Goal: Task Accomplishment & Management: Manage account settings

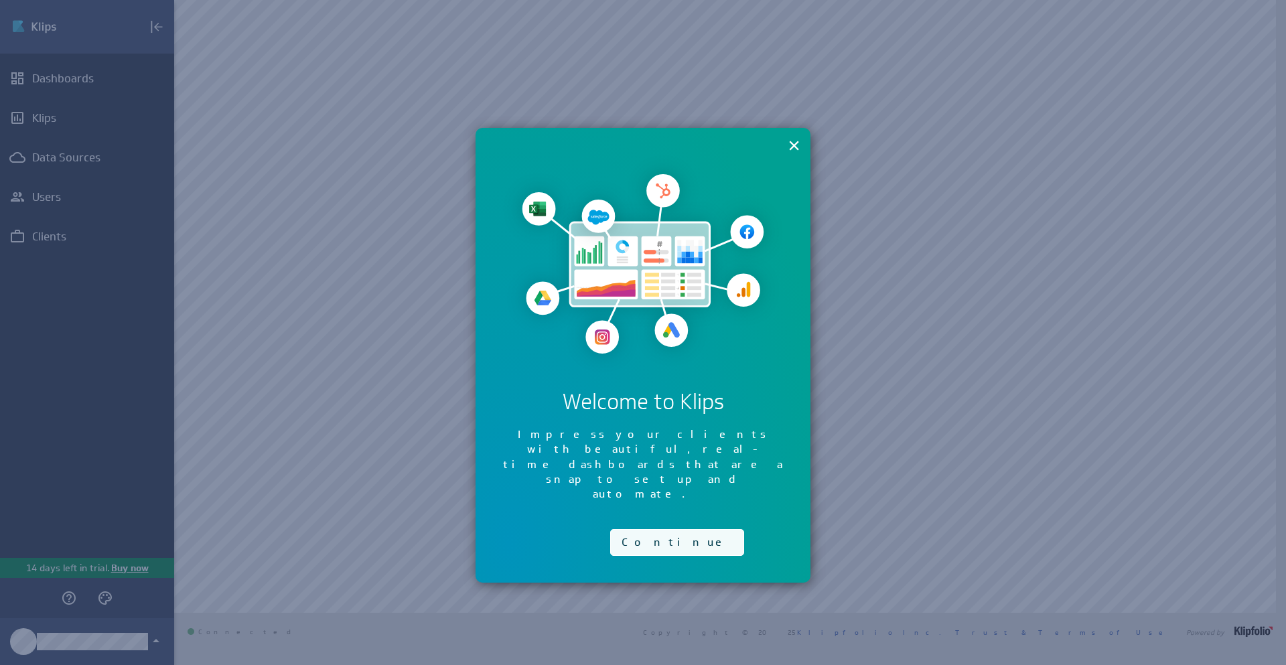
click at [628, 529] on button "Continue" at bounding box center [677, 542] width 134 height 27
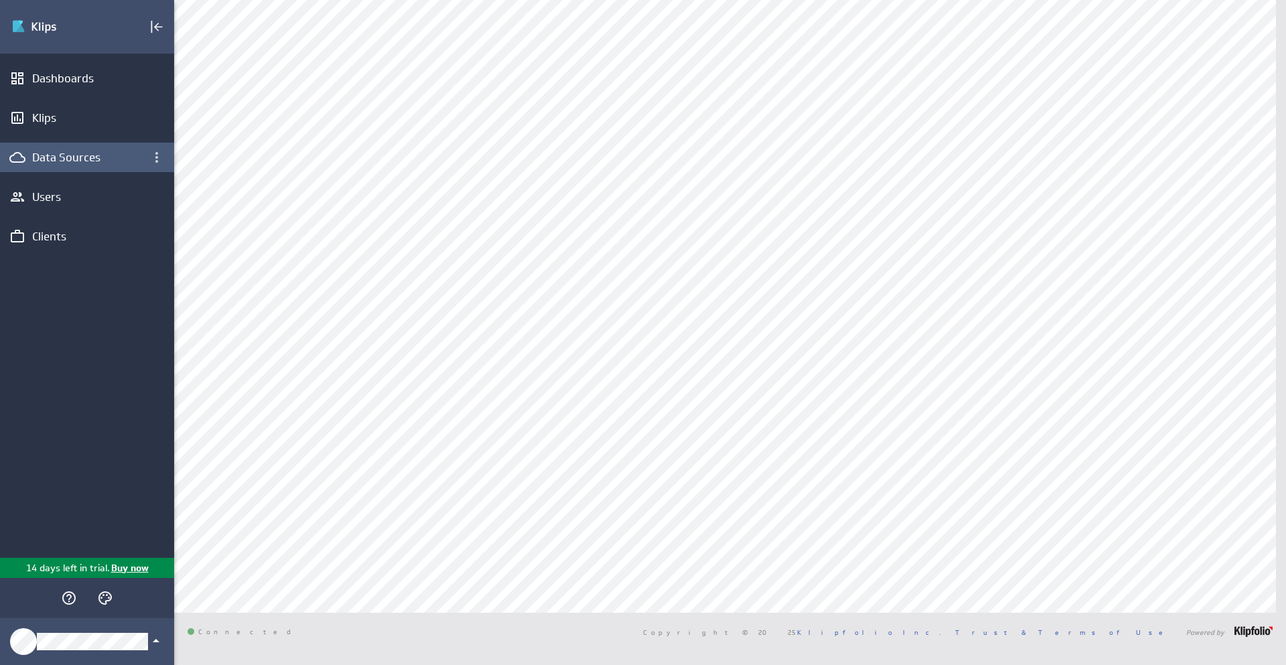
click at [91, 164] on div "Data Sources" at bounding box center [87, 157] width 110 height 15
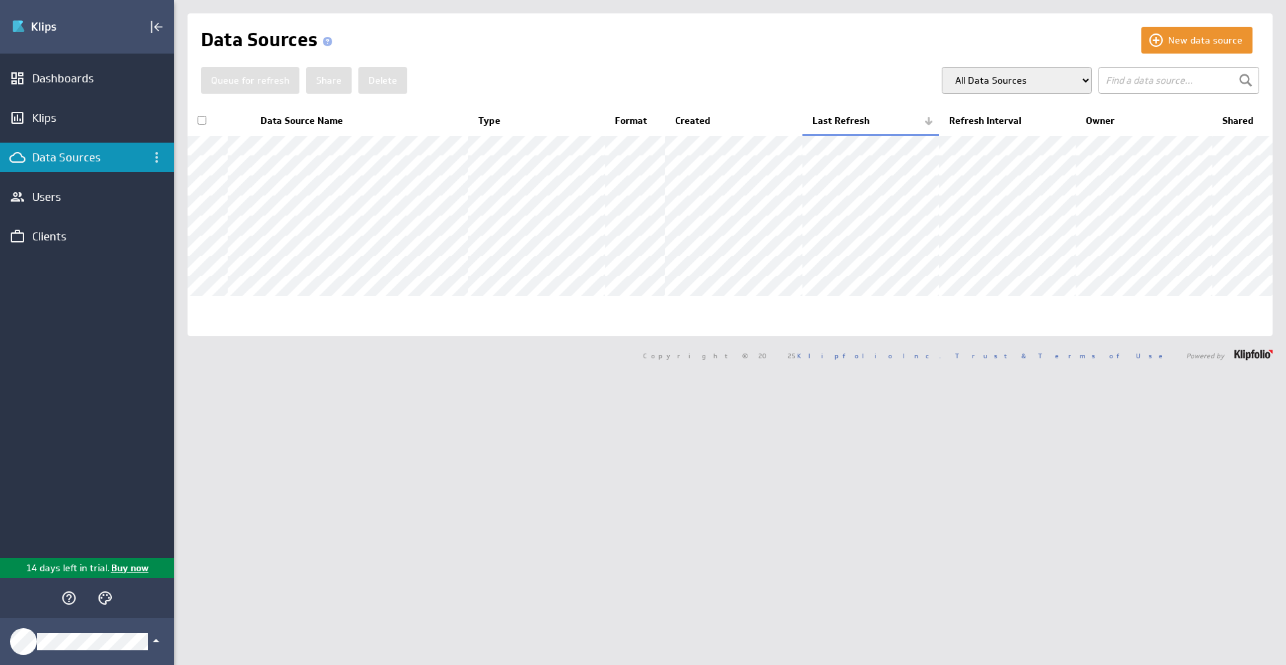
click at [204, 119] on input "checkbox" at bounding box center [202, 120] width 9 height 9
click at [367, 83] on button "Delete" at bounding box center [382, 80] width 49 height 27
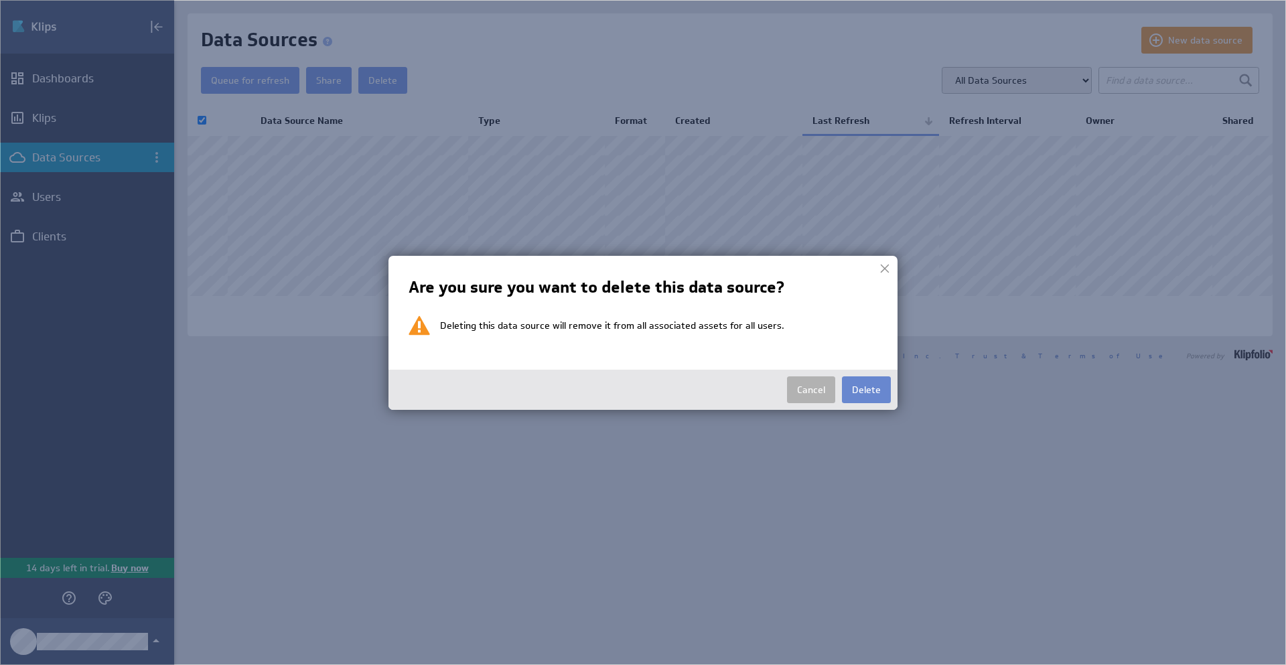
click at [861, 385] on button "Delete" at bounding box center [866, 390] width 49 height 27
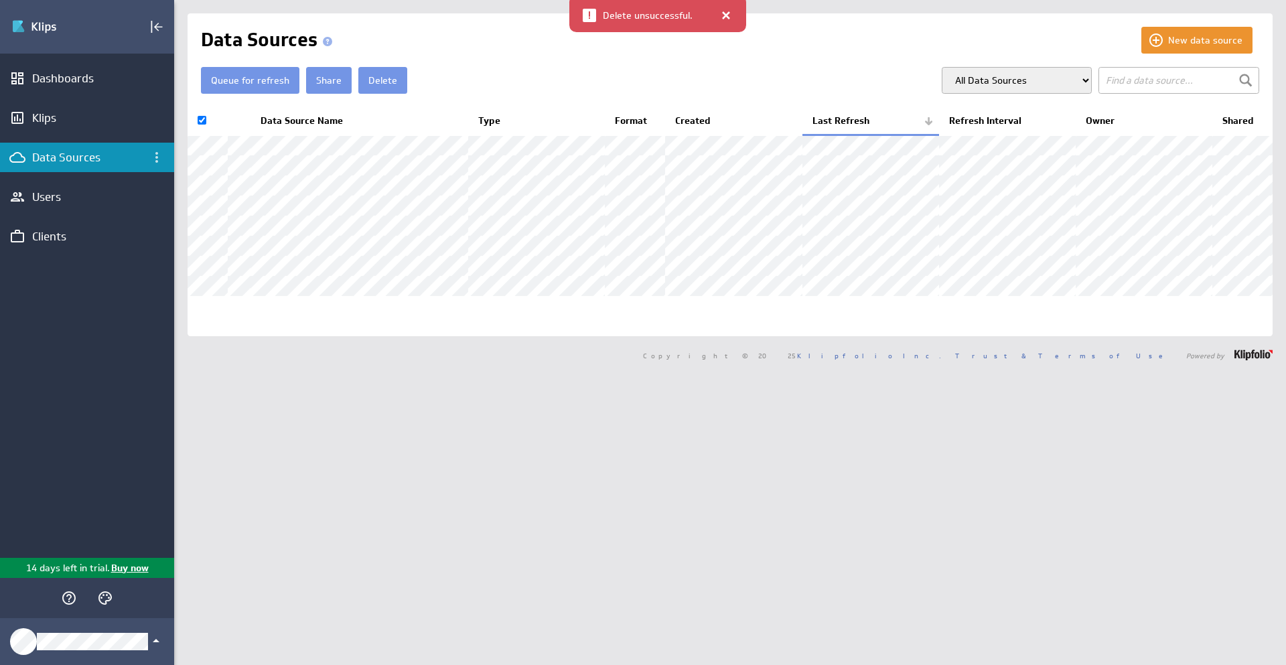
click at [204, 127] on th at bounding box center [208, 121] width 40 height 28
click at [206, 115] on th at bounding box center [208, 121] width 40 height 28
click at [206, 118] on th at bounding box center [208, 121] width 40 height 28
click at [202, 119] on input "checkbox" at bounding box center [202, 120] width 9 height 9
checkbox input "false"
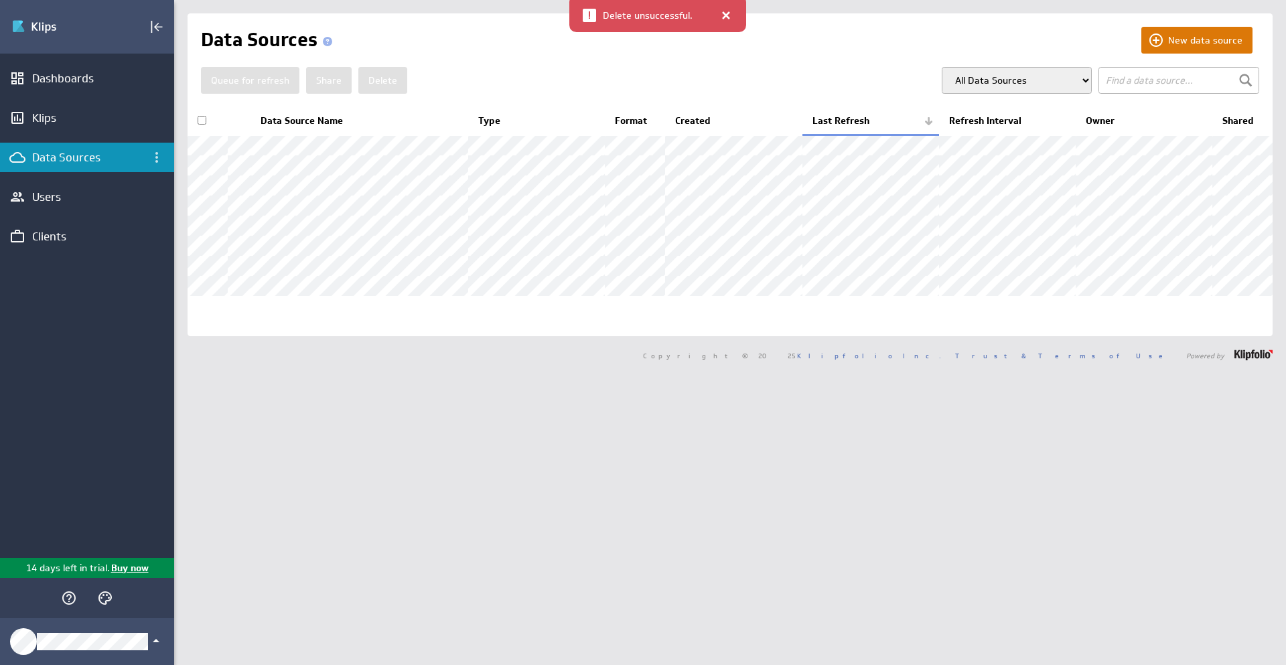
click at [1234, 42] on button "New data source" at bounding box center [1197, 40] width 111 height 27
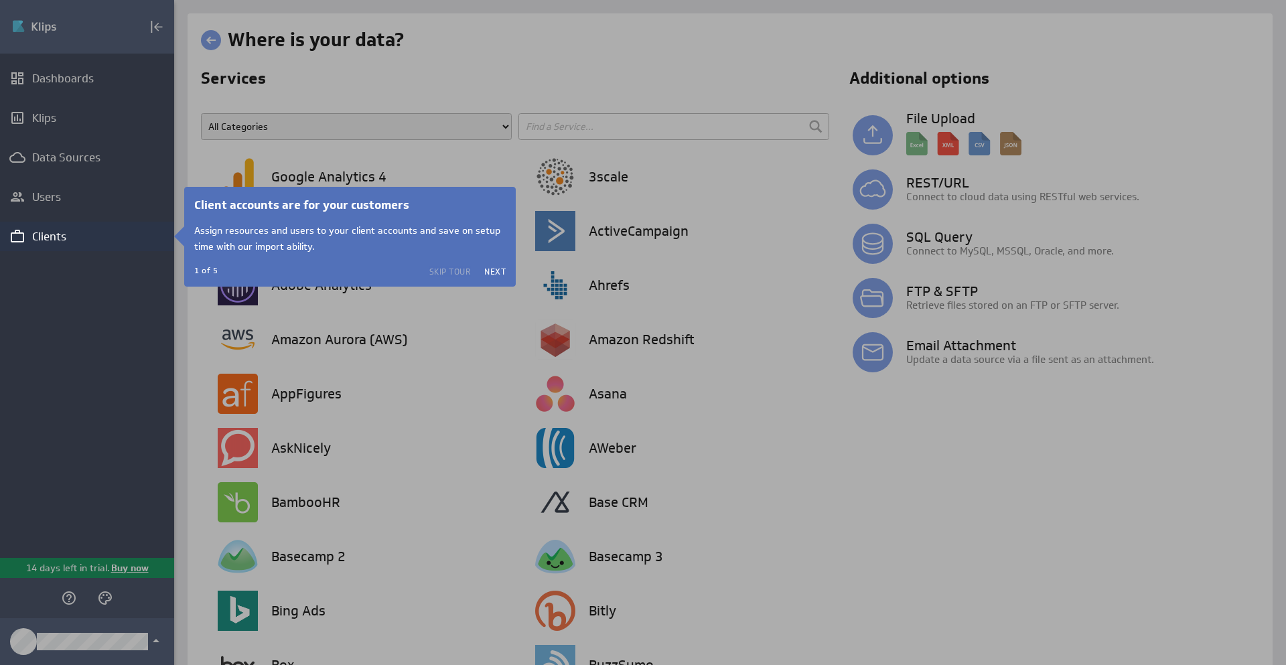
click at [456, 273] on button "Skip Tour" at bounding box center [450, 271] width 42 height 11
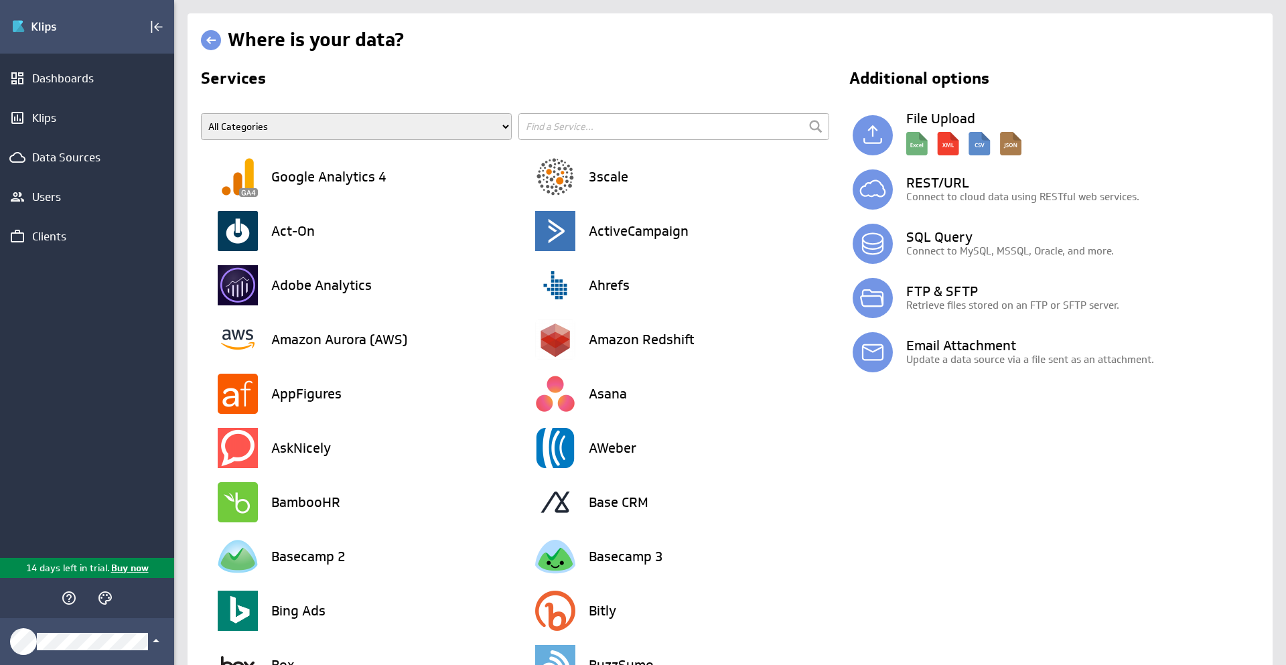
click at [597, 120] on input "text" at bounding box center [674, 126] width 311 height 27
type input "R"
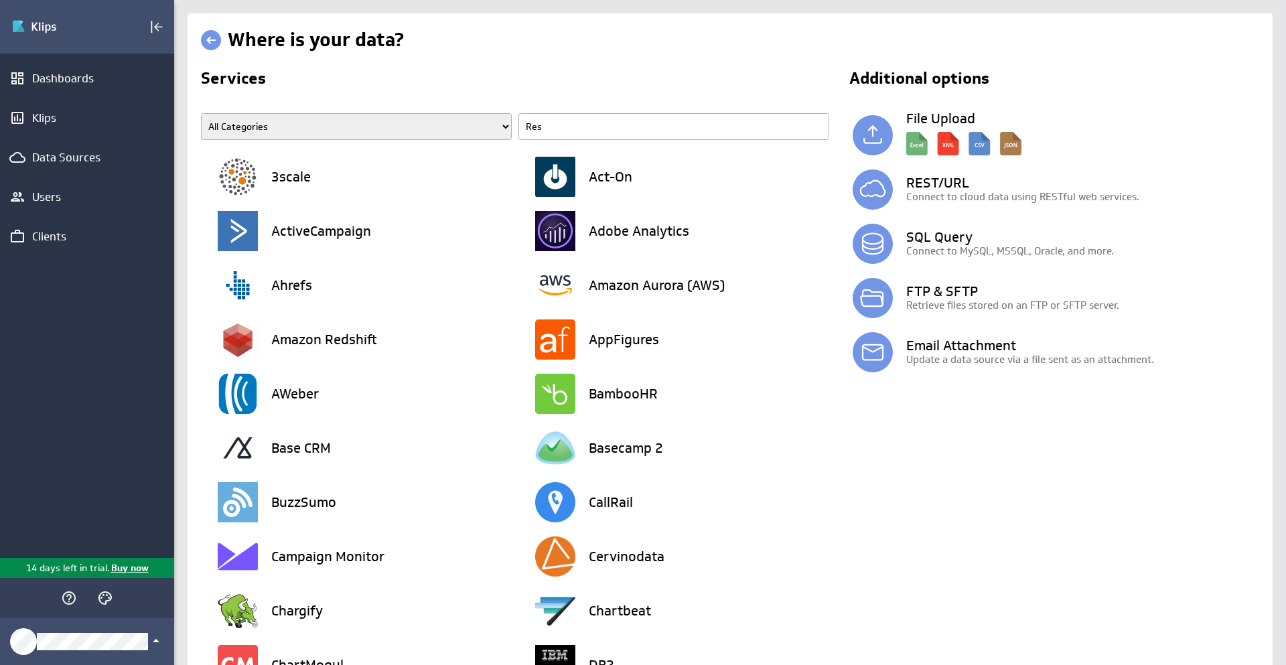
type input "Rest"
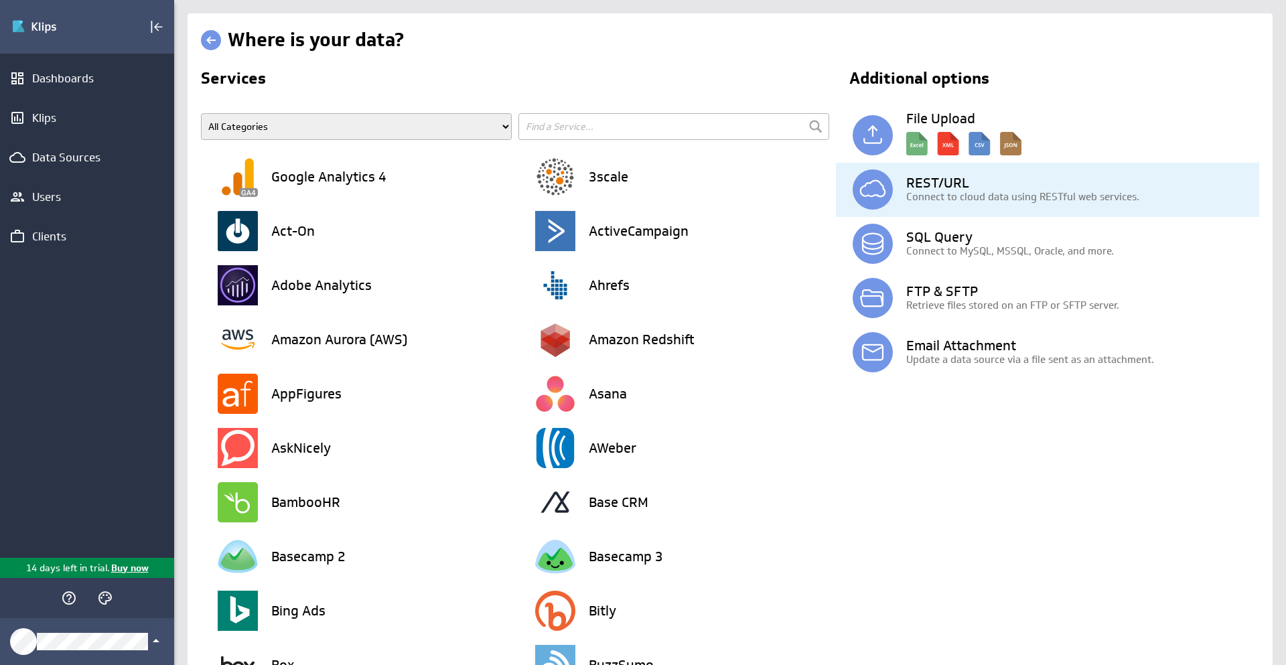
click at [989, 188] on h3 "REST/URL" at bounding box center [1083, 182] width 353 height 13
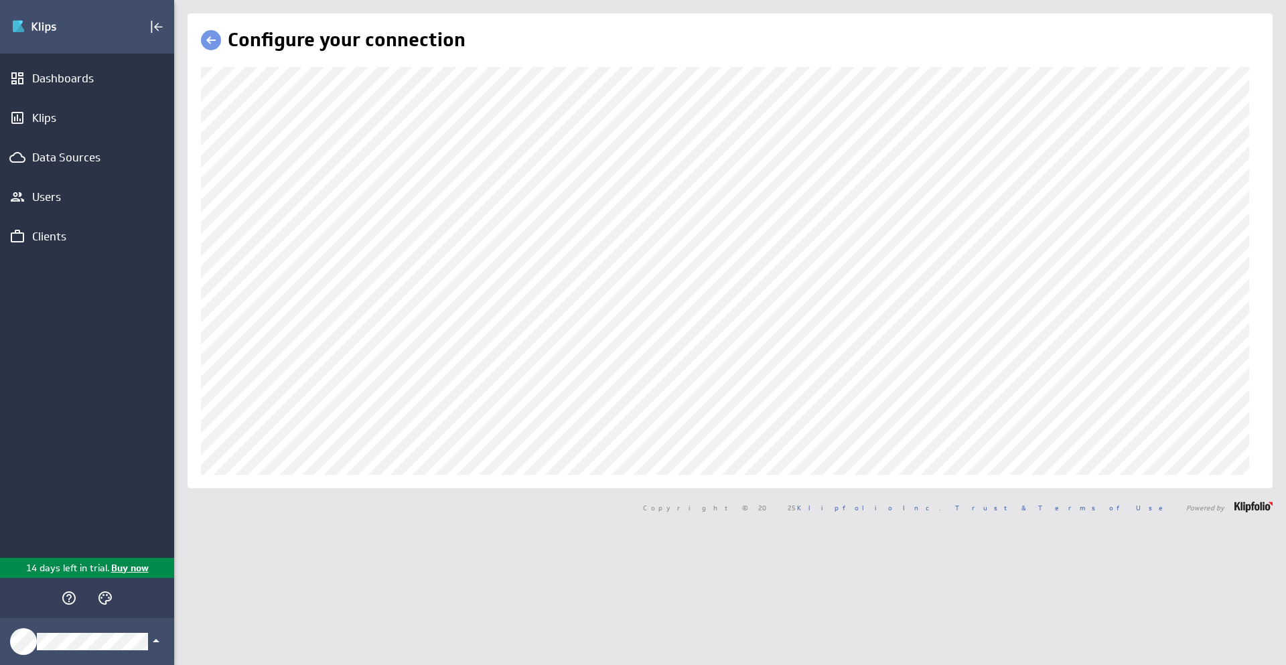
click at [184, 346] on div "Configure your connection" at bounding box center [730, 250] width 1112 height 475
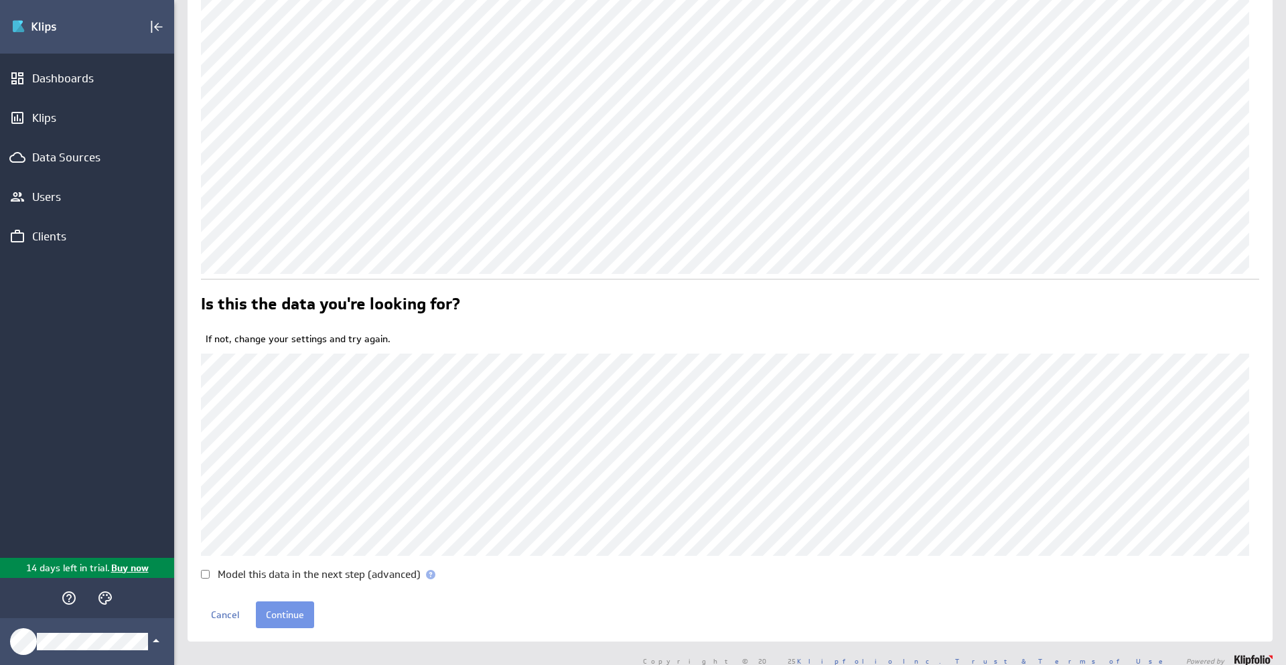
scroll to position [214, 0]
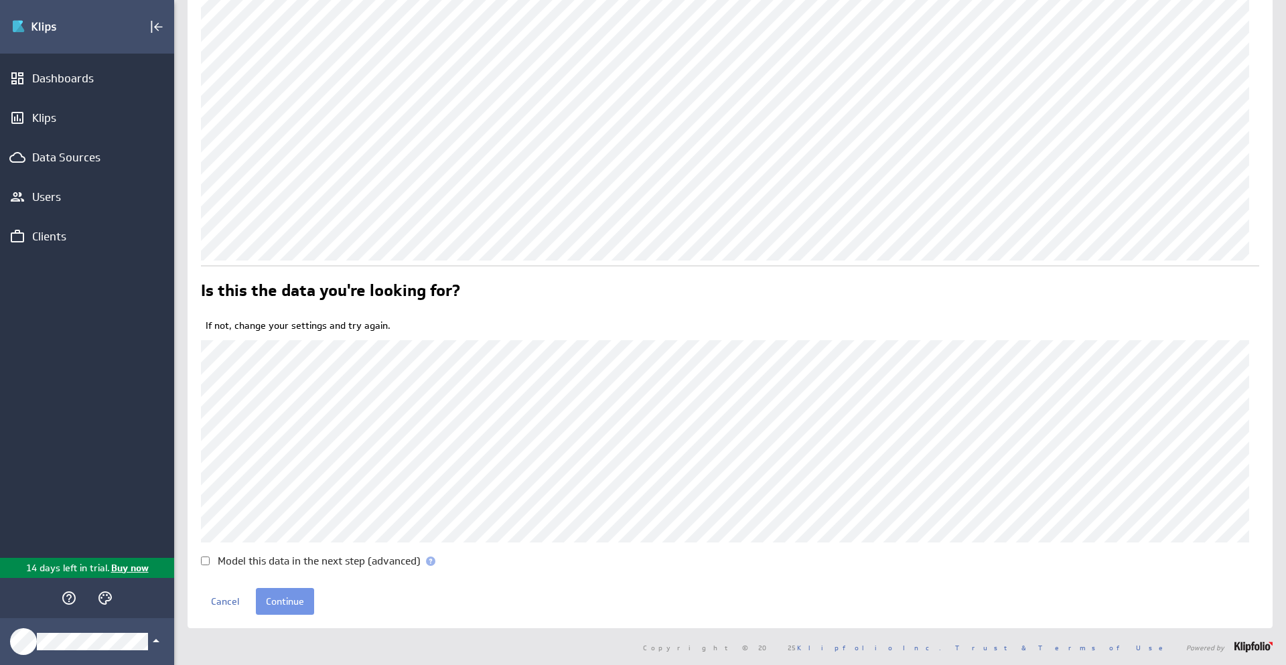
click at [295, 557] on label "Model this data in the next step (advanced)" at bounding box center [319, 561] width 203 height 10
click at [210, 557] on input "Model this data in the next step (advanced)" at bounding box center [205, 561] width 9 height 9
checkbox input "true"
click at [280, 598] on input "Continue" at bounding box center [285, 601] width 58 height 27
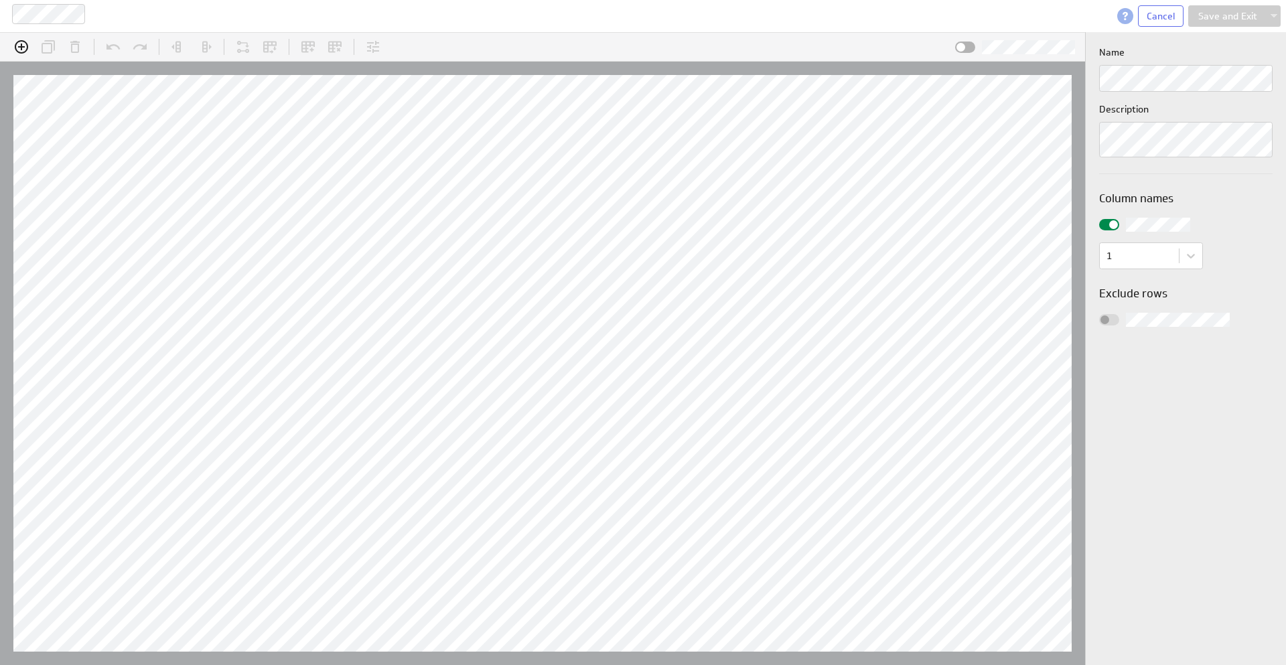
scroll to position [42, 1136]
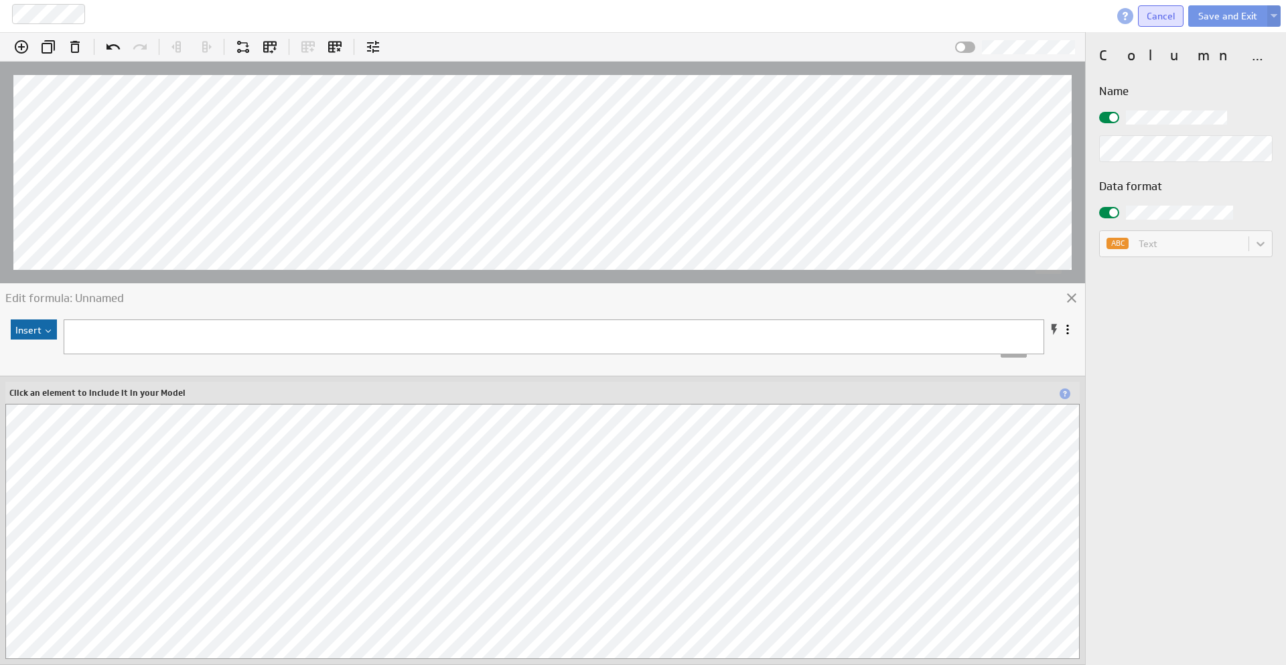
click at [1150, 17] on span "Cancel" at bounding box center [1161, 16] width 28 height 12
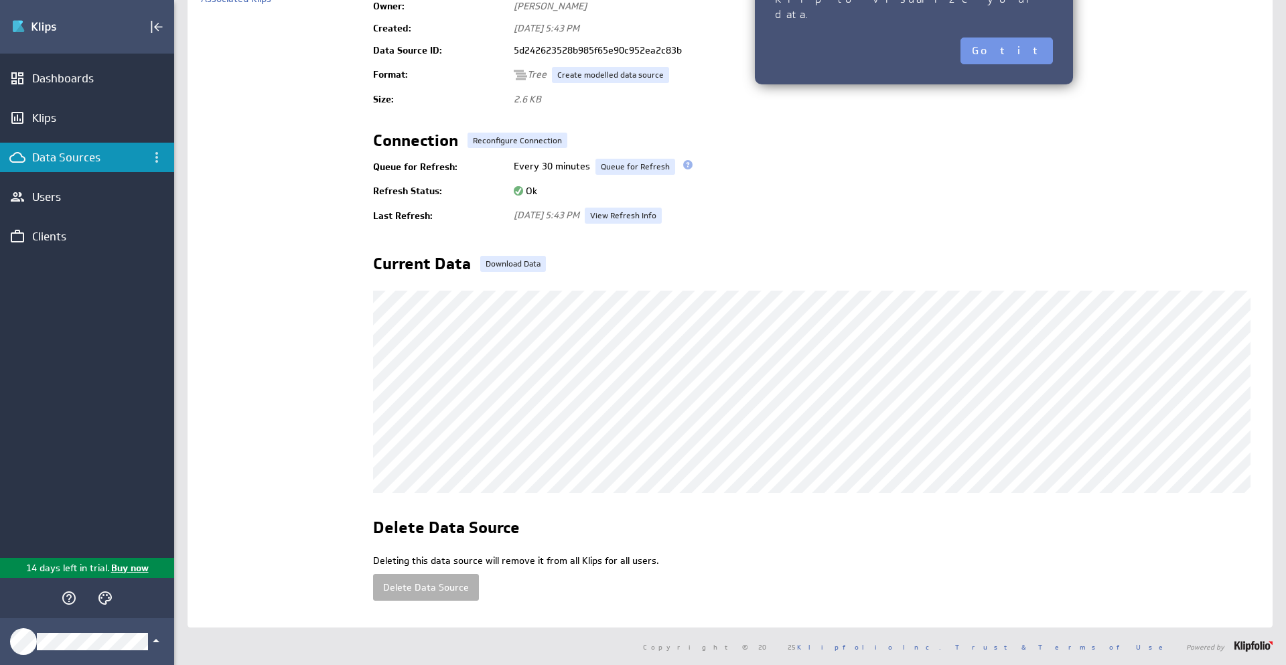
scroll to position [27, 0]
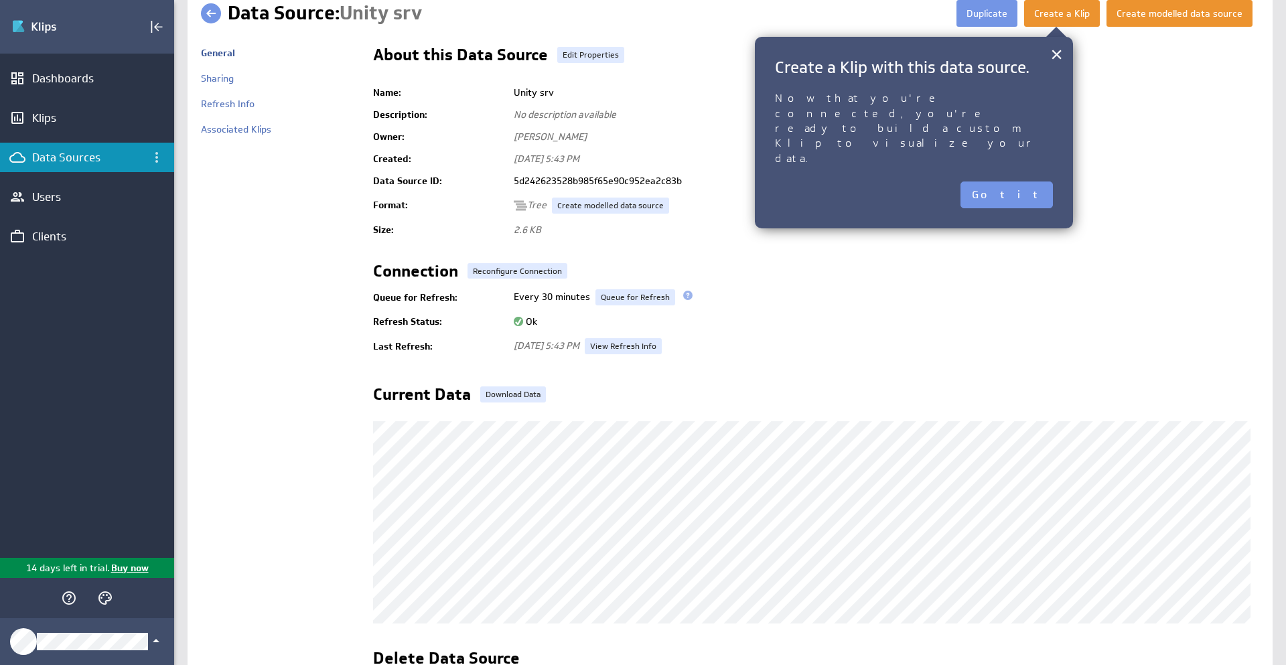
click at [683, 296] on span at bounding box center [687, 295] width 9 height 9
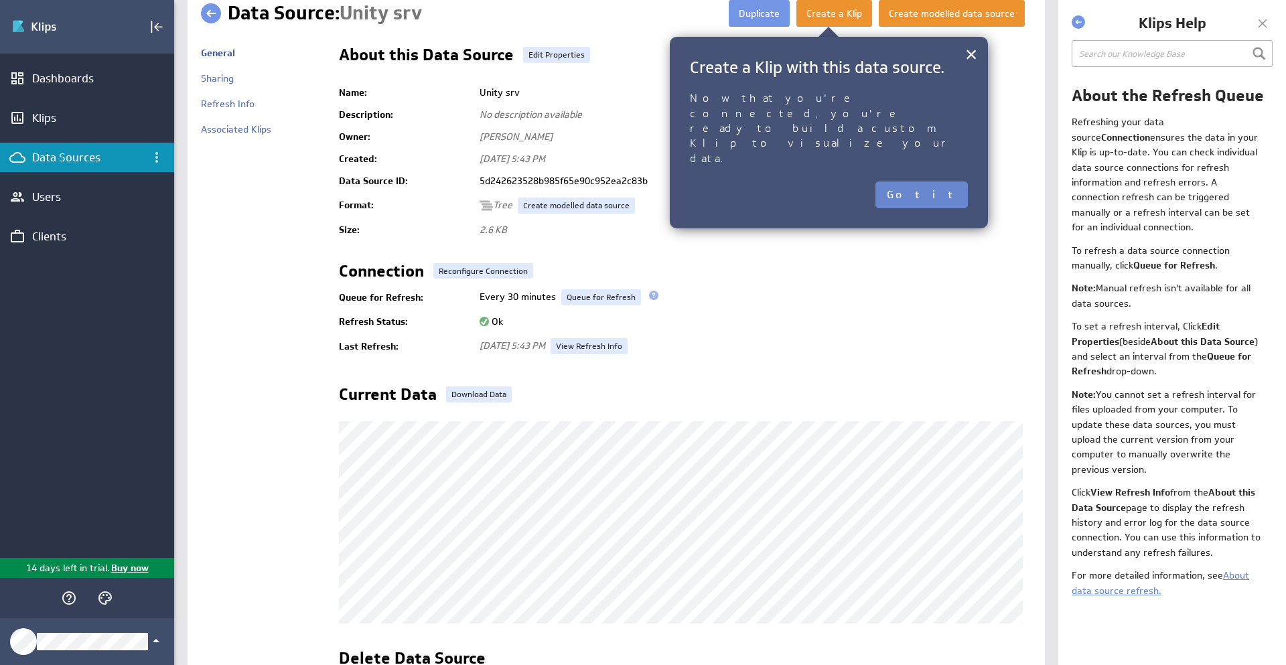
click at [967, 182] on button "Got it" at bounding box center [922, 195] width 92 height 27
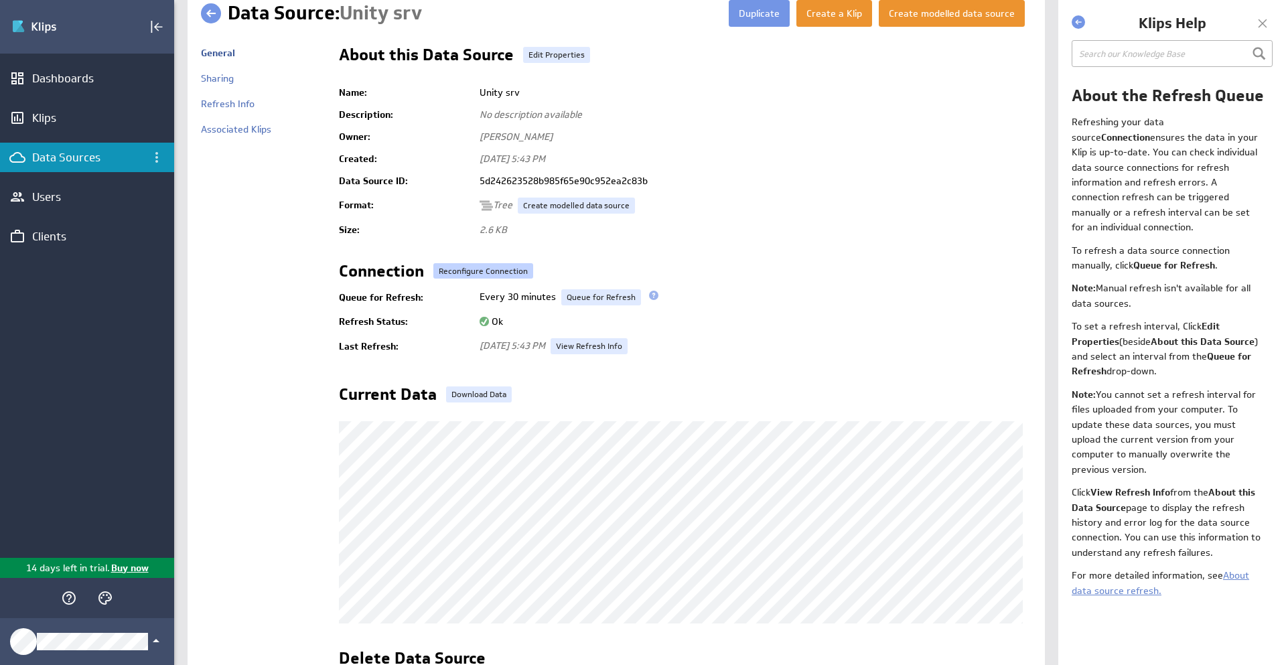
click at [478, 268] on link "Reconfigure Connection" at bounding box center [483, 271] width 100 height 16
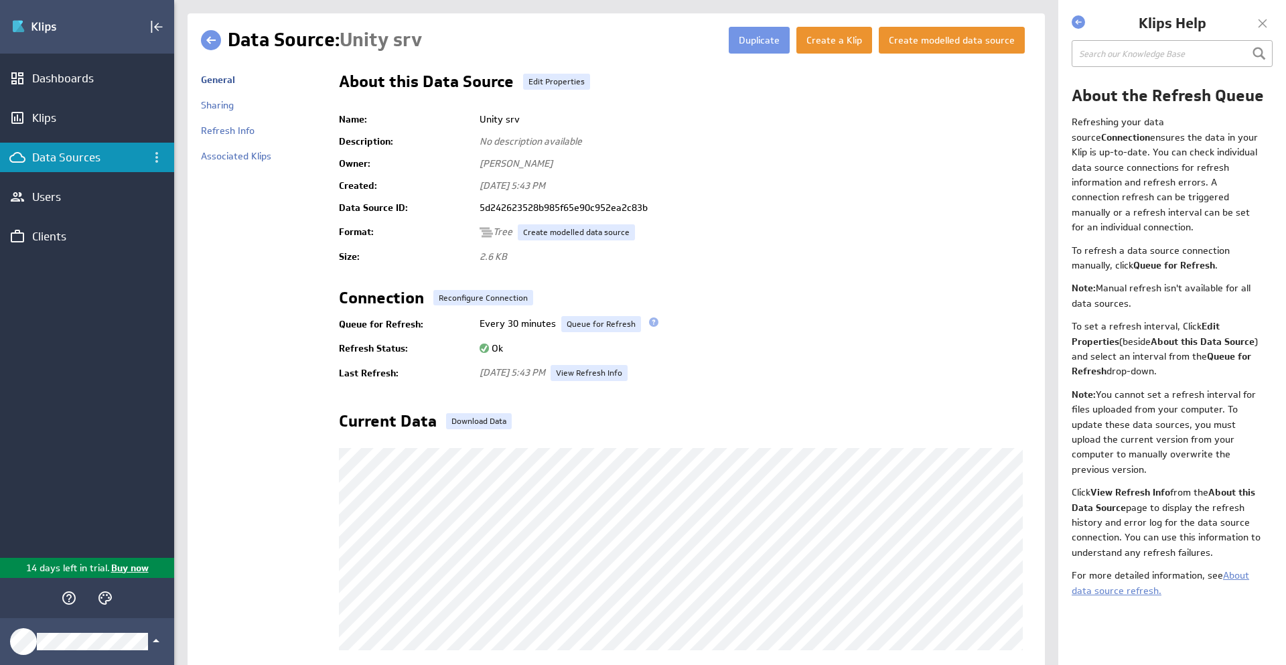
click at [1249, 21] on h1 "Klips Help" at bounding box center [1172, 23] width 167 height 20
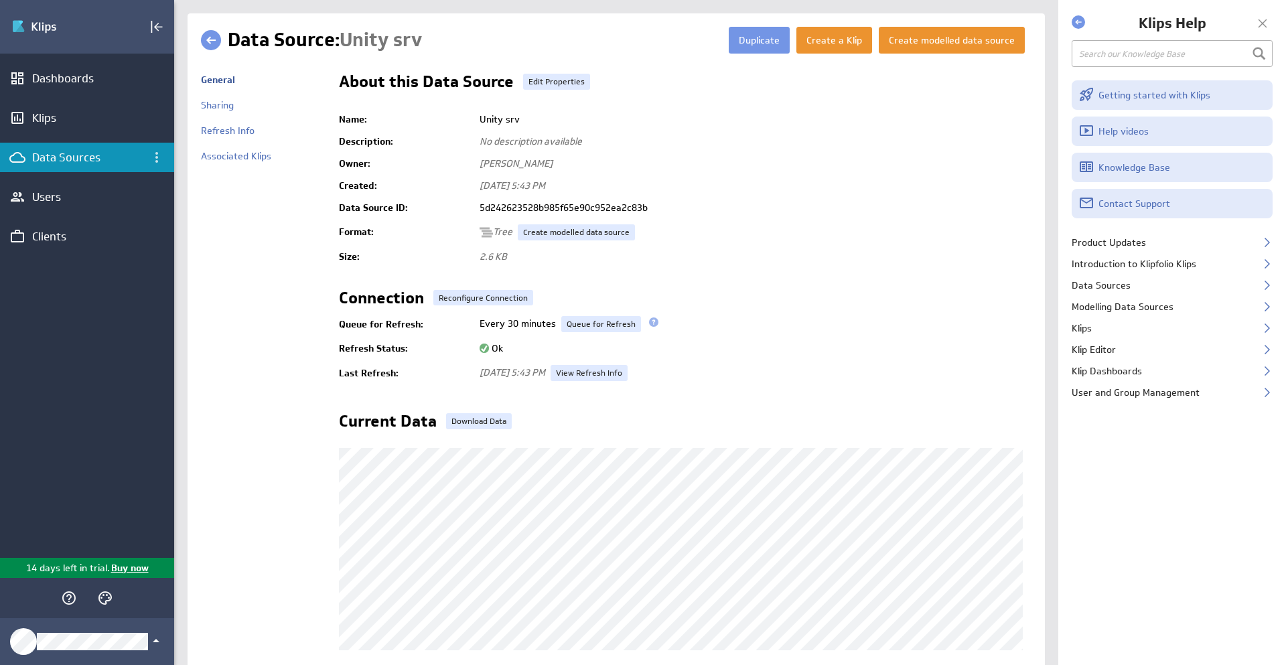
click at [1253, 21] on div at bounding box center [1263, 23] width 20 height 20
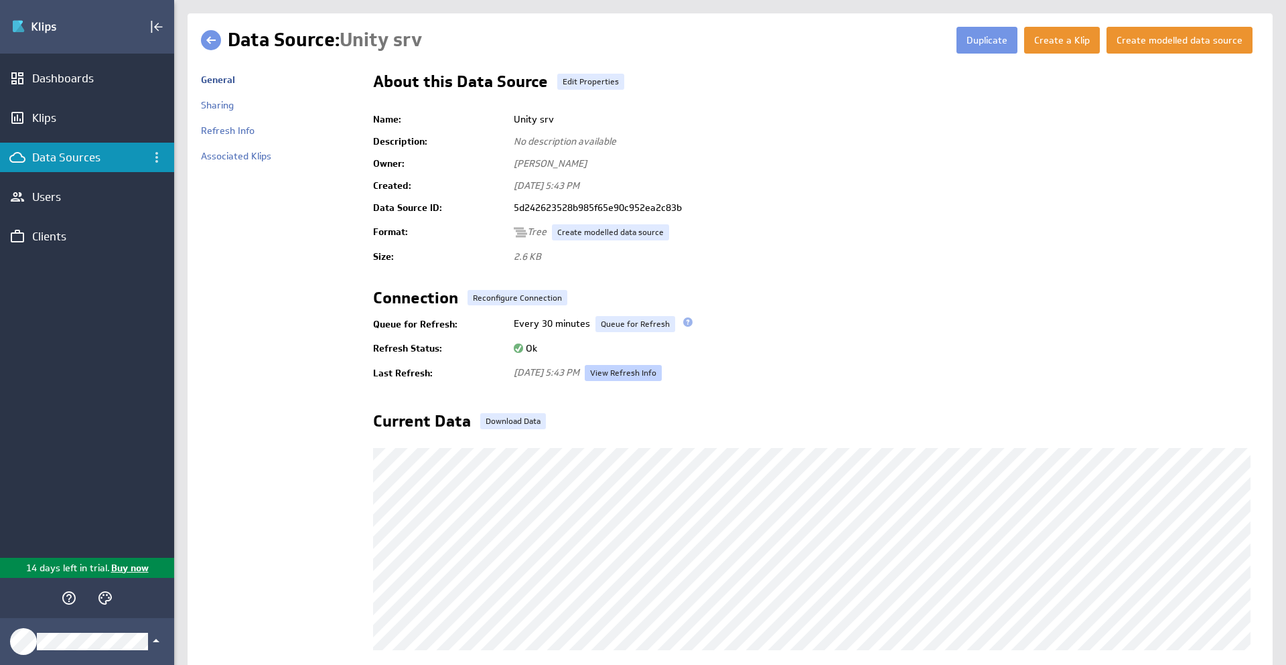
click at [660, 378] on link "View Refresh Info" at bounding box center [623, 373] width 77 height 16
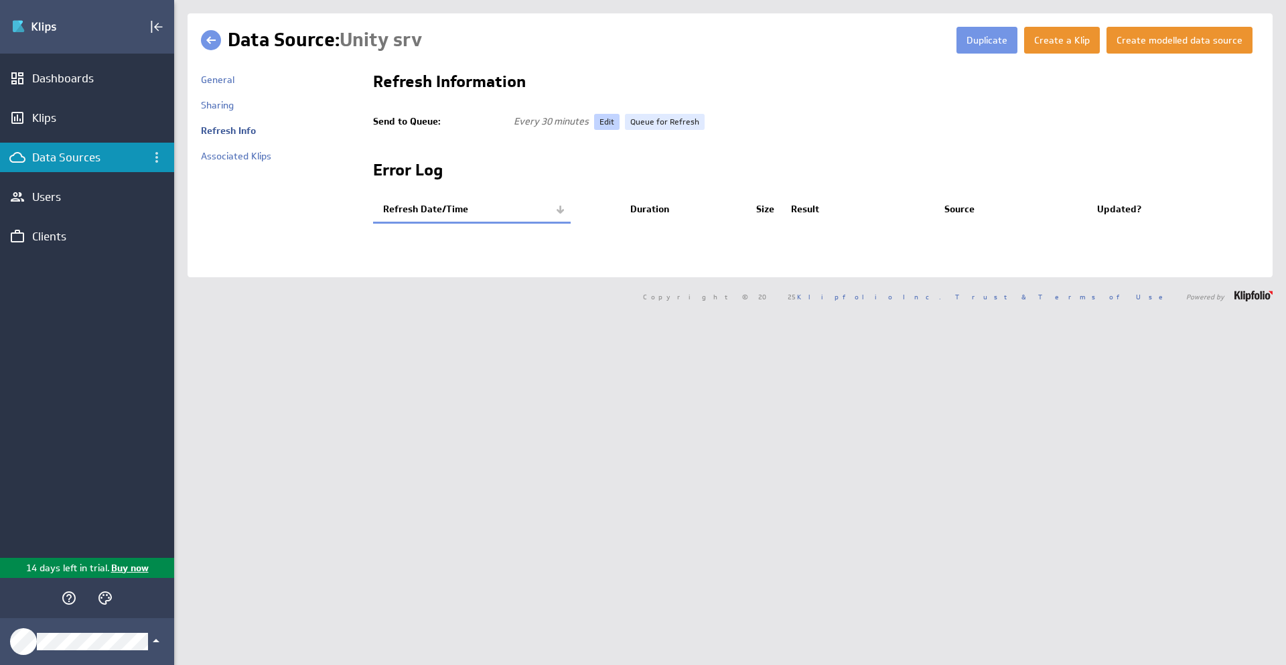
click at [609, 124] on link "Edit" at bounding box center [606, 122] width 25 height 16
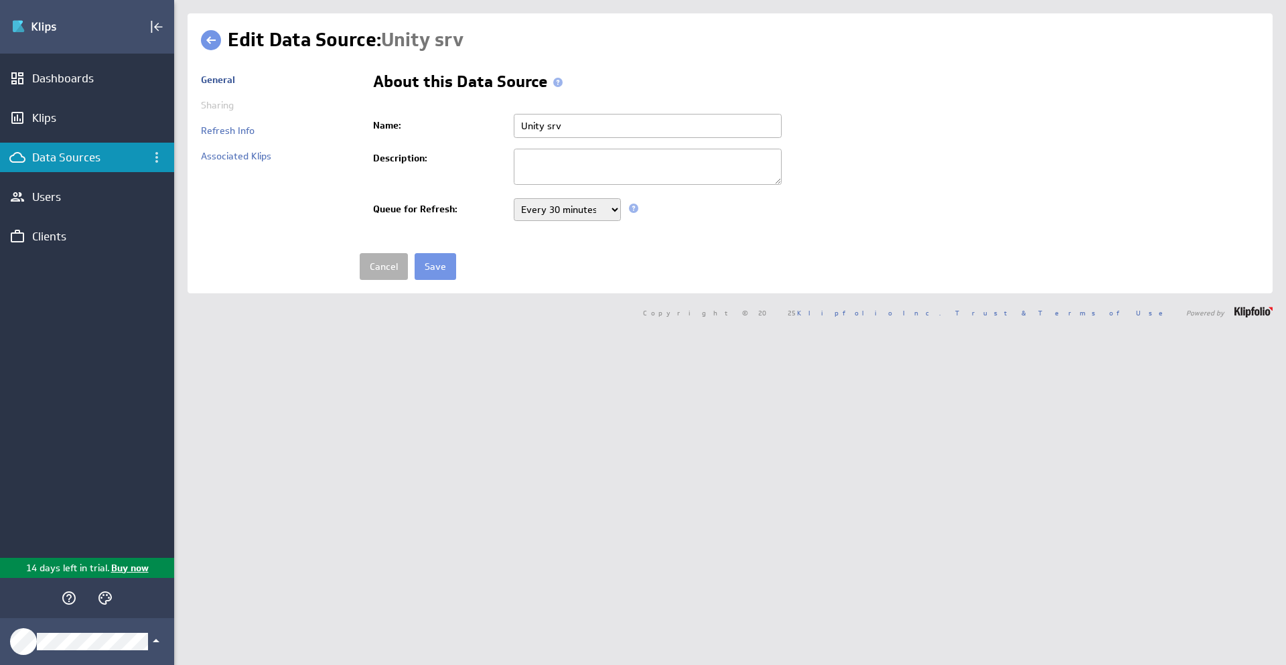
click at [591, 192] on td at bounding box center [883, 168] width 752 height 50
select select "300"
click at [514, 199] on select "Never Every minute Every 5 minutes Every 15 minutes Every 30 minutes Every hour…" at bounding box center [567, 209] width 107 height 23
drag, startPoint x: 576, startPoint y: 135, endPoint x: 493, endPoint y: 115, distance: 84.8
click at [493, 115] on tr "Name: Unity srv" at bounding box center [816, 126] width 886 height 35
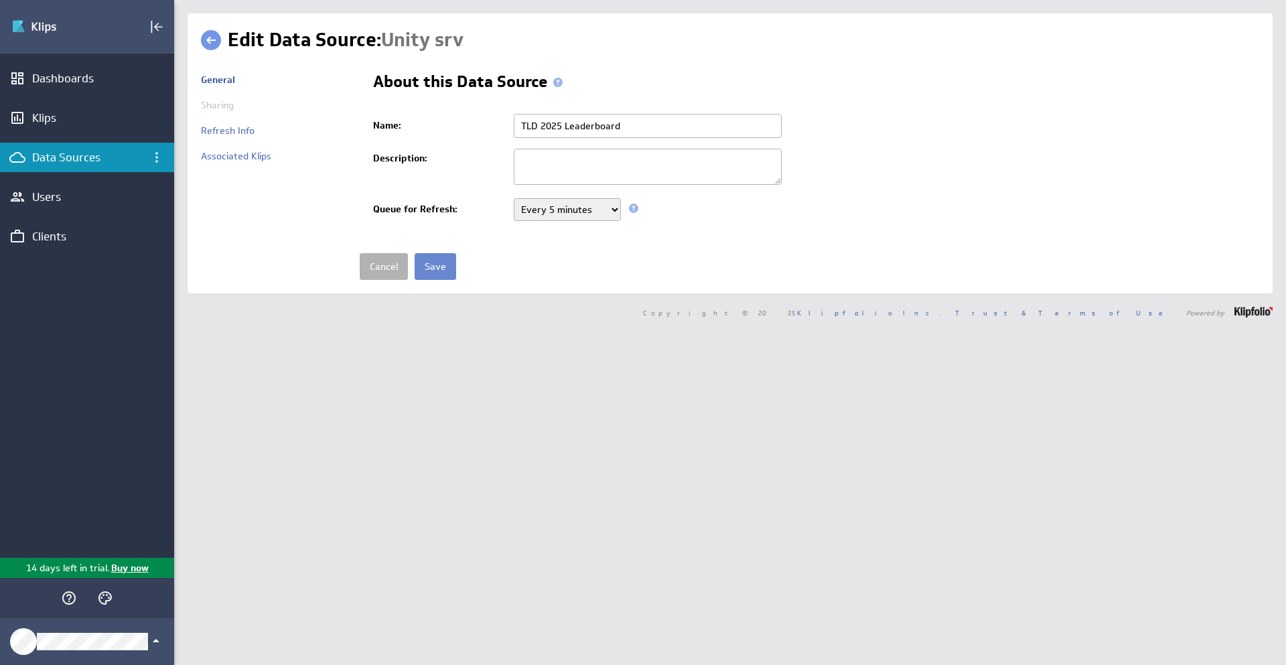
type input "TLD 2025 Leaderboard"
click at [433, 271] on input "Save" at bounding box center [436, 266] width 42 height 27
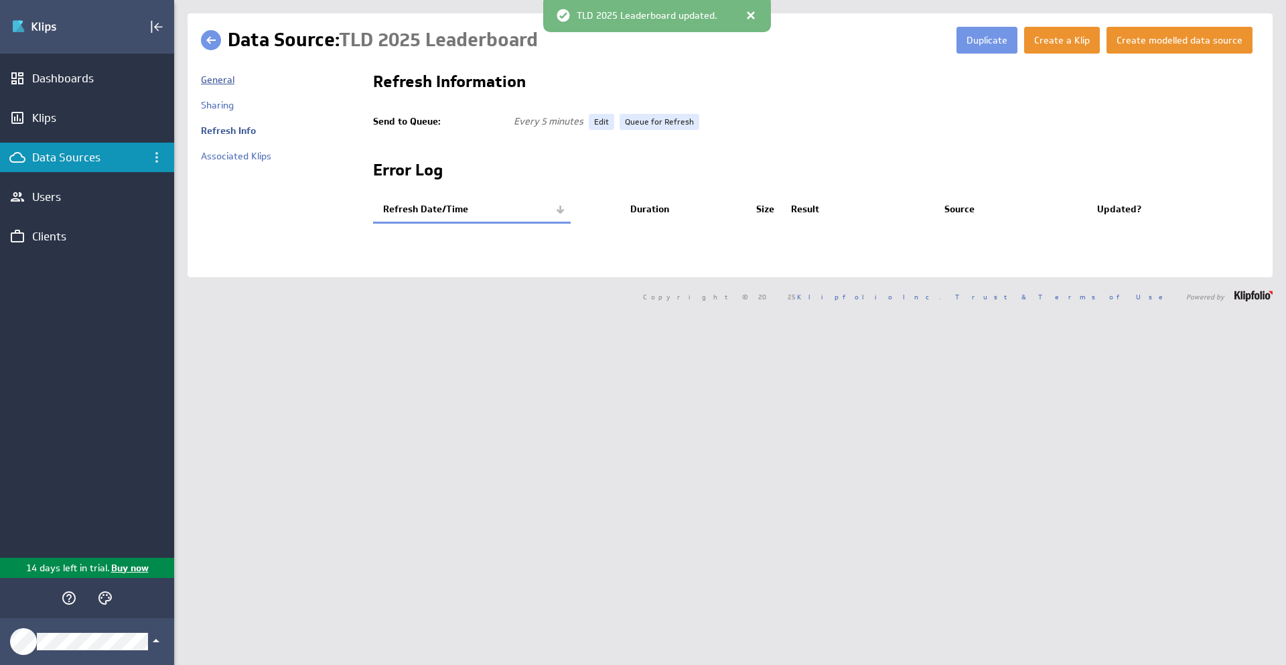
click at [217, 80] on link "General" at bounding box center [217, 80] width 33 height 12
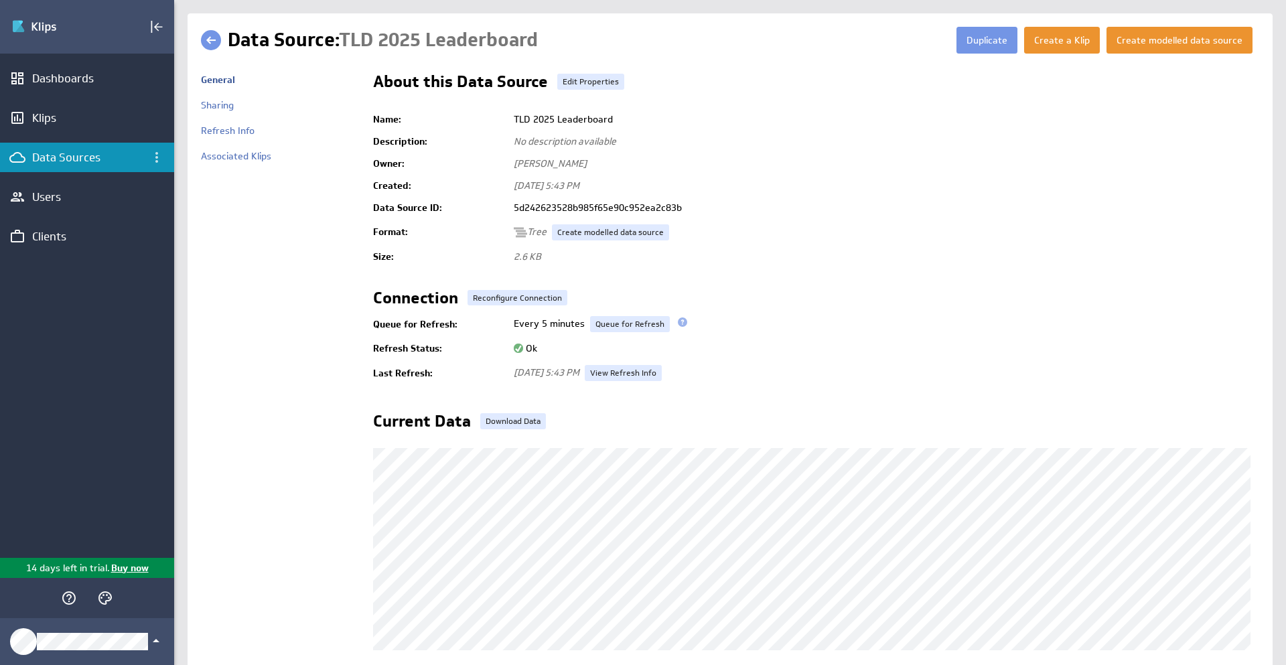
click at [65, 161] on div "Data Sources" at bounding box center [87, 157] width 110 height 15
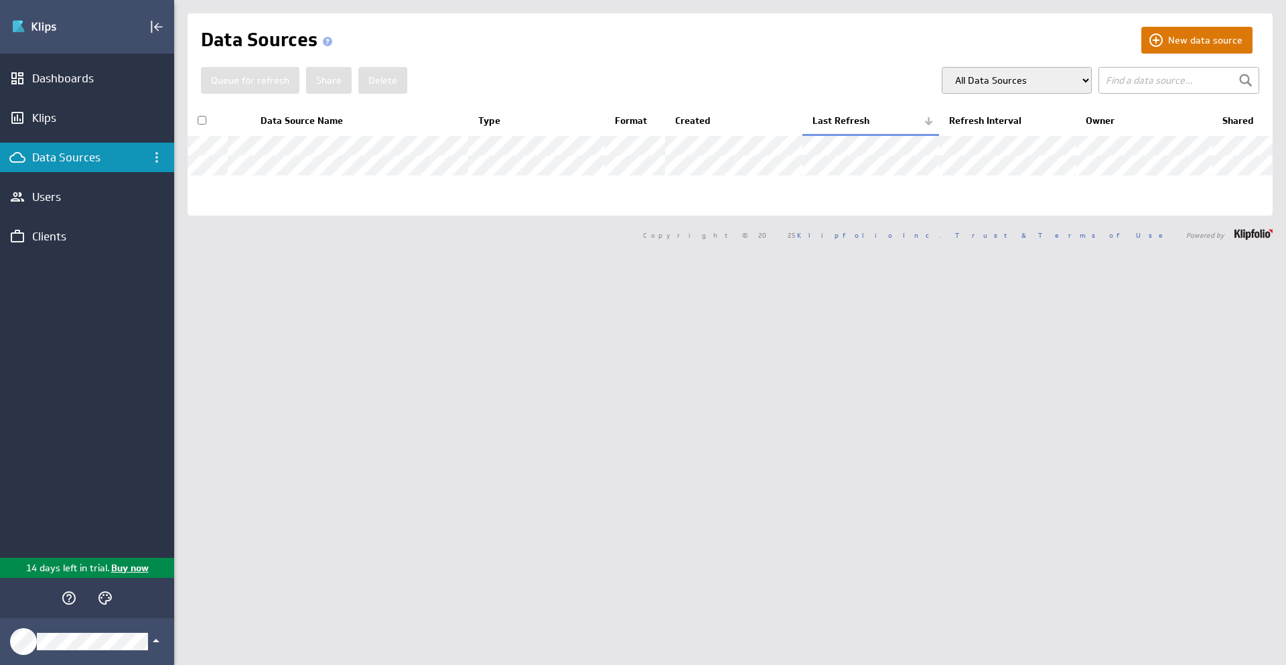
click at [1199, 48] on button "New data source" at bounding box center [1197, 40] width 111 height 27
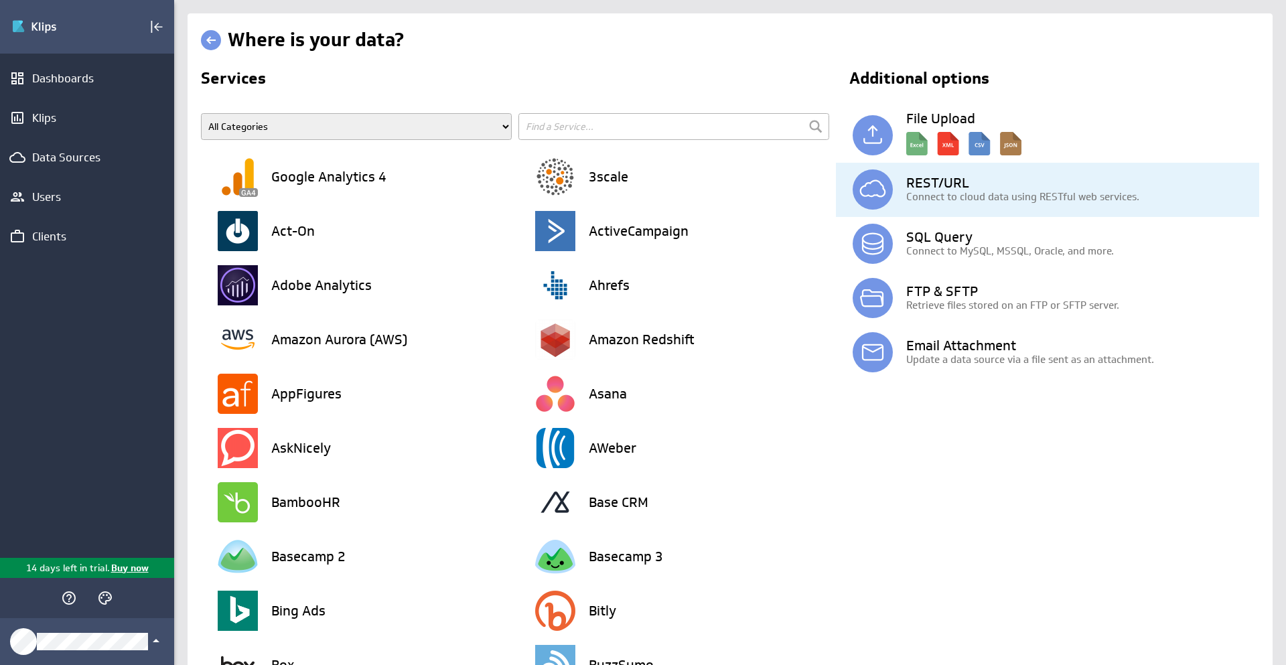
click at [958, 192] on p "Connect to cloud data using RESTful web services." at bounding box center [1083, 197] width 353 height 14
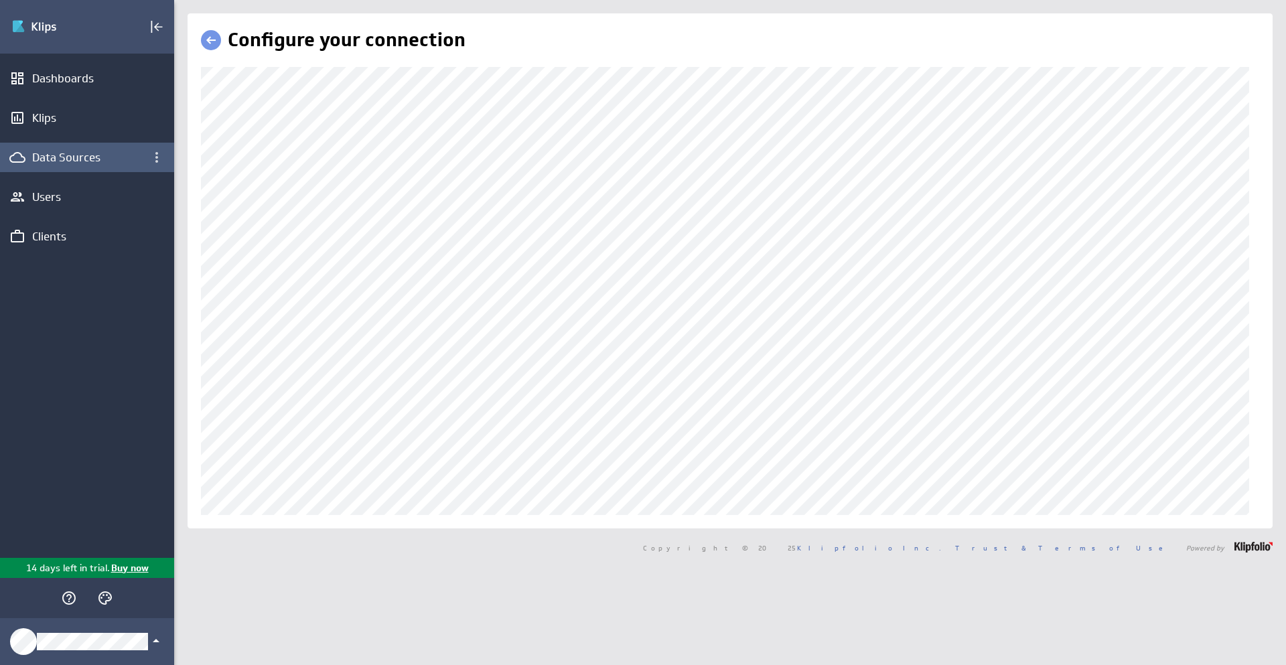
click at [661, 55] on div "(no message) Edit Dashboards Klips Data Sources Users Clients 14 days left in t…" at bounding box center [643, 332] width 1286 height 665
click at [178, 153] on div "(no message) Edit Dashboards Klips Data Sources Users Clients 14 days left in t…" at bounding box center [643, 332] width 1286 height 665
click at [153, 153] on icon "Data Sources menu" at bounding box center [157, 157] width 16 height 16
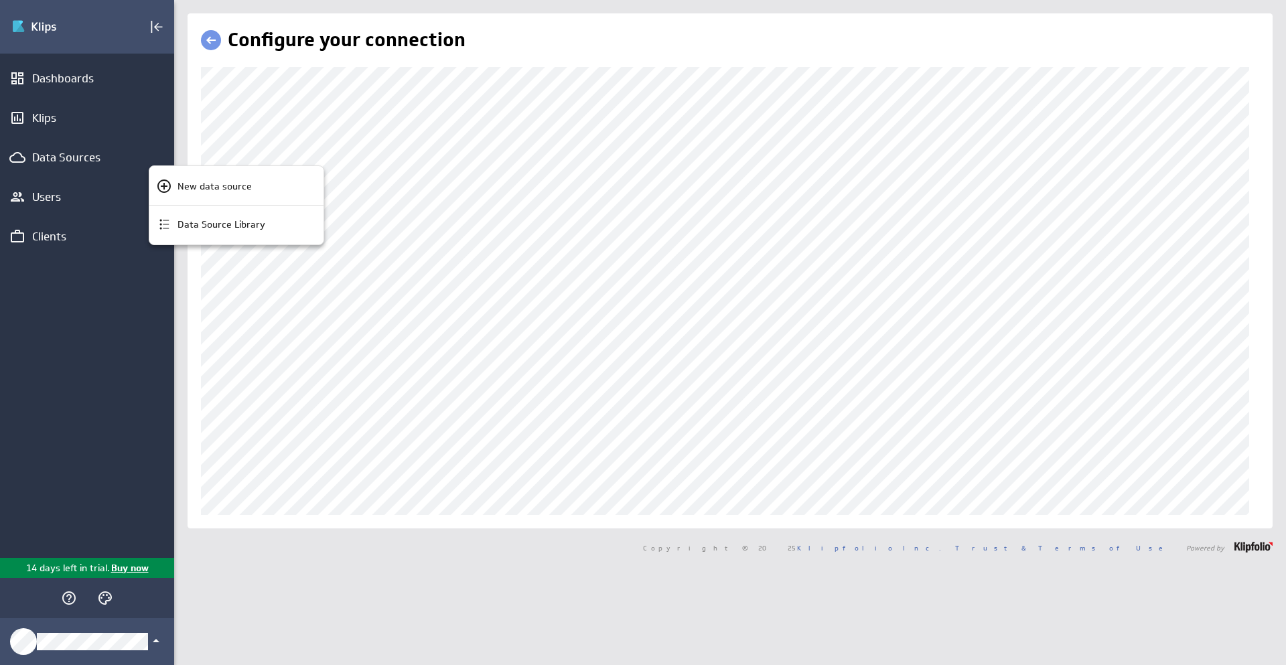
click at [691, 249] on div at bounding box center [643, 332] width 1286 height 665
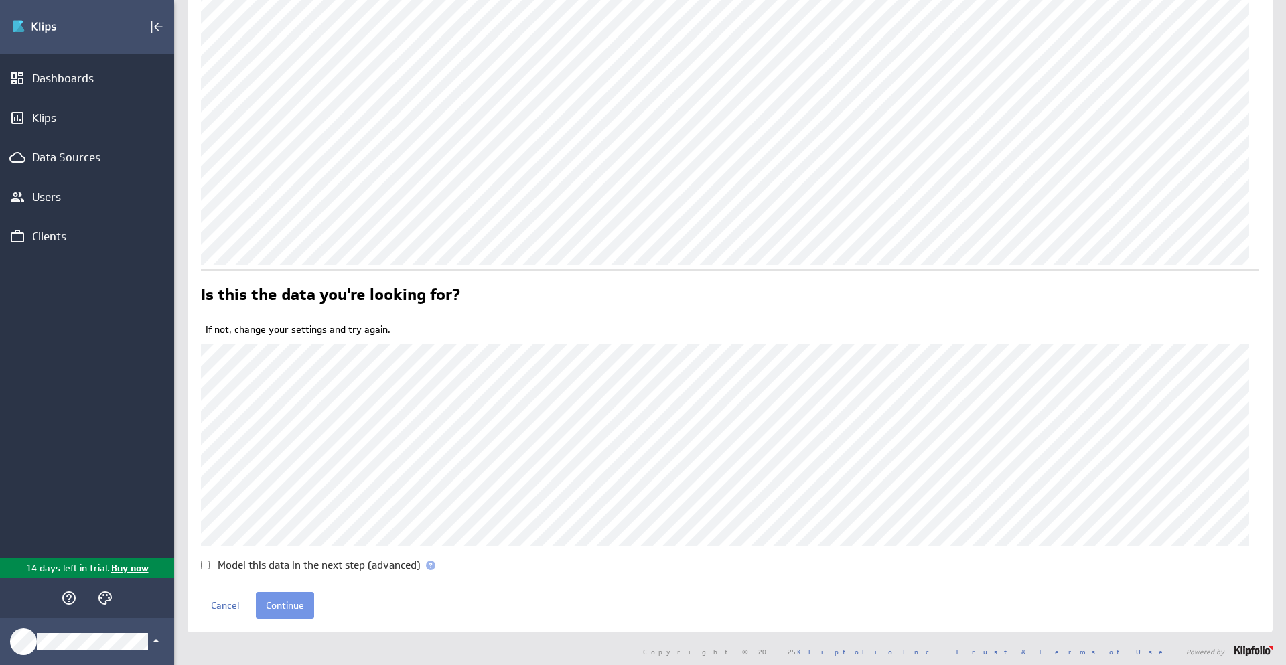
scroll to position [214, 0]
drag, startPoint x: 282, startPoint y: 608, endPoint x: 295, endPoint y: 594, distance: 19.4
click at [297, 594] on input "Continue" at bounding box center [285, 601] width 58 height 27
click at [295, 597] on input "Continue" at bounding box center [285, 601] width 58 height 27
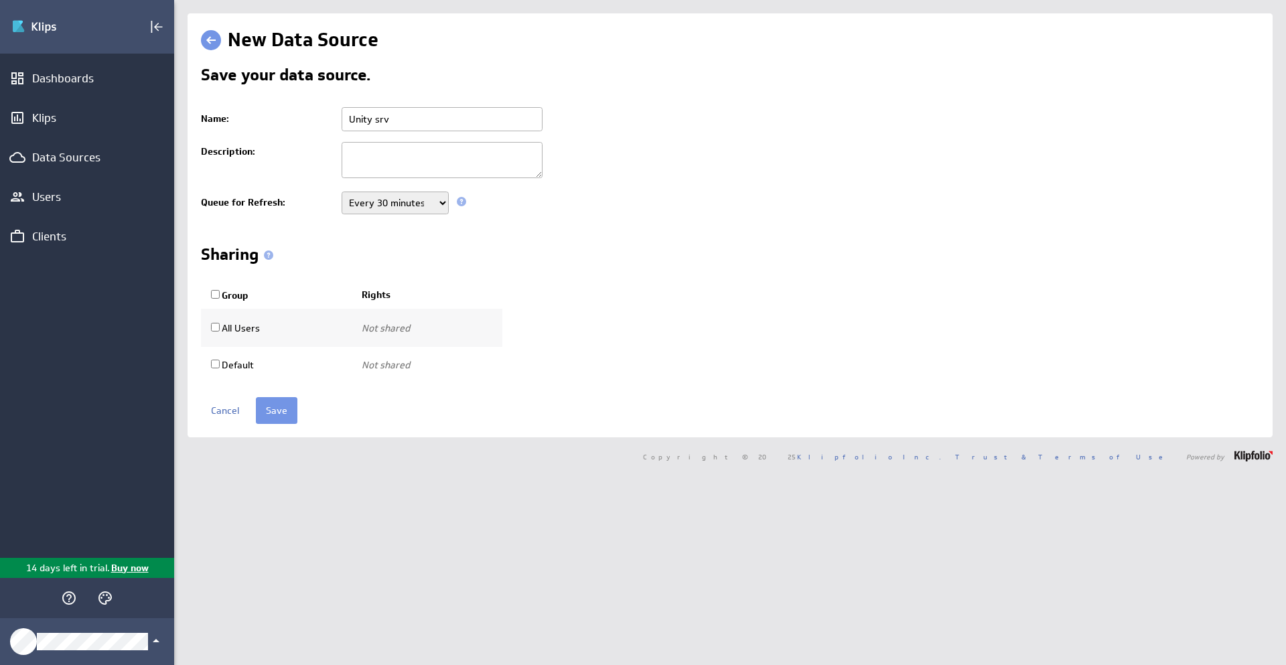
select select "300"
click at [342, 192] on select "Never Every minute Every 5 minutes Every 15 minutes Every 30 minutes Every hour…" at bounding box center [395, 203] width 107 height 23
drag, startPoint x: 411, startPoint y: 127, endPoint x: 295, endPoint y: 115, distance: 116.6
click at [295, 115] on tr "Name: Unity srv" at bounding box center [730, 119] width 1059 height 35
type input "TLD 2025 Sales Overall"
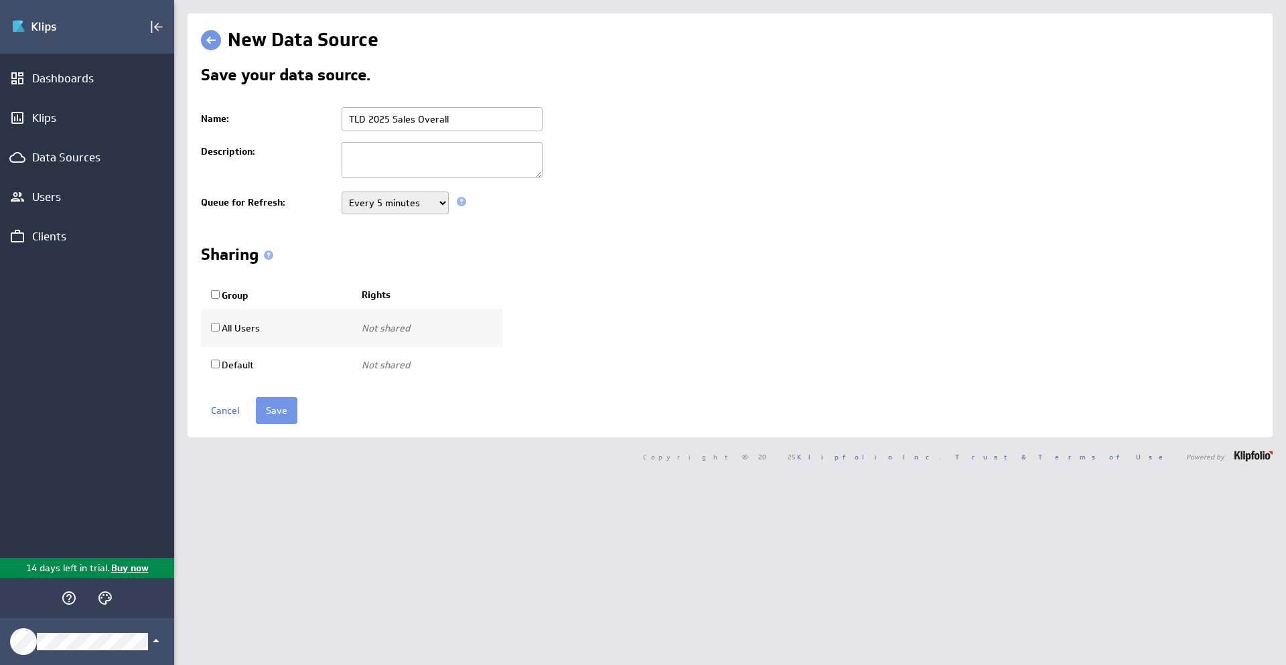
click at [220, 320] on td "All Users" at bounding box center [276, 328] width 151 height 38
click at [218, 328] on input "All Users" at bounding box center [215, 327] width 9 height 9
checkbox input "true"
select select "154dce353b92244aea952b30908ecd1d:use"
click at [337, 395] on form "Save your data source. Name: TLD 2025 Sales Overall Description: Queue for Refr…" at bounding box center [730, 245] width 1059 height 357
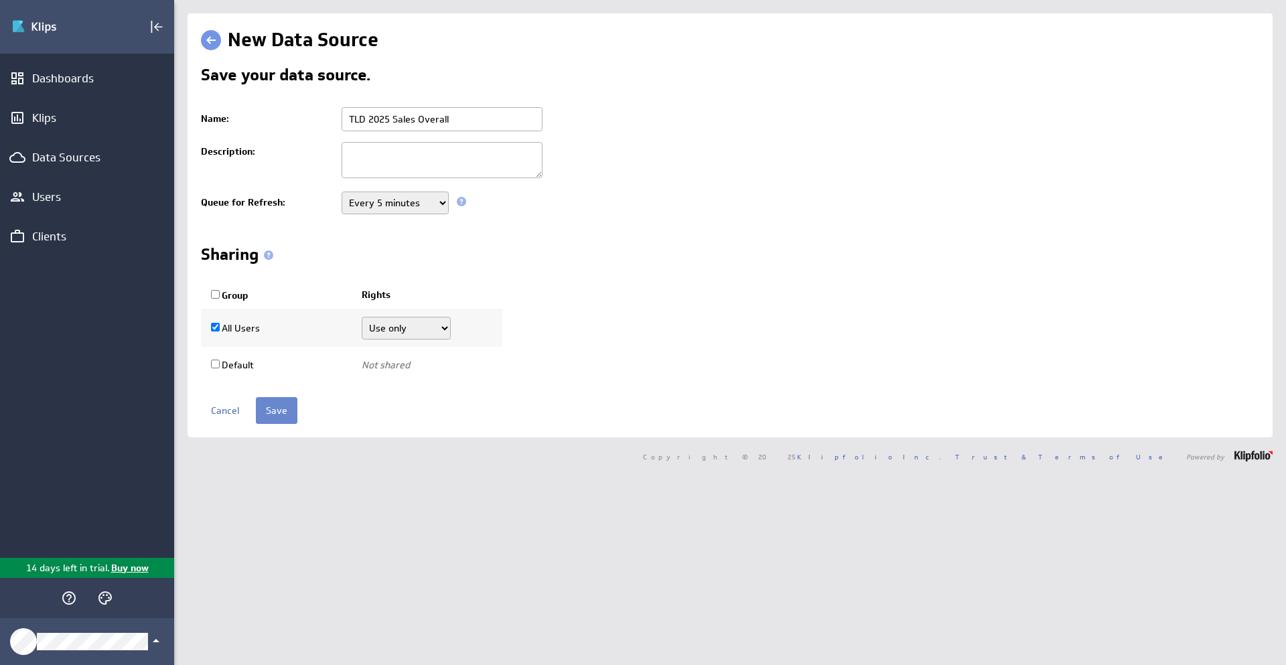
click at [279, 415] on input "Save" at bounding box center [277, 410] width 42 height 27
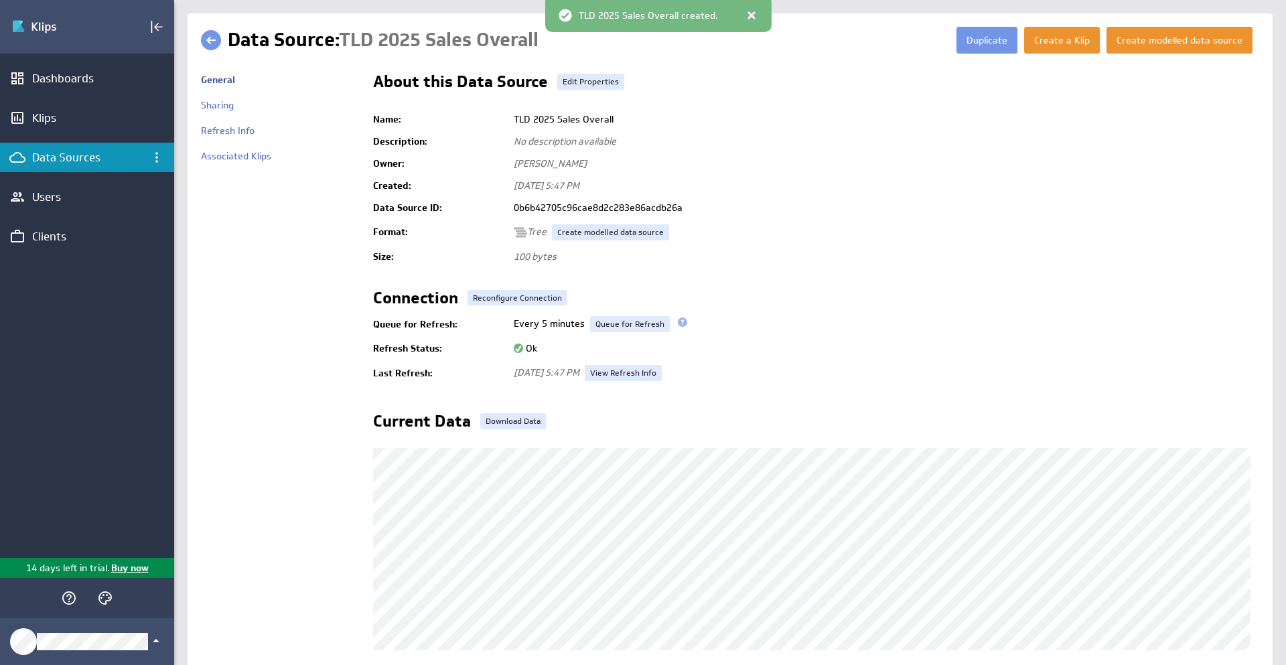
click at [81, 160] on div "Data Sources" at bounding box center [87, 157] width 110 height 15
click at [221, 106] on link "Sharing" at bounding box center [217, 105] width 33 height 12
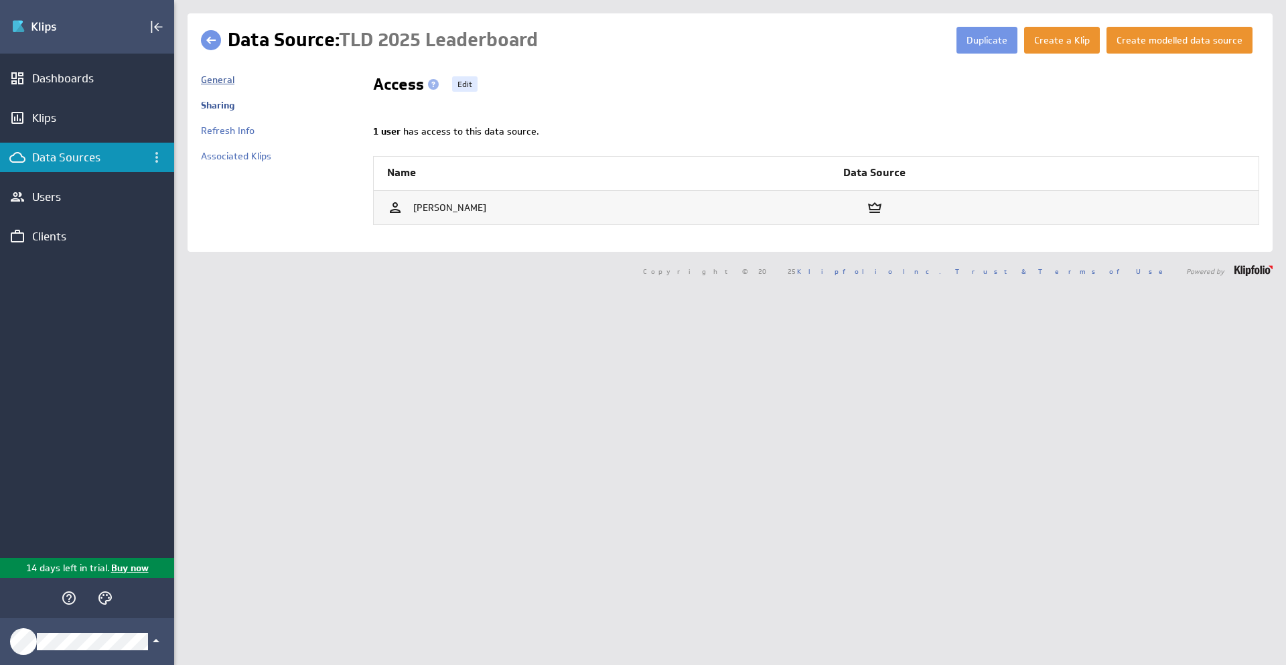
click at [204, 78] on link "General" at bounding box center [217, 80] width 33 height 12
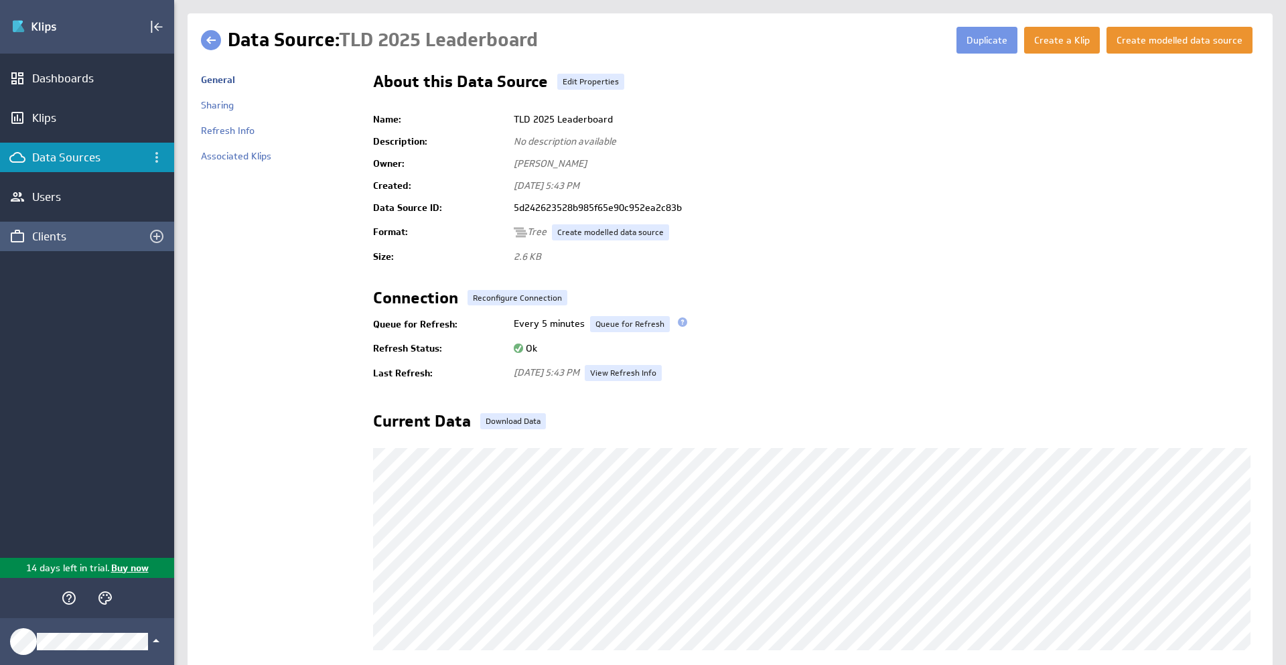
click at [78, 226] on div "Clients" at bounding box center [87, 236] width 174 height 29
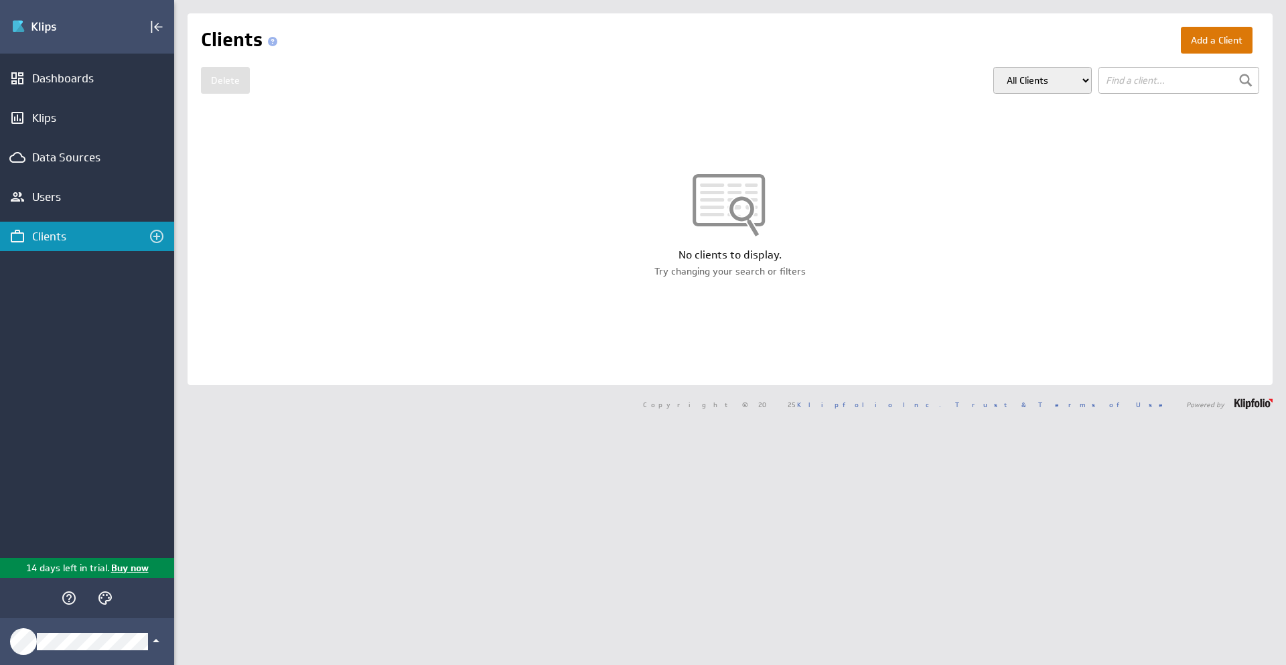
click at [1181, 50] on button "Add a Client" at bounding box center [1217, 40] width 72 height 27
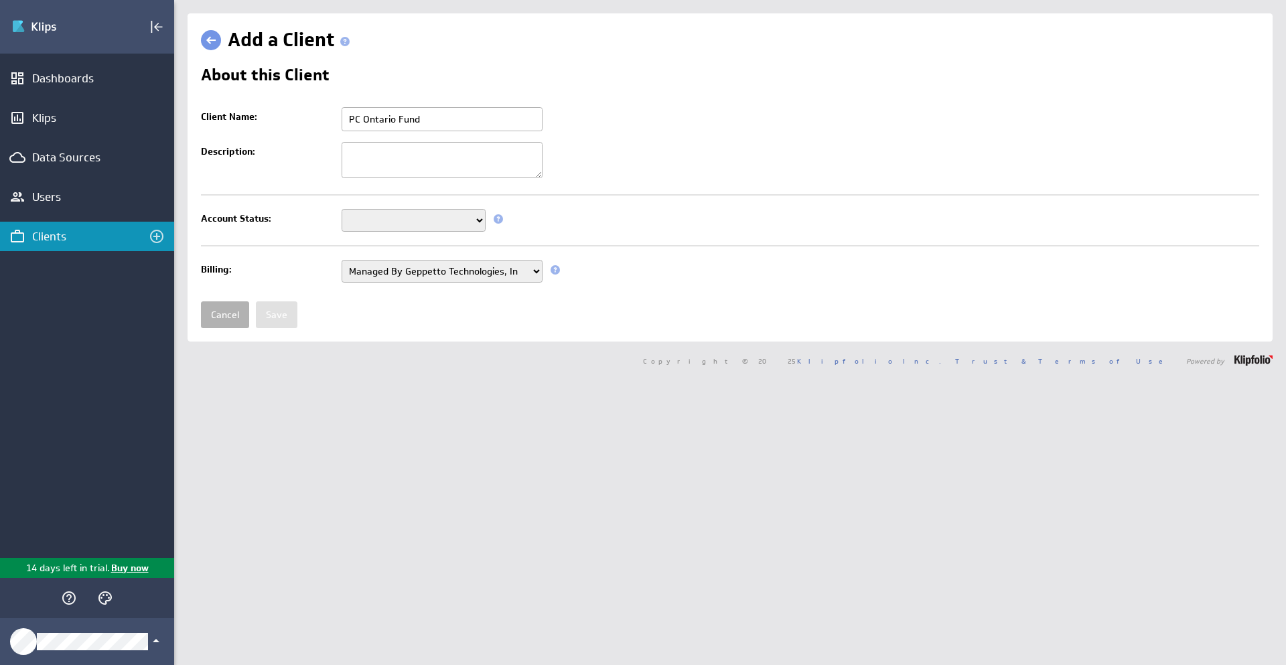
type input "PC Ontario Fund"
click at [456, 230] on select "Setup Mode Trial Disabled" at bounding box center [414, 220] width 144 height 23
drag, startPoint x: 472, startPoint y: 228, endPoint x: 483, endPoint y: 220, distance: 14.3
click at [483, 220] on select "Setup Mode Trial Disabled" at bounding box center [414, 220] width 144 height 23
click at [464, 221] on select "Setup Mode Trial Disabled" at bounding box center [414, 220] width 144 height 23
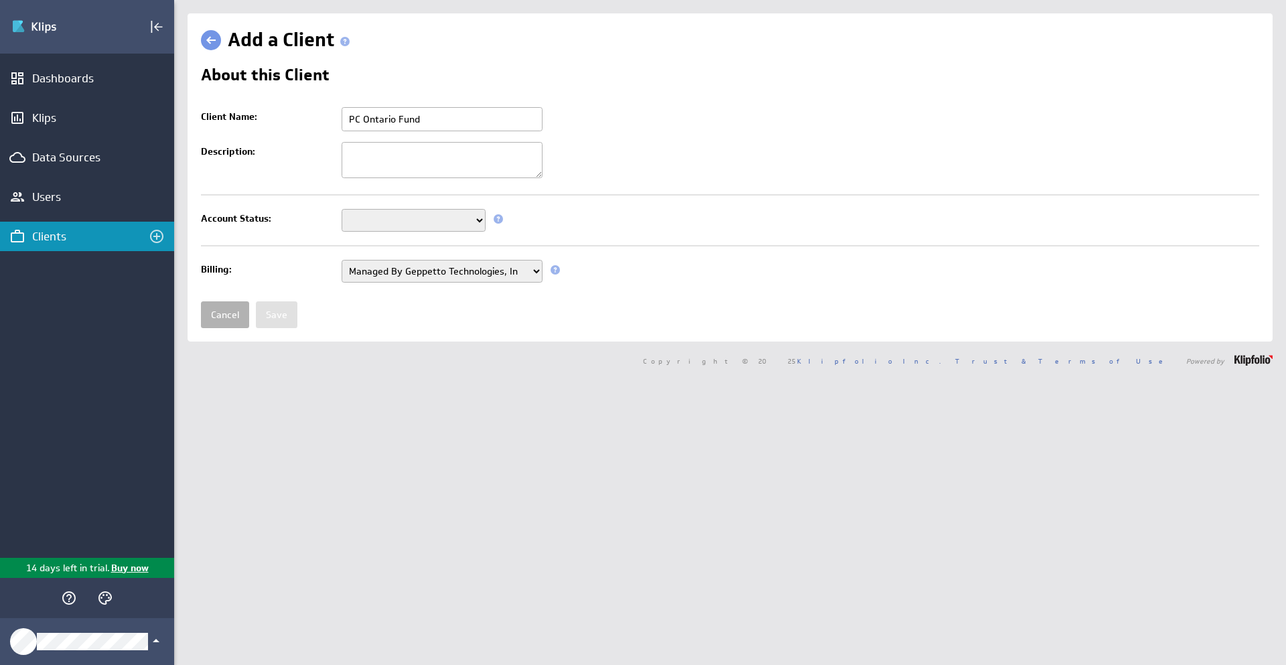
click at [342, 210] on select "Setup Mode Trial Disabled" at bounding box center [414, 220] width 144 height 23
click at [492, 234] on td "Setup Mode Trial Disabled This field is required" at bounding box center [797, 220] width 925 height 33
select select "7"
click at [342, 210] on select "Setup Mode Trial Disabled" at bounding box center [414, 220] width 144 height 23
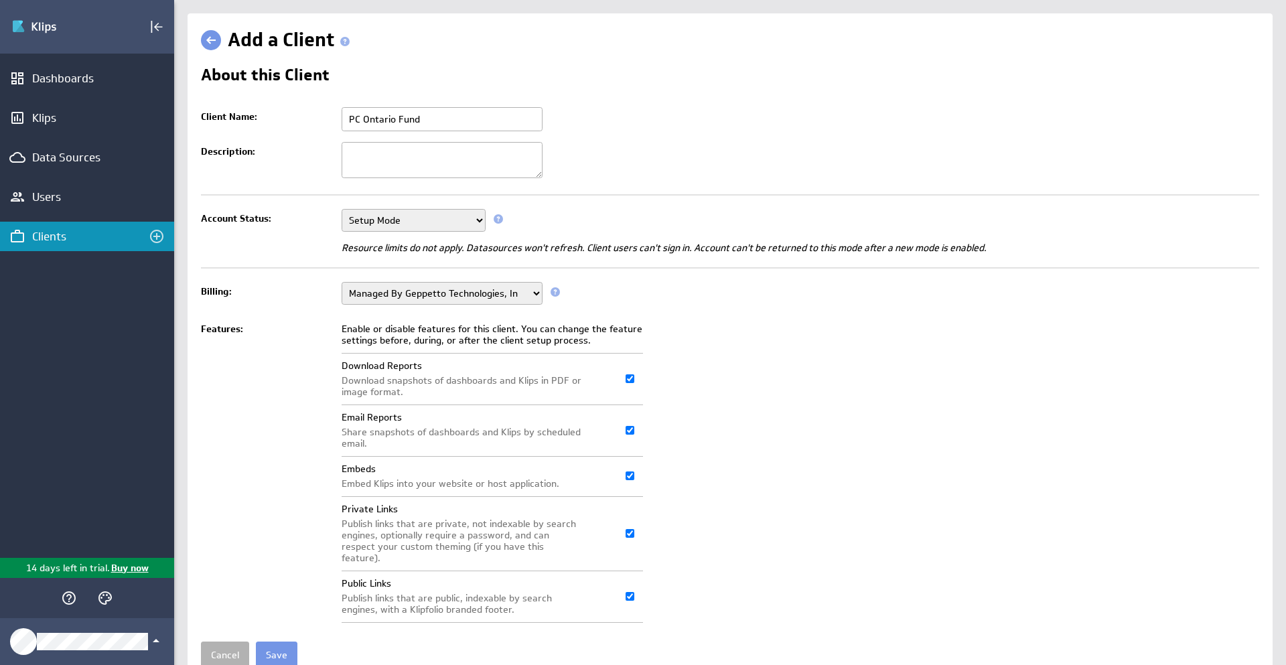
scroll to position [44, 0]
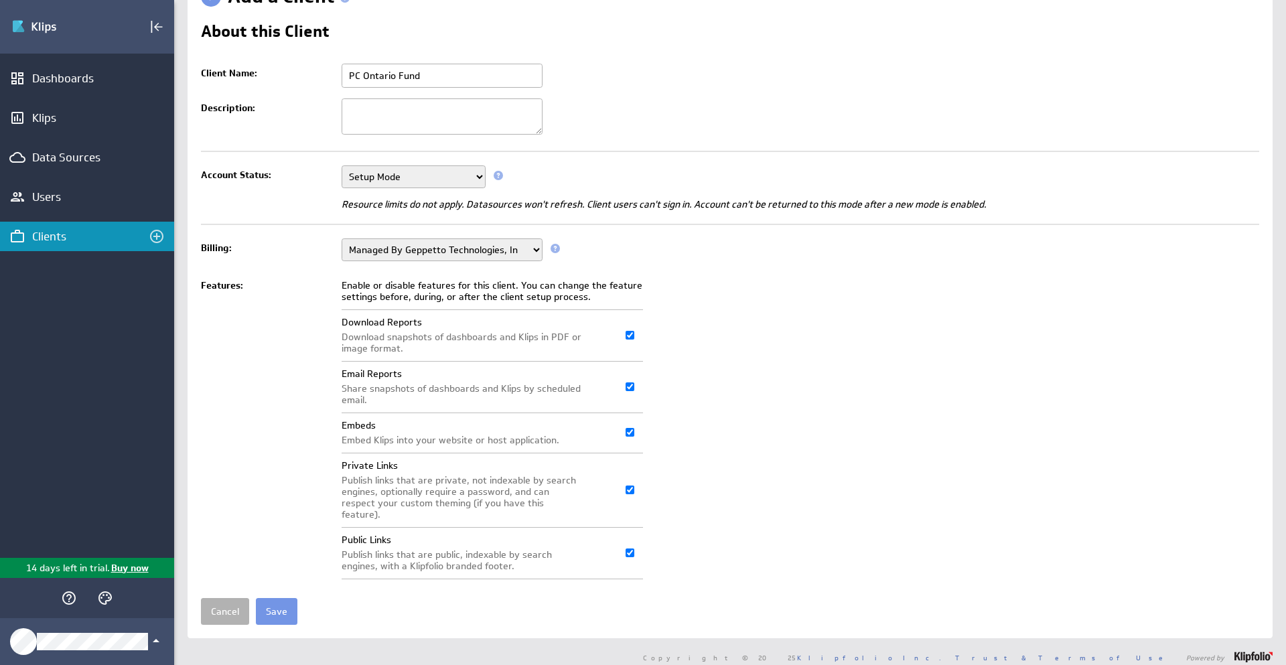
click at [628, 438] on td at bounding box center [613, 433] width 60 height 40
click at [630, 431] on input "Embeds" at bounding box center [630, 432] width 9 height 9
checkbox input "false"
click at [629, 549] on input "Public Links" at bounding box center [630, 553] width 9 height 9
checkbox input "false"
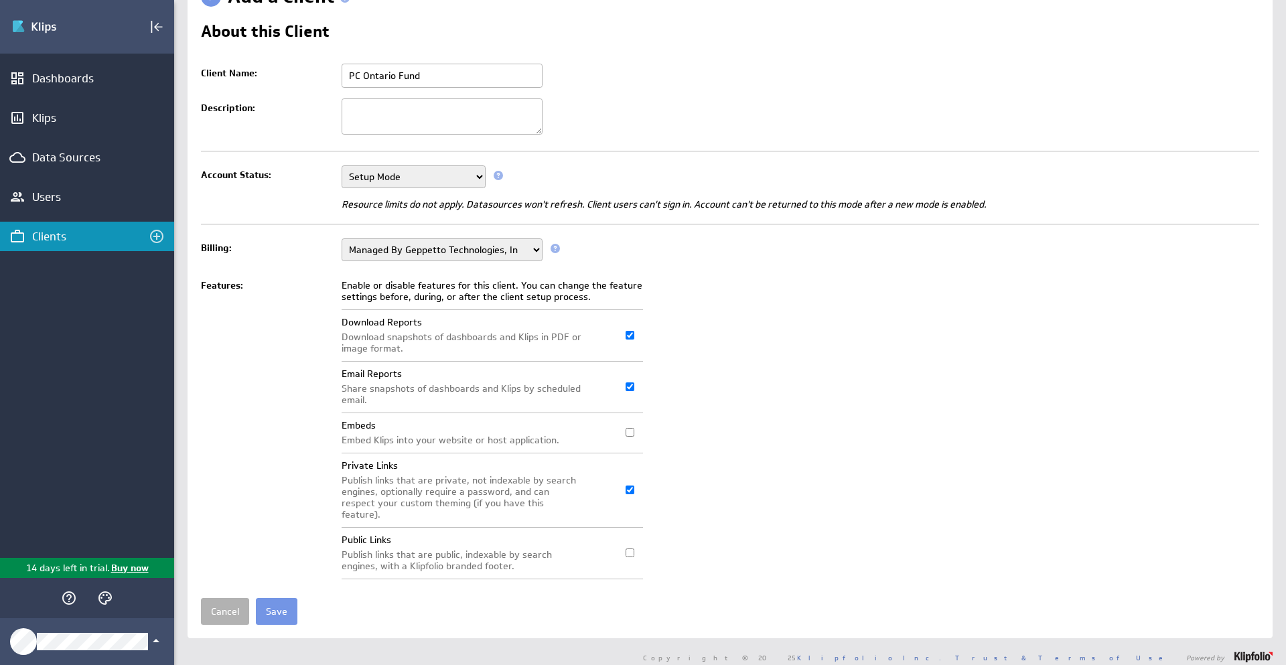
select select "6"
click at [342, 165] on select "Setup Mode Trial Disabled" at bounding box center [414, 176] width 144 height 23
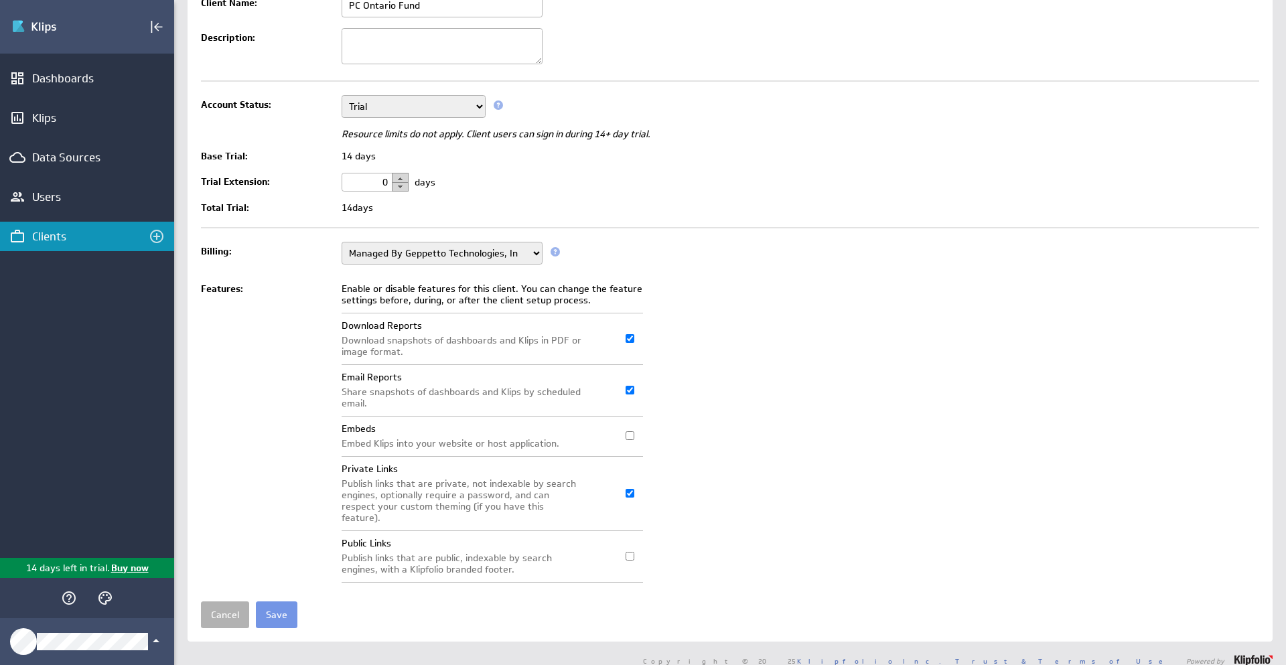
scroll to position [117, 0]
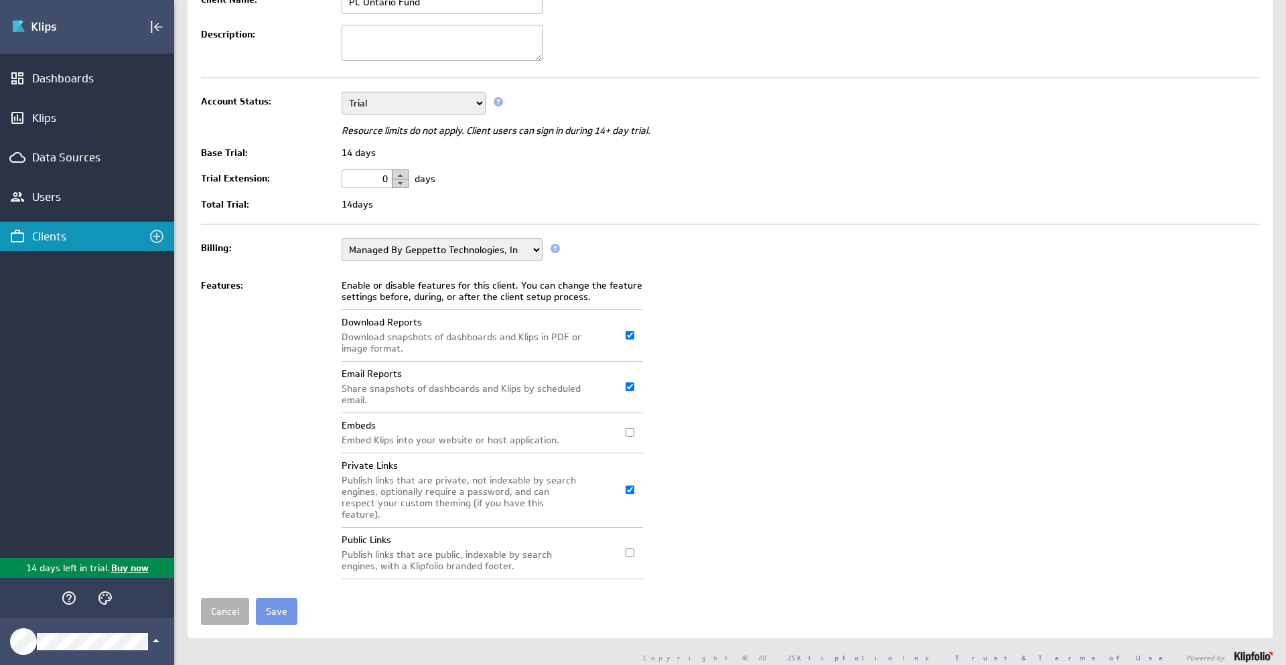
click at [342, 92] on select "Setup Mode Trial Disabled" at bounding box center [414, 103] width 144 height 23
drag, startPoint x: 373, startPoint y: 181, endPoint x: 403, endPoint y: 182, distance: 30.8
click at [403, 182] on div "0" at bounding box center [375, 179] width 67 height 19
type input "14"
click at [441, 204] on td "14 days" at bounding box center [797, 205] width 925 height 22
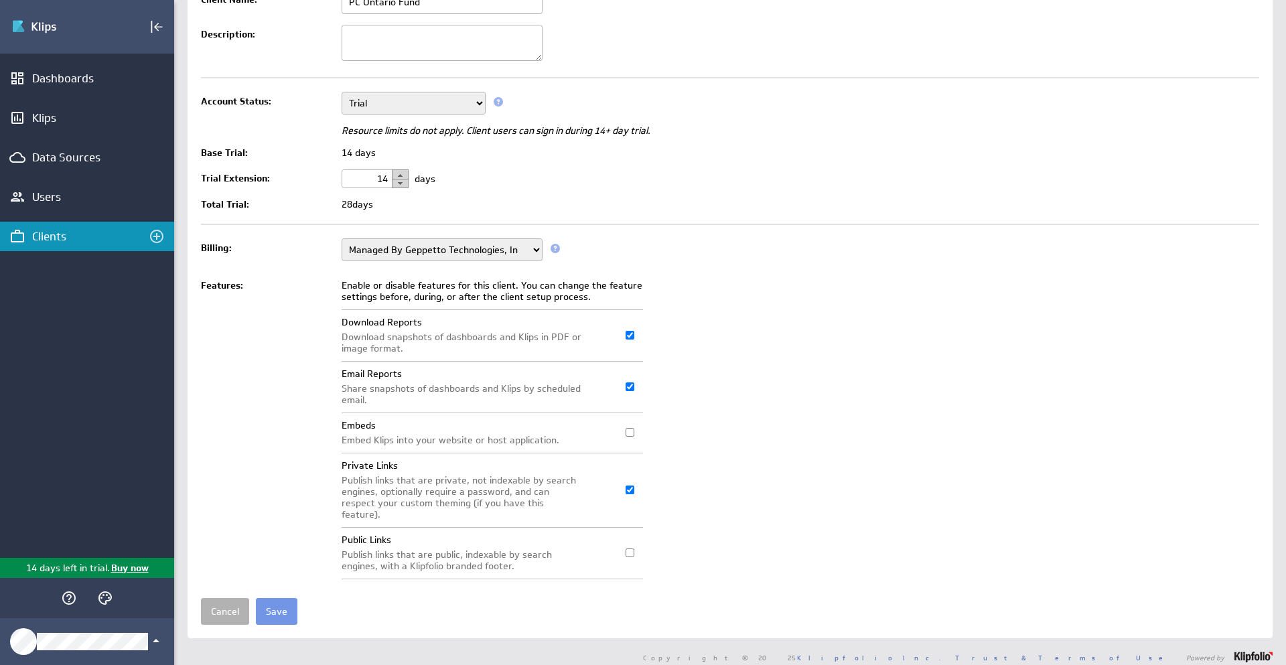
click at [880, 287] on td "Enable or disable features for this client. You can change the feature settings…" at bounding box center [797, 430] width 925 height 310
click at [435, 265] on td "Managed By Geppetto Technologies, Inc. Managed By Klipfolio" at bounding box center [797, 249] width 925 height 33
drag, startPoint x: 440, startPoint y: 249, endPoint x: 509, endPoint y: 259, distance: 70.4
click at [509, 258] on select "Managed By Geppetto Technologies, Inc. Managed By Klipfolio" at bounding box center [442, 250] width 201 height 23
click at [534, 249] on select "Managed By Geppetto Technologies, Inc. Managed By Klipfolio" at bounding box center [442, 250] width 201 height 23
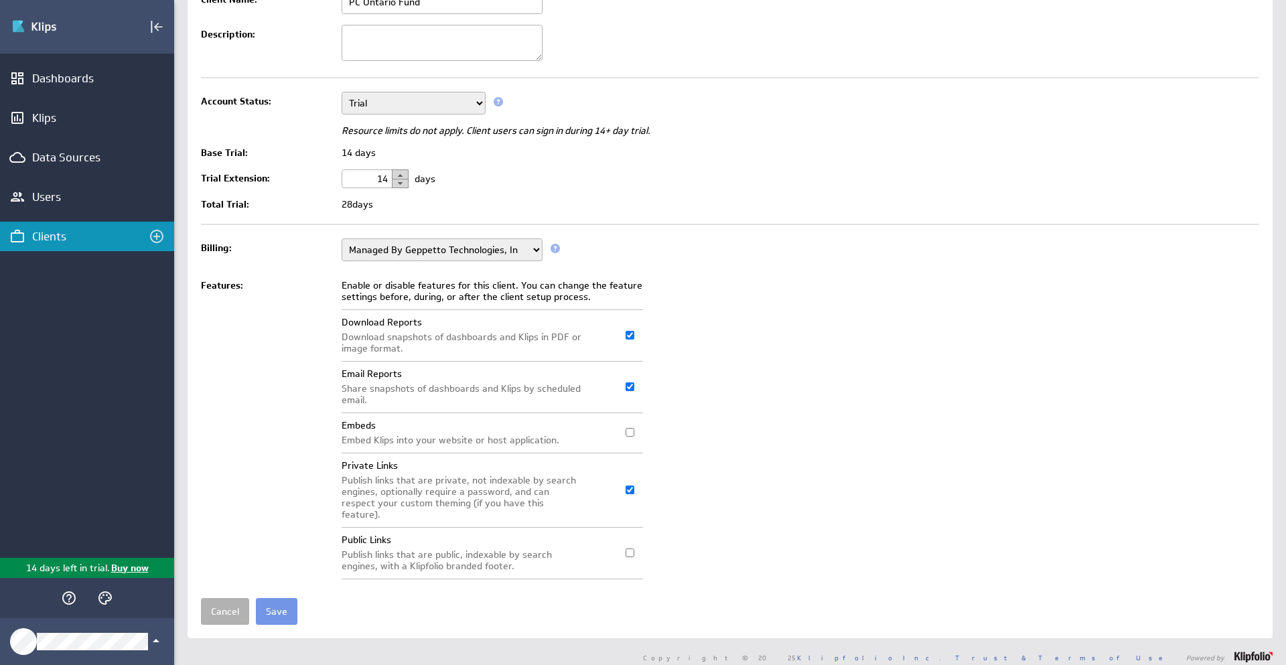
click at [535, 251] on select "Managed By Geppetto Technologies, Inc. Managed By Klipfolio" at bounding box center [442, 250] width 201 height 23
click at [552, 247] on span at bounding box center [555, 248] width 9 height 9
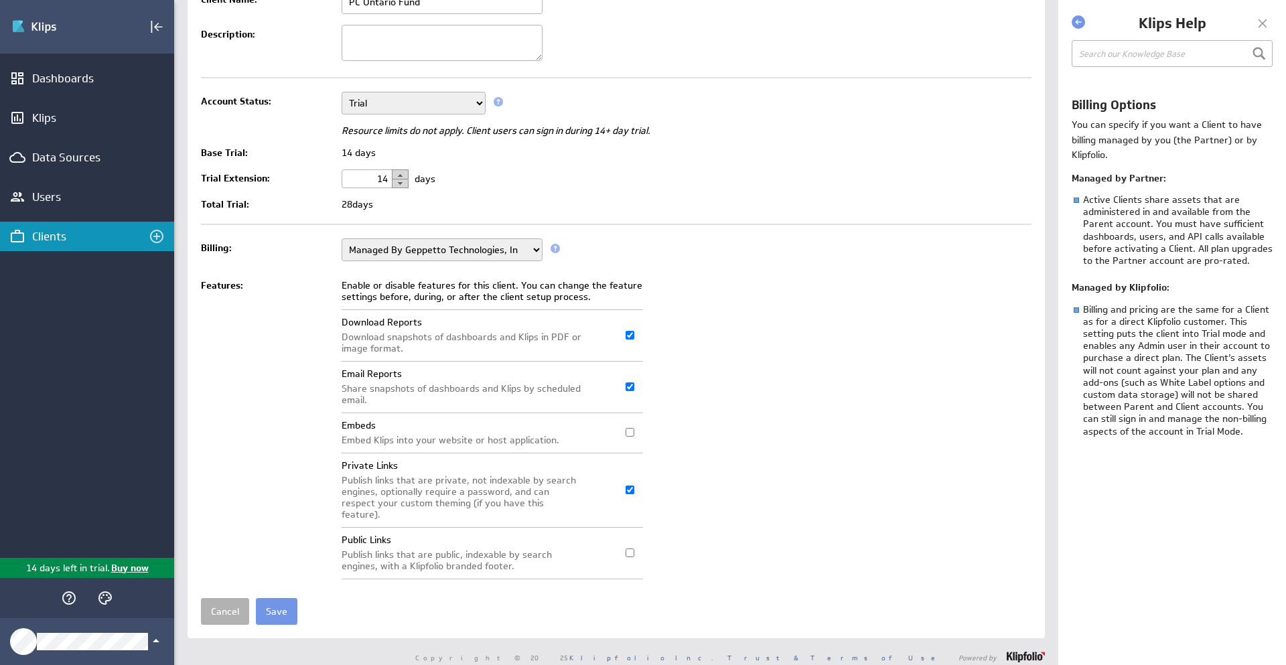
click at [1265, 12] on div "Klips Help Billing Options You can specify if you want a Client to have billing…" at bounding box center [1171, 332] width 229 height 665
click at [1261, 19] on div at bounding box center [1263, 23] width 20 height 20
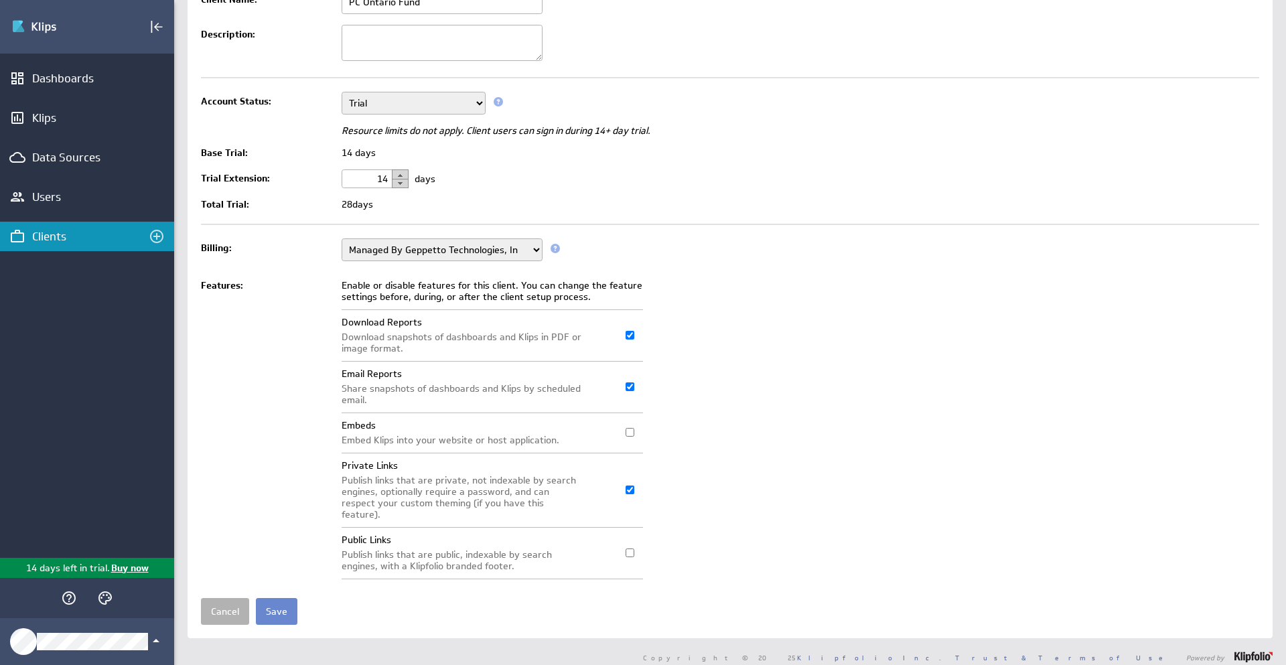
click at [265, 602] on input "Save" at bounding box center [277, 611] width 42 height 27
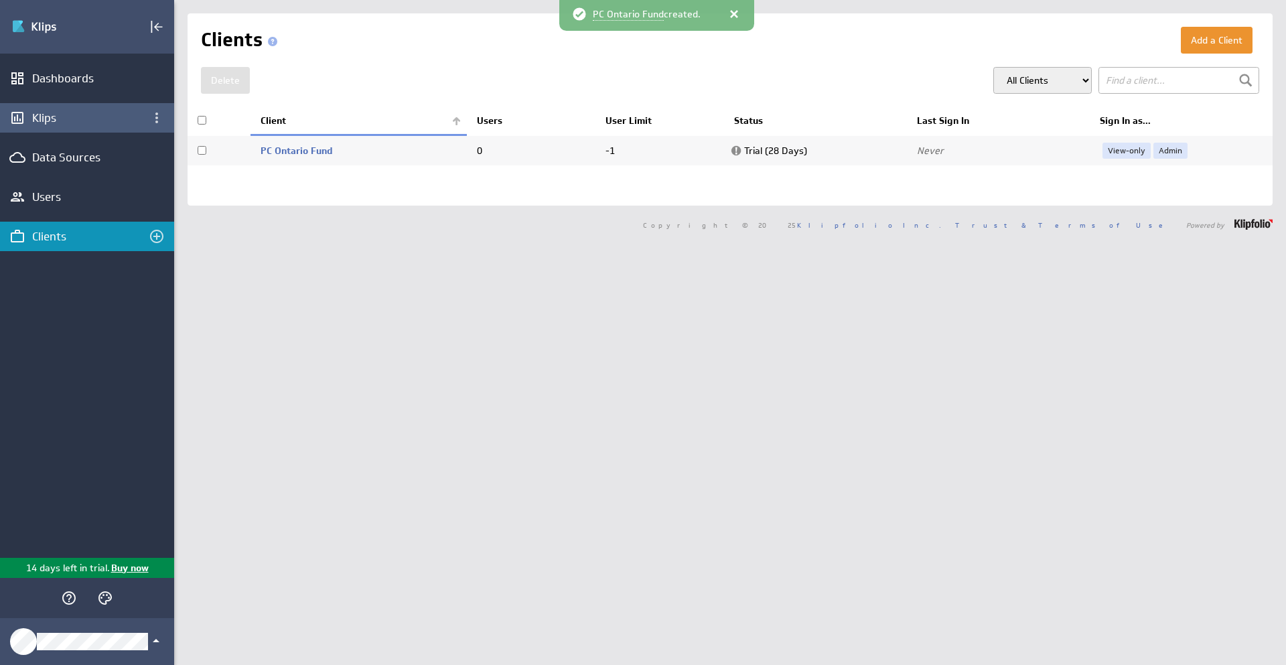
click at [48, 111] on div "Klips" at bounding box center [87, 118] width 110 height 15
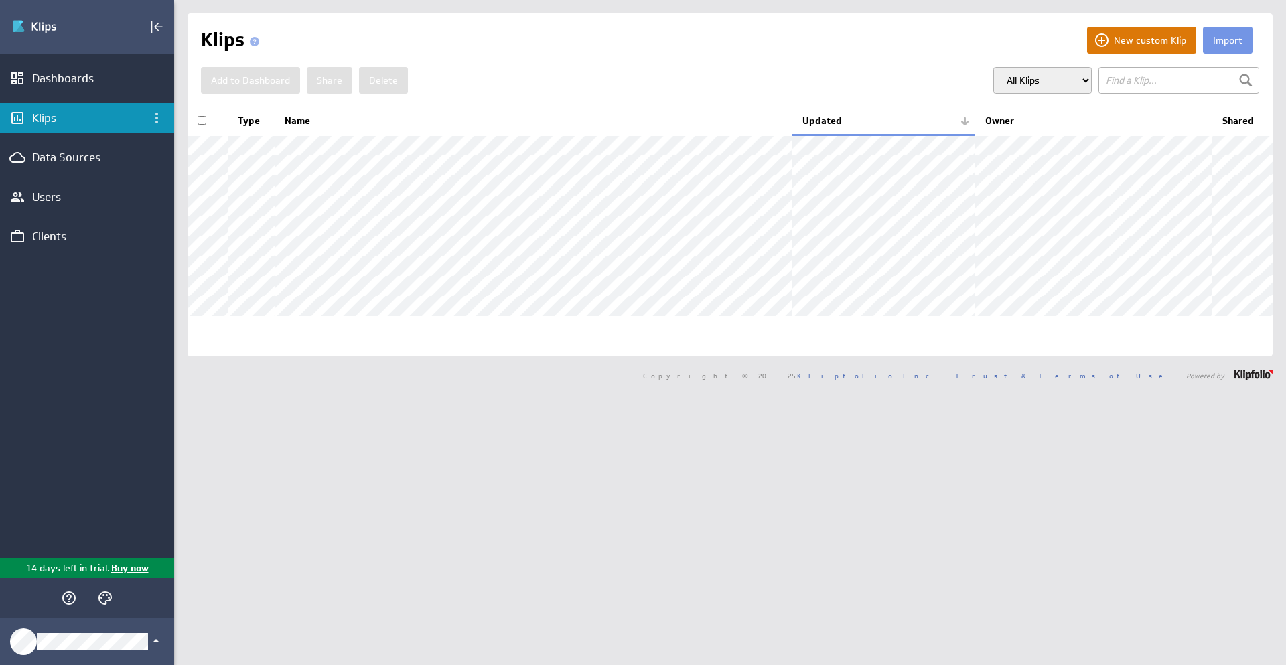
click at [1146, 33] on button "New custom Klip" at bounding box center [1141, 40] width 109 height 27
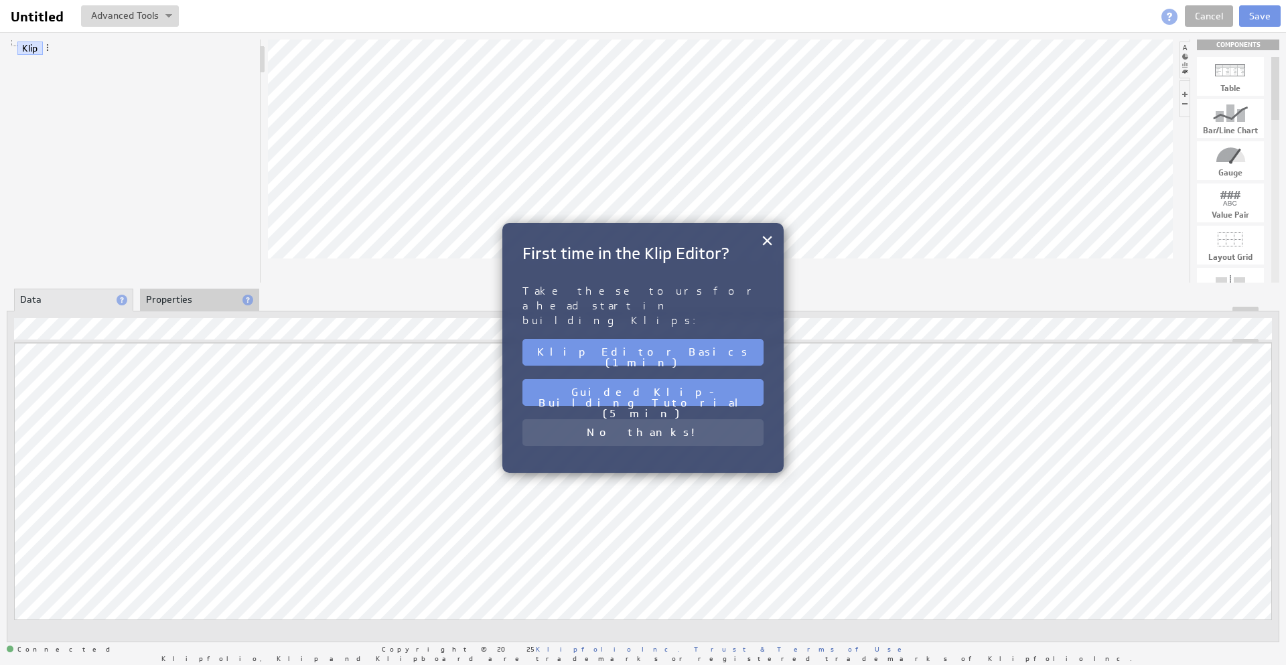
click at [663, 419] on button "No thanks!" at bounding box center [643, 432] width 241 height 27
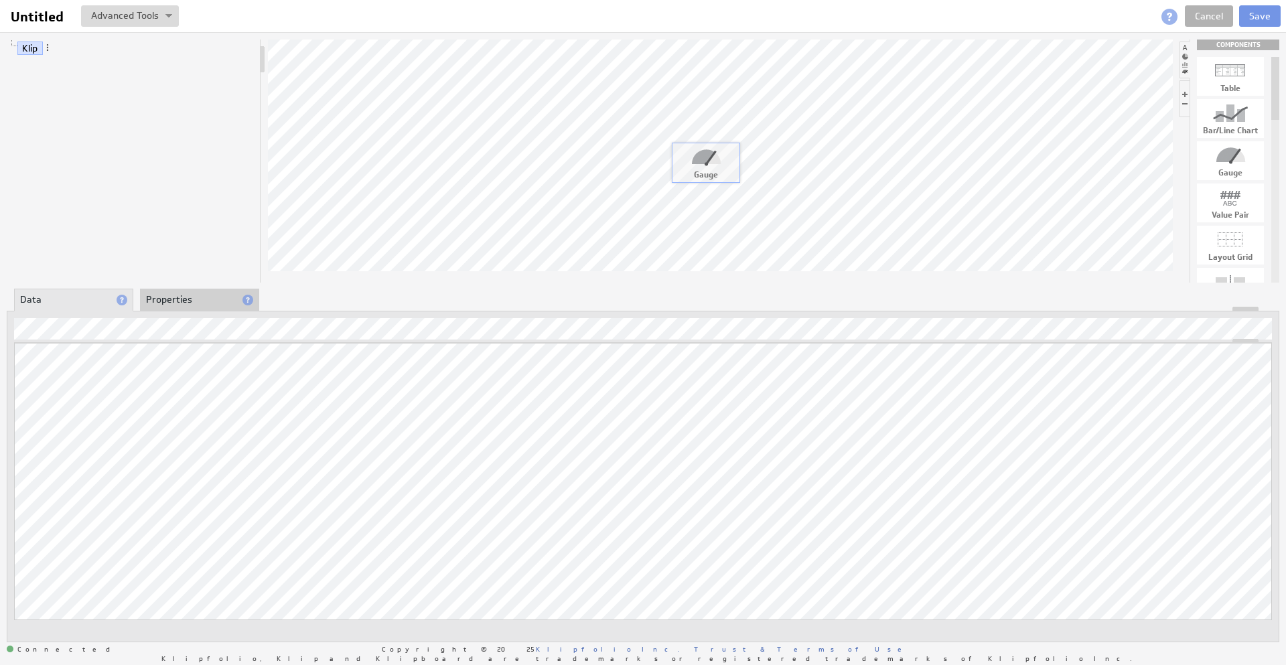
drag, startPoint x: 1232, startPoint y: 164, endPoint x: 707, endPoint y: 165, distance: 525.3
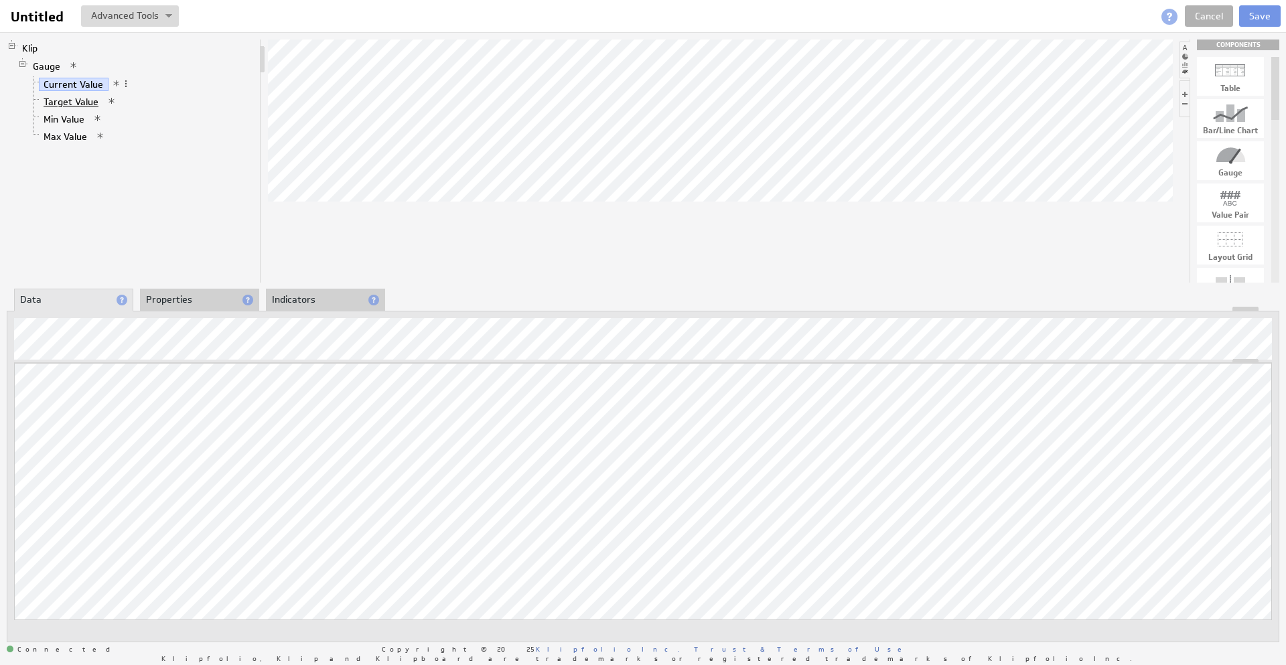
click at [74, 100] on link "Target Value" at bounding box center [71, 101] width 65 height 13
click at [106, 101] on span at bounding box center [108, 100] width 9 height 9
click at [58, 117] on link "Min Value" at bounding box center [64, 119] width 51 height 13
click at [75, 136] on link "Max Value" at bounding box center [66, 136] width 54 height 13
click at [204, 299] on li "Properties" at bounding box center [199, 300] width 119 height 23
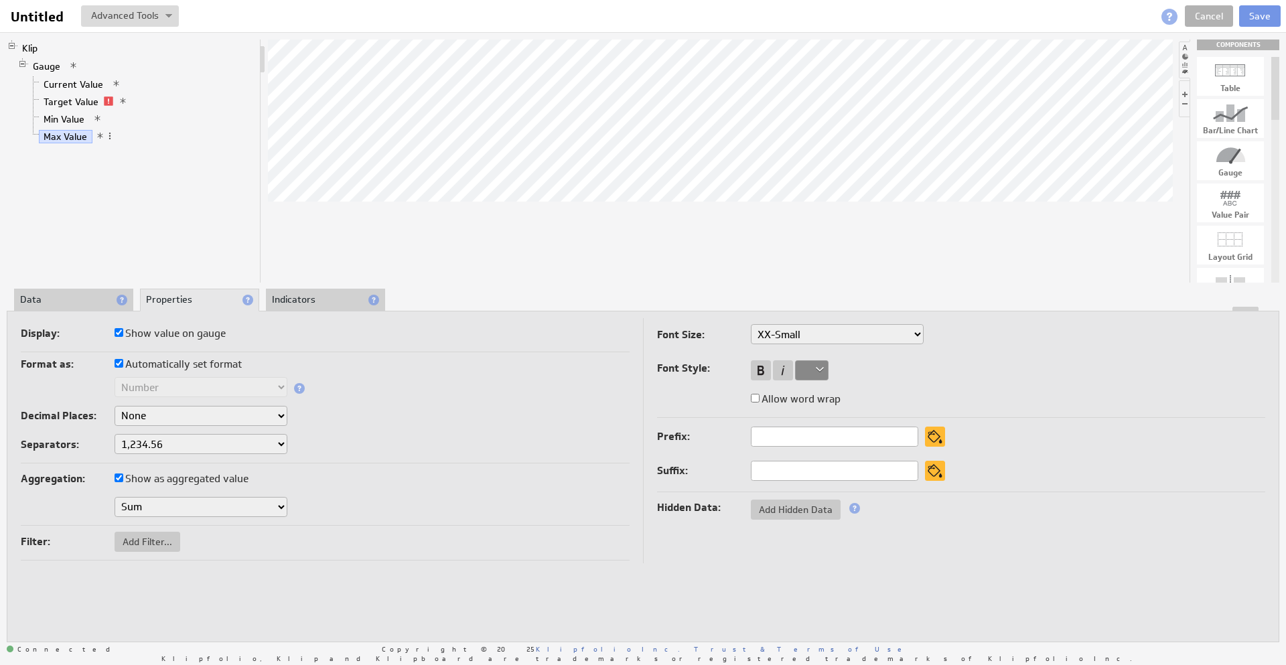
drag, startPoint x: 231, startPoint y: 447, endPoint x: 269, endPoint y: 431, distance: 40.6
click at [269, 431] on div "Format as: Automatically set format Text Number Currency Percentage Date / Time…" at bounding box center [325, 409] width 609 height 109
drag, startPoint x: 284, startPoint y: 449, endPoint x: 281, endPoint y: 442, distance: 7.5
click at [281, 442] on select "1,234.56 1.234,56 1'234.56 1,234/56 1 234,56 1 234-56 1 234.56 1234.56" at bounding box center [201, 444] width 173 height 20
click at [824, 431] on input "text" at bounding box center [834, 437] width 167 height 20
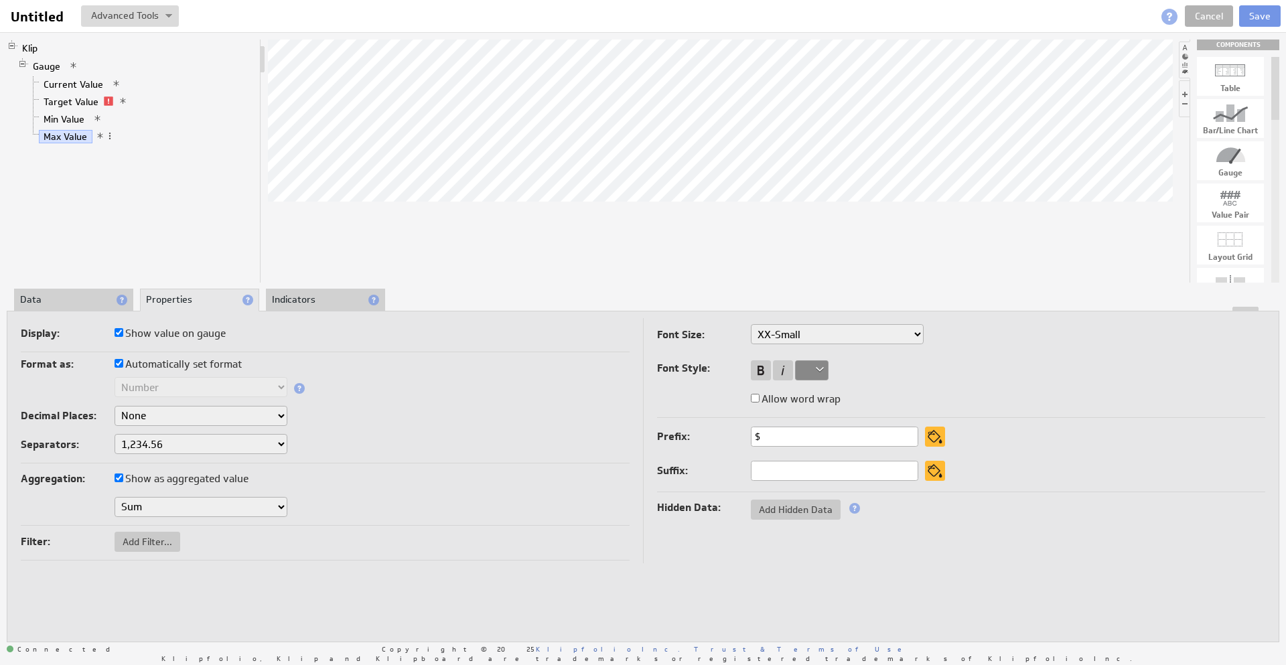
type input "$"
click at [570, 424] on div "Decimal Places: None .# (1) .## (2) .### (3) .#### (4)" at bounding box center [325, 417] width 609 height 23
click at [52, 291] on li "Data" at bounding box center [73, 300] width 119 height 23
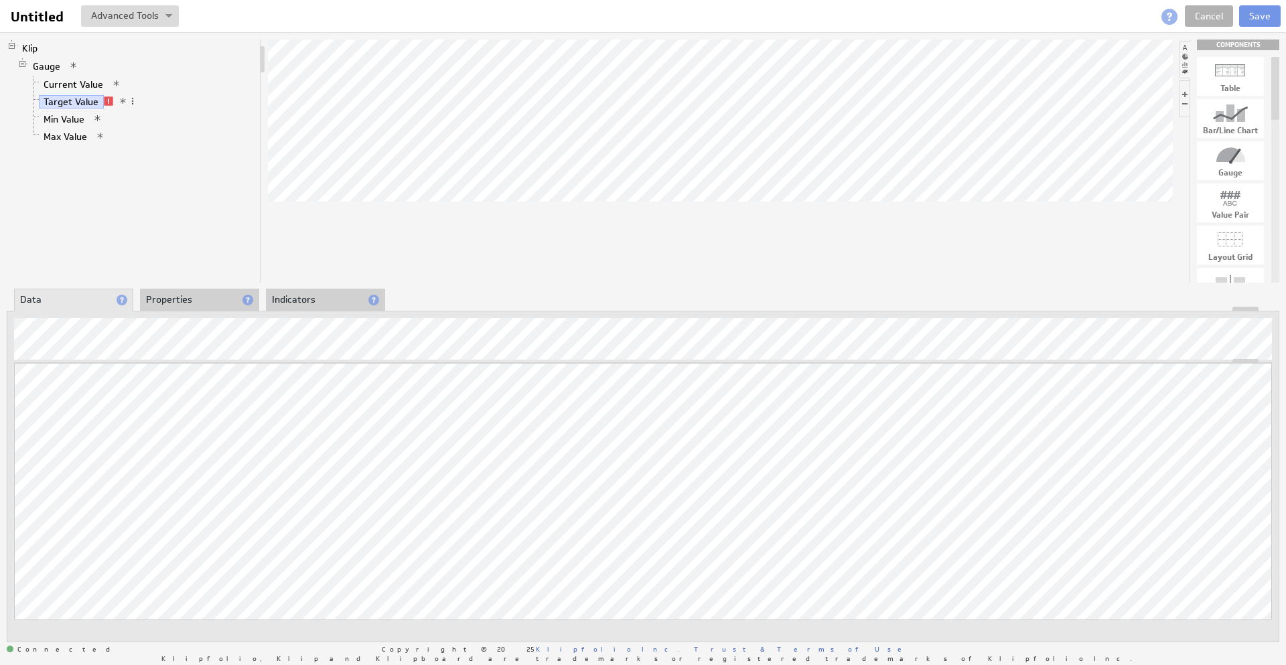
click at [212, 292] on li "Properties" at bounding box center [199, 300] width 119 height 23
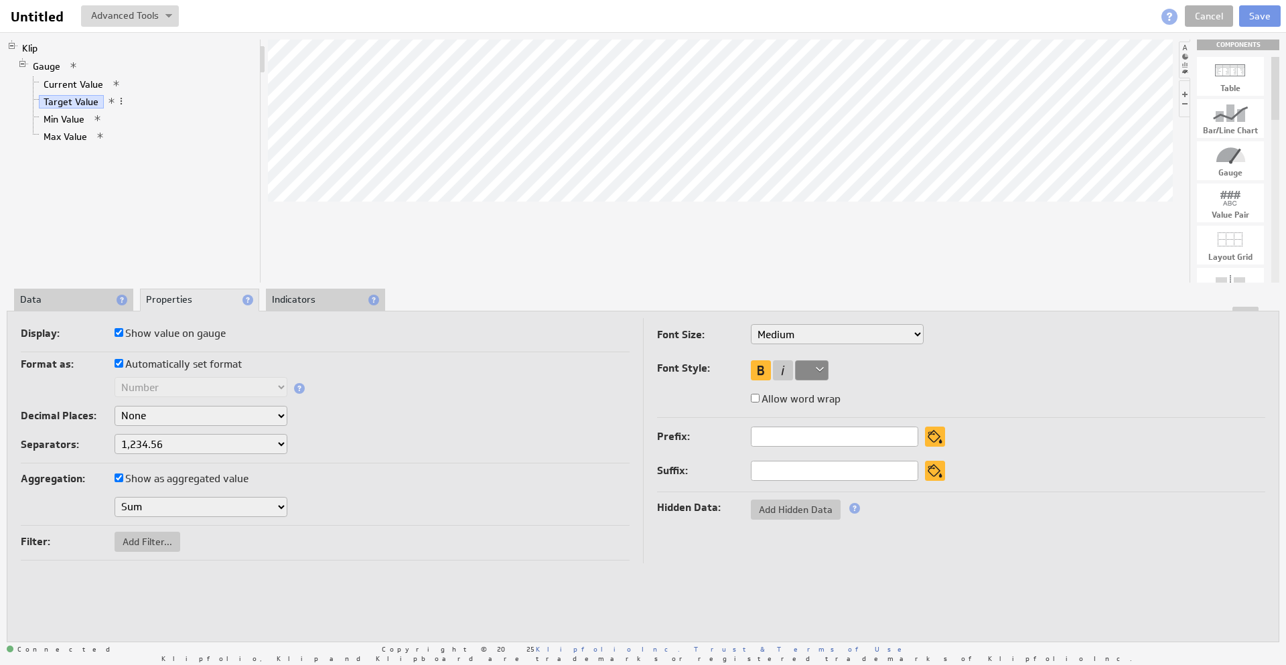
click at [815, 433] on input "text" at bounding box center [834, 437] width 167 height 20
type input "$"
click at [491, 429] on div "Format as: Automatically set format Text Number Currency Percentage Date / Time…" at bounding box center [325, 409] width 609 height 109
click at [35, 294] on li "Data" at bounding box center [73, 300] width 119 height 23
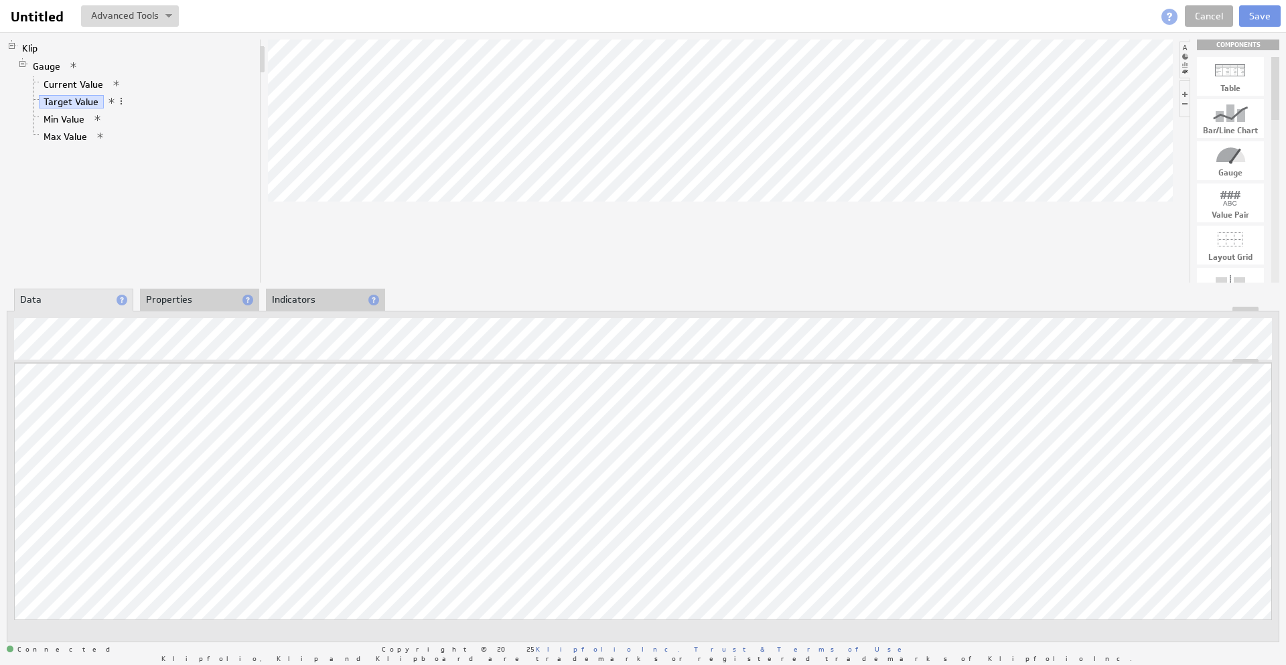
click at [178, 180] on div "Klip Gauge Current Value Target Value Min Value Max Value" at bounding box center [134, 161] width 255 height 243
click at [83, 119] on link "Min Value" at bounding box center [64, 119] width 51 height 13
click at [64, 137] on link "Max Value" at bounding box center [66, 136] width 54 height 13
click at [213, 292] on li "Properties" at bounding box center [199, 300] width 119 height 23
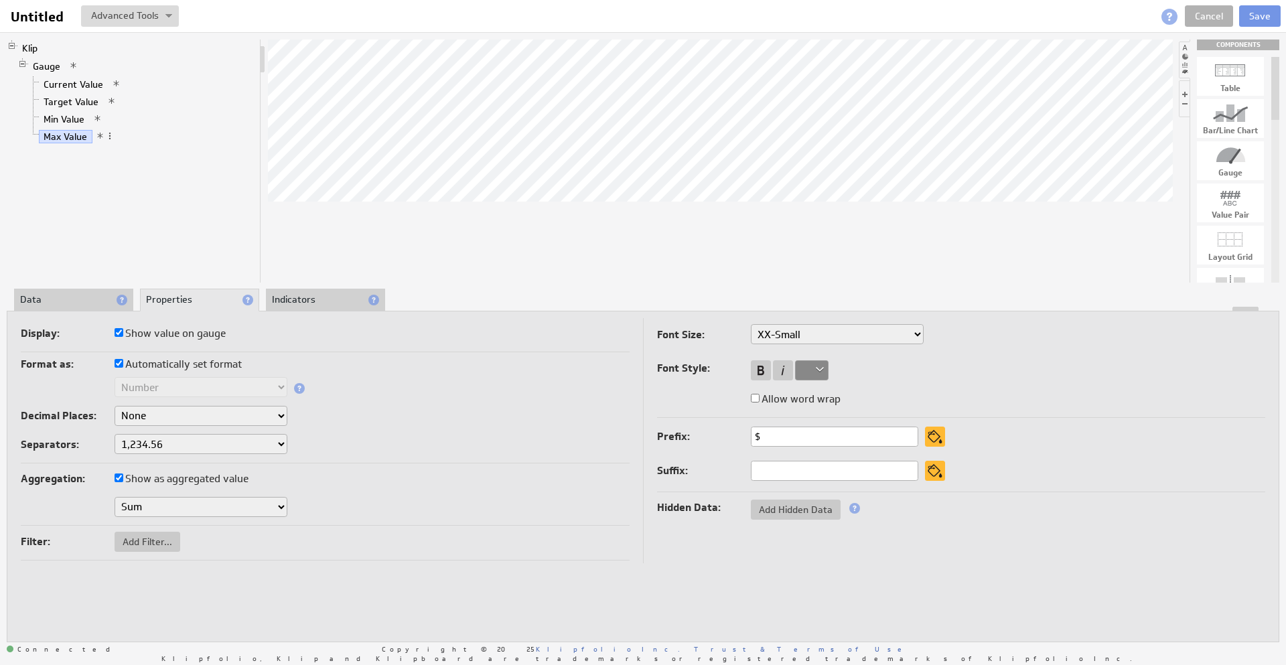
click at [813, 395] on label "Allow word wrap" at bounding box center [796, 399] width 90 height 19
click at [760, 395] on input "Allow word wrap" at bounding box center [755, 398] width 9 height 9
checkbox input "true"
click at [813, 394] on label "Allow word wrap" at bounding box center [796, 399] width 90 height 19
click at [760, 394] on input "Allow word wrap" at bounding box center [755, 398] width 9 height 9
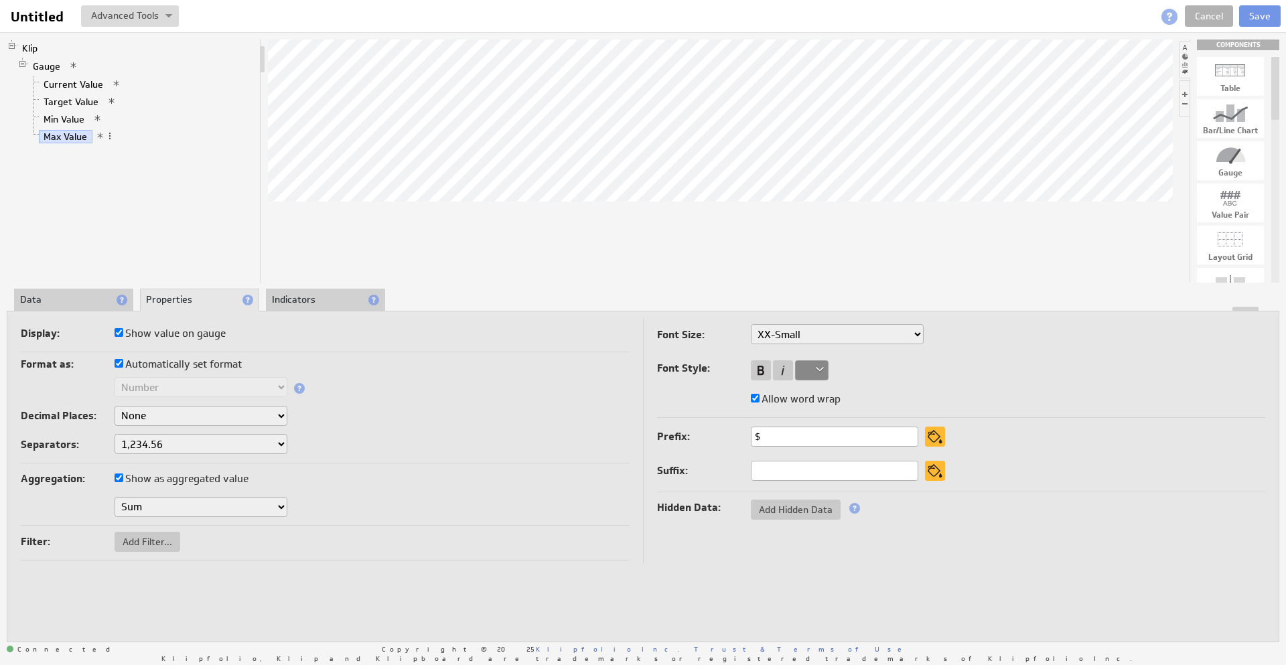
checkbox input "false"
click at [70, 301] on li "Data" at bounding box center [73, 300] width 119 height 23
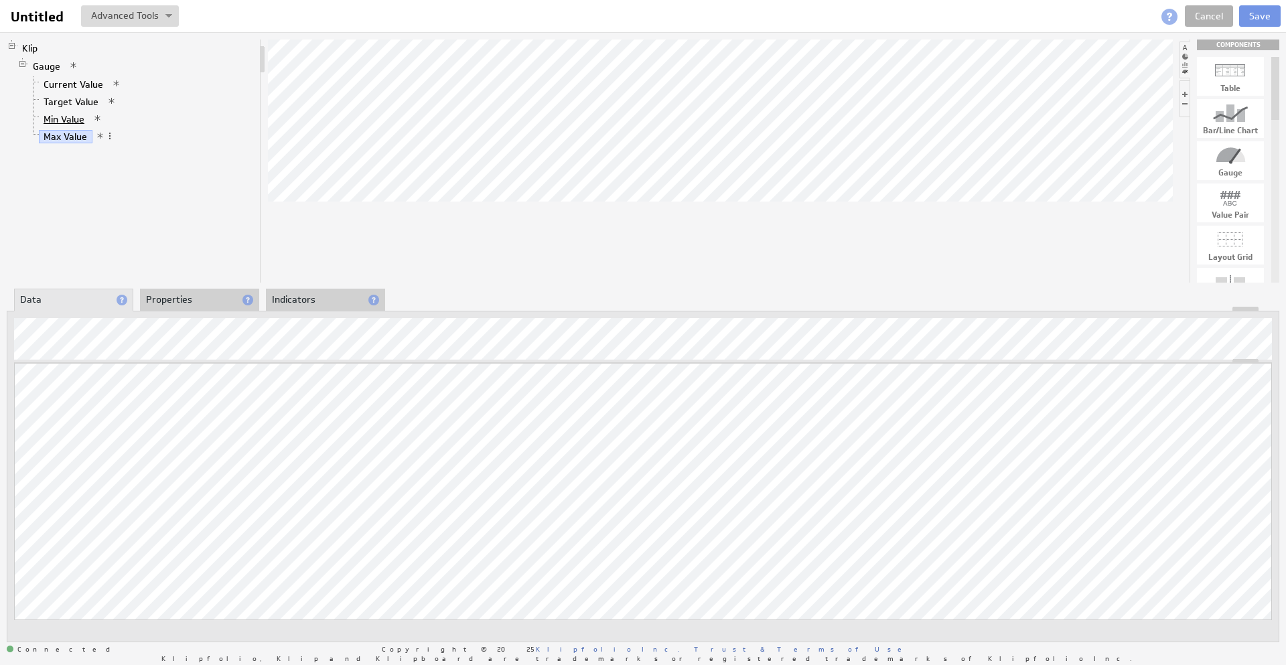
click at [64, 119] on link "Min Value" at bounding box center [64, 119] width 51 height 13
click at [202, 296] on li "Properties" at bounding box center [199, 300] width 119 height 23
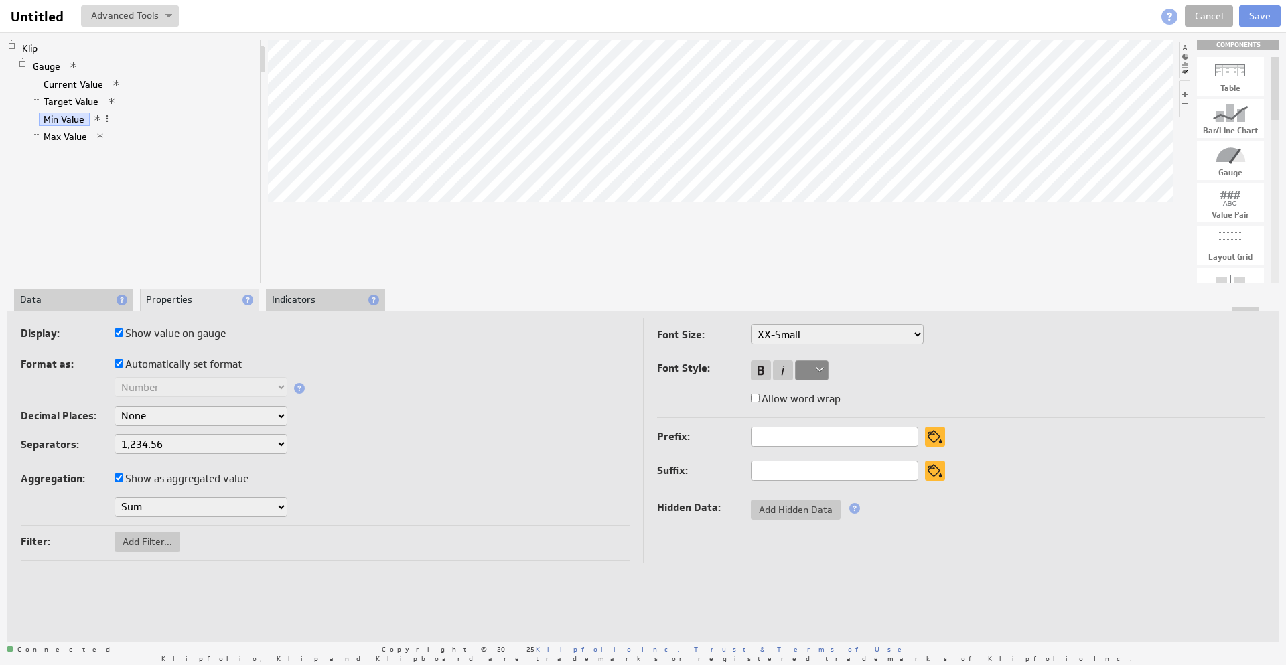
click at [820, 427] on input "text" at bounding box center [834, 437] width 167 height 20
type input "$"
drag, startPoint x: 553, startPoint y: 386, endPoint x: 548, endPoint y: 358, distance: 28.0
click at [553, 386] on div "Text Number Currency Percentage Date / Time Duration" at bounding box center [325, 388] width 609 height 23
click at [250, 156] on div "Klip Gauge Current Value Target Value Min Value Max Value" at bounding box center [134, 161] width 255 height 243
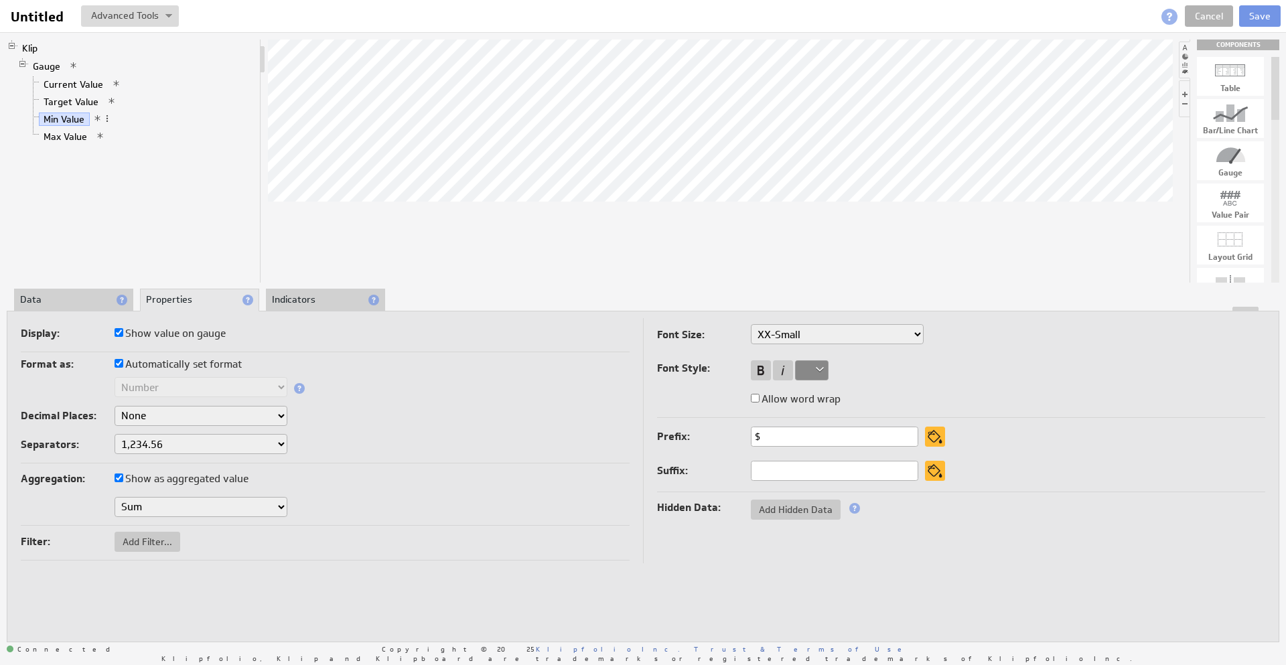
drag, startPoint x: 190, startPoint y: 223, endPoint x: 204, endPoint y: 217, distance: 15.3
click at [190, 223] on div "Klip Gauge Current Value Target Value Min Value Max Value" at bounding box center [134, 161] width 255 height 243
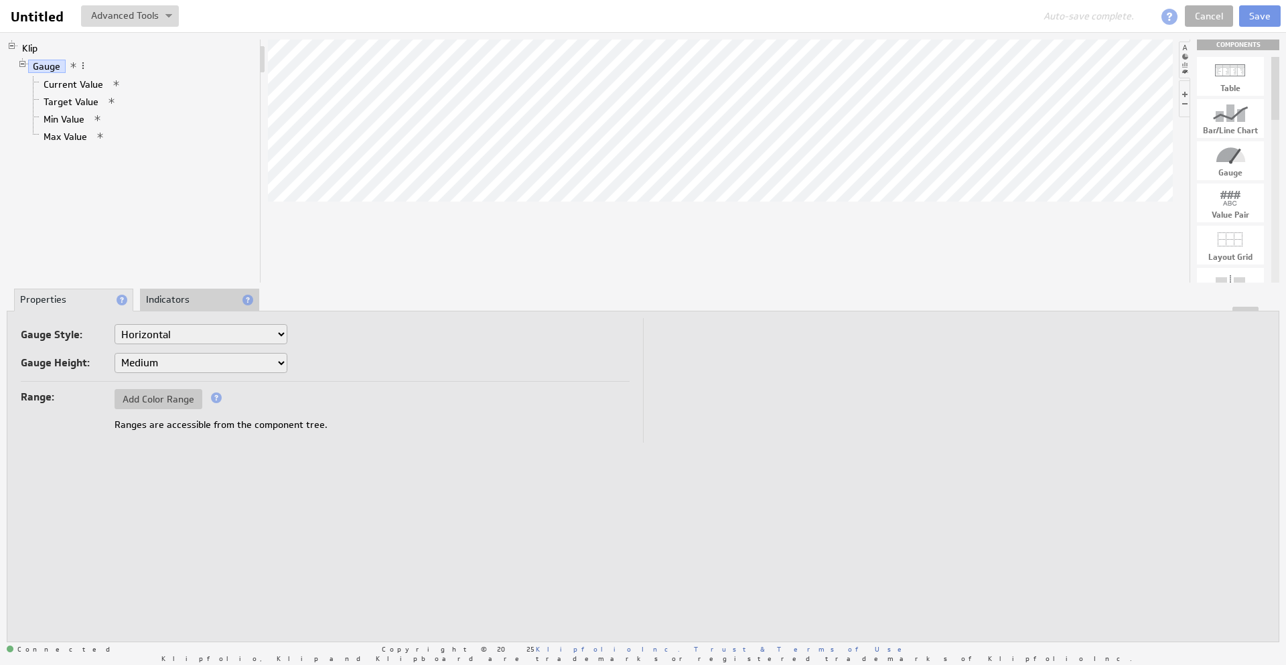
click at [198, 290] on li "Indicators" at bounding box center [199, 300] width 119 height 23
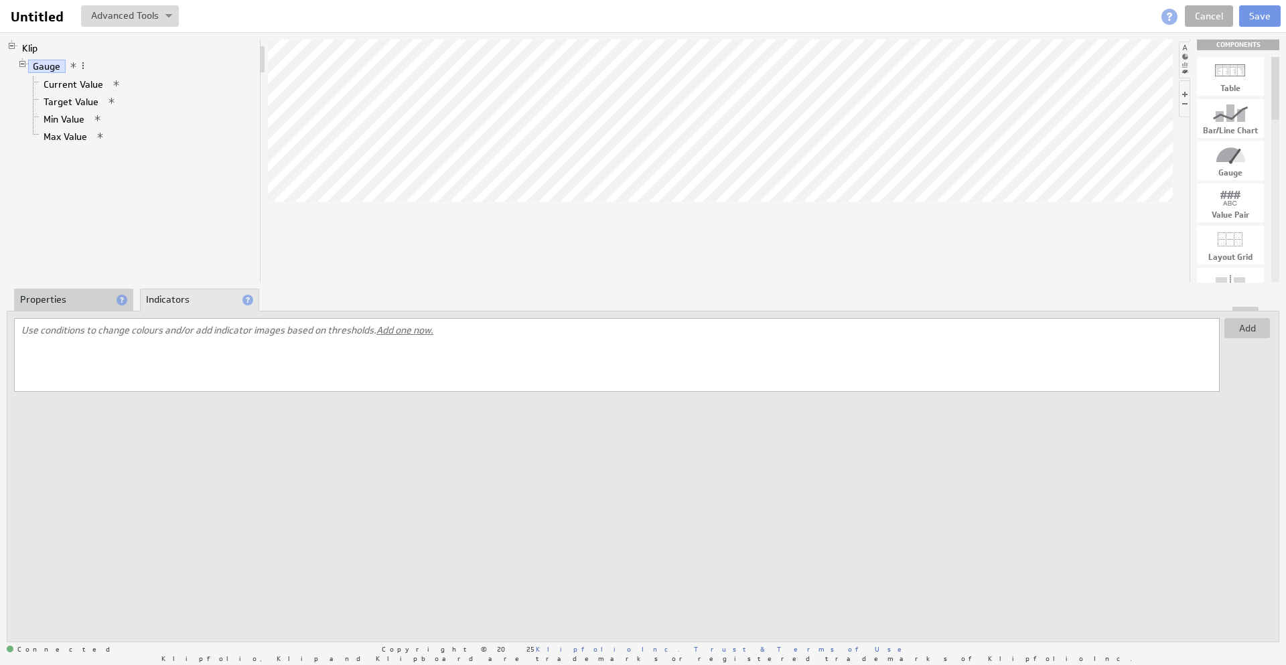
click at [44, 295] on li "Properties" at bounding box center [73, 300] width 119 height 23
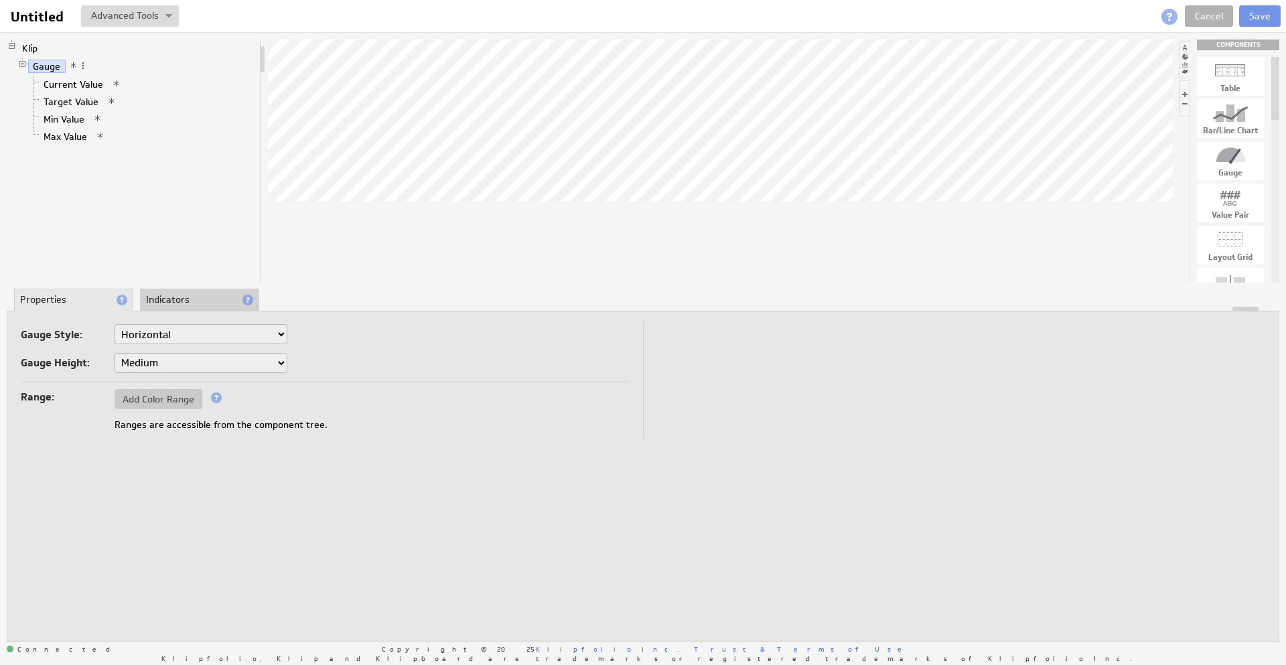
drag, startPoint x: 220, startPoint y: 333, endPoint x: 259, endPoint y: 338, distance: 38.6
click at [258, 338] on select "Horizontal Vertical Arc Semicircle Circle" at bounding box center [201, 334] width 173 height 20
click at [287, 328] on div "Gauge Style: Horizontal Vertical Arc Semicircle Circle" at bounding box center [325, 335] width 609 height 23
click at [267, 331] on select "Horizontal Vertical Arc Semicircle Circle" at bounding box center [201, 334] width 173 height 20
click at [115, 353] on select "Small Medium Large X-Large" at bounding box center [201, 363] width 173 height 20
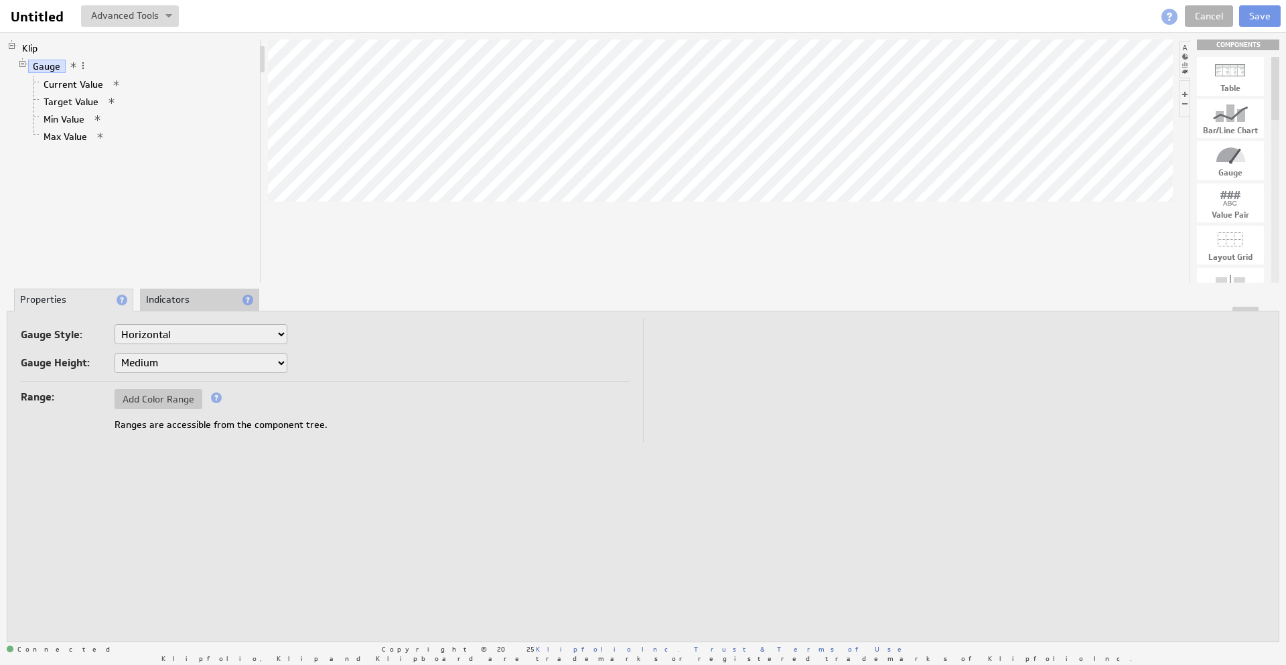
select select "sg"
select select "ag"
click at [164, 399] on span "Add Color Range" at bounding box center [159, 399] width 88 height 12
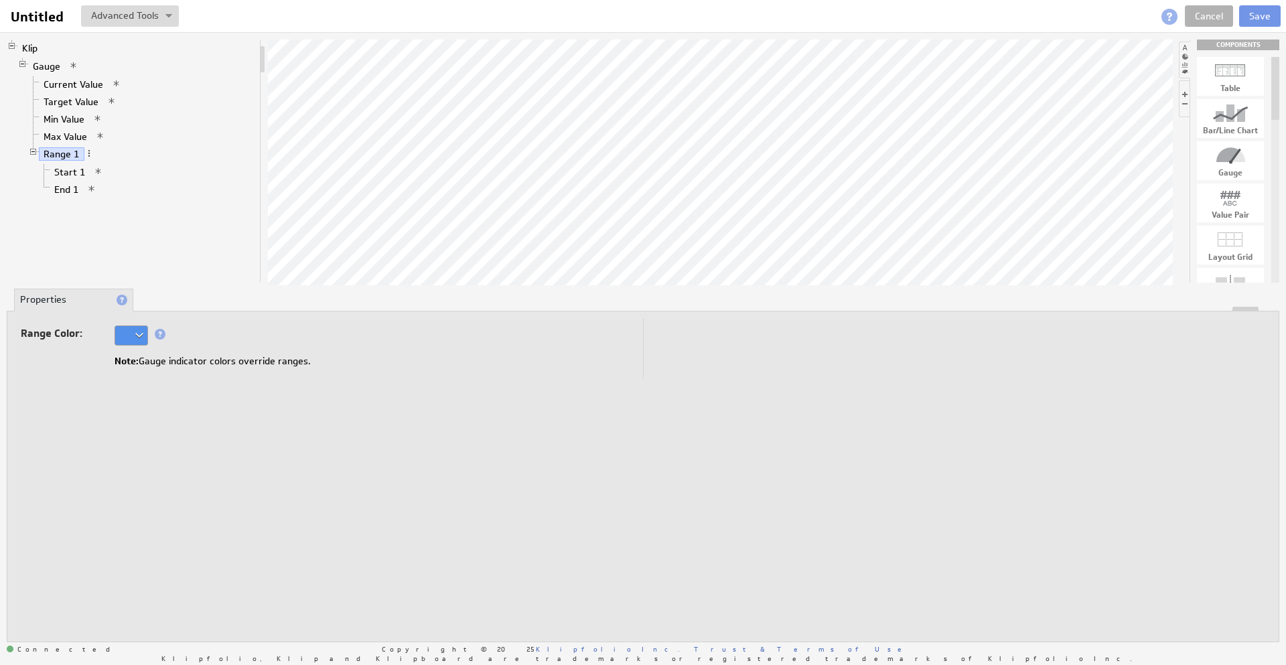
click at [137, 332] on div at bounding box center [131, 336] width 33 height 20
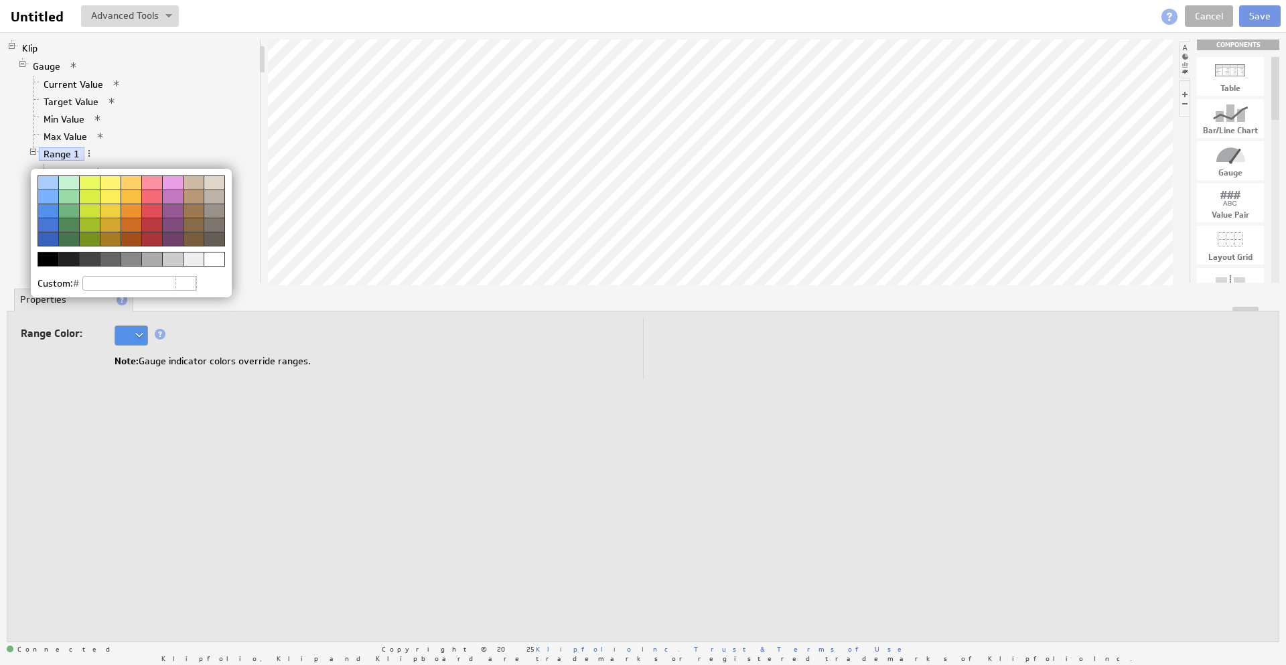
click at [170, 344] on img at bounding box center [643, 332] width 1286 height 665
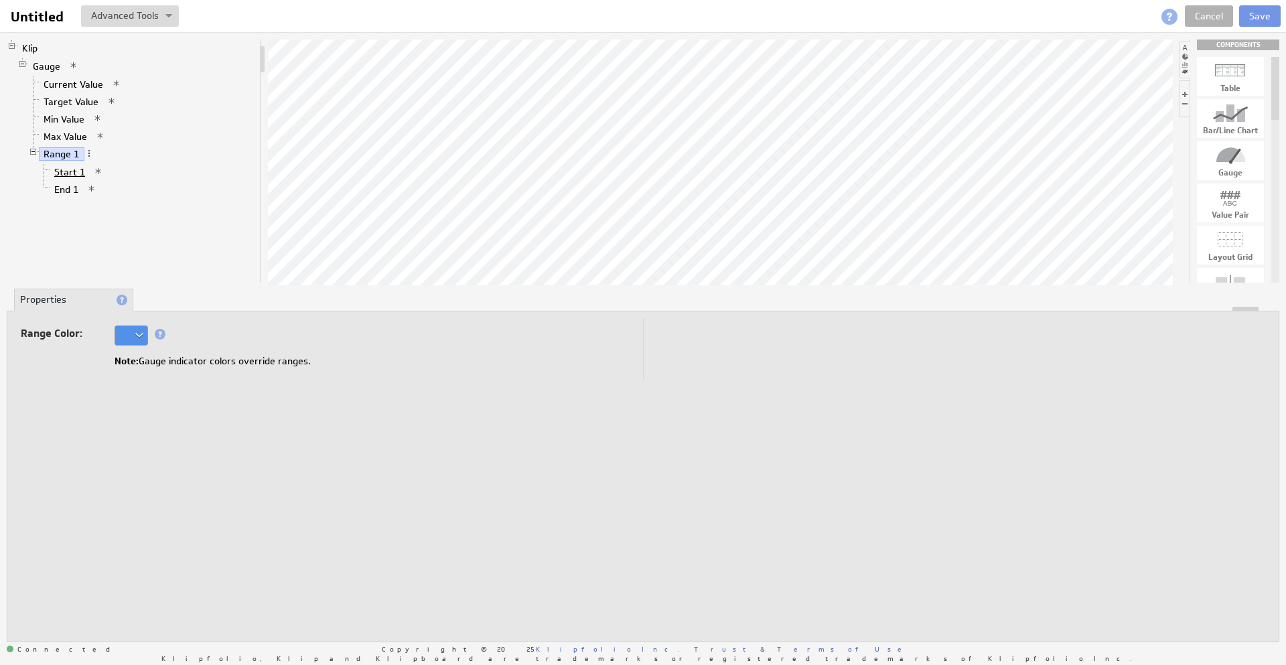
click at [66, 170] on link "Start 1" at bounding box center [70, 171] width 41 height 13
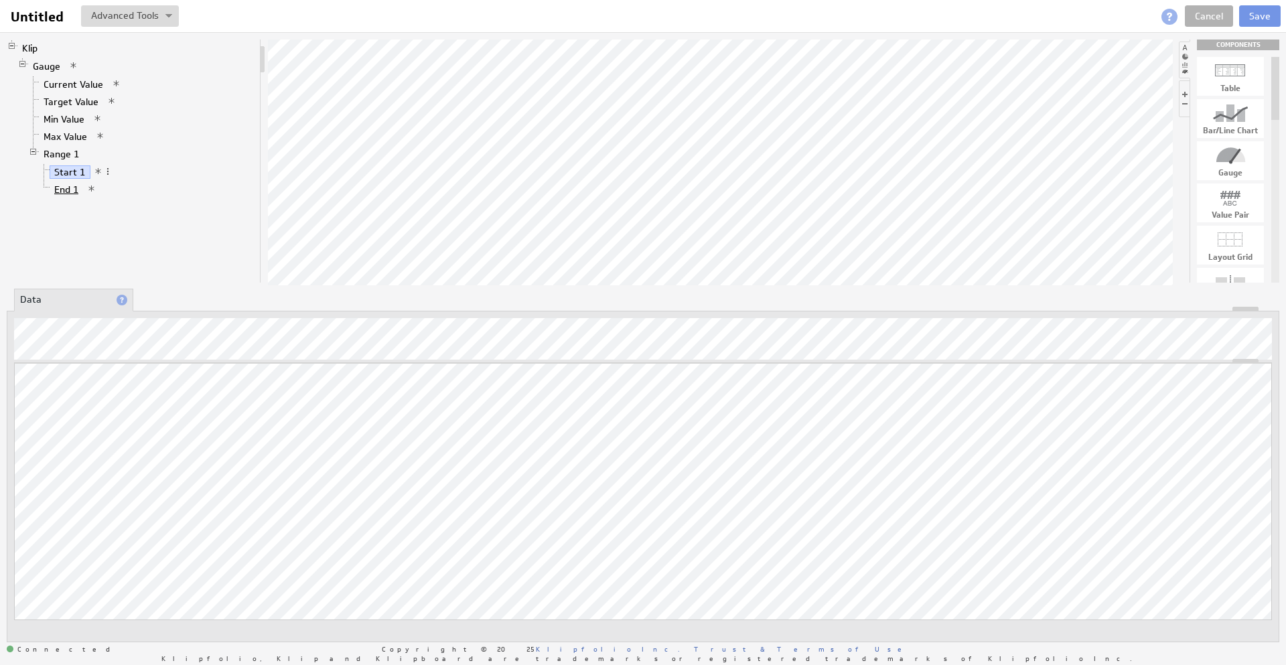
click at [68, 190] on link "End 1" at bounding box center [67, 189] width 34 height 13
click at [206, 241] on div "Klip Gauge Current Value Target Value Min Value Max Value Range 1 Start 1 End 1" at bounding box center [134, 161] width 255 height 243
click at [60, 150] on link "Range 1" at bounding box center [62, 153] width 46 height 13
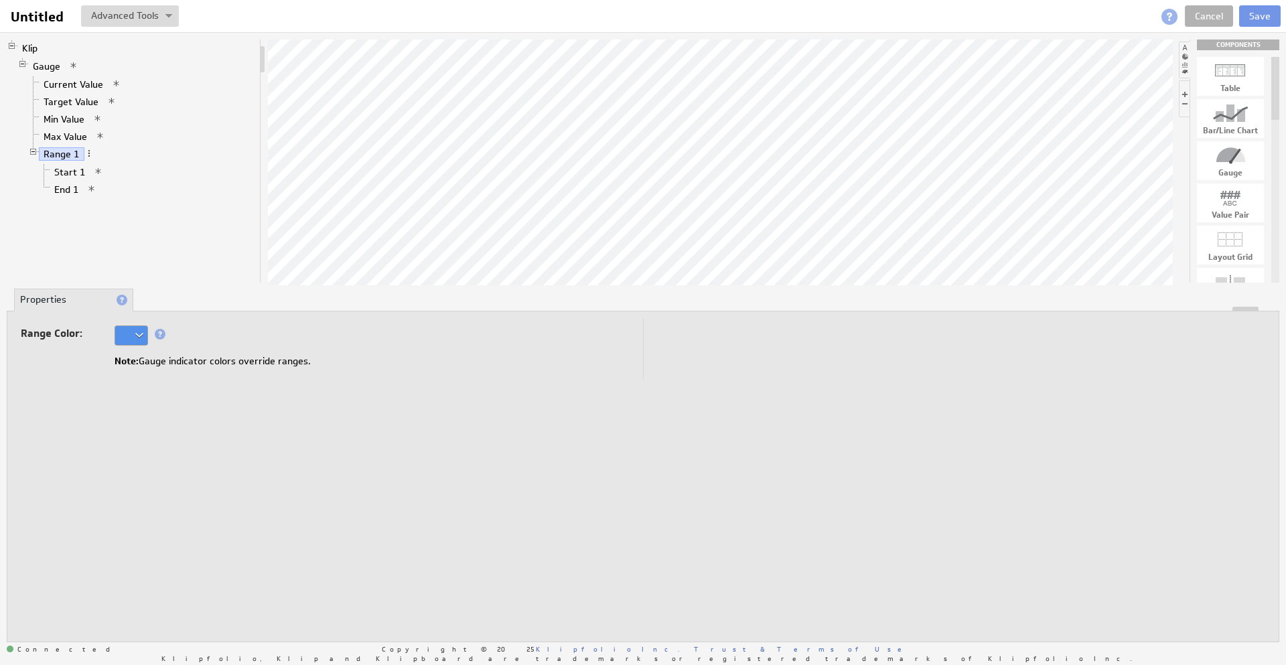
click at [123, 330] on div at bounding box center [131, 336] width 33 height 20
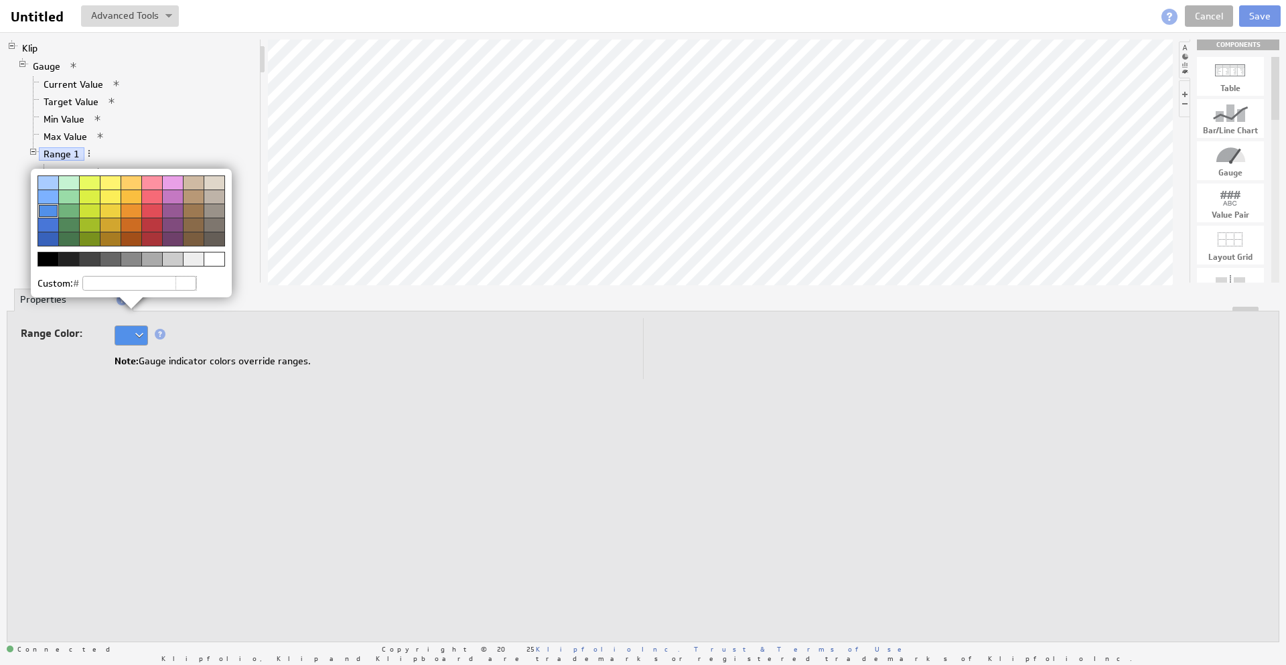
click at [64, 229] on div at bounding box center [68, 225] width 21 height 14
click at [216, 346] on img at bounding box center [643, 332] width 1286 height 665
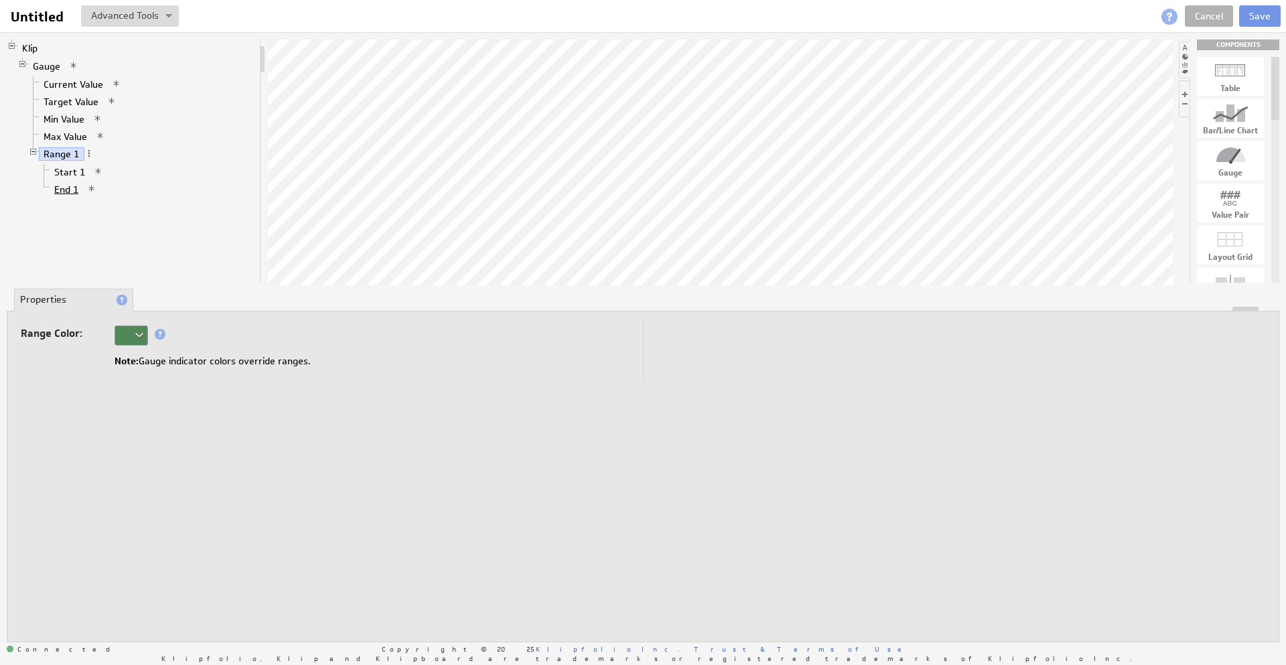
click at [68, 194] on link "End 1" at bounding box center [67, 189] width 34 height 13
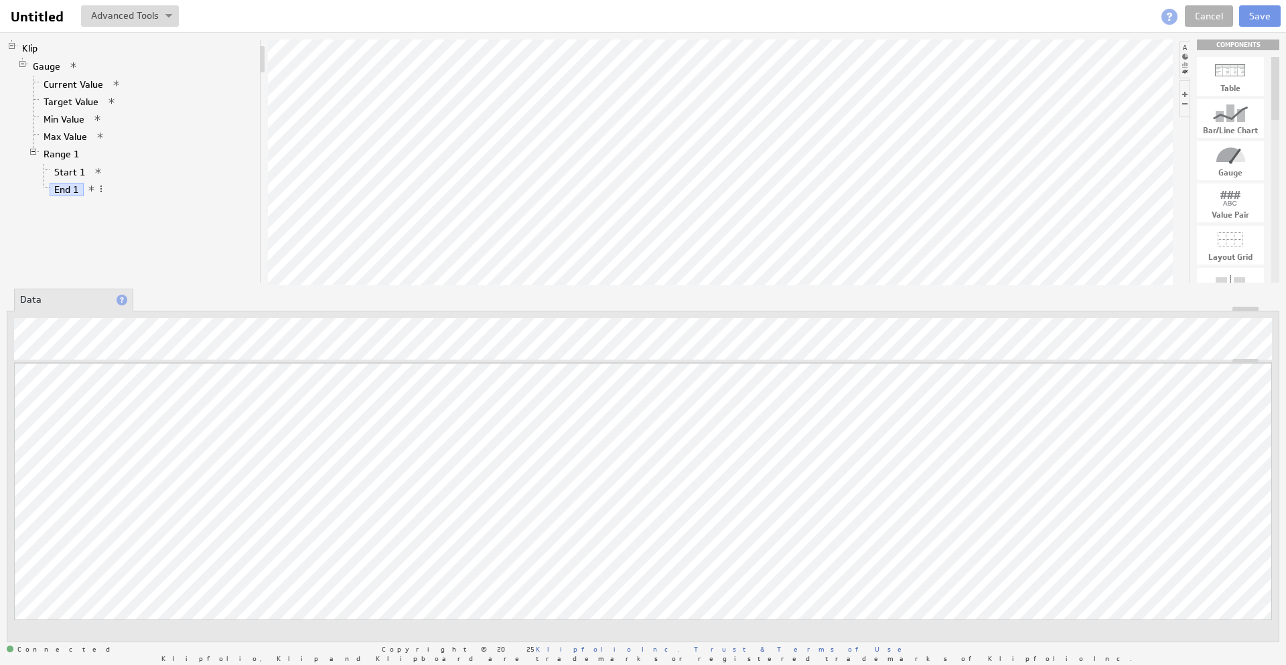
click at [212, 267] on div "Klip Gauge Current Value Target Value Min Value Max Value Range 1 Start 1 End 1" at bounding box center [134, 161] width 255 height 243
click at [197, 293] on li "Properties" at bounding box center [199, 300] width 119 height 23
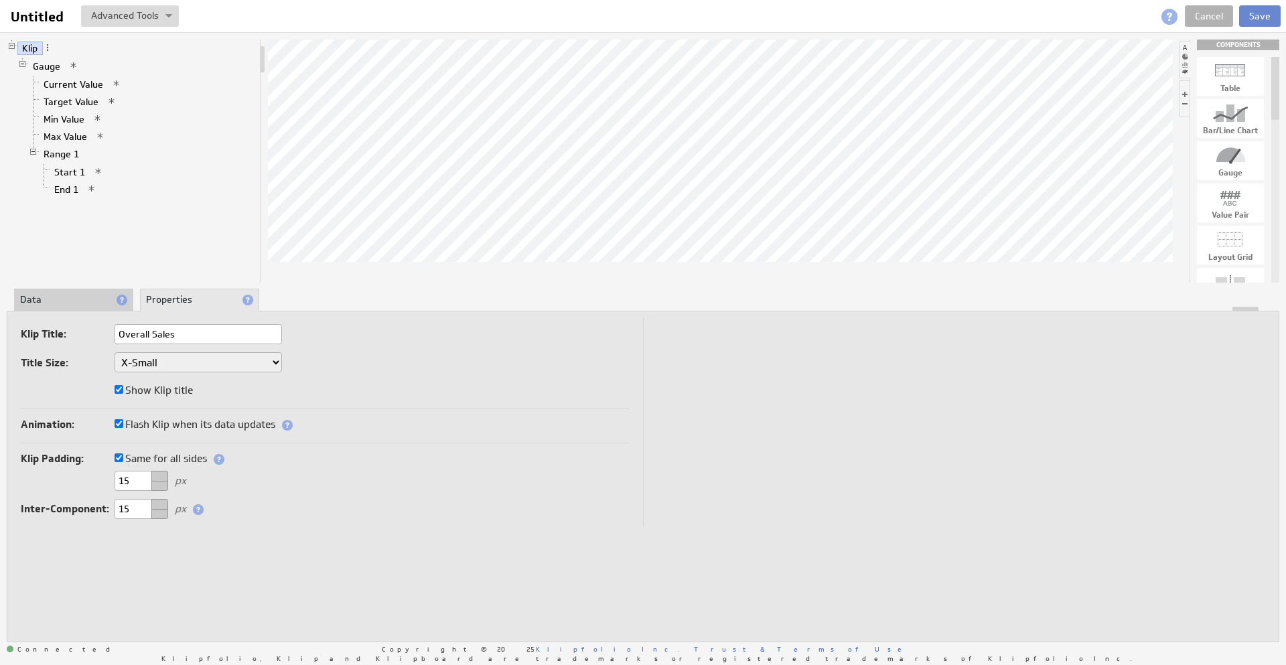
type input "Overall Sales"
click at [1251, 15] on button "Save" at bounding box center [1260, 15] width 42 height 21
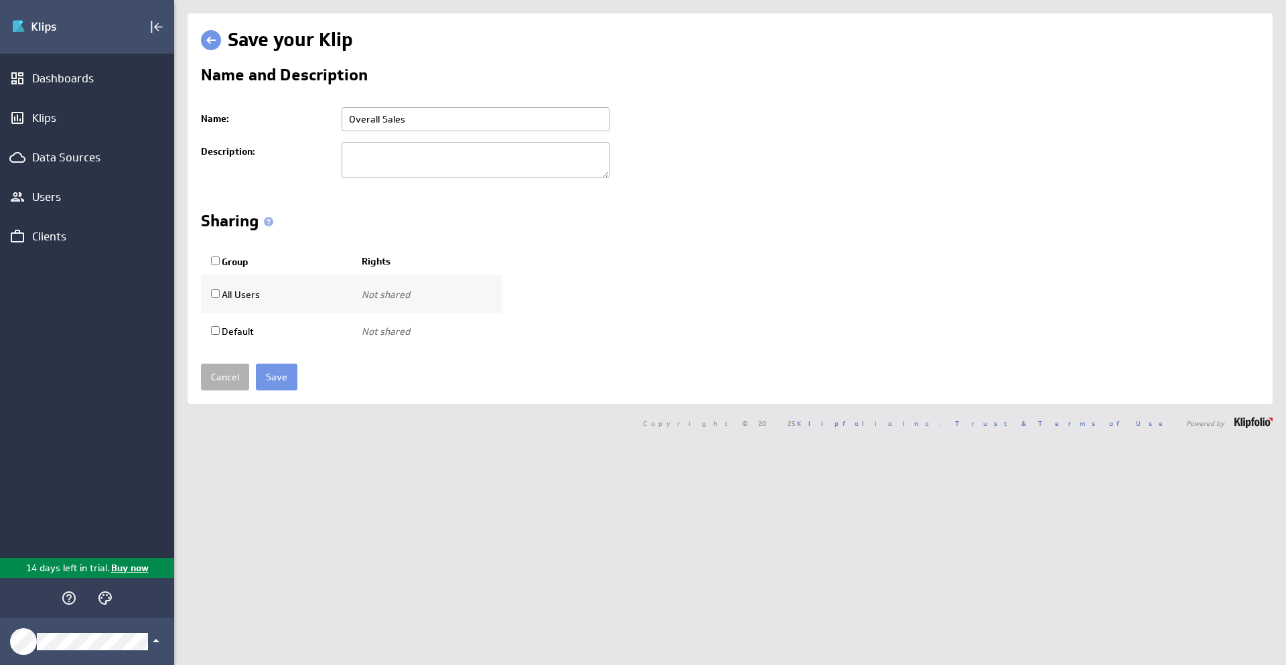
click at [347, 123] on input "Overall Sales" at bounding box center [476, 119] width 268 height 24
type input "TLD 2025 Overall Sales"
click at [269, 363] on form "Name and Description Name: TLD 2025 Overall Sales Please enter a valid name Des…" at bounding box center [730, 229] width 1059 height 324
click at [287, 368] on input "Save" at bounding box center [277, 377] width 42 height 27
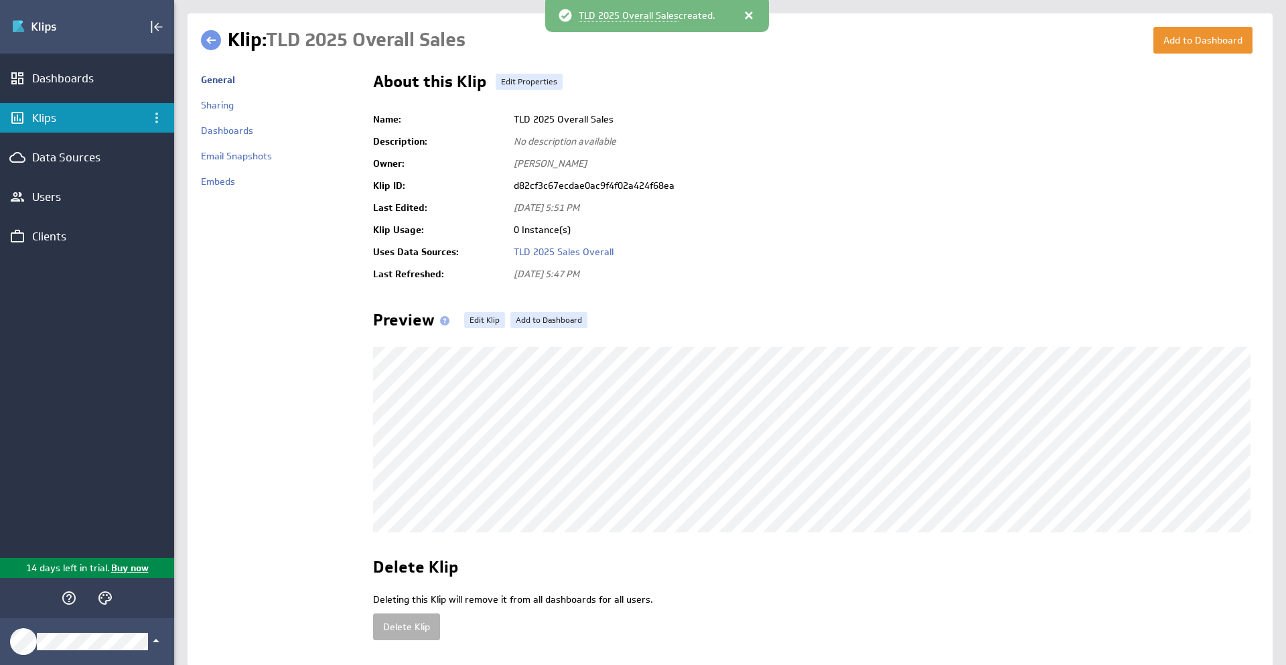
click at [78, 115] on div "Klips" at bounding box center [87, 118] width 110 height 15
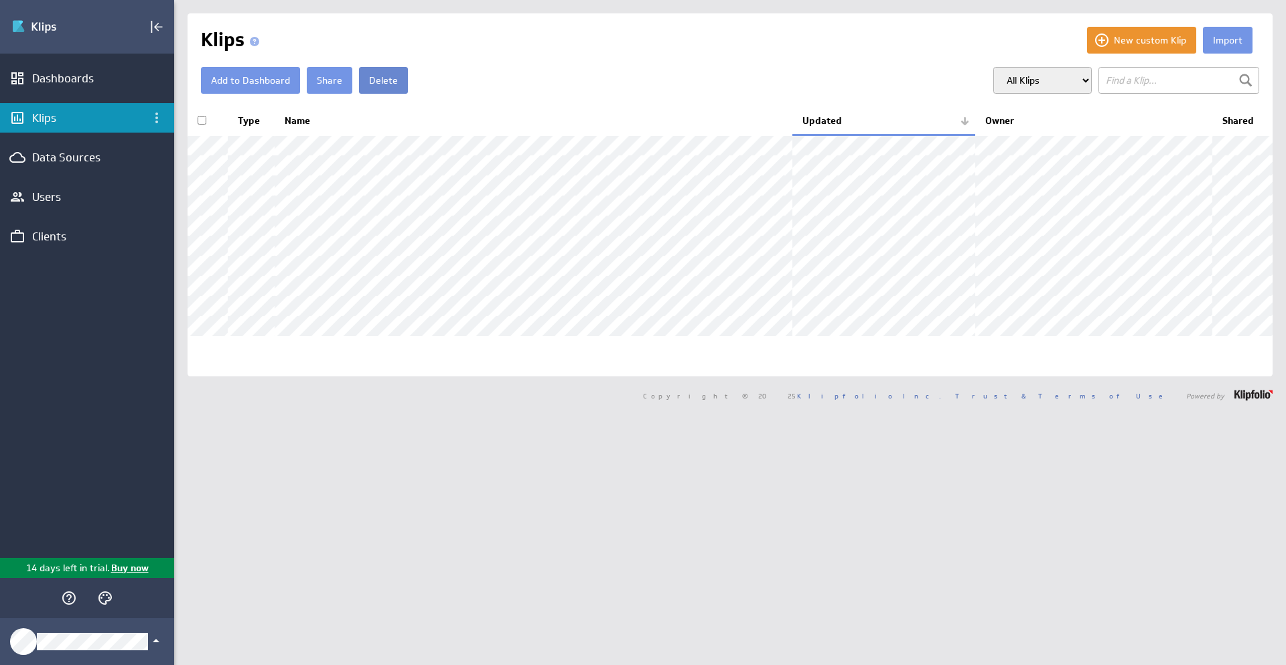
click at [382, 66] on div "Import New custom Klip Klips Add to Dashboard Share Delete" at bounding box center [730, 194] width 1085 height 363
click at [383, 76] on button "Delete" at bounding box center [383, 80] width 49 height 27
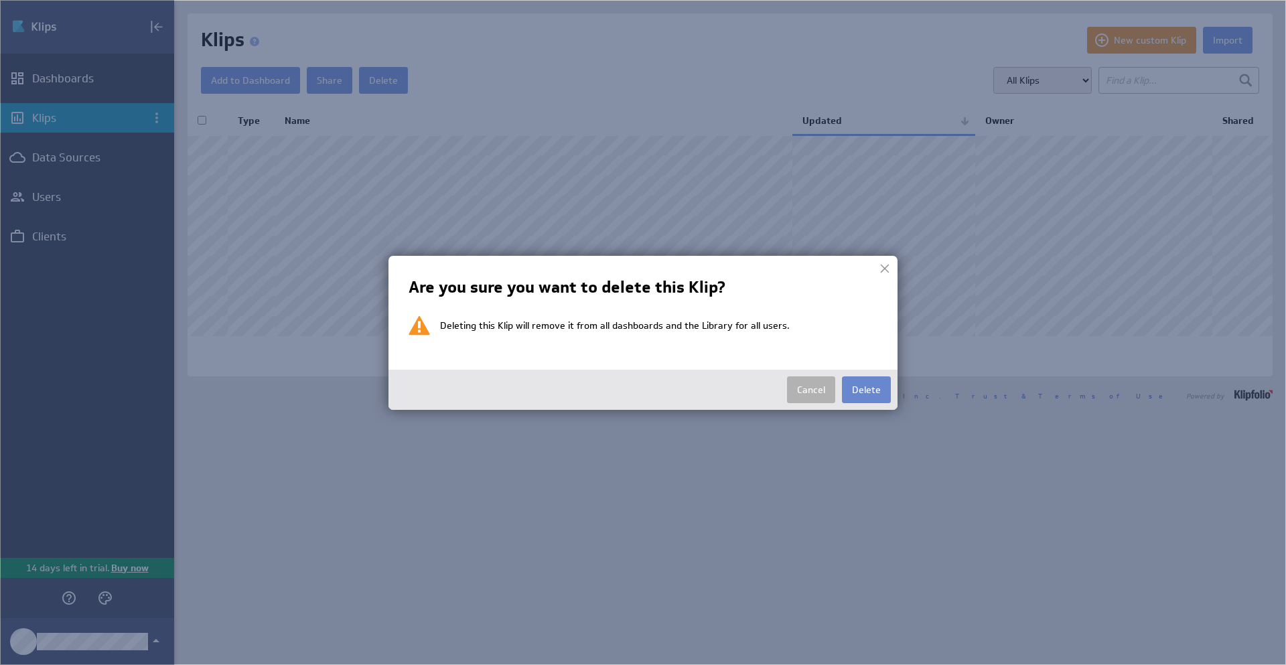
click at [860, 392] on button "Delete" at bounding box center [866, 390] width 49 height 27
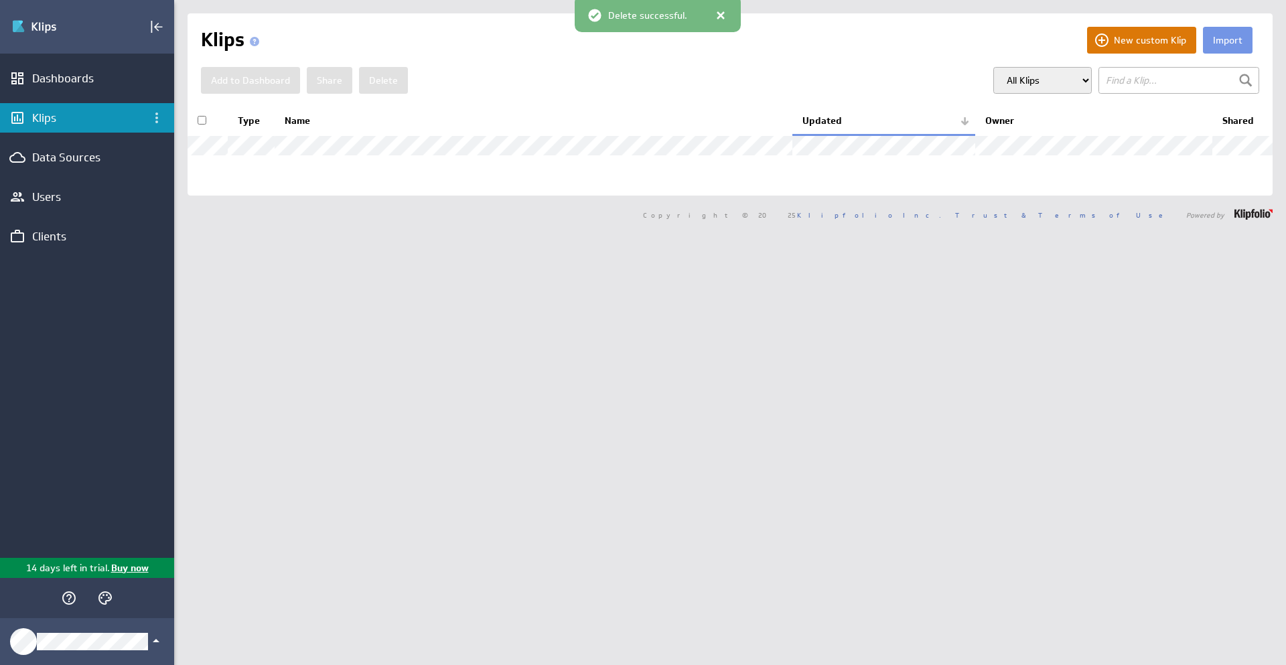
click at [1166, 37] on button "New custom Klip" at bounding box center [1141, 40] width 109 height 27
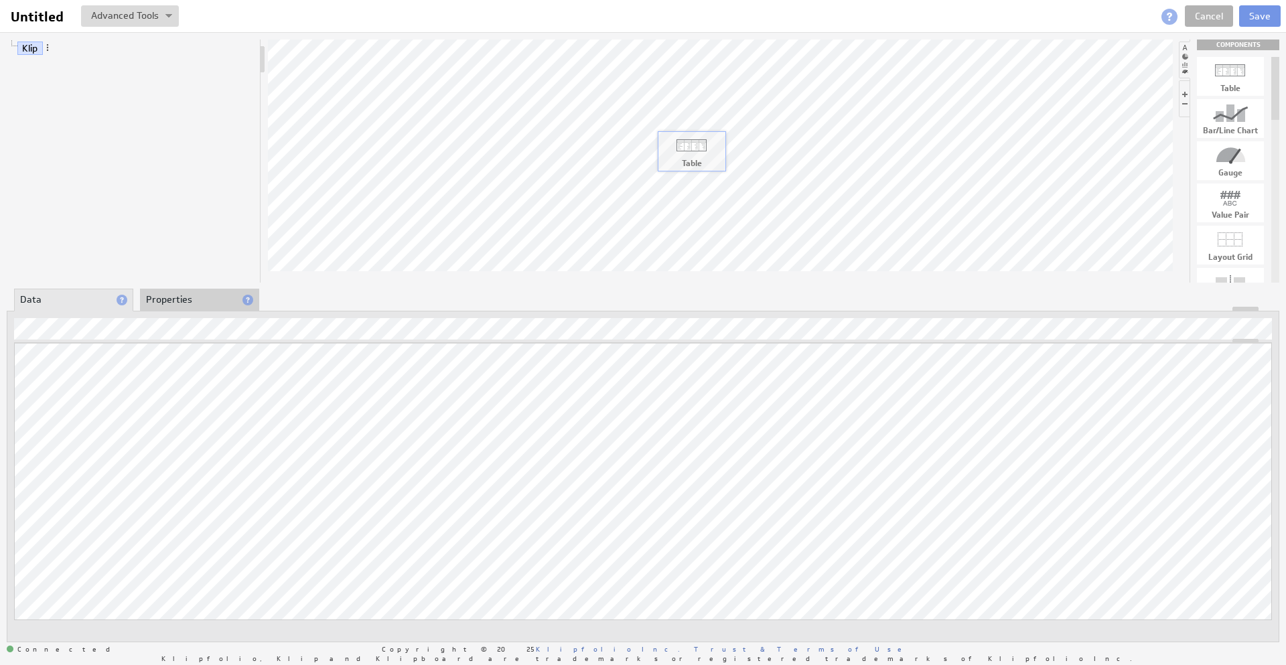
drag, startPoint x: 1220, startPoint y: 73, endPoint x: 681, endPoint y: 147, distance: 543.8
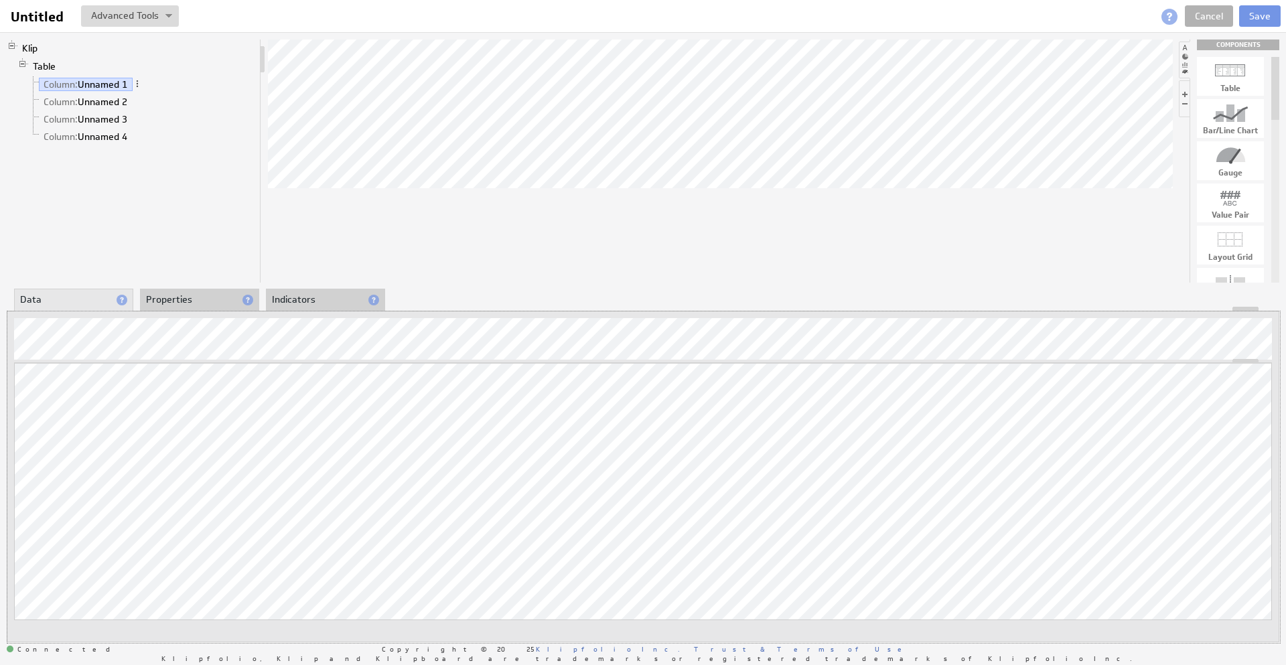
click at [161, 308] on div at bounding box center [643, 309] width 1272 height 5
click at [174, 299] on li "Properties" at bounding box center [199, 300] width 119 height 23
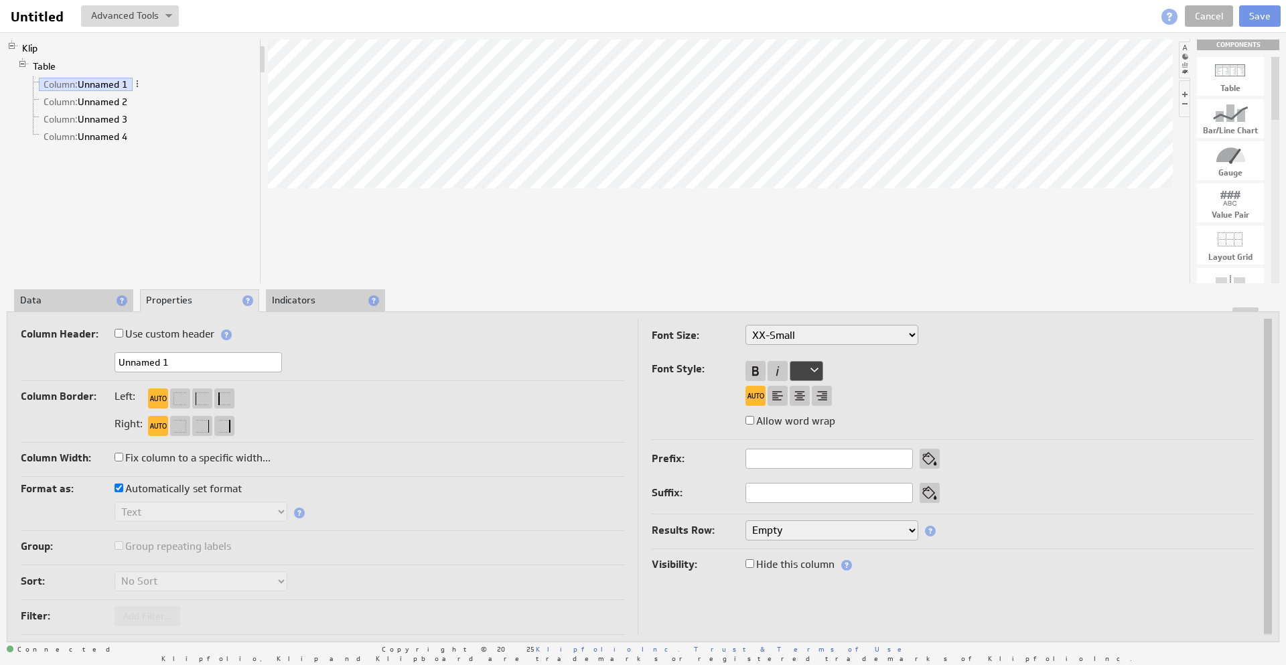
click at [158, 360] on input "Unnamed 1" at bounding box center [198, 362] width 167 height 20
type input "Bundler Name"
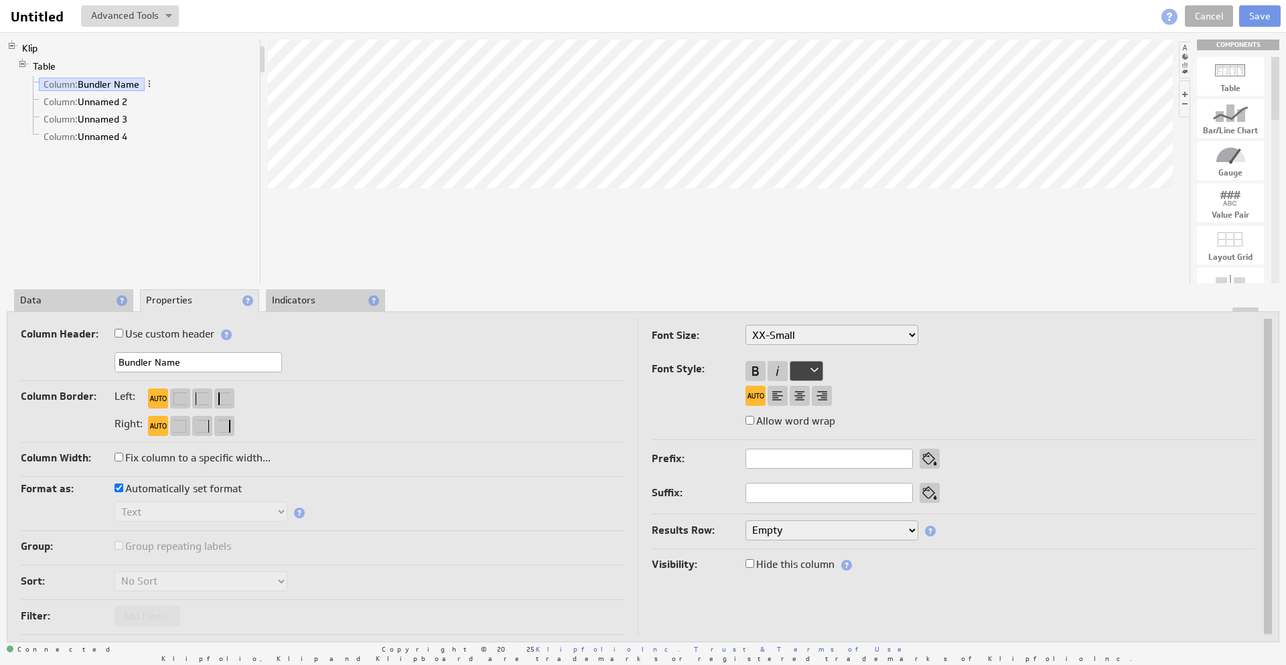
drag, startPoint x: 230, startPoint y: 89, endPoint x: 200, endPoint y: 93, distance: 31.1
click at [230, 90] on li "Column: Bundler Name" at bounding box center [141, 84] width 226 height 17
click at [105, 98] on link "Column: Unnamed 2" at bounding box center [86, 101] width 94 height 13
click at [143, 367] on input "Unnamed 2" at bounding box center [198, 362] width 167 height 20
click at [147, 368] on input "Unnamed 2" at bounding box center [198, 362] width 167 height 20
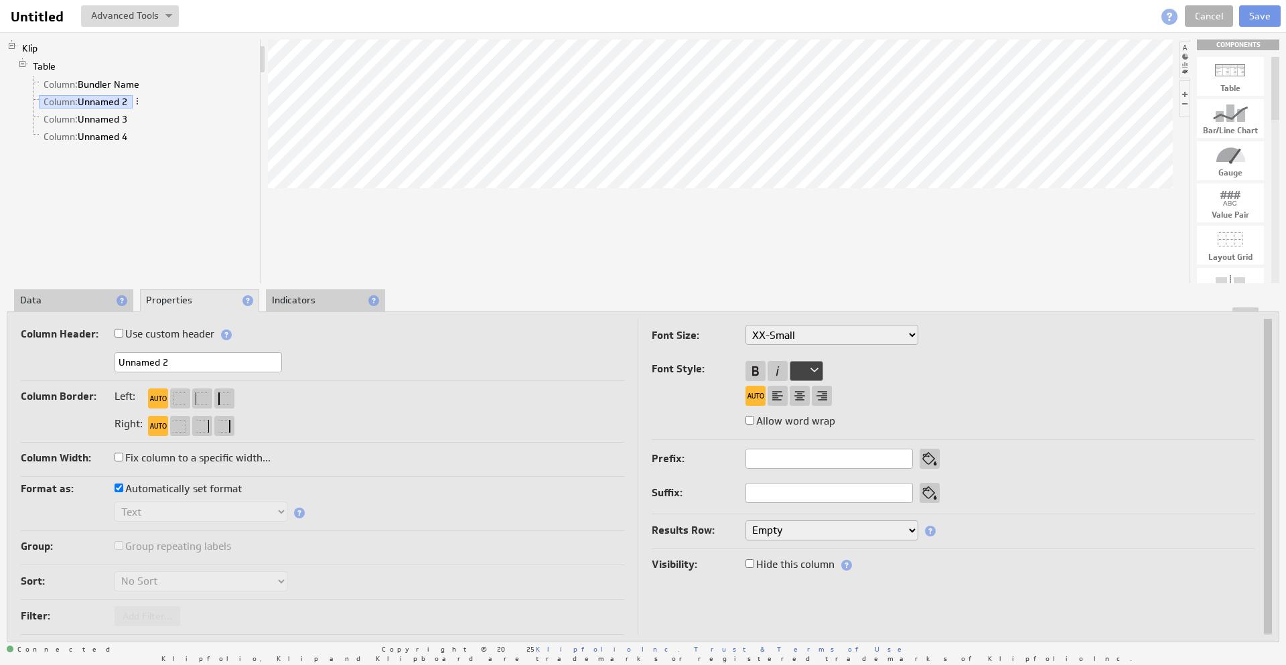
click at [147, 368] on input "Unnamed 2" at bounding box center [198, 362] width 167 height 20
type input "Tickets Sold"
click at [121, 118] on link "Column: Unnamed 3" at bounding box center [86, 119] width 94 height 13
click at [200, 361] on input "Unnamed 3" at bounding box center [198, 362] width 167 height 20
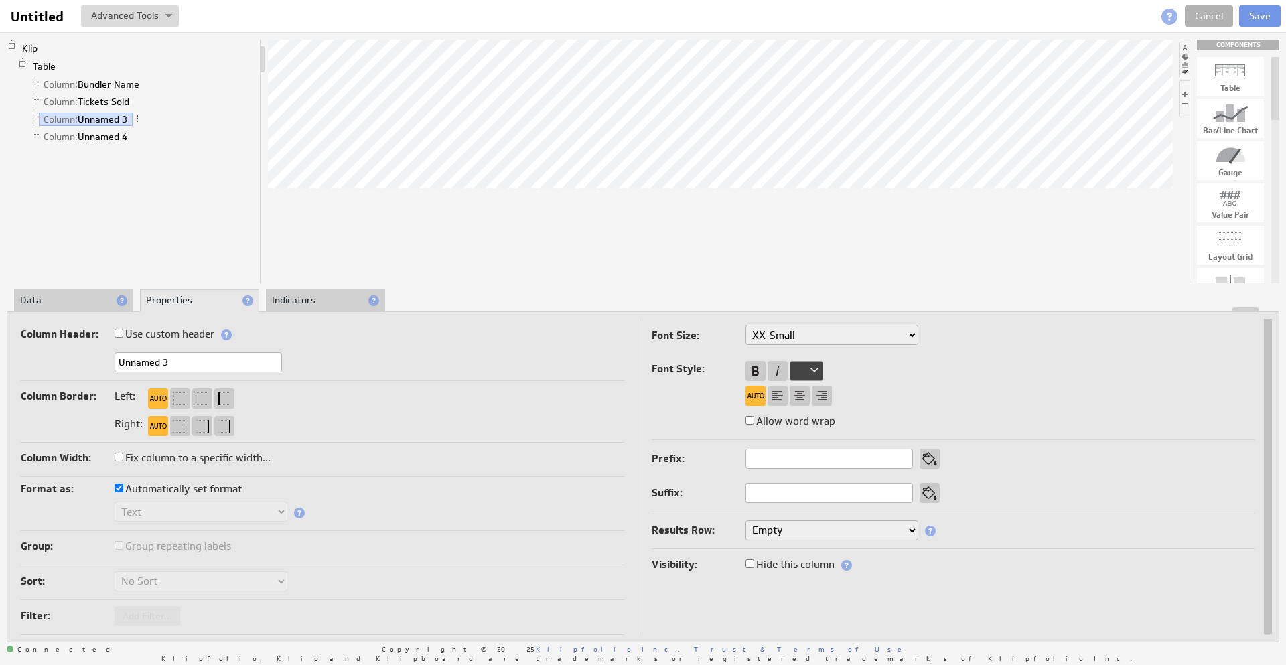
drag, startPoint x: 200, startPoint y: 361, endPoint x: 106, endPoint y: 373, distance: 95.2
click at [106, 373] on div "Unnamed 3" at bounding box center [323, 363] width 604 height 22
type input "Sales Volume"
click at [118, 100] on link "Column: Tickets Sold" at bounding box center [87, 101] width 96 height 13
drag, startPoint x: 167, startPoint y: 367, endPoint x: 89, endPoint y: 358, distance: 78.9
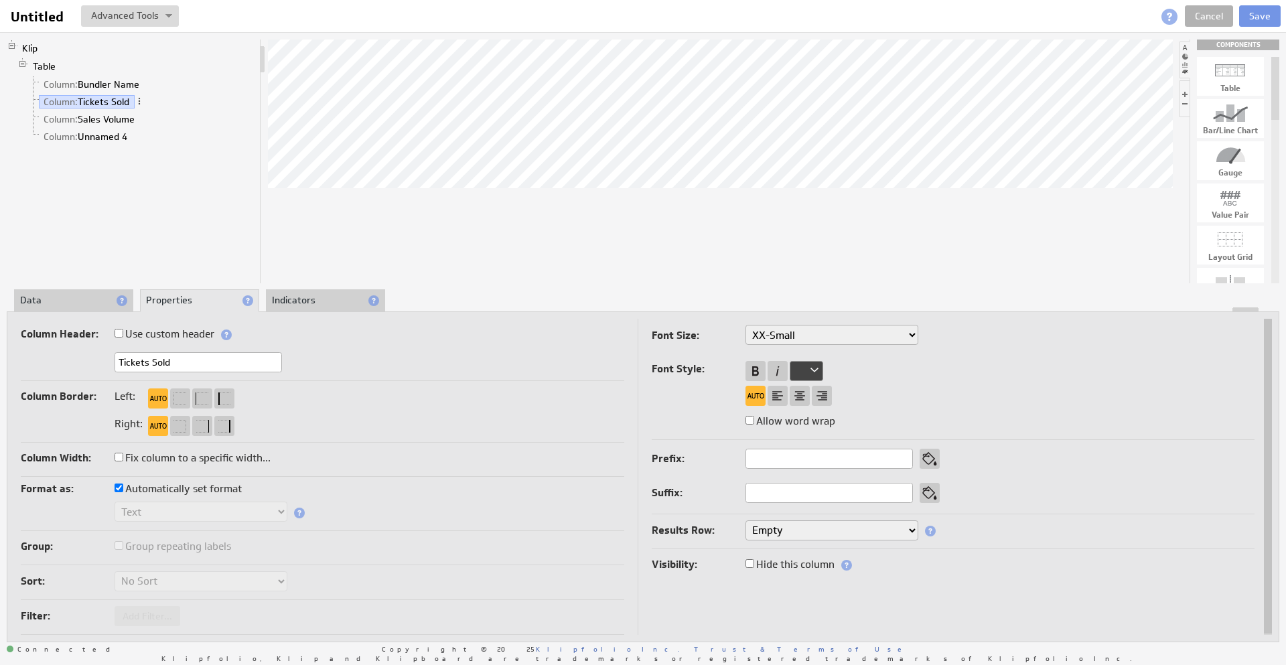
click at [89, 358] on div "Tickets Sold" at bounding box center [323, 363] width 604 height 22
type input "Sales Quantity"
drag, startPoint x: 89, startPoint y: 190, endPoint x: 82, endPoint y: 133, distance: 56.7
click at [89, 188] on div "Klip Table Column: Bundler Name Column: Sales Quantity Column: Sales Volume Col…" at bounding box center [134, 162] width 255 height 244
click at [49, 65] on link "Table" at bounding box center [44, 66] width 33 height 13
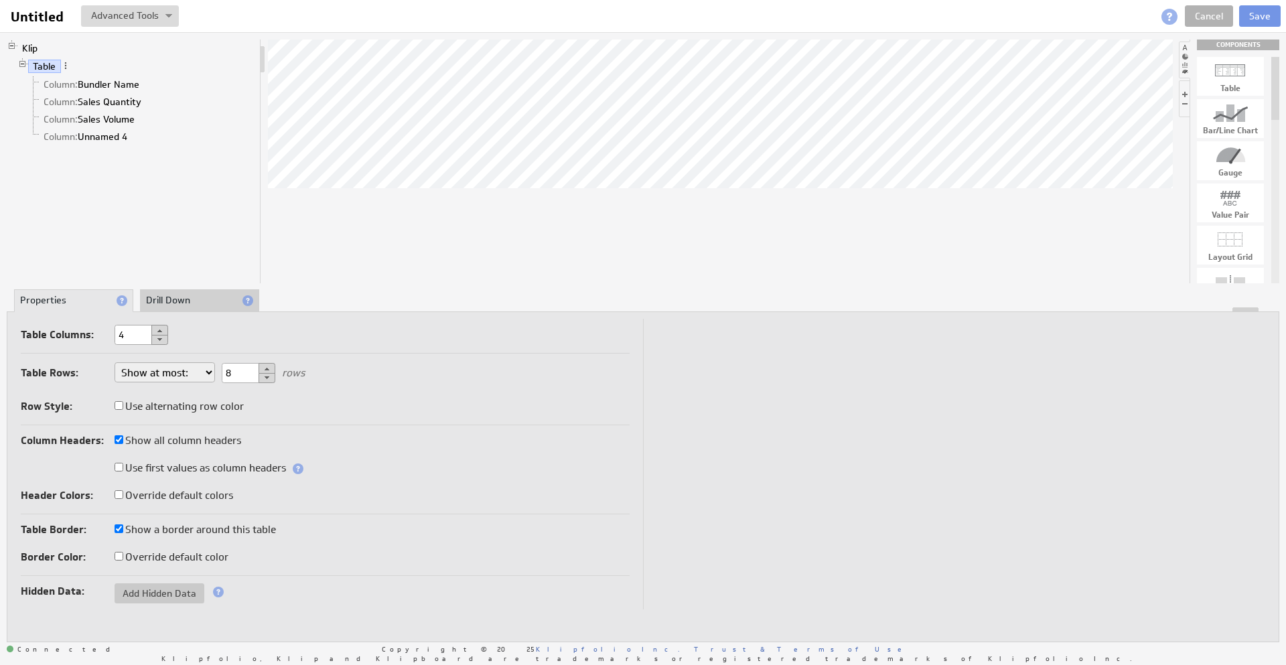
click at [164, 334] on button at bounding box center [159, 330] width 17 height 11
click at [163, 336] on button at bounding box center [159, 340] width 17 height 10
type input "3"
click at [194, 217] on div "Klip Table Column: Bundler Name Column: Sales Quantity Column: Sales Volume" at bounding box center [134, 162] width 255 height 244
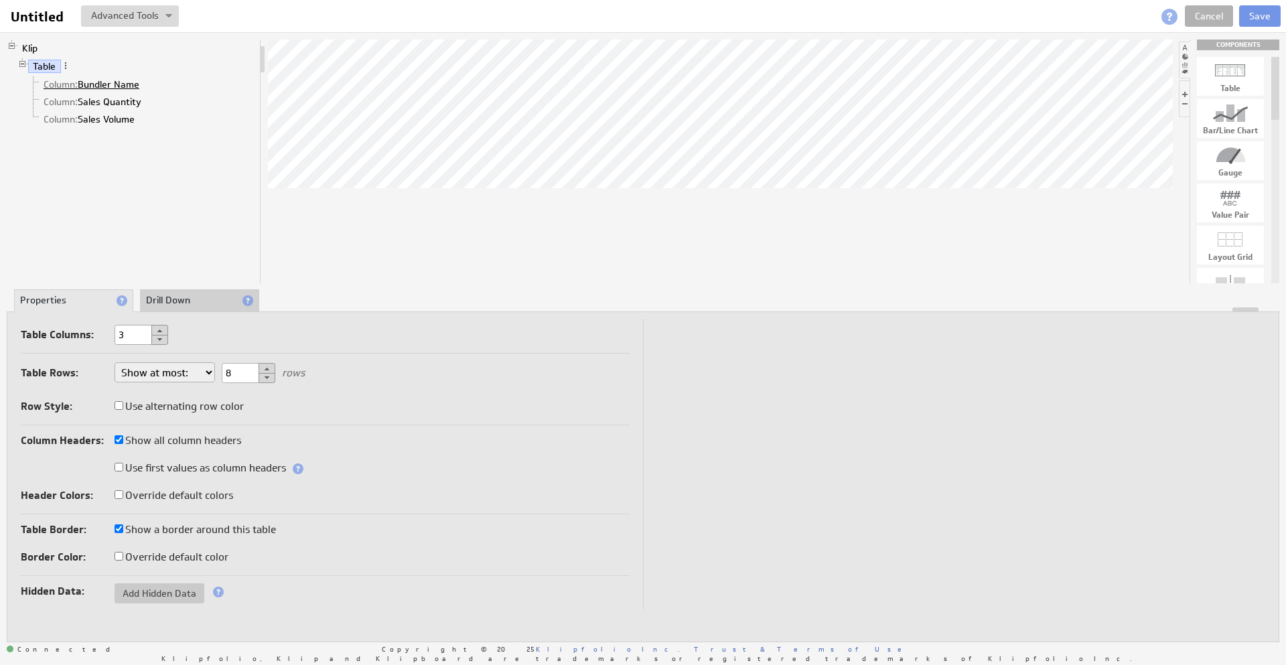
click at [93, 82] on link "Column: Bundler Name" at bounding box center [92, 84] width 106 height 13
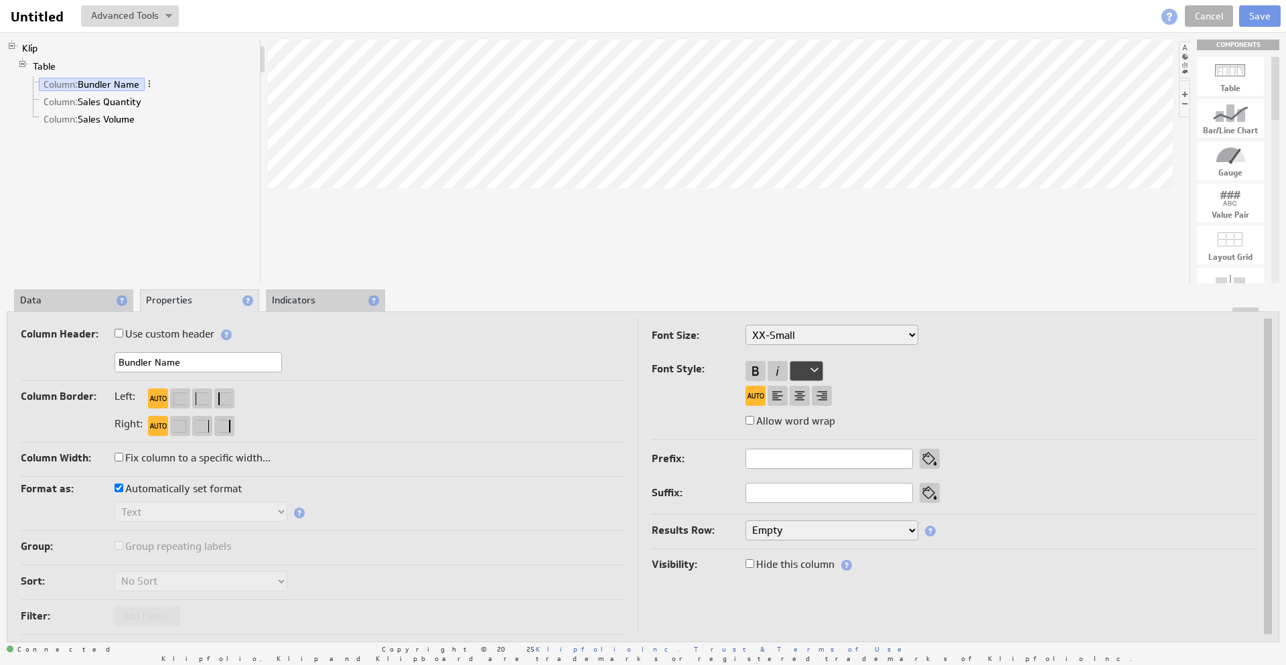
click at [72, 293] on li "Data" at bounding box center [73, 300] width 119 height 23
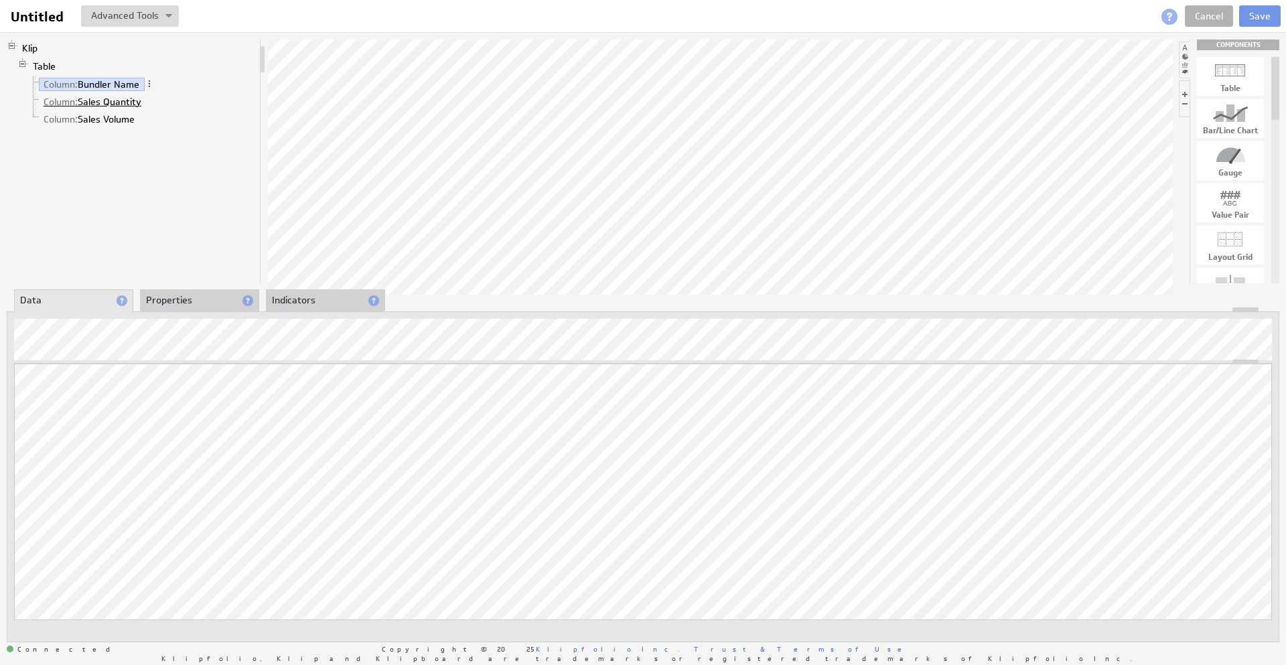
click at [106, 103] on link "Column: Sales Quantity" at bounding box center [93, 101] width 108 height 13
click at [103, 117] on link "Column: Sales Volume" at bounding box center [89, 119] width 101 height 13
click at [182, 301] on li "Properties" at bounding box center [199, 300] width 119 height 23
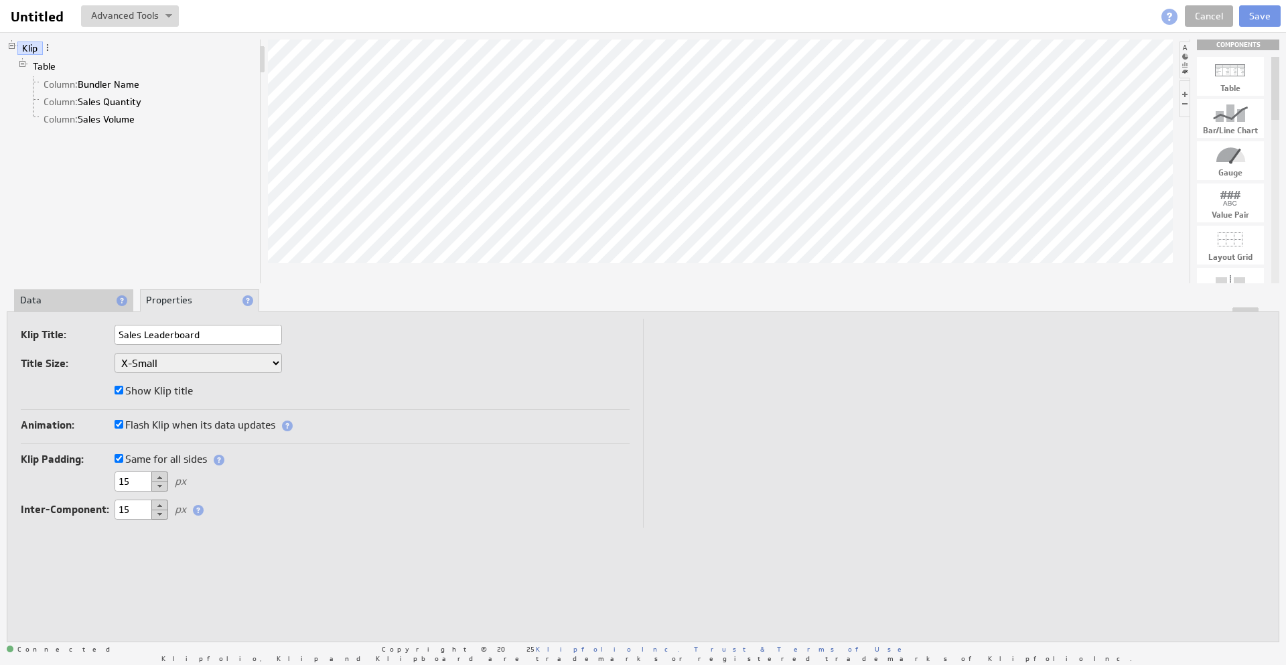
type input "Sales Leaderboard"
click at [1264, 7] on button "Save" at bounding box center [1260, 15] width 42 height 21
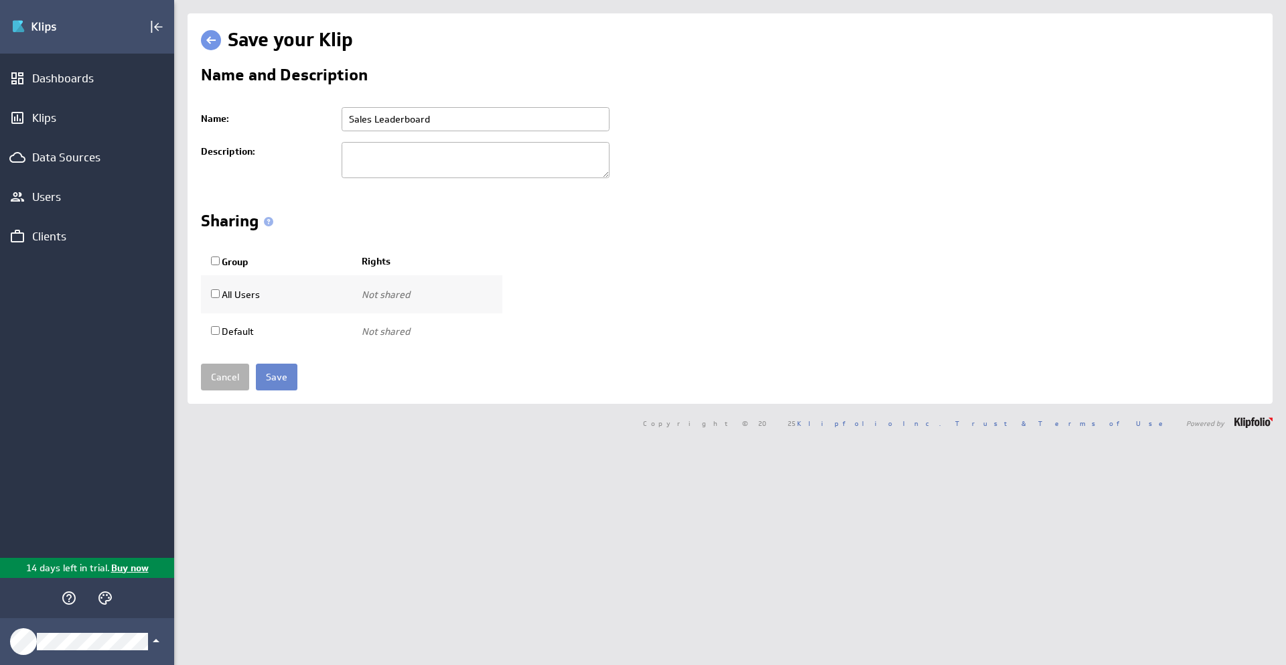
click at [279, 376] on input "Save" at bounding box center [277, 377] width 42 height 27
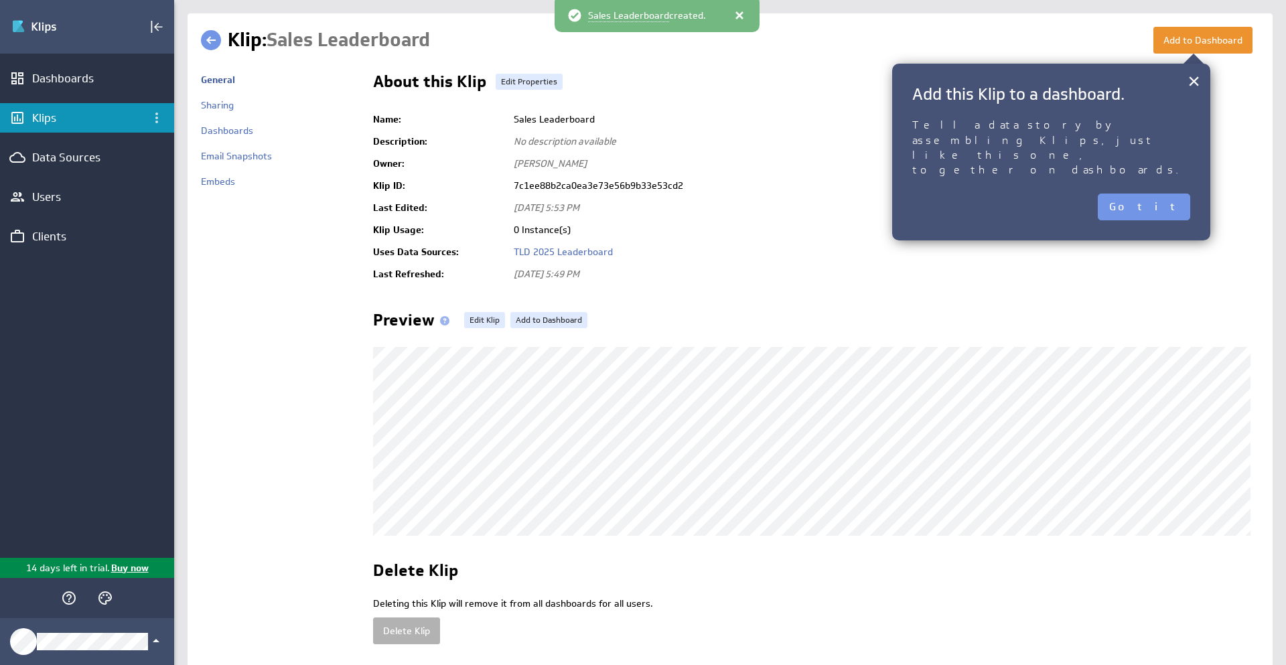
click at [1175, 194] on button "Got it" at bounding box center [1144, 207] width 92 height 27
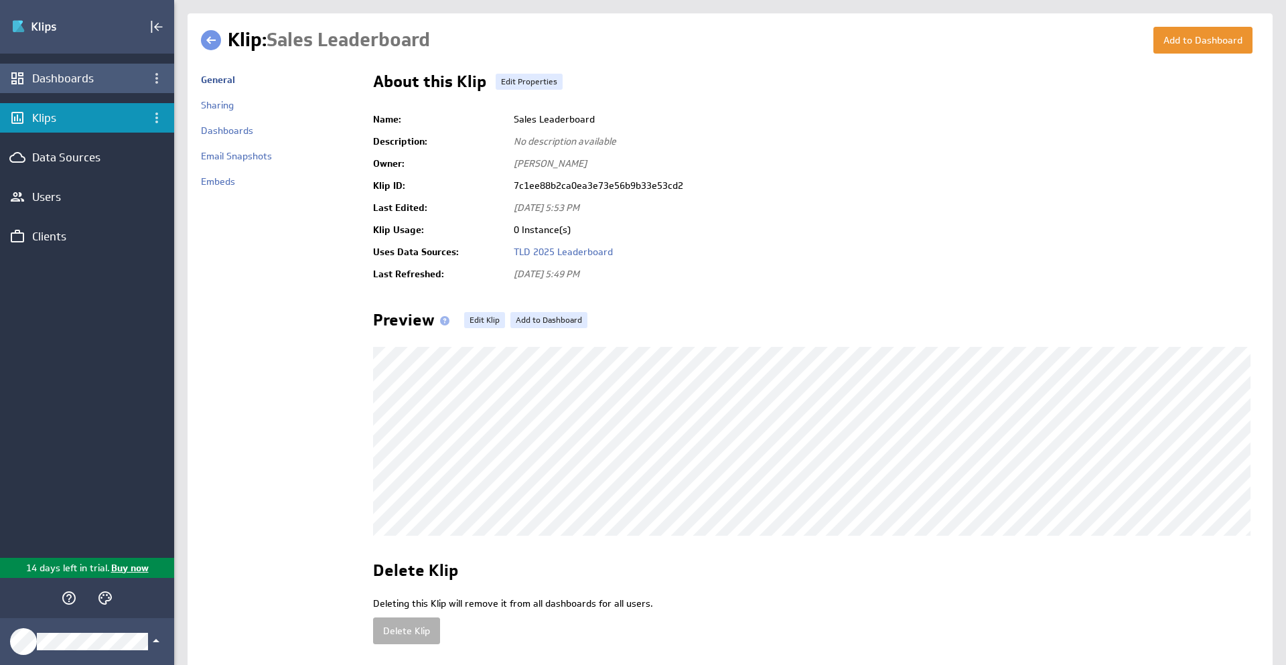
click at [84, 77] on div "Dashboards" at bounding box center [87, 78] width 110 height 15
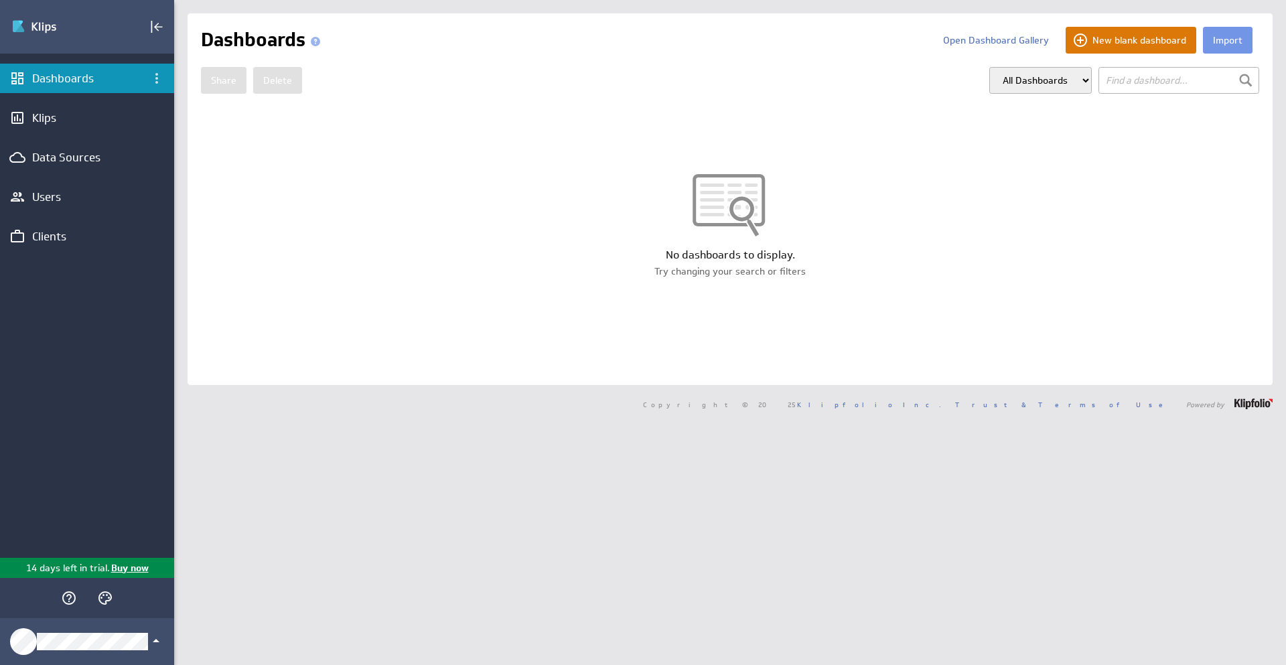
click at [1113, 41] on button "New blank dashboard" at bounding box center [1131, 40] width 131 height 27
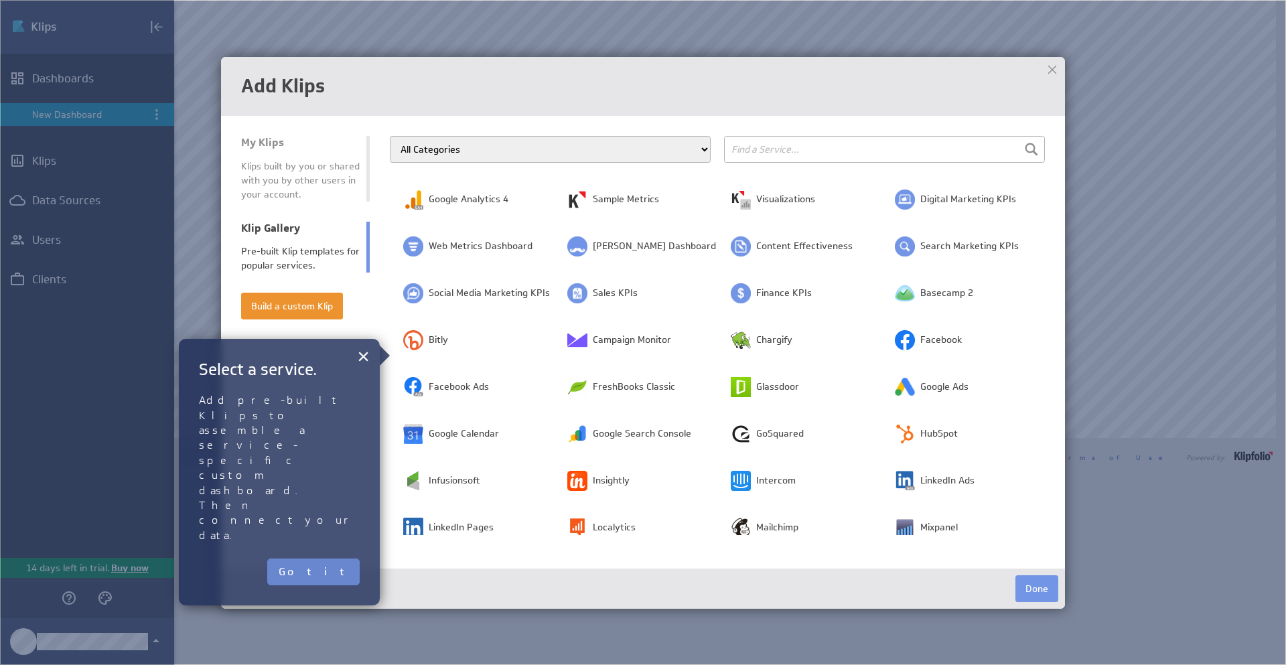
click at [328, 559] on button "Got it" at bounding box center [313, 572] width 92 height 27
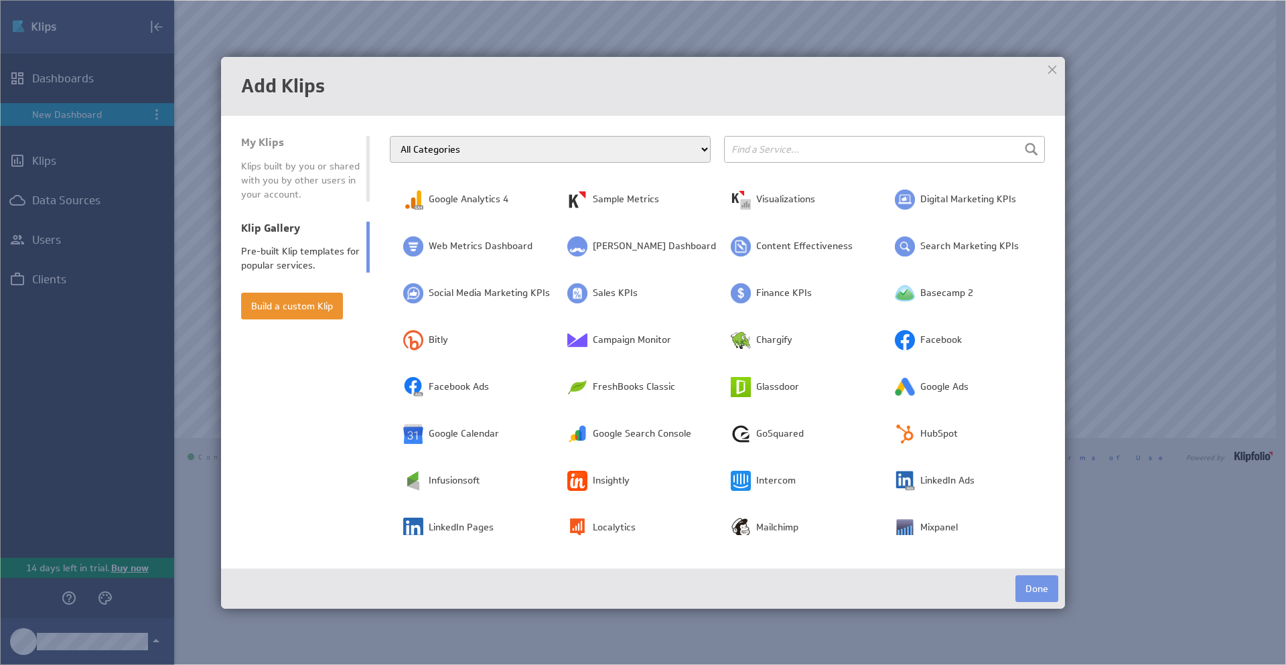
click at [295, 167] on div "Klips built by you or shared with you by other users in your account." at bounding box center [300, 180] width 119 height 42
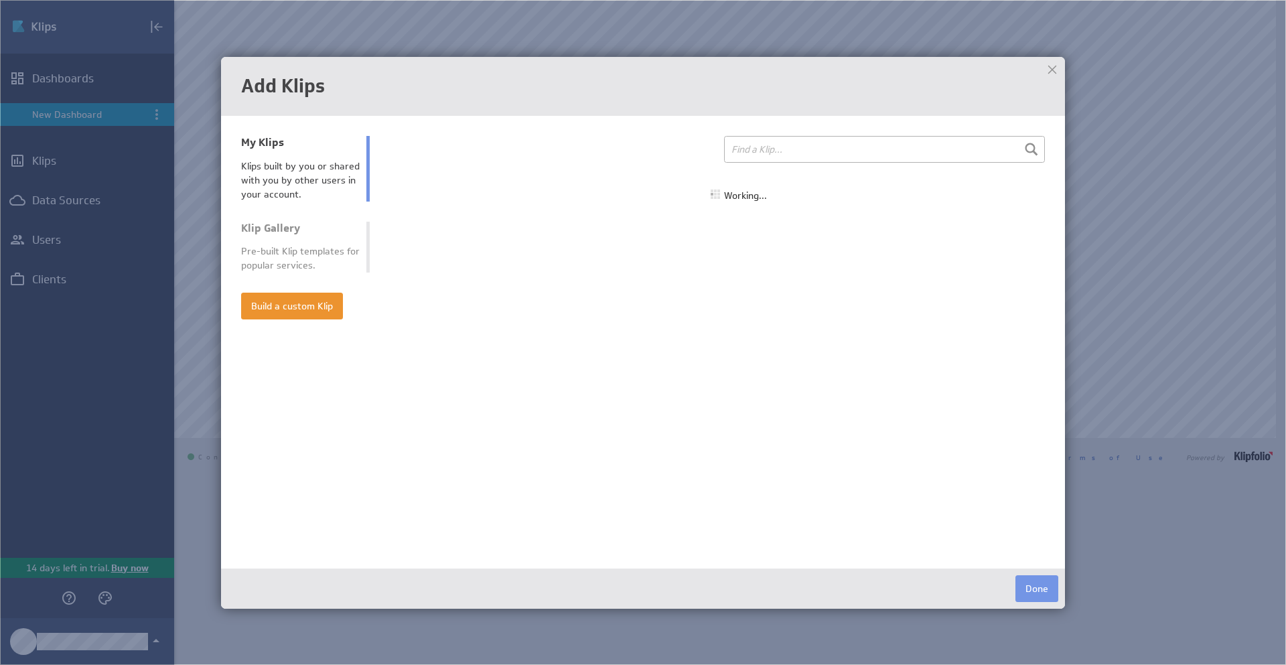
select select "all"
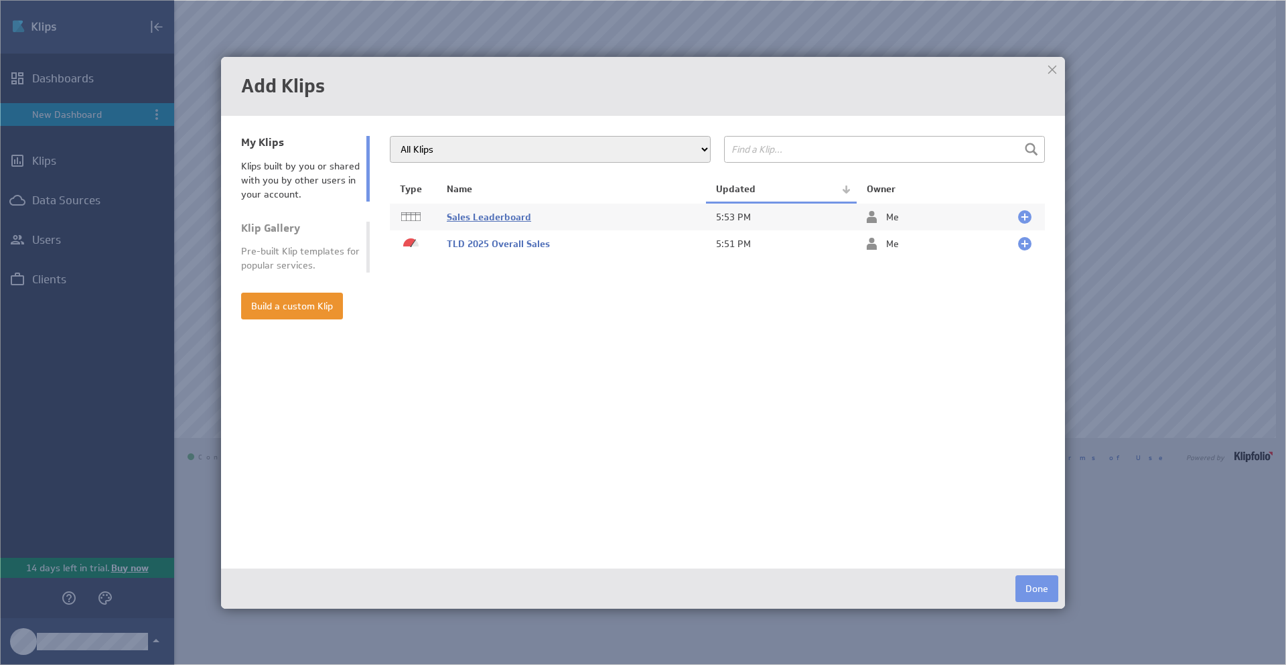
click at [505, 216] on span "Sales Leaderboard" at bounding box center [489, 217] width 84 height 12
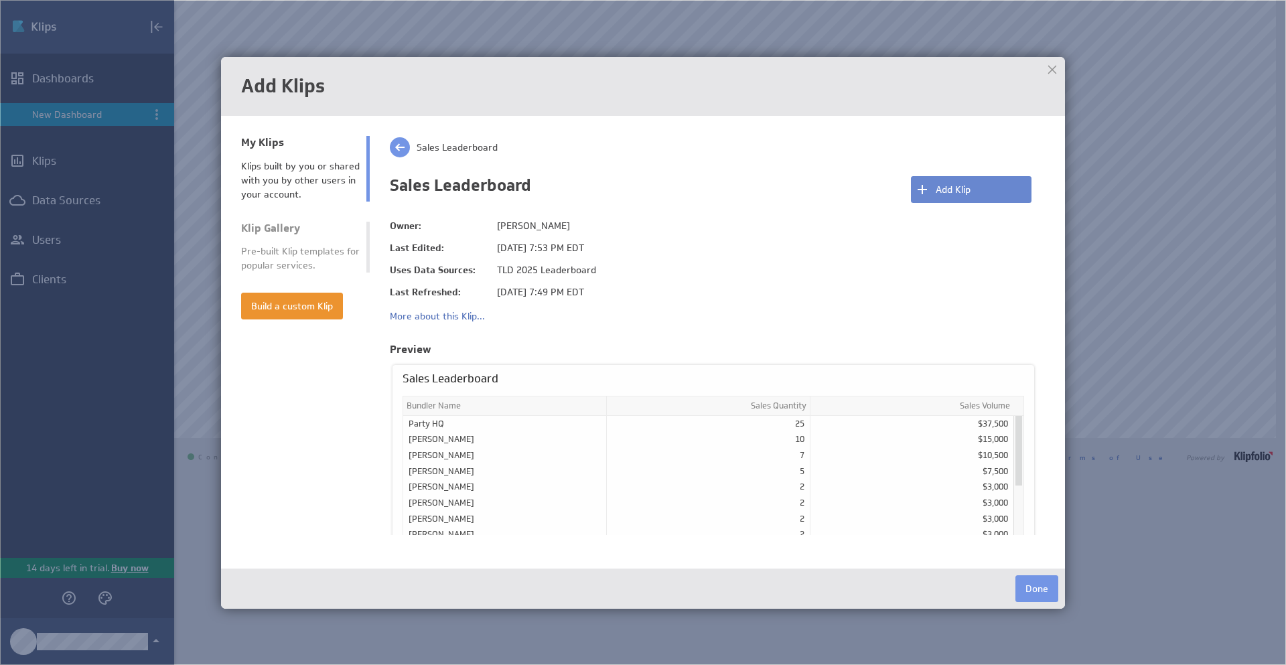
click at [955, 183] on button "Add Klip" at bounding box center [971, 189] width 121 height 27
click at [301, 182] on div "Klips built by you or shared with you by other users in your account." at bounding box center [300, 180] width 119 height 42
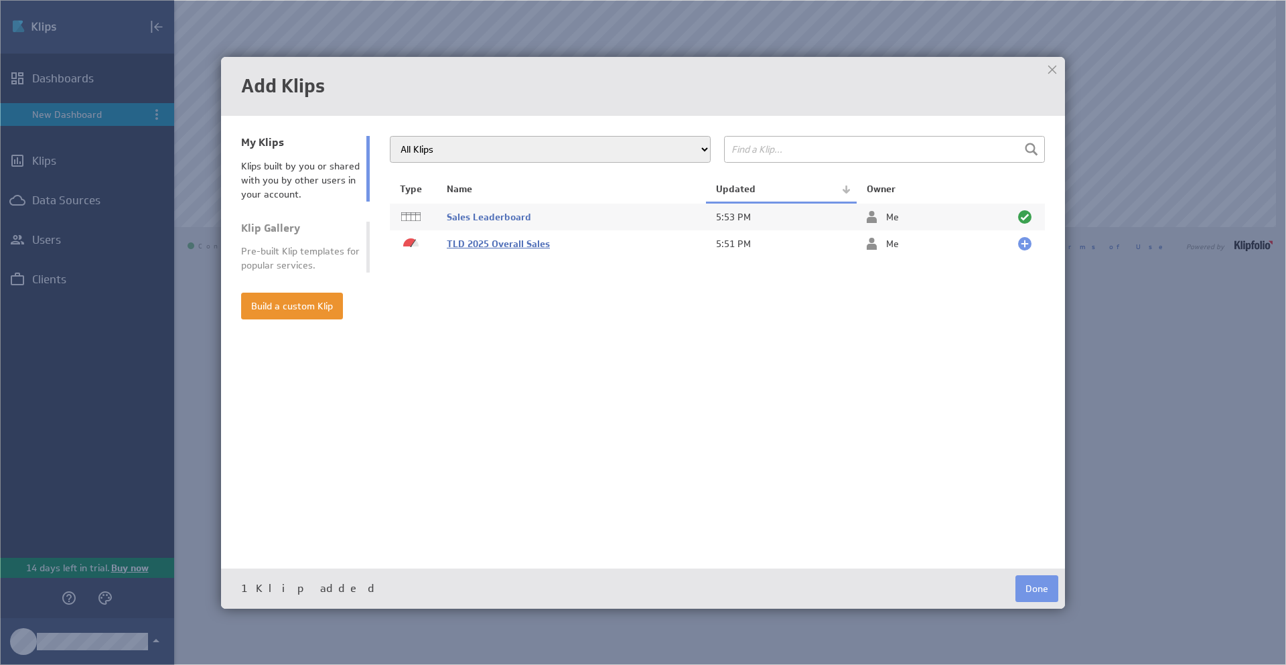
click at [488, 239] on span "TLD 2025 Overall Sales" at bounding box center [498, 244] width 103 height 12
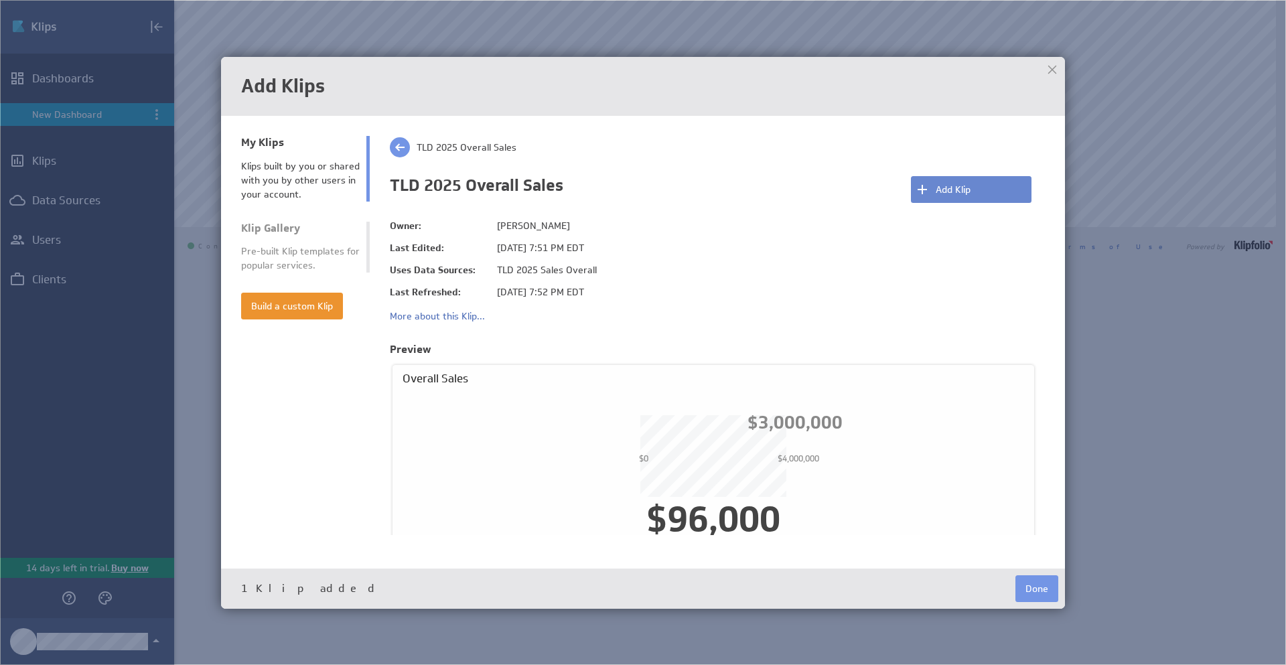
click at [967, 192] on button "Add Klip" at bounding box center [971, 189] width 121 height 27
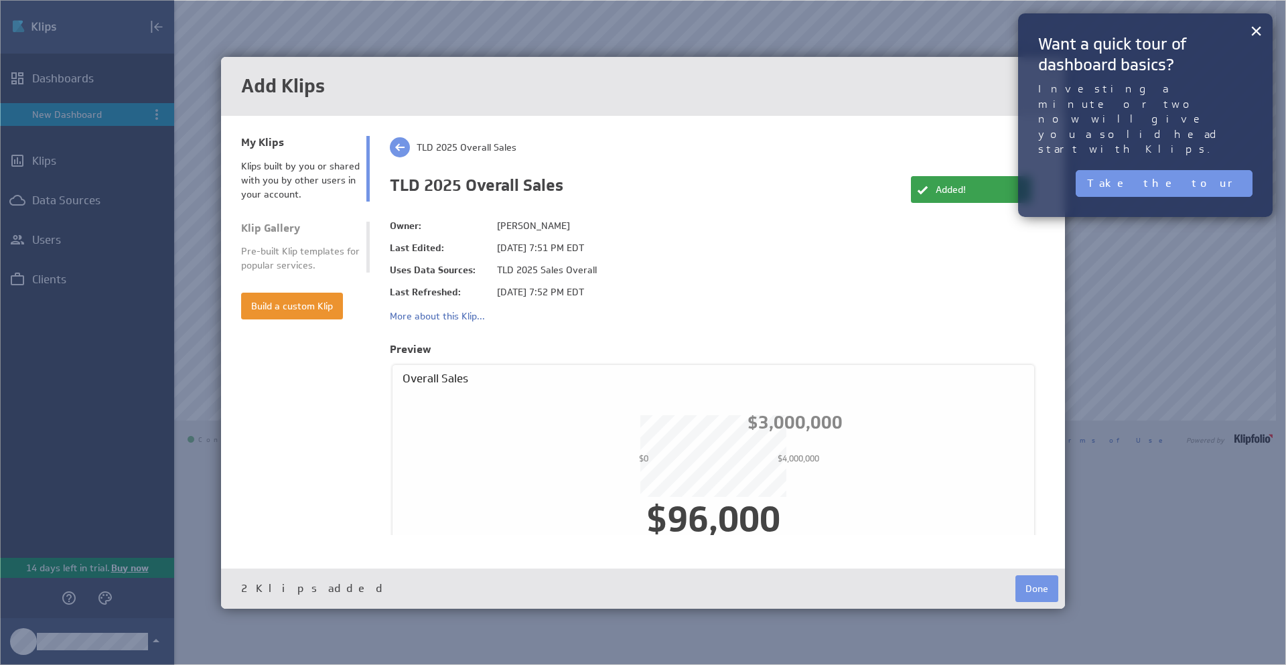
drag, startPoint x: 1252, startPoint y: 30, endPoint x: 1223, endPoint y: 31, distance: 29.5
click at [1252, 30] on button "×" at bounding box center [1256, 30] width 13 height 27
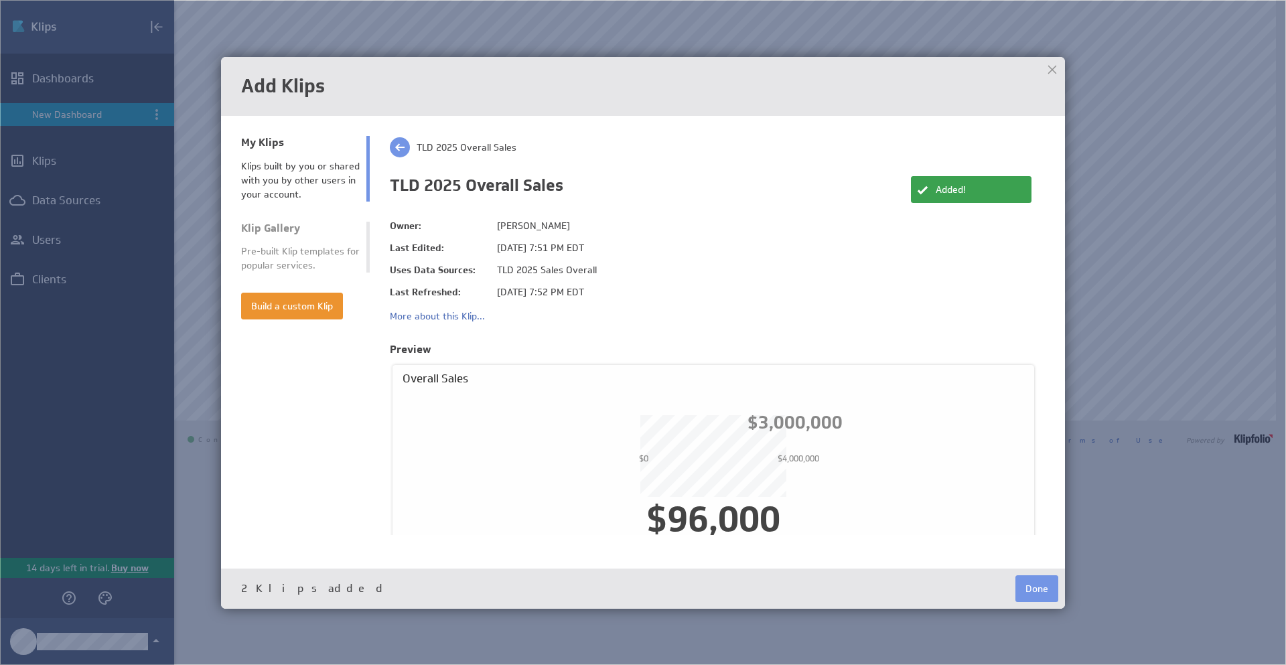
click at [1048, 68] on div at bounding box center [1053, 70] width 20 height 20
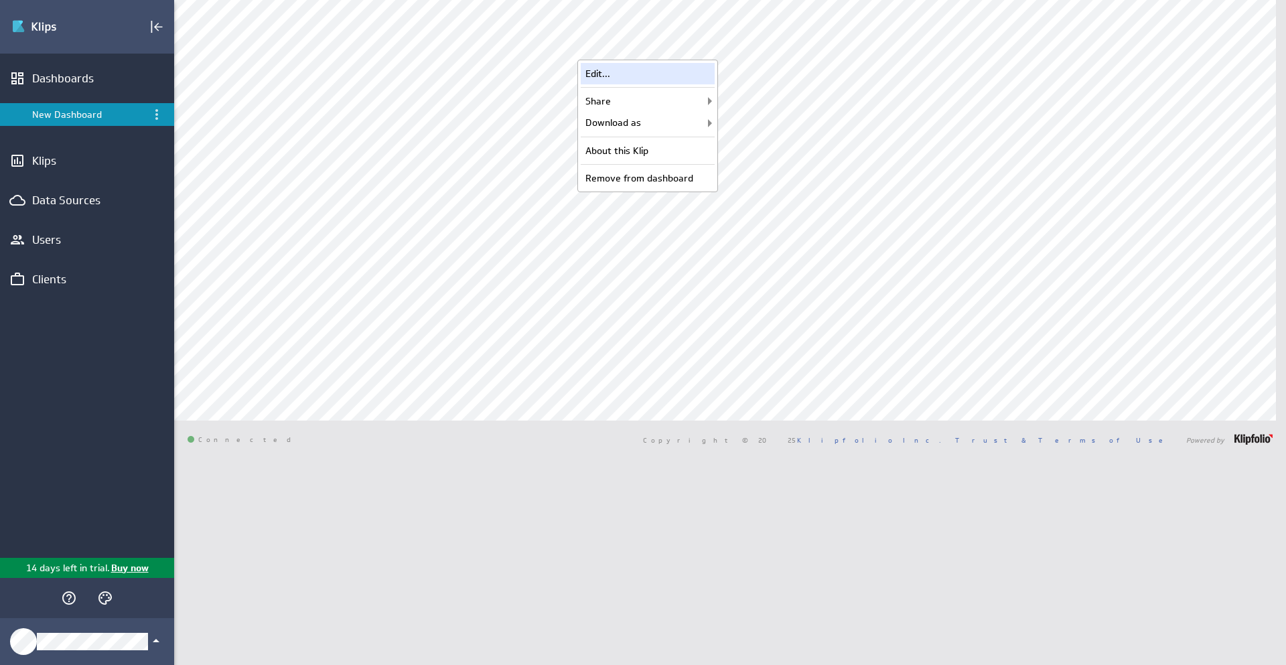
click at [686, 68] on div "Edit..." at bounding box center [648, 73] width 134 height 21
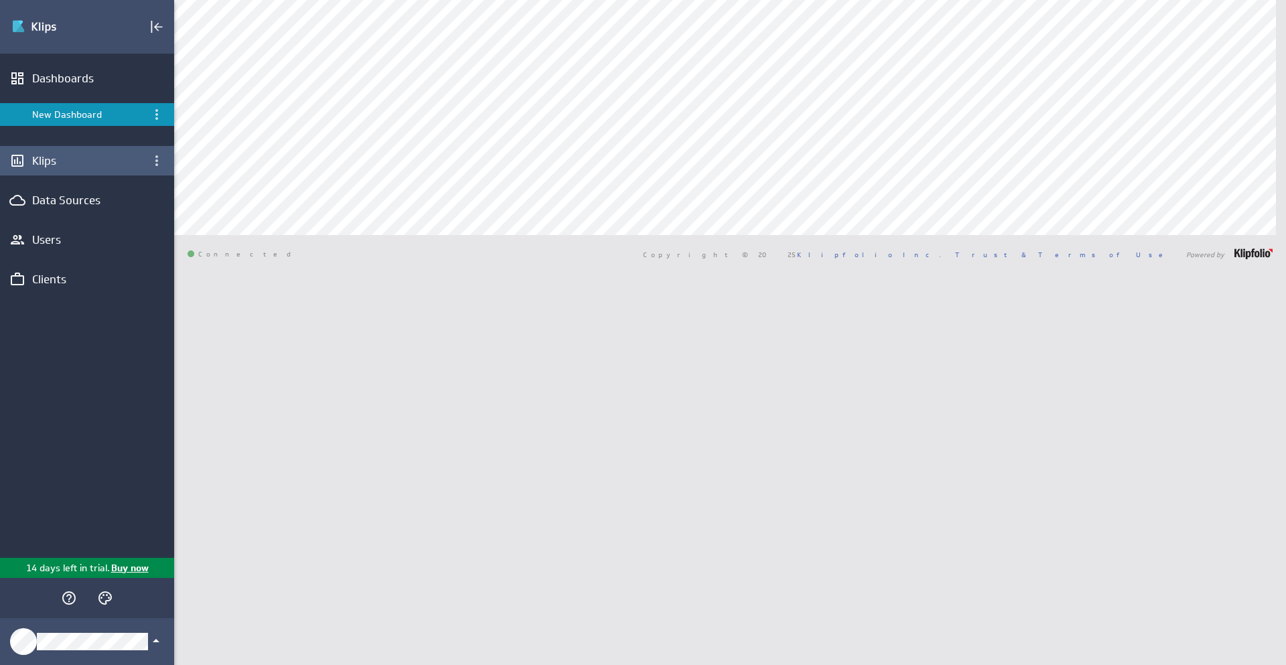
click at [60, 162] on div "Klips" at bounding box center [87, 160] width 110 height 15
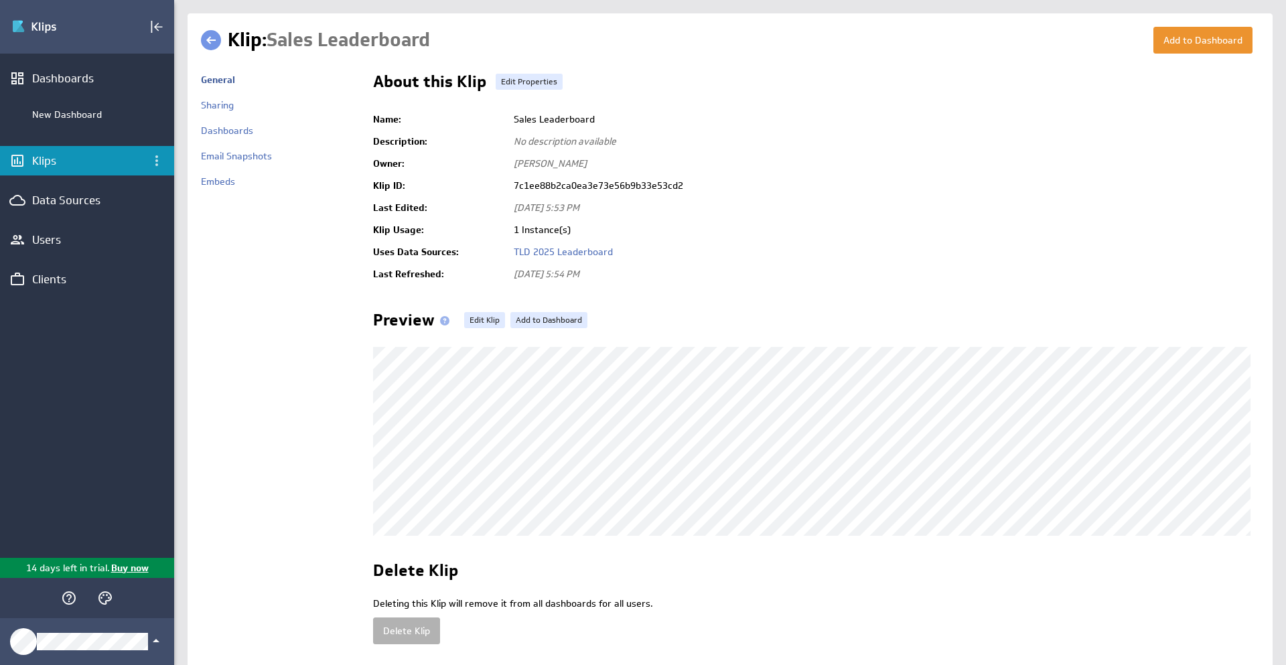
scroll to position [57, 0]
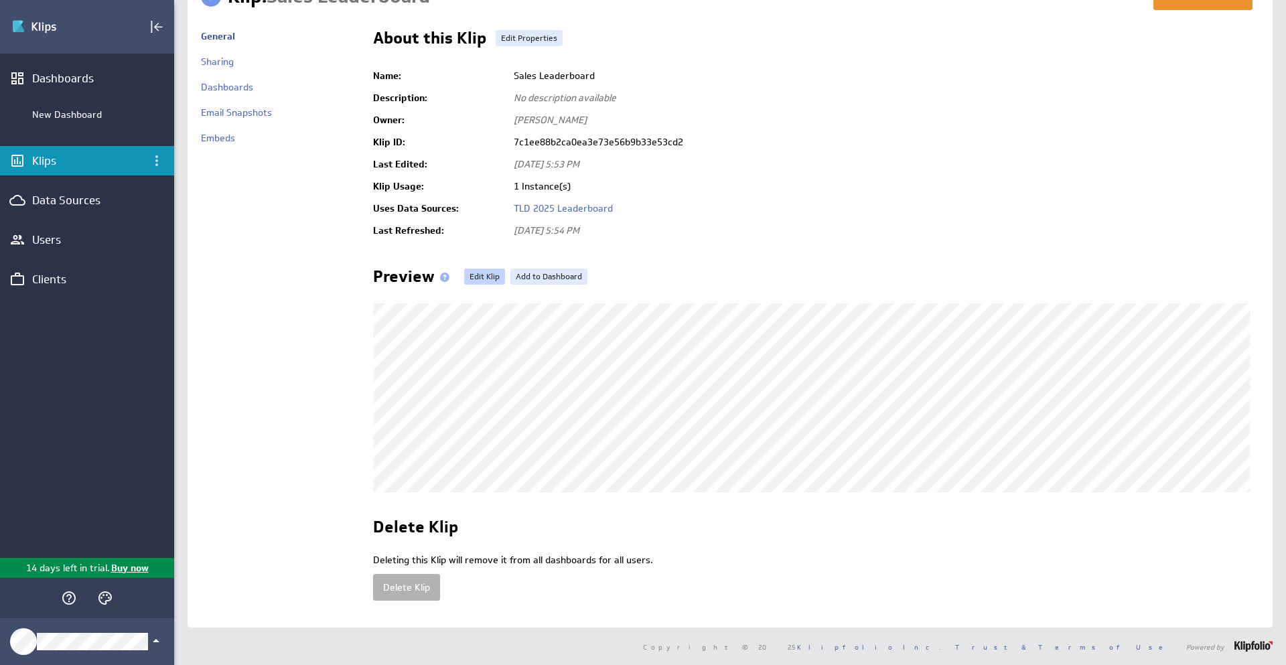
click at [481, 269] on link "Edit Klip" at bounding box center [484, 277] width 41 height 16
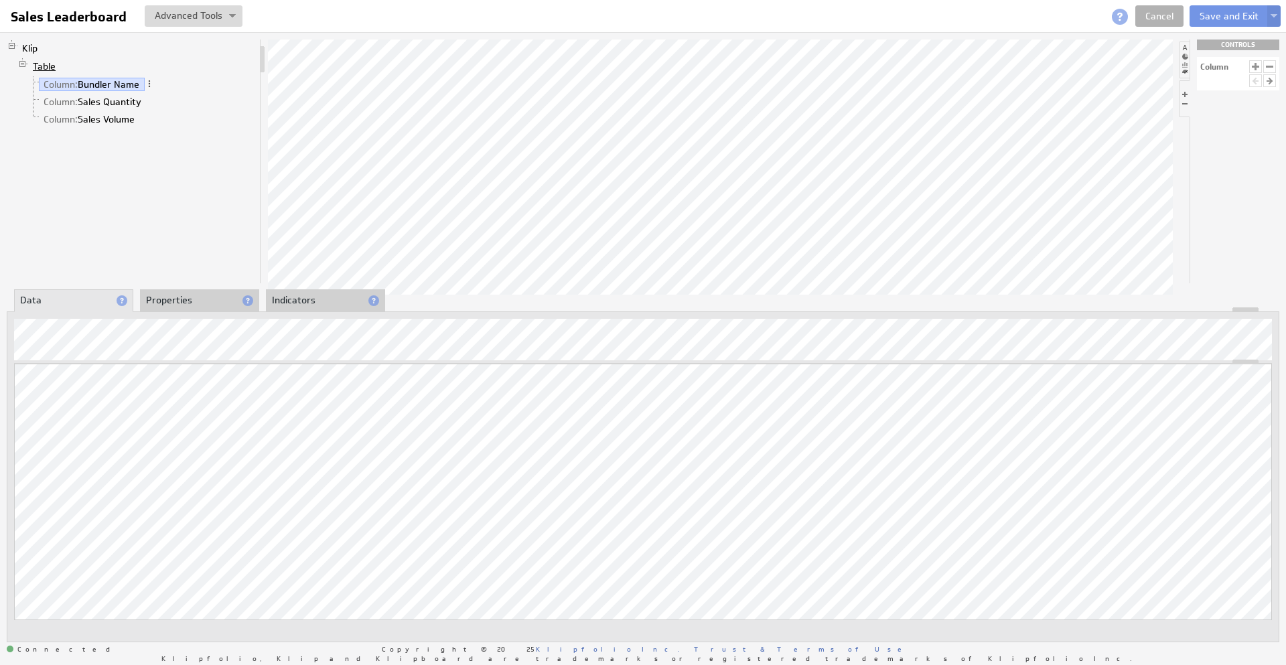
click at [46, 65] on link "Table" at bounding box center [44, 66] width 33 height 13
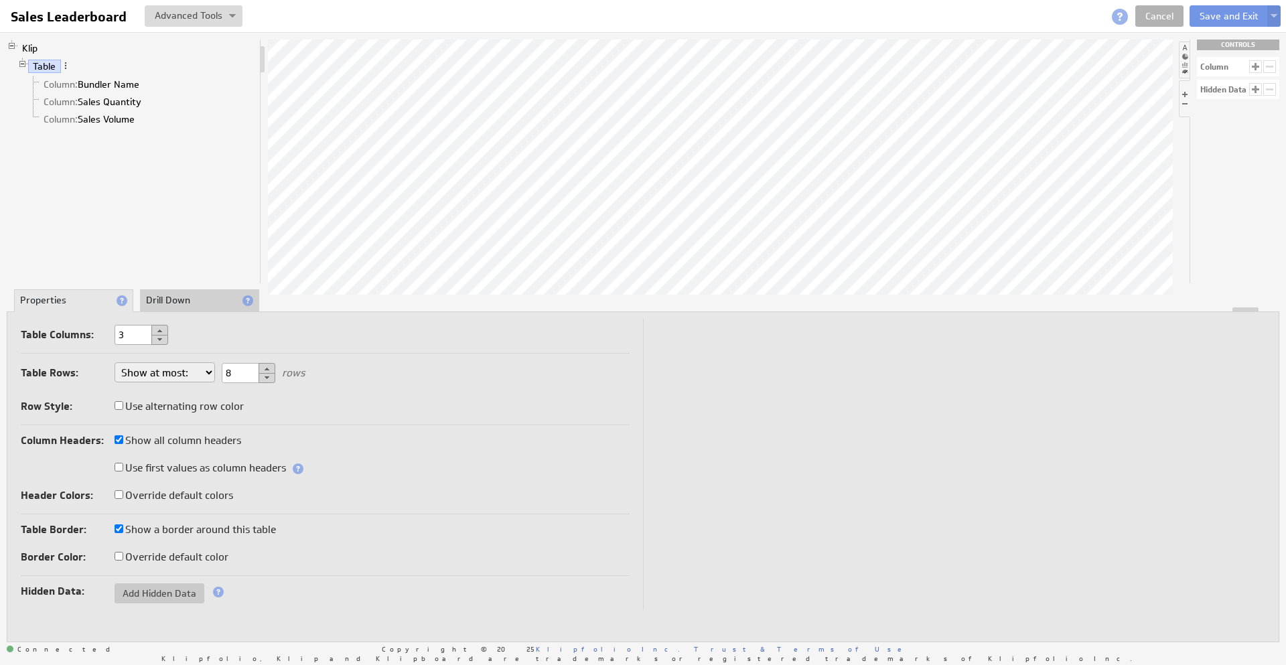
click at [157, 326] on button at bounding box center [159, 330] width 17 height 11
type input "4"
click at [115, 136] on link "Column: New Column" at bounding box center [88, 136] width 98 height 13
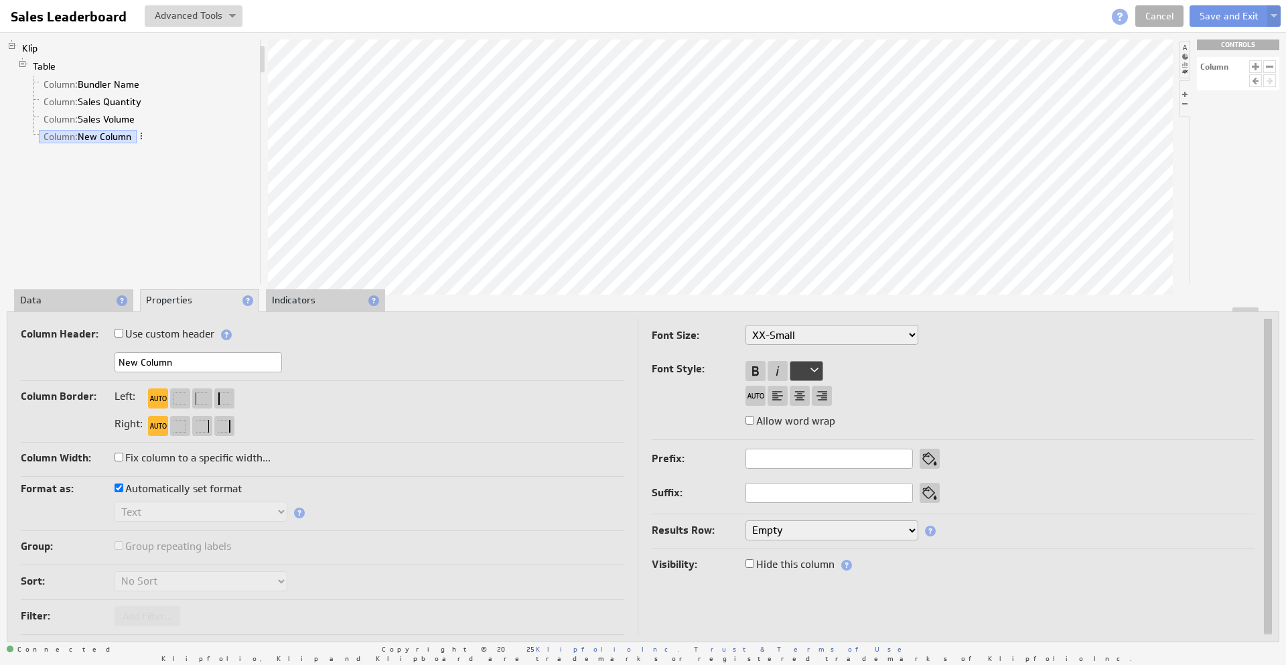
click at [20, 302] on li "Data" at bounding box center [73, 300] width 119 height 23
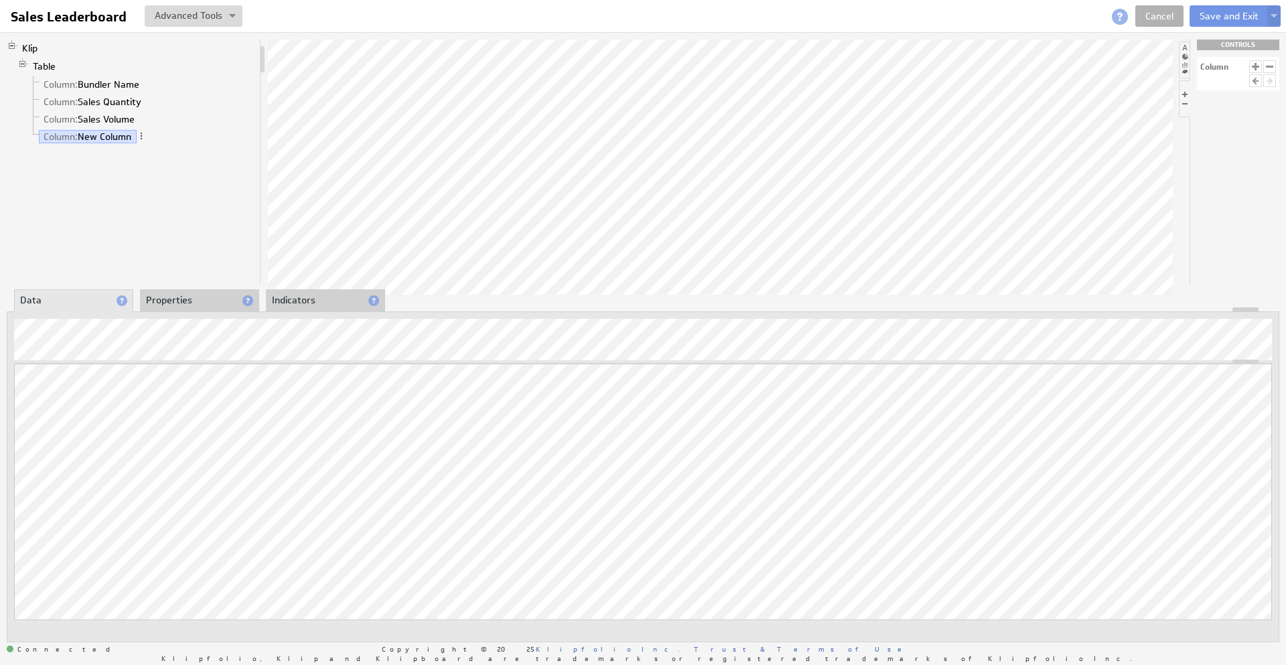
click at [156, 299] on li "Properties" at bounding box center [199, 300] width 119 height 23
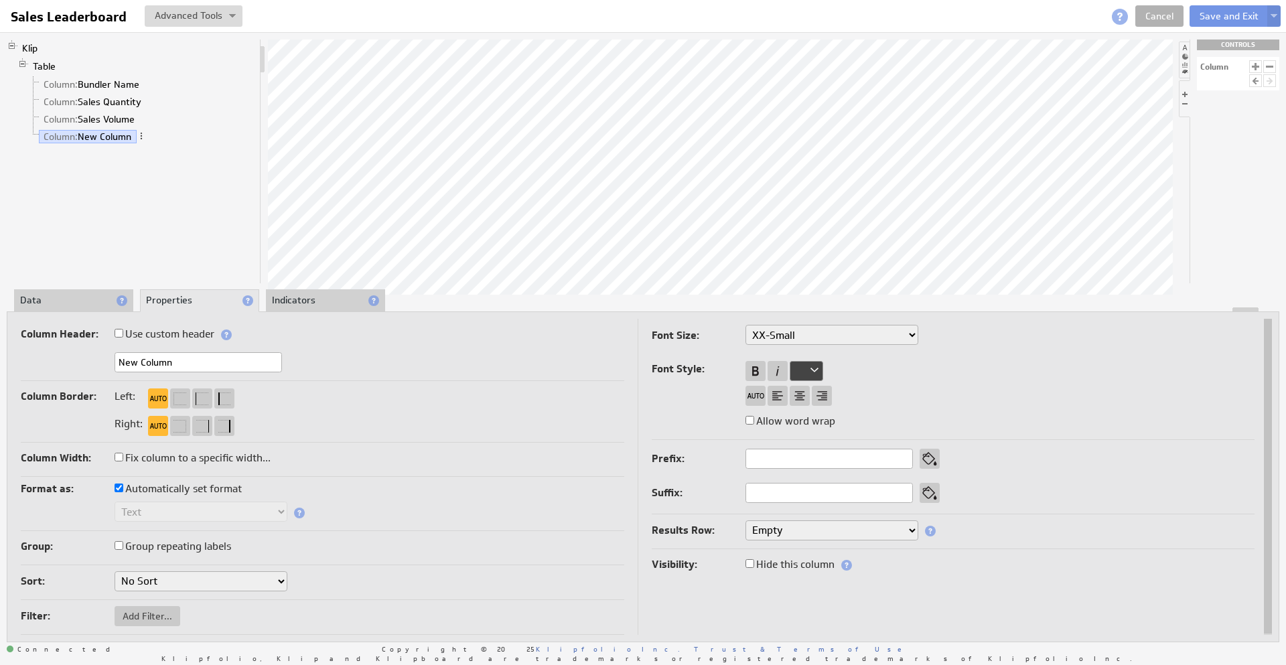
drag, startPoint x: 196, startPoint y: 368, endPoint x: 68, endPoint y: 354, distance: 128.7
click at [68, 354] on div "New Column" at bounding box center [323, 363] width 604 height 22
type input "Last Sale"
click at [56, 295] on li "Data" at bounding box center [73, 300] width 119 height 23
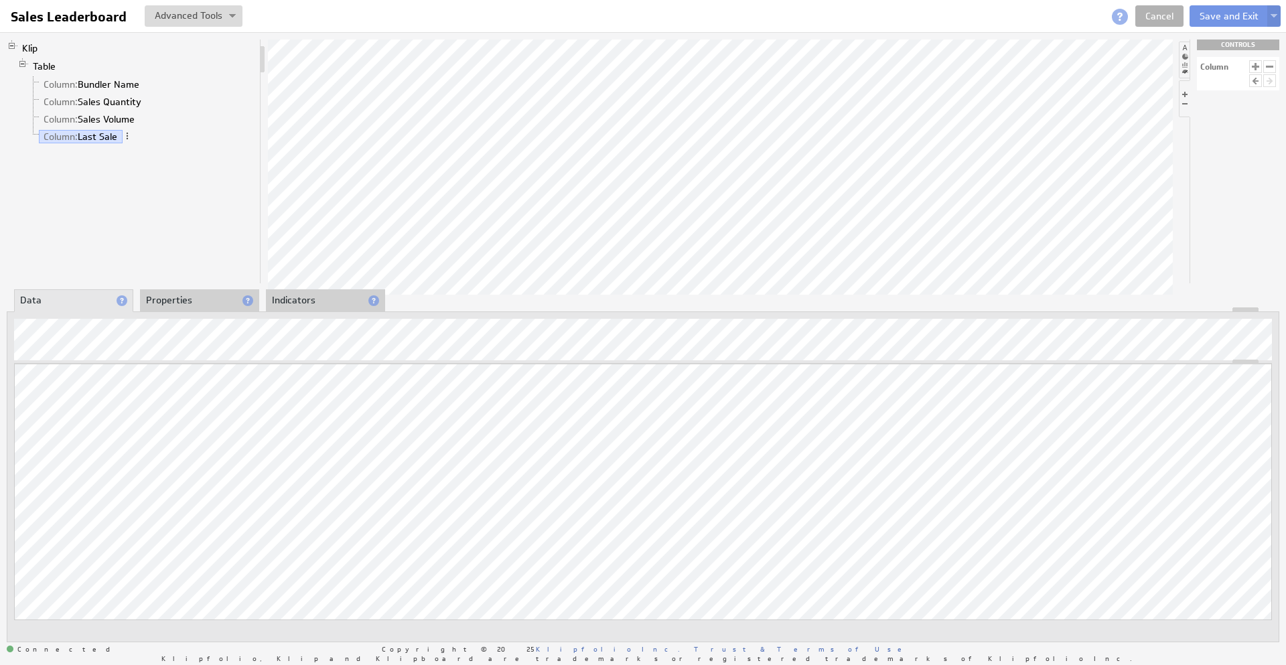
drag, startPoint x: 224, startPoint y: 250, endPoint x: 166, endPoint y: 295, distance: 73.6
click at [224, 250] on div "Klip Table Column: Bundler Name Column: Sales Quantity Column: Sales Volume Col…" at bounding box center [134, 162] width 255 height 244
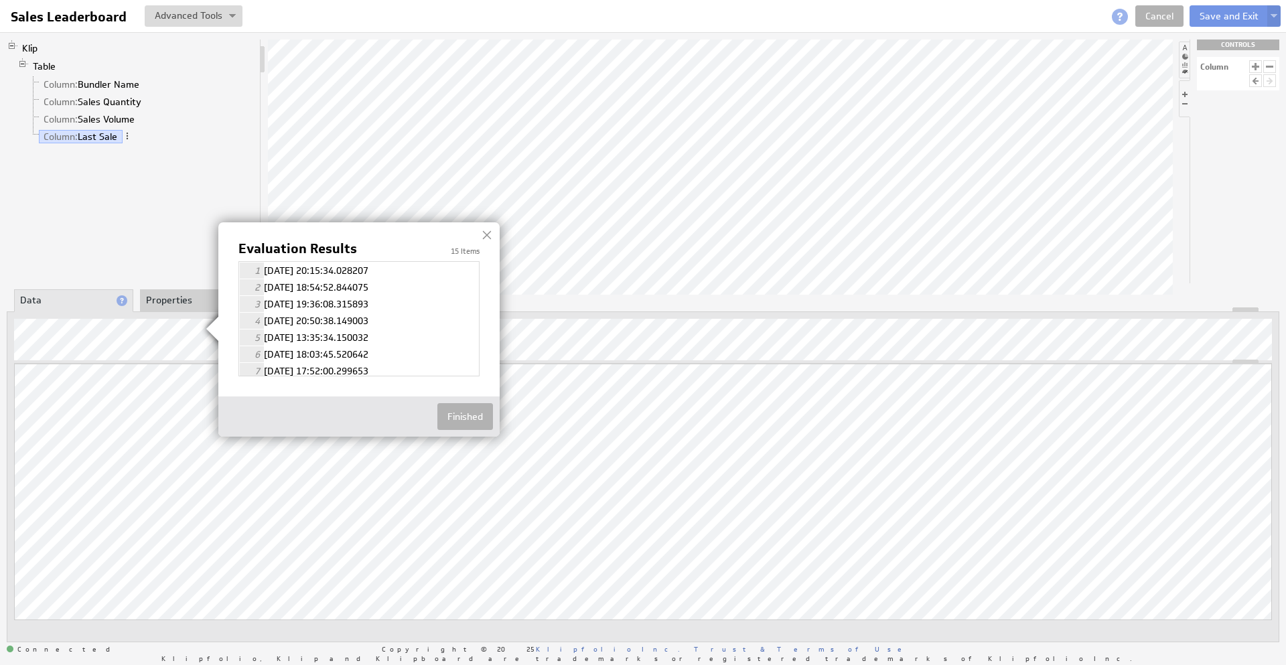
click at [1215, 330] on img at bounding box center [643, 332] width 1286 height 665
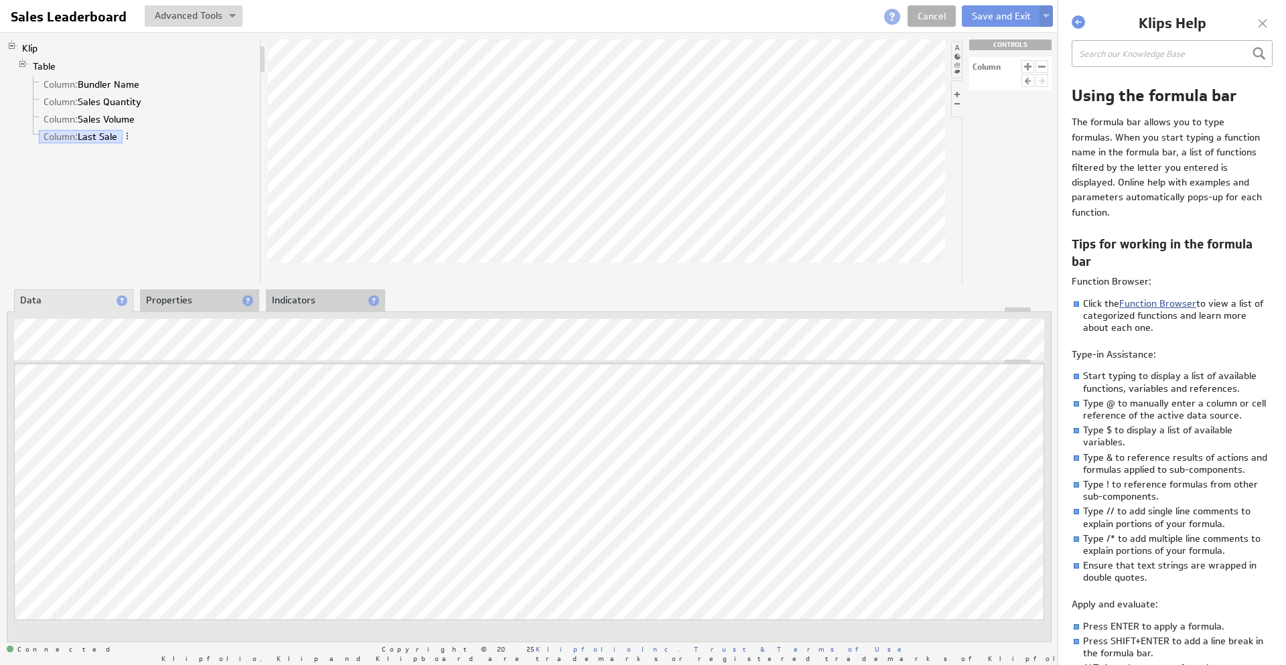
click at [1146, 298] on link "Function Browser" at bounding box center [1158, 303] width 77 height 12
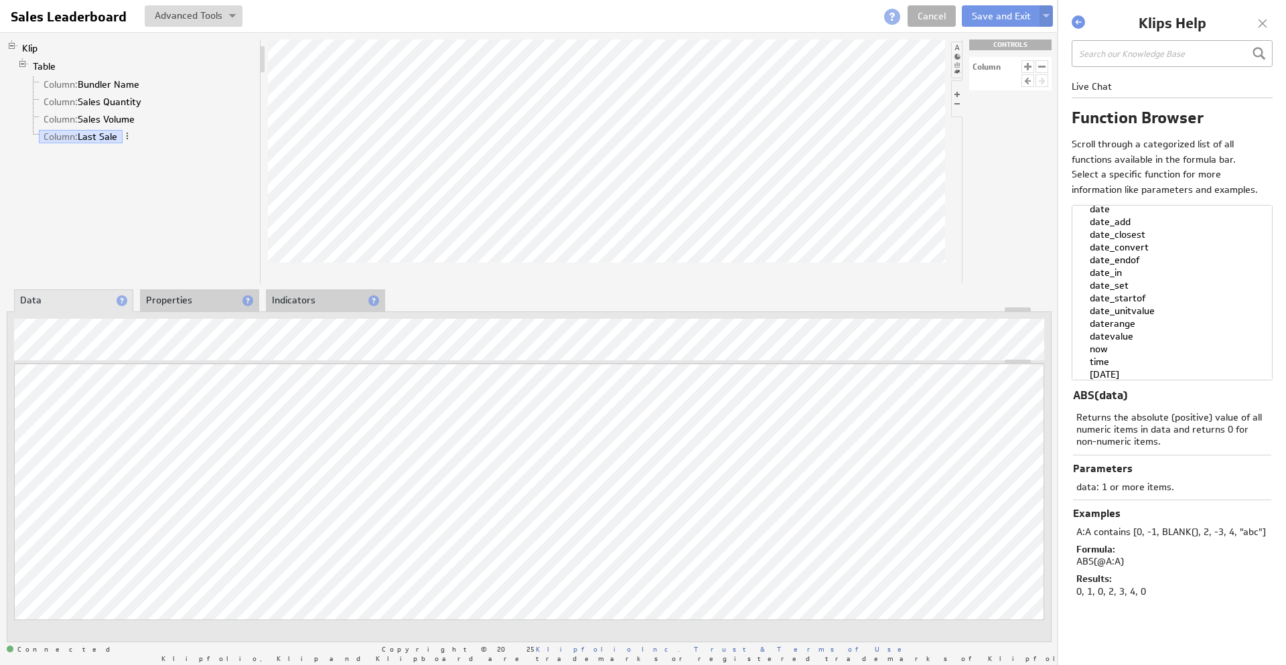
scroll to position [724, 0]
select select "datevalue"
click at [1133, 263] on option "datevalue" at bounding box center [1168, 256] width 182 height 13
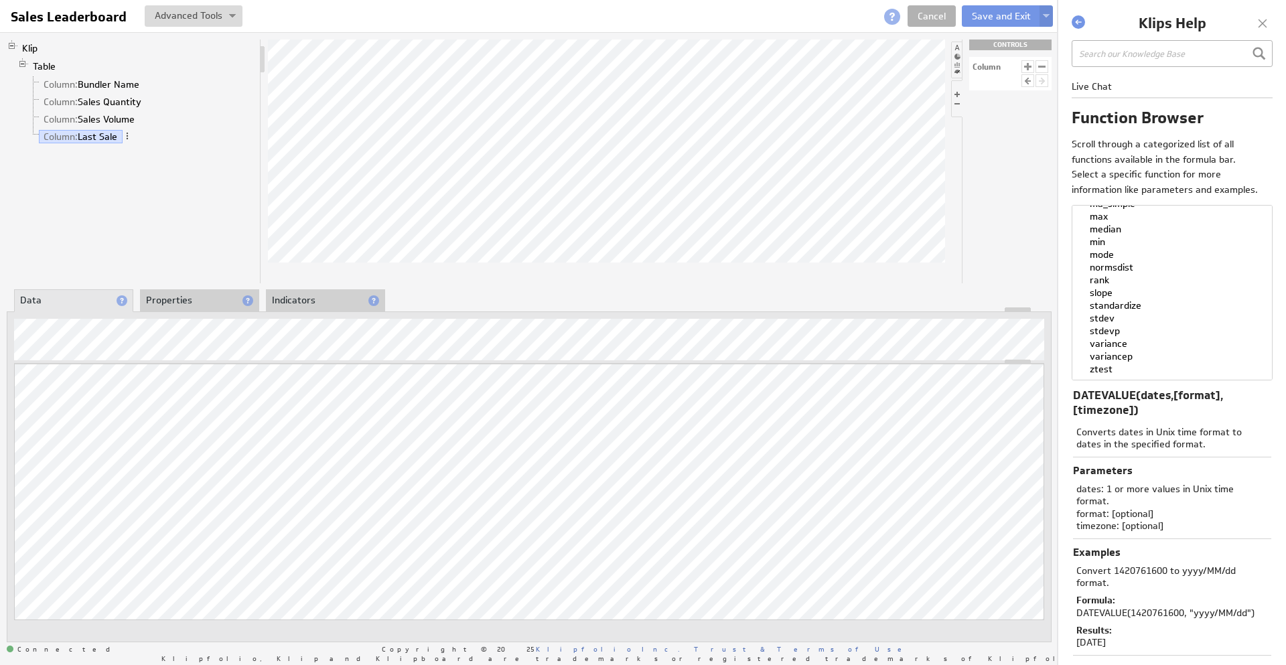
scroll to position [1231, 0]
click at [1264, 23] on div at bounding box center [1263, 23] width 20 height 20
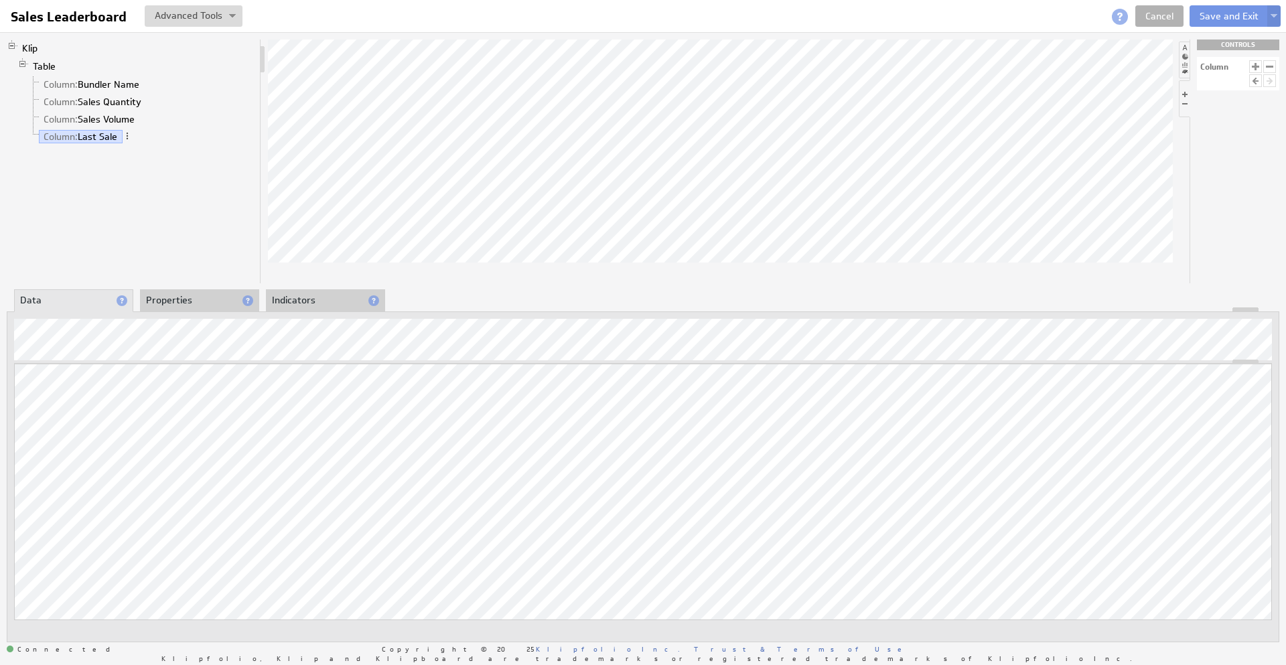
click at [208, 298] on li "Properties" at bounding box center [199, 300] width 119 height 23
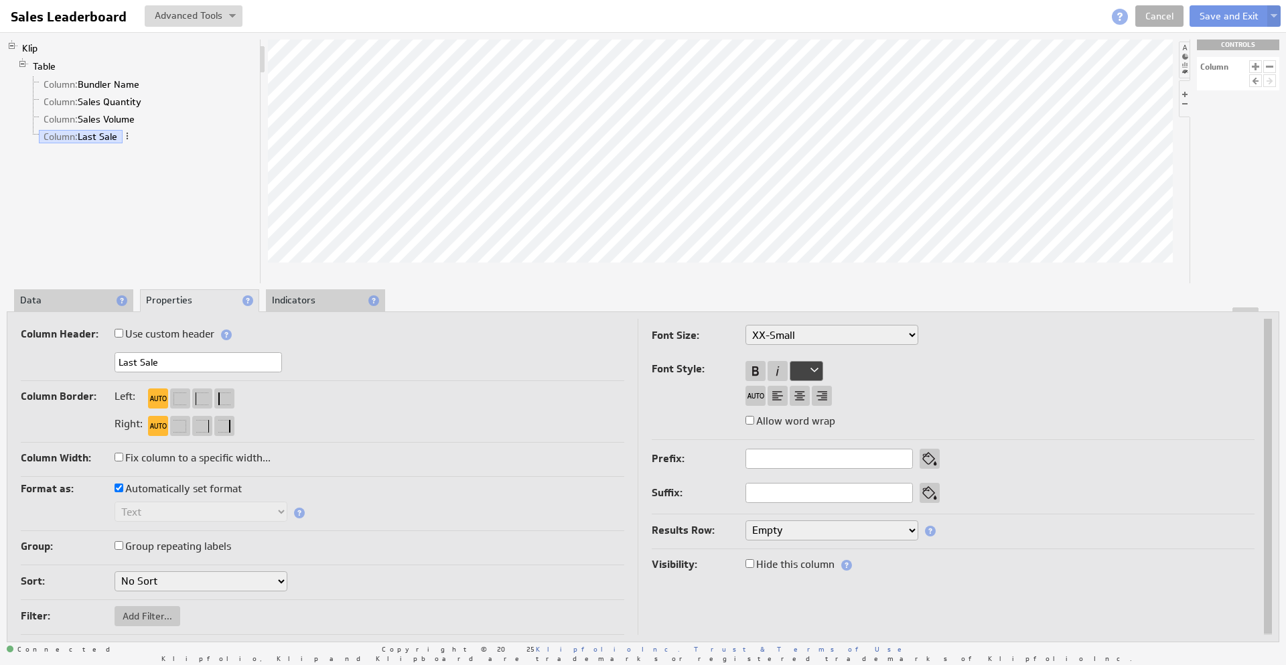
click at [198, 486] on label "Automatically set format" at bounding box center [178, 489] width 127 height 19
click at [123, 486] on input "Automatically set format" at bounding box center [119, 488] width 9 height 9
checkbox input "false"
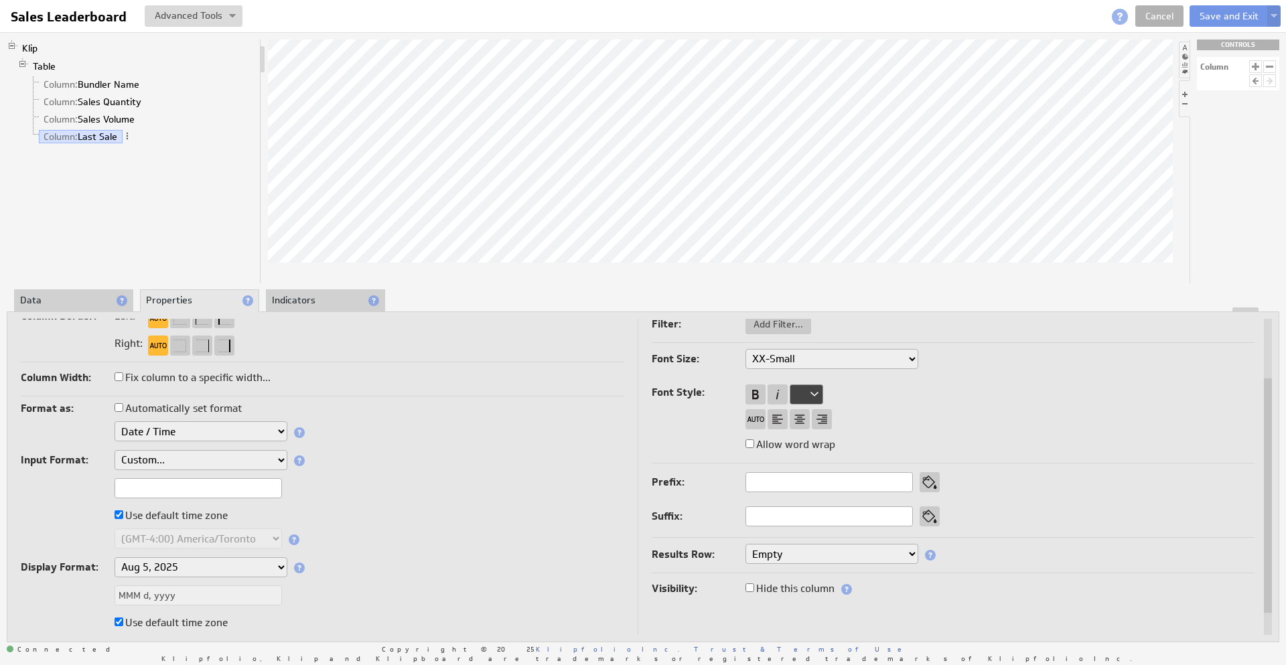
click at [221, 454] on select "Custom... yyyyMMdd (Google Analytics) Unix time (as seconds) Unix time (as mill…" at bounding box center [201, 460] width 173 height 20
click at [206, 481] on input "text" at bounding box center [198, 488] width 167 height 20
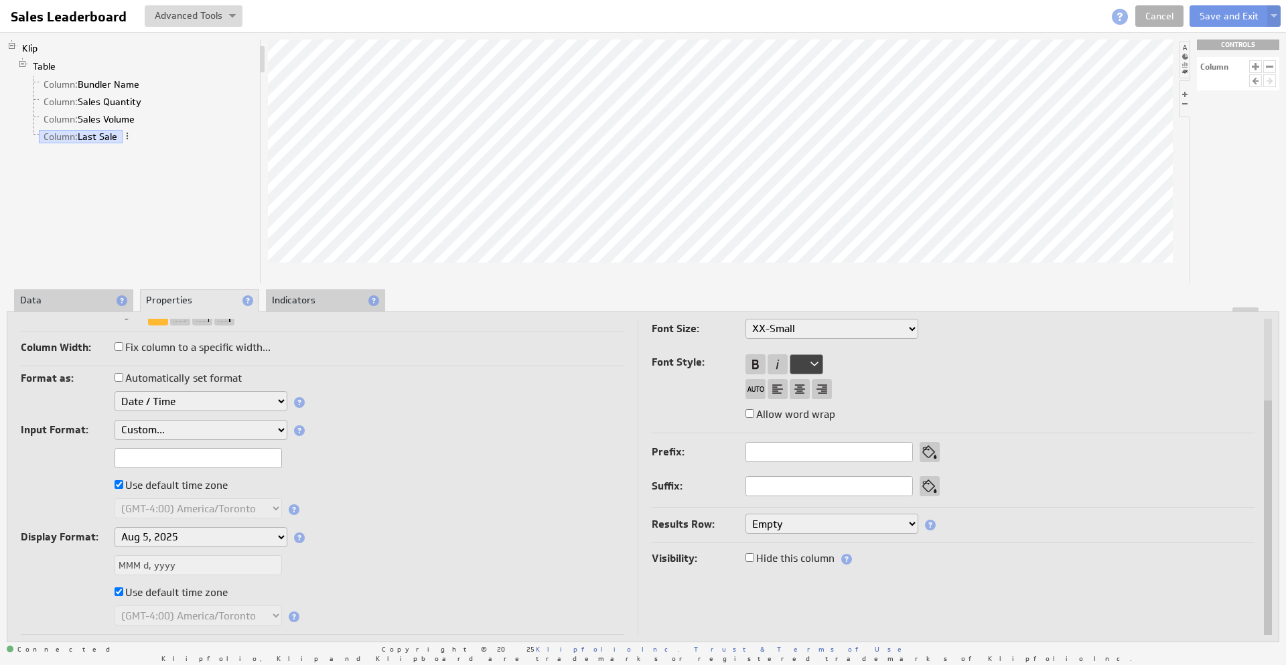
click at [226, 534] on select "Aug 5, 2025 Aug 2025 Aug 5 Aug Aug 05, 2025, 1:30 PM Aug 05, 2025 Aug 05 August…" at bounding box center [201, 537] width 173 height 20
drag, startPoint x: 255, startPoint y: 426, endPoint x: 267, endPoint y: 431, distance: 12.9
click at [267, 431] on select "Custom... yyyyMMdd (Google Analytics) Unix time (as seconds) Unix time (as mill…" at bounding box center [201, 430] width 173 height 20
click at [115, 420] on select "Custom... yyyyMMdd (Google Analytics) Unix time (as seconds) Unix time (as mill…" at bounding box center [201, 430] width 173 height 20
click at [241, 463] on input "text" at bounding box center [198, 458] width 167 height 20
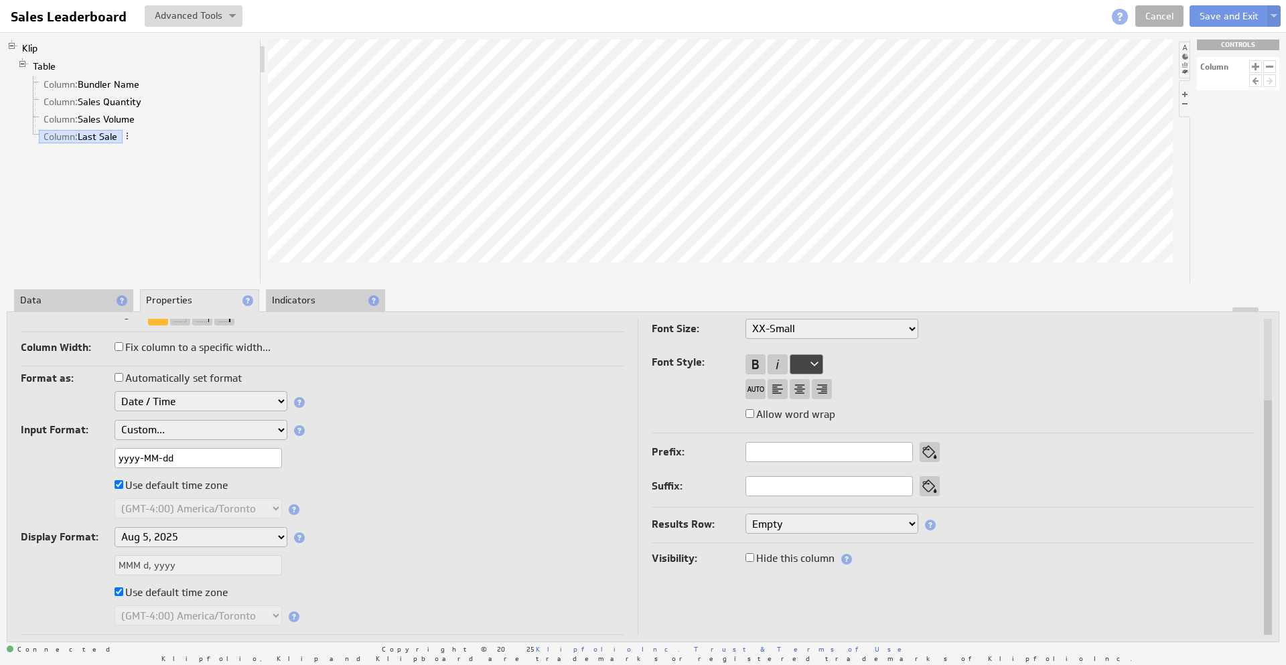
type input "yyyy-MM-dd"
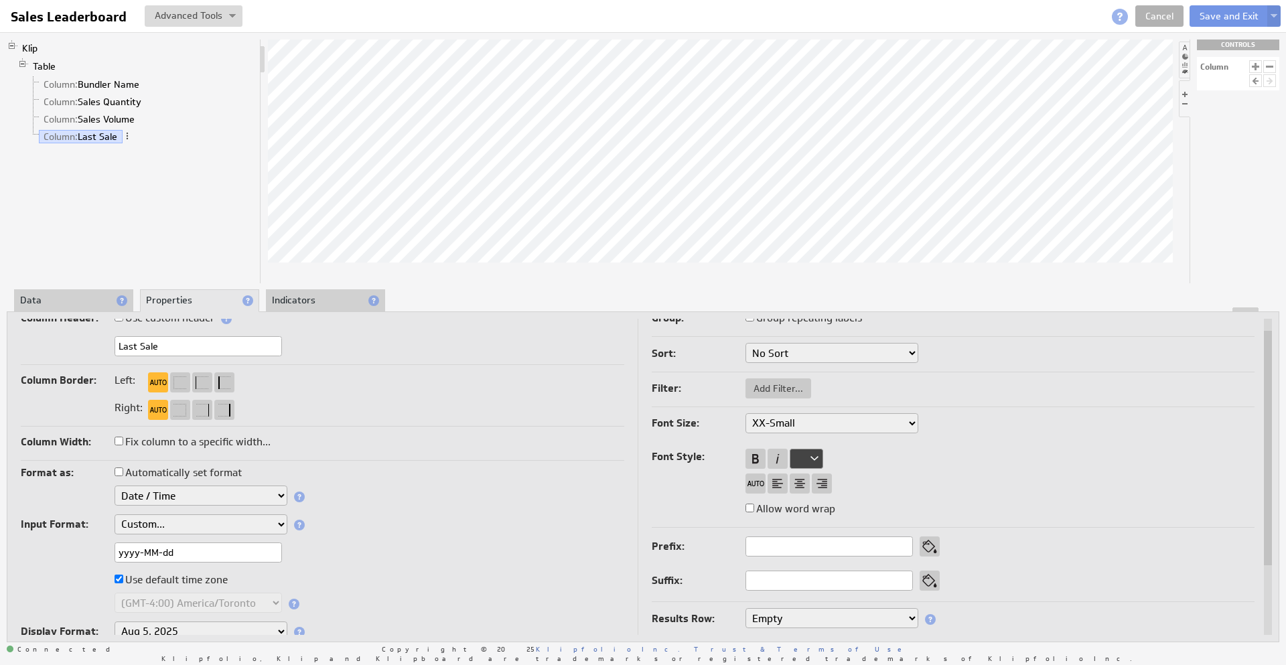
drag, startPoint x: 216, startPoint y: 549, endPoint x: 212, endPoint y: 555, distance: 7.5
click at [214, 553] on input "yyyy-MM-dd" at bounding box center [198, 553] width 167 height 20
type input "yyyy-MM-dd"
click at [230, 554] on input "yyyy-MM-dd" at bounding box center [198, 553] width 167 height 20
type input "yyyy-MM-dd HH"
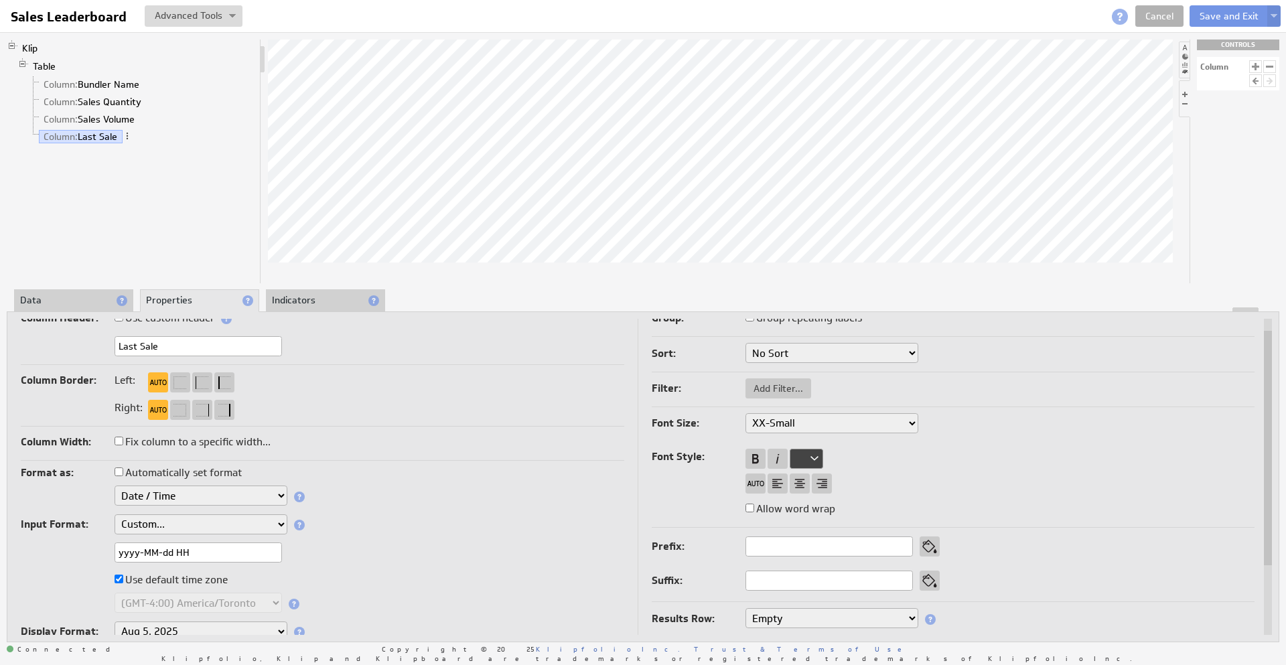
click at [238, 558] on input "yyyy-MM-dd HH" at bounding box center [198, 553] width 167 height 20
type input "yyyy-MM-dd HH:"
drag, startPoint x: 234, startPoint y: 545, endPoint x: 234, endPoint y: 553, distance: 7.4
click at [234, 553] on input "yyyy-MM-dd HH:" at bounding box center [198, 553] width 167 height 20
type input "yyyy-MM-dd HH:mm"
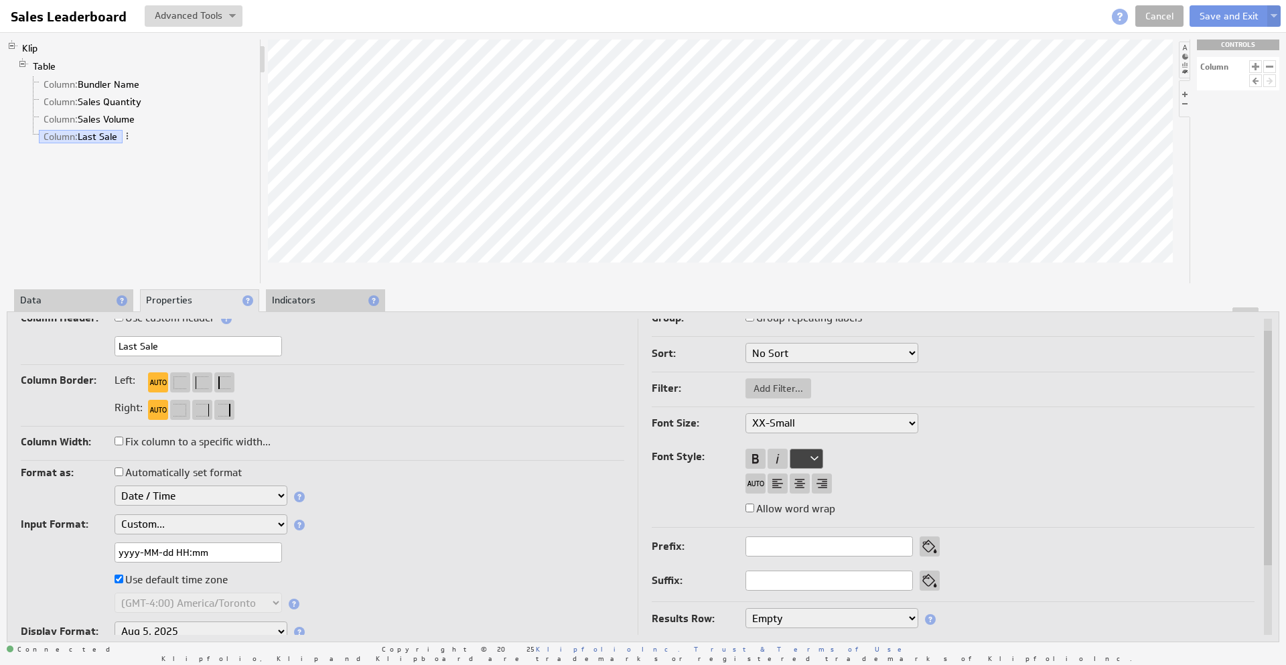
click at [242, 553] on input "yyyy-MM-dd HH:mm" at bounding box center [198, 553] width 167 height 20
type input "yyyy-MM-dd HH:mm:"
click at [244, 554] on input "yyyy-MM-dd HH:mm:" at bounding box center [198, 553] width 167 height 20
type input "yyyy-MM-dd HH:mm:ss"
click at [234, 558] on input "yyyy-MM-dd HH:mm:ss" at bounding box center [198, 553] width 167 height 20
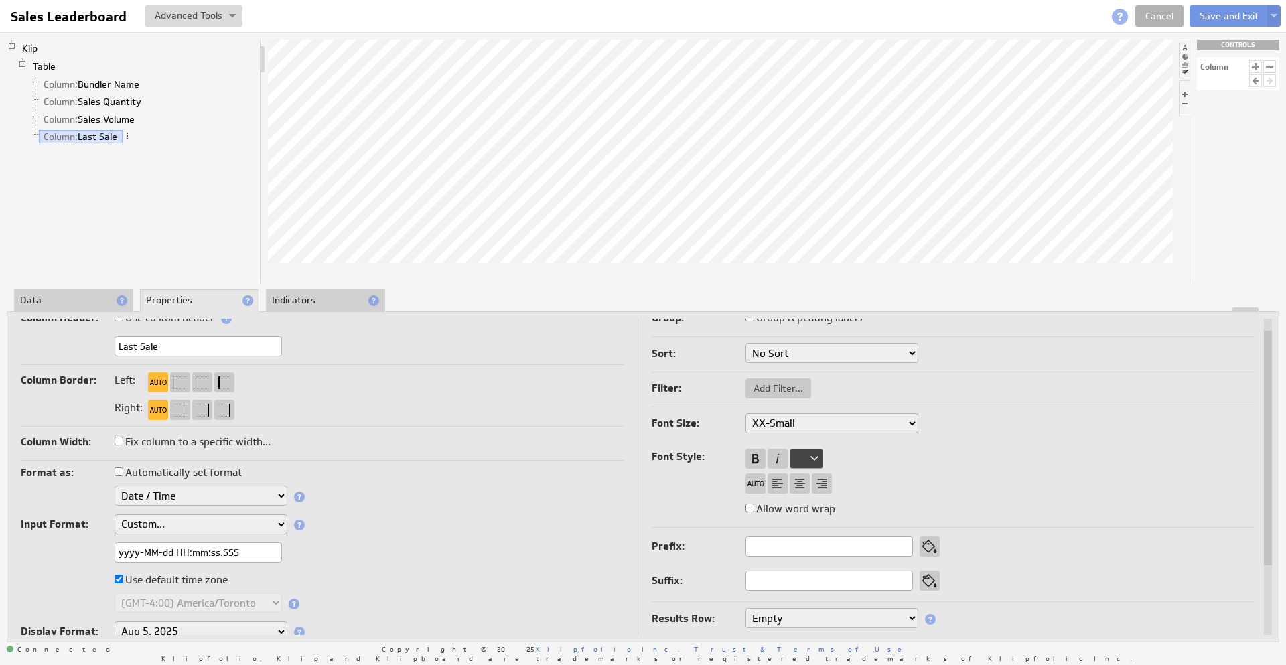
type input "yyyy-MM-dd HH:mm:ss.SSS"
click at [421, 496] on div "Text Number Currency Percentage Image URL Date / Time Duration Mini Chart: Spar…" at bounding box center [323, 497] width 604 height 23
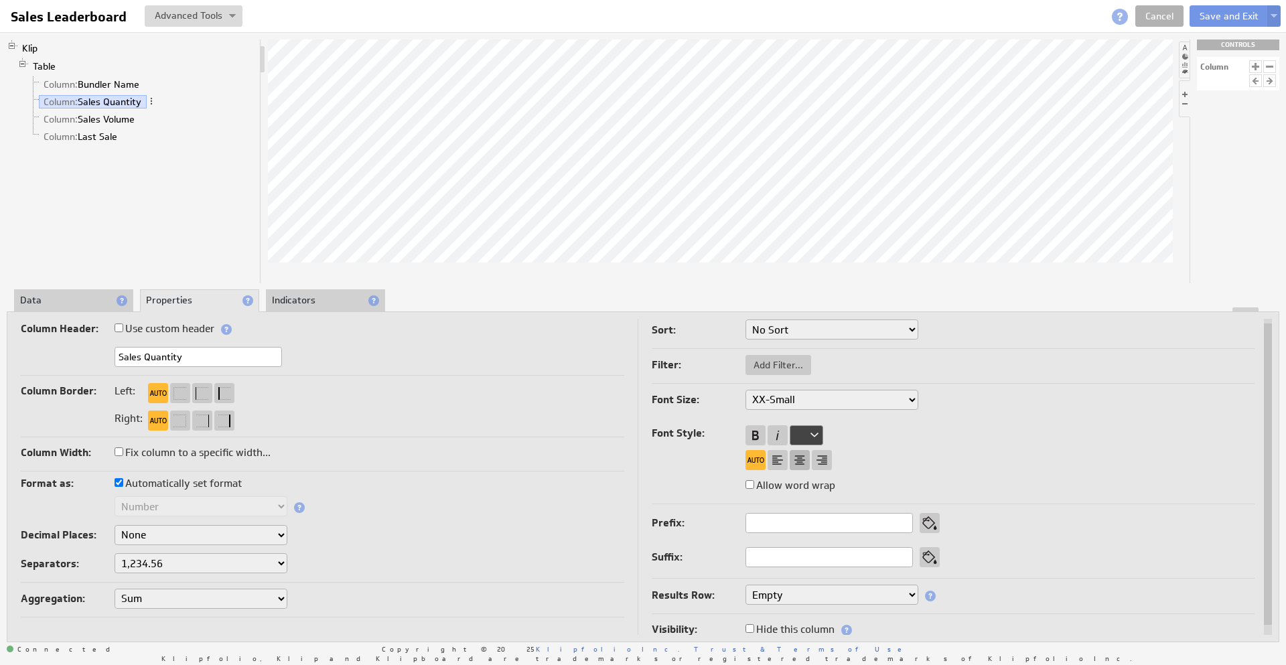
click at [796, 457] on div at bounding box center [800, 460] width 20 height 20
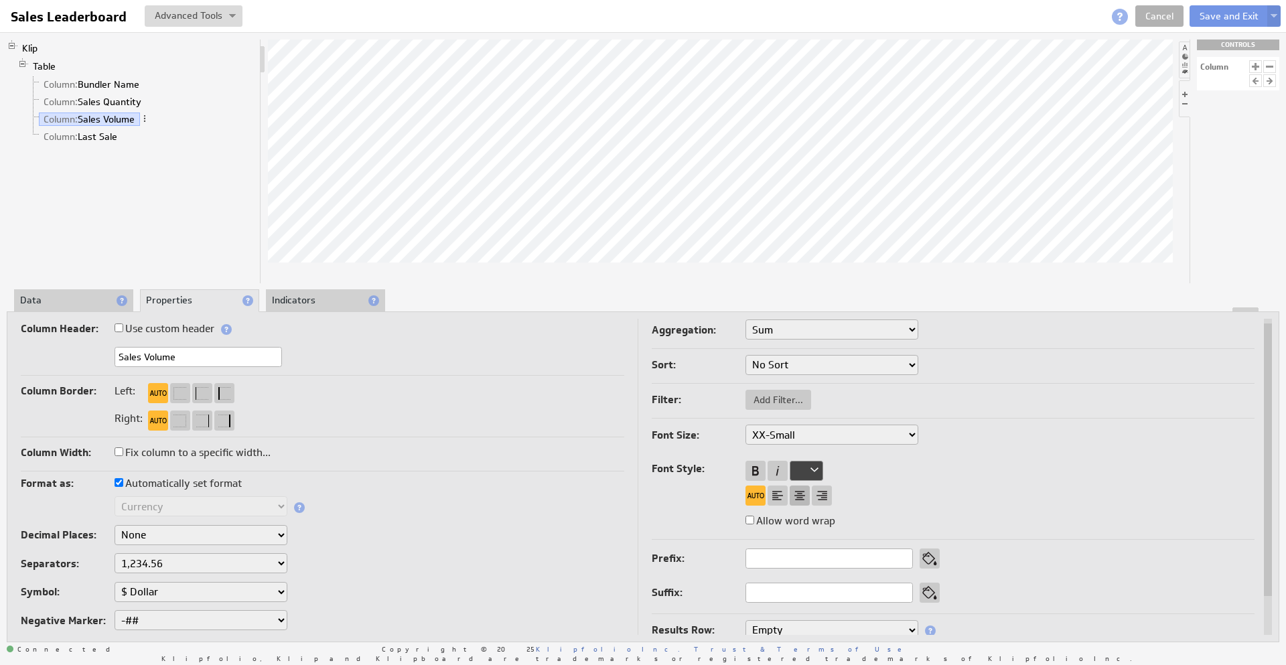
click at [800, 497] on div at bounding box center [800, 496] width 20 height 20
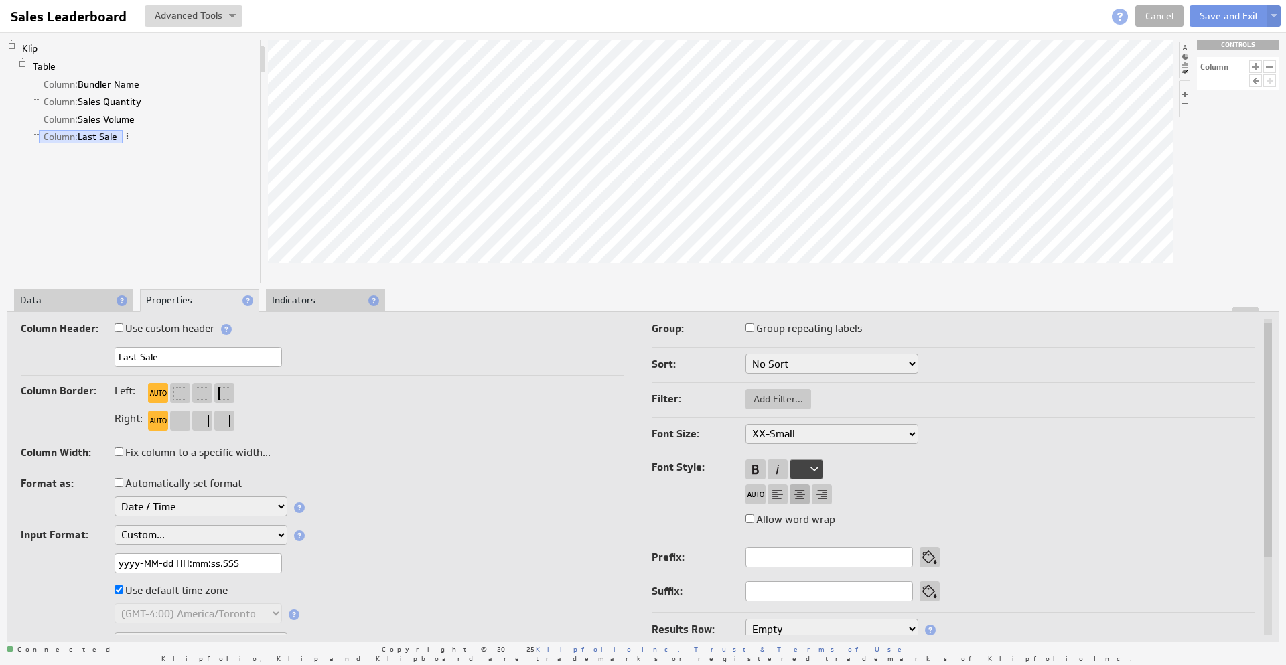
click at [792, 492] on div at bounding box center [800, 494] width 20 height 20
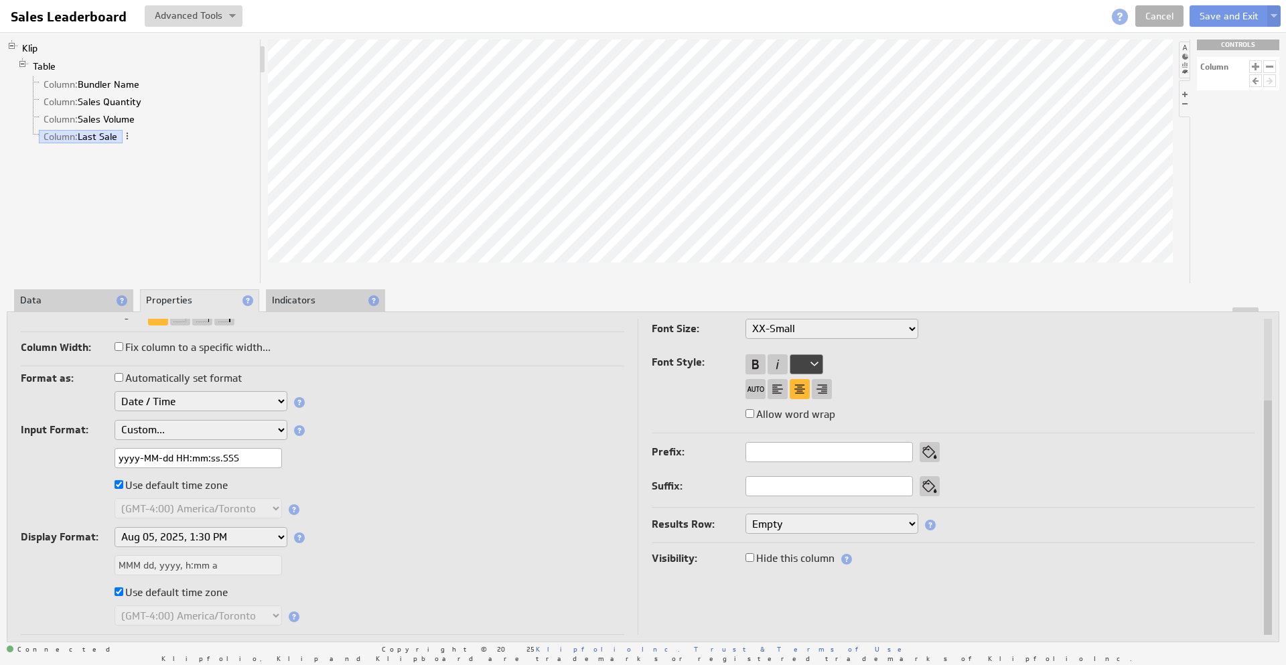
click at [360, 511] on div "Format as: Automatically set format Text Number Currency Percentage Image URL D…" at bounding box center [323, 502] width 604 height 266
click at [263, 563] on div "MMM dd, yyyy, h:mm a" at bounding box center [323, 566] width 604 height 22
select select "custom"
click at [225, 570] on input "MMM dd, yyyy, h:mm a" at bounding box center [198, 565] width 167 height 20
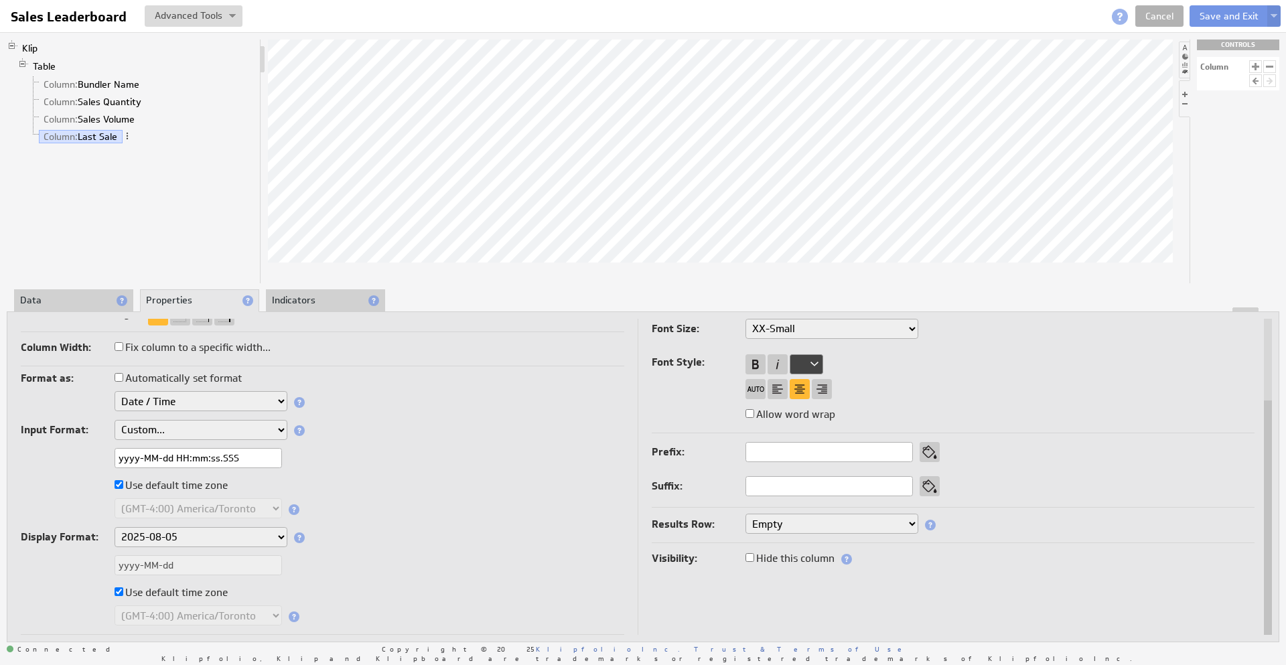
select select "custom"
click at [188, 557] on input "yyyy-MM-dd" at bounding box center [198, 565] width 167 height 20
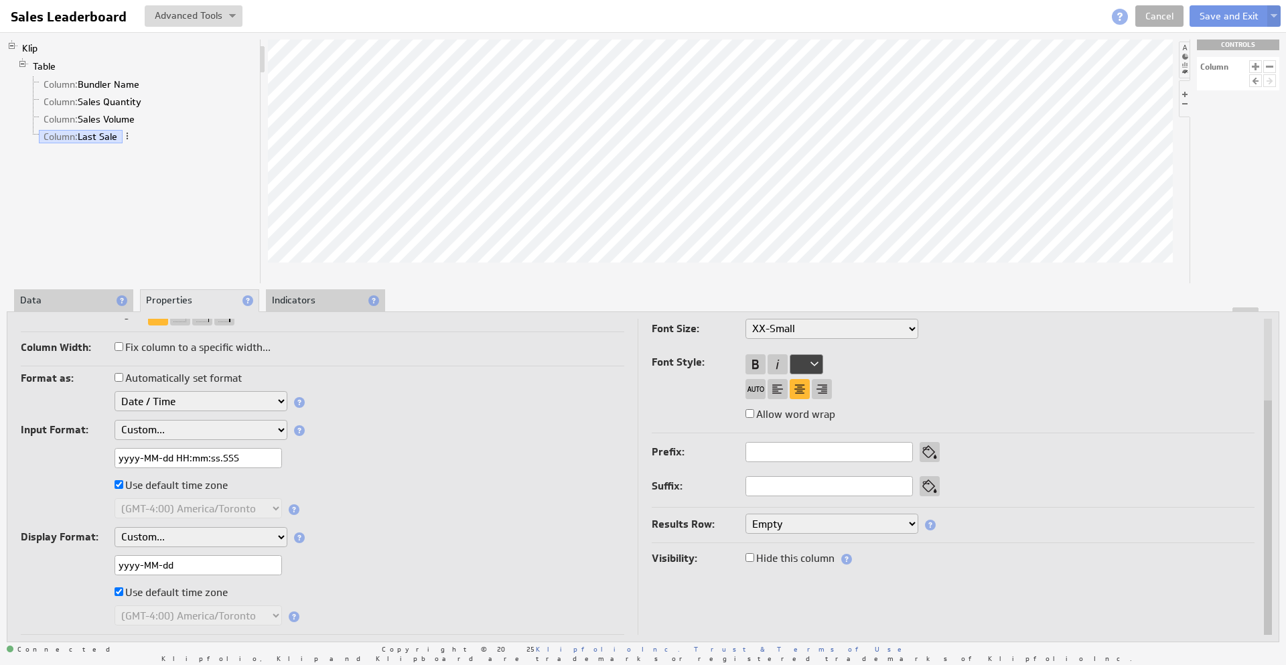
click at [188, 557] on input "yyyy-MM-dd" at bounding box center [198, 565] width 167 height 20
click at [175, 559] on input "yyyy-MM-dd" at bounding box center [198, 565] width 167 height 20
drag, startPoint x: 176, startPoint y: 560, endPoint x: 35, endPoint y: 556, distance: 140.8
click at [36, 556] on div "yyyy-MM-dd" at bounding box center [323, 566] width 604 height 22
type input "MM/dd HH:mma"
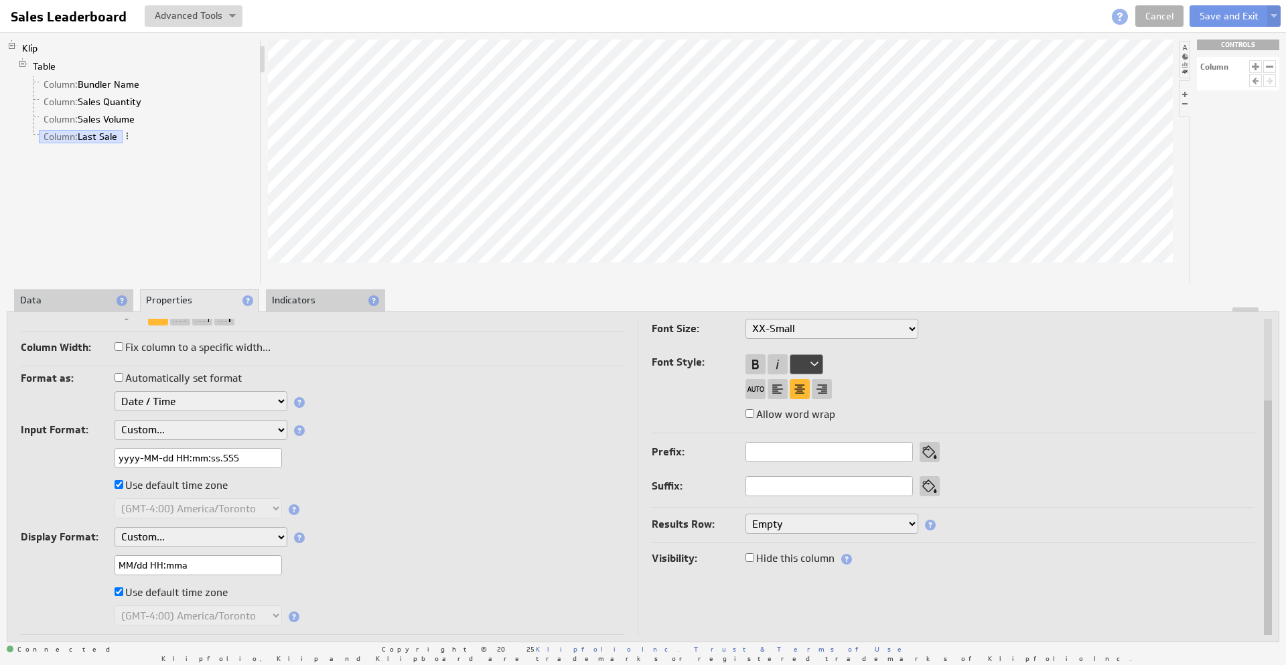
click at [180, 453] on input "yyyy-MM-dd HH:mm:ss.SSS" at bounding box center [198, 458] width 167 height 20
type input "yyyy-MM-dd H:mm:ss.SSS"
select select "custom"
click at [201, 571] on input "MM/dd HH:mma" at bounding box center [198, 565] width 167 height 20
click at [179, 457] on input "yyyy-MM-dd H:mm:ss.SSS" at bounding box center [198, 458] width 167 height 20
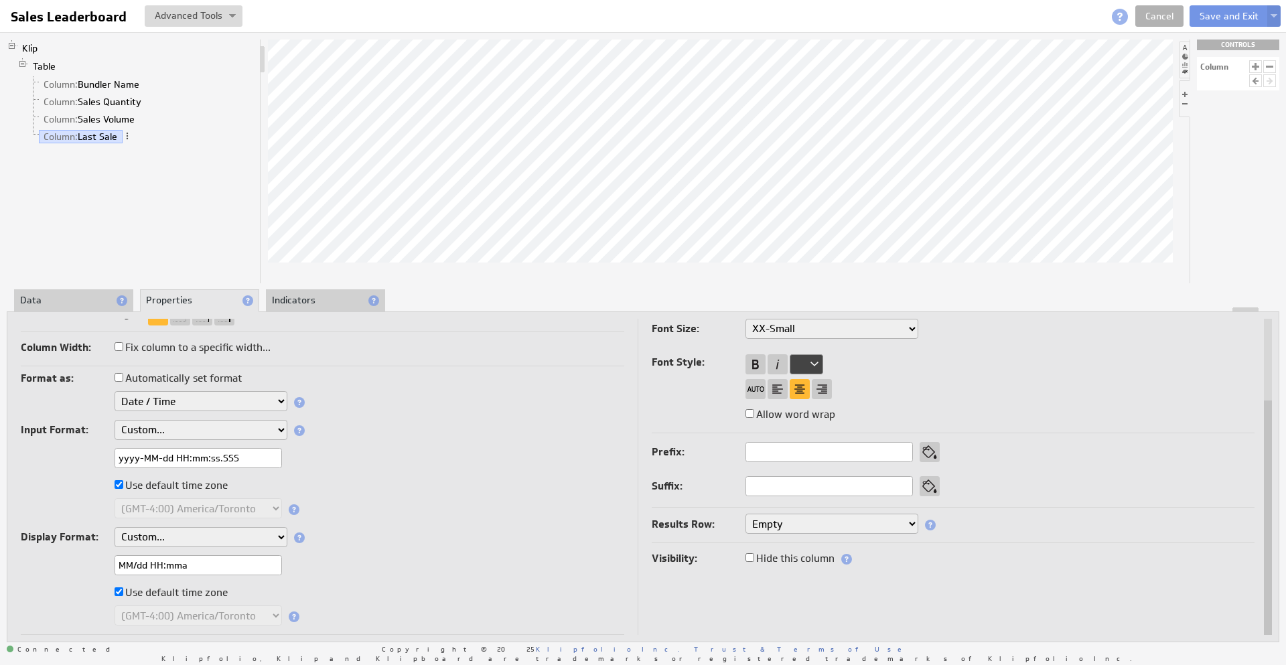
type input "yyyy-MM-dd HH:mm:ss.SSS"
select select "custom"
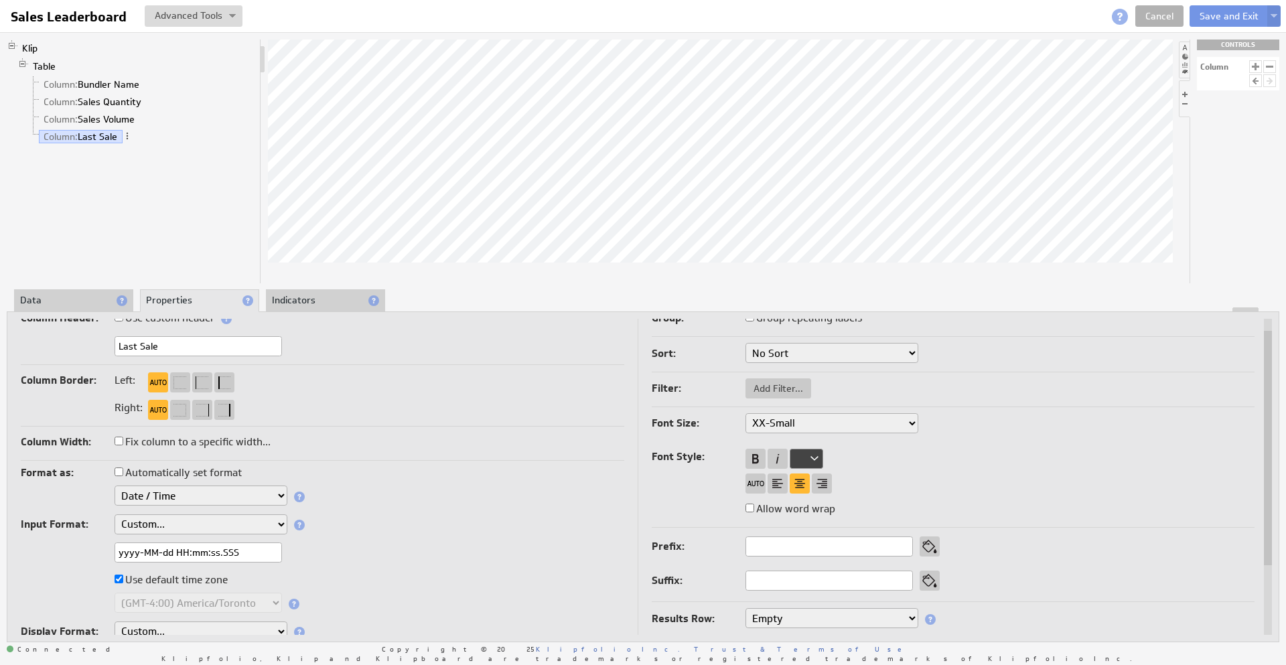
click at [178, 558] on input "yyyy-MM-dd HH:mm:ss.SSS" at bounding box center [198, 553] width 167 height 20
click at [190, 551] on input "yyyy-MM-dd HH:mm:ss.SSS" at bounding box center [198, 553] width 167 height 20
type input "yyyy-MM-dd h:mm:ss.SSS"
select select "custom"
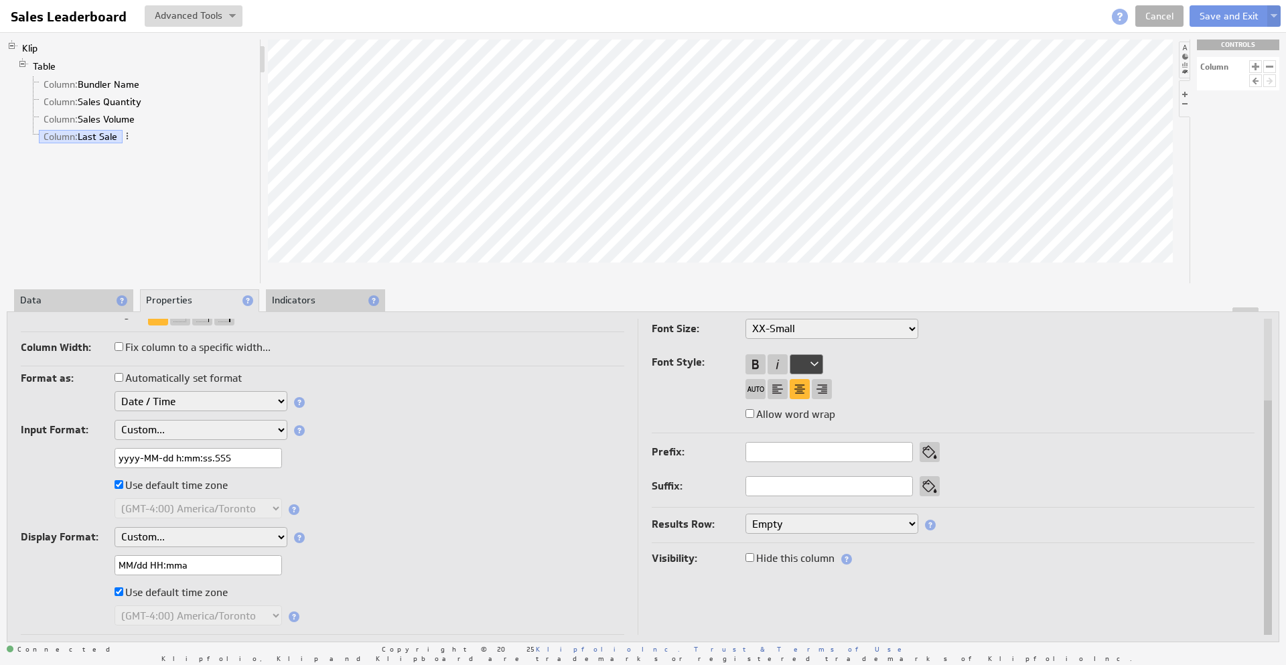
click at [178, 460] on input "yyyy-MM-dd h:mm:ss.SSS" at bounding box center [198, 458] width 167 height 20
type input "yyyy-MM-dd HH:mm:ss.SSS"
select select "custom"
drag, startPoint x: 159, startPoint y: 563, endPoint x: 169, endPoint y: 564, distance: 10.1
click at [159, 563] on input "MM/dd HH:mma" at bounding box center [198, 565] width 167 height 20
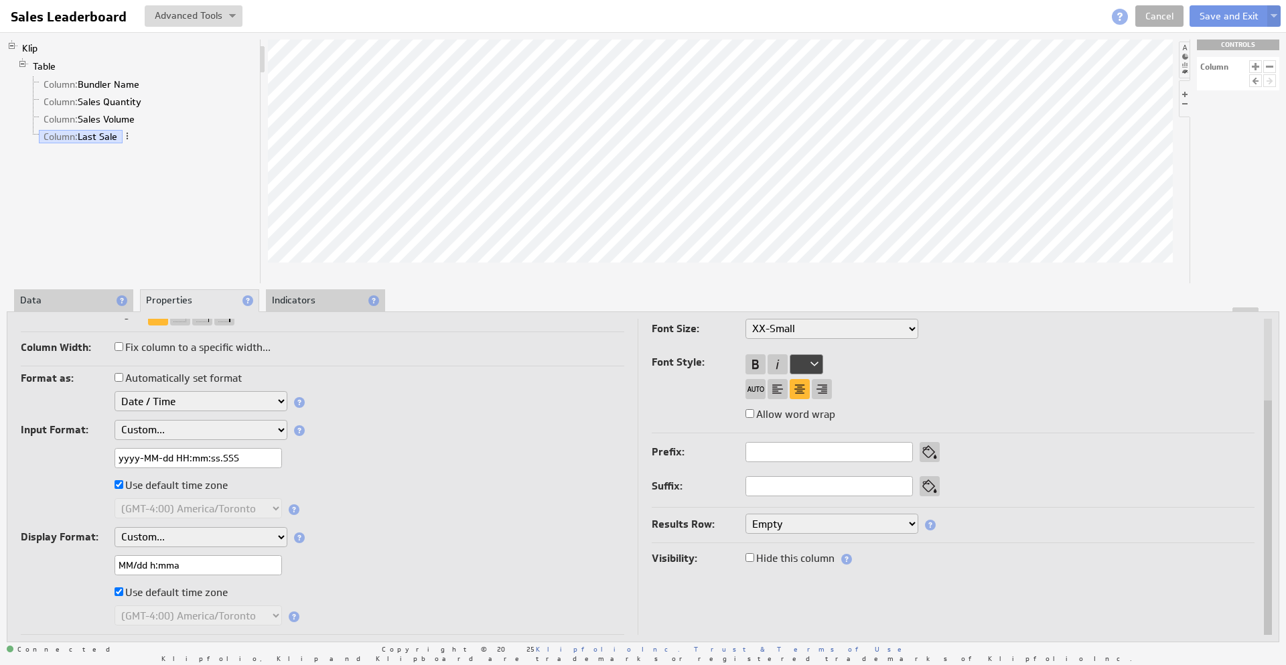
click at [215, 562] on input "MM/dd h:mma" at bounding box center [198, 565] width 167 height 20
type input "MM/dd h:mma"
click at [199, 489] on label "Use default time zone" at bounding box center [171, 485] width 113 height 19
click at [123, 489] on input "Use default time zone" at bounding box center [119, 484] width 9 height 9
click at [219, 517] on div "(GMT-12:00) GMT-12 (GMT-11:00) GMT-11 (GMT-11:00) Pacific/Midway (GMT-11:00) Pa…" at bounding box center [323, 509] width 604 height 23
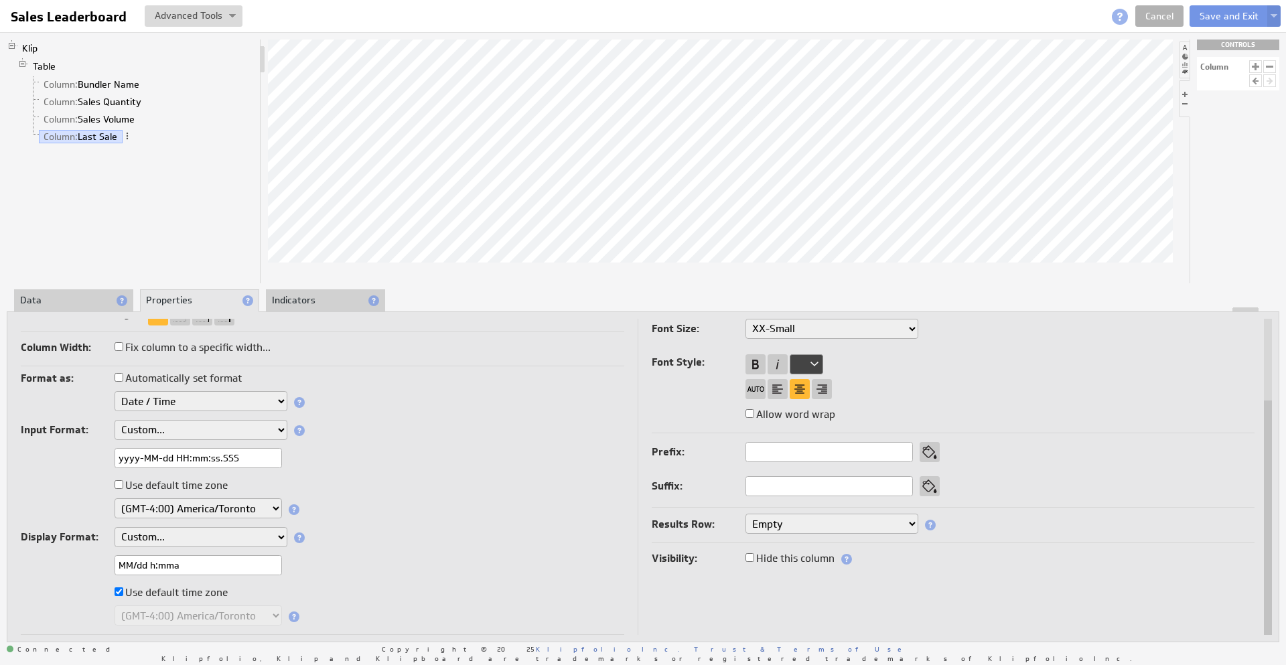
select select "GMT"
click at [519, 472] on div "Format as: Automatically set format Text Number Currency Percentage Image URL D…" at bounding box center [323, 502] width 604 height 266
click at [573, 468] on div "yyyy-MM-dd HH:mm:ss.SSS" at bounding box center [323, 459] width 604 height 22
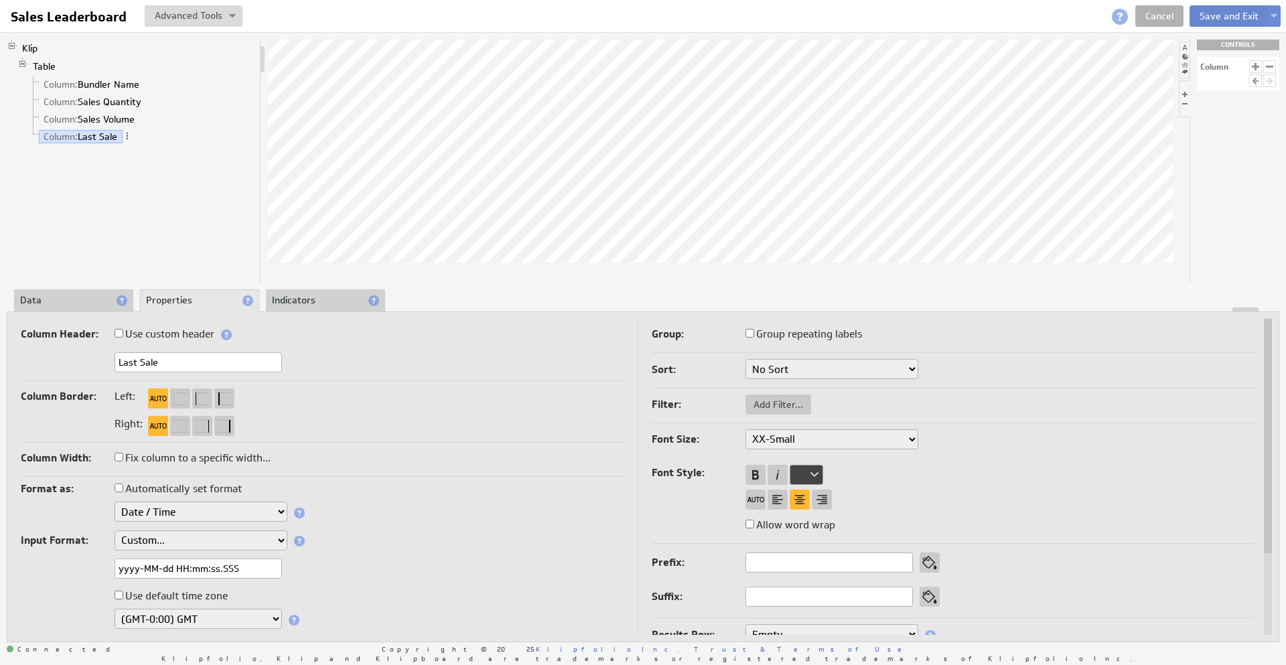
click at [1223, 11] on button "Save and Exit" at bounding box center [1229, 15] width 79 height 21
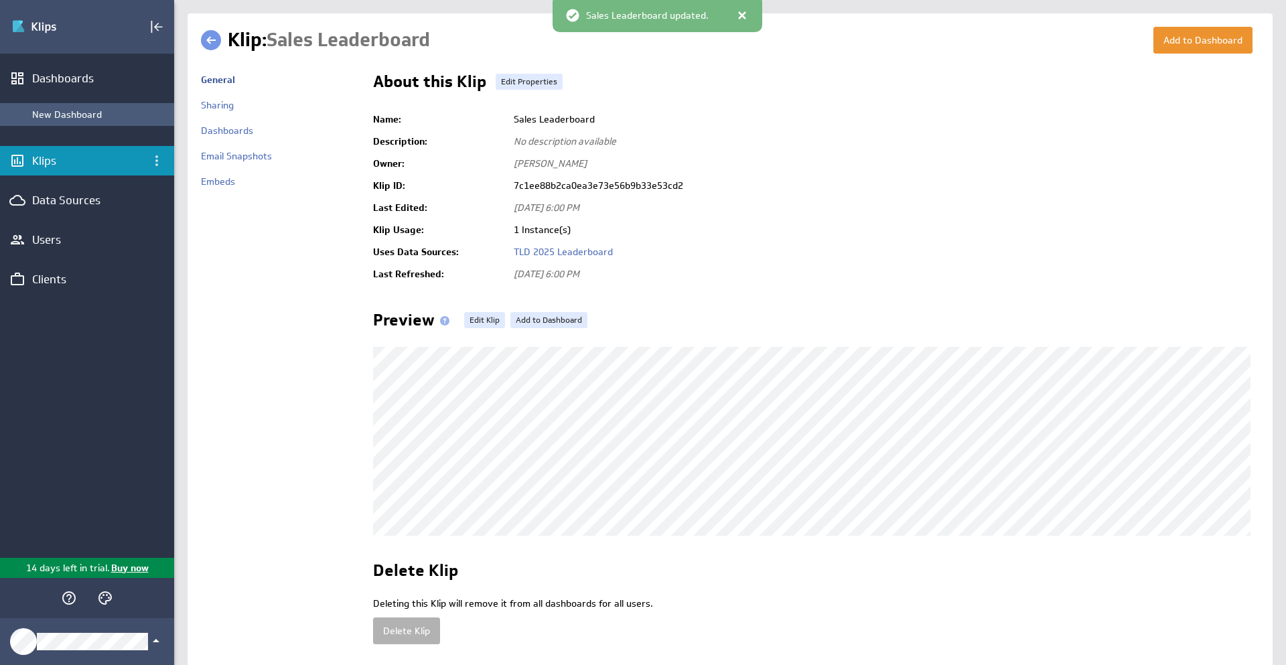
click at [29, 121] on div "New Dashboard" at bounding box center [87, 114] width 174 height 23
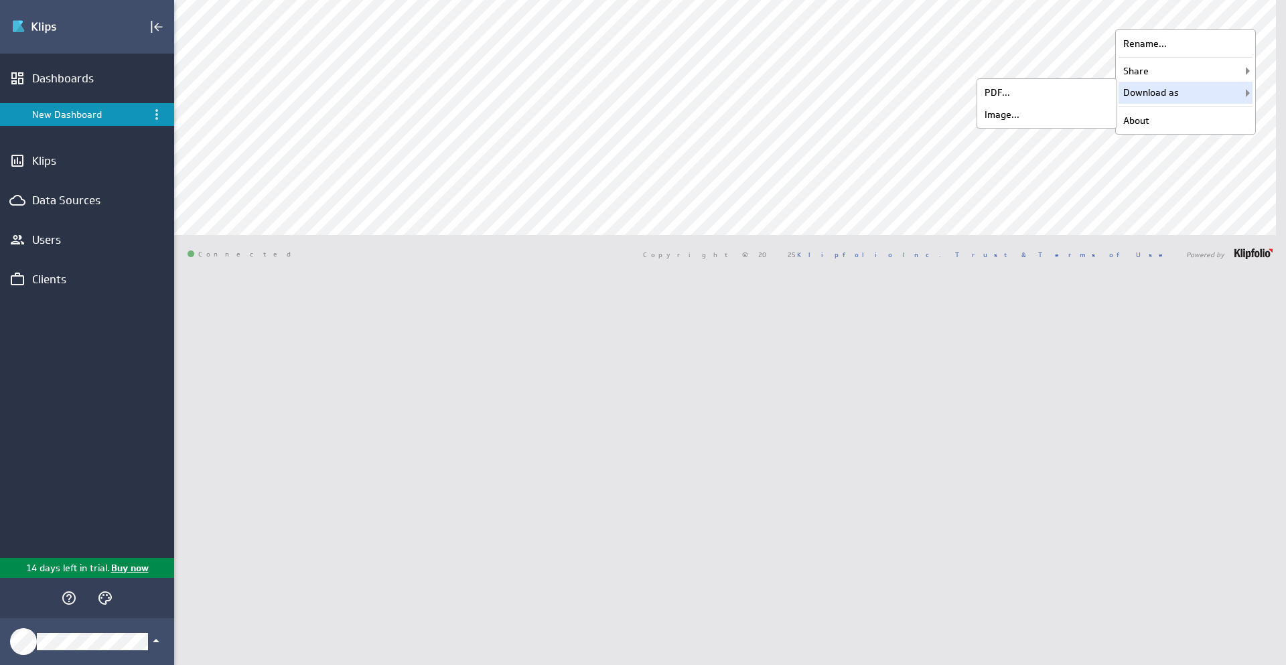
click at [411, 344] on div "[PERSON_NAME] New Dashboard [GEOGRAPHIC_DATA]" at bounding box center [730, 332] width 1112 height 665
click at [158, 118] on icon "Menu" at bounding box center [157, 115] width 16 height 16
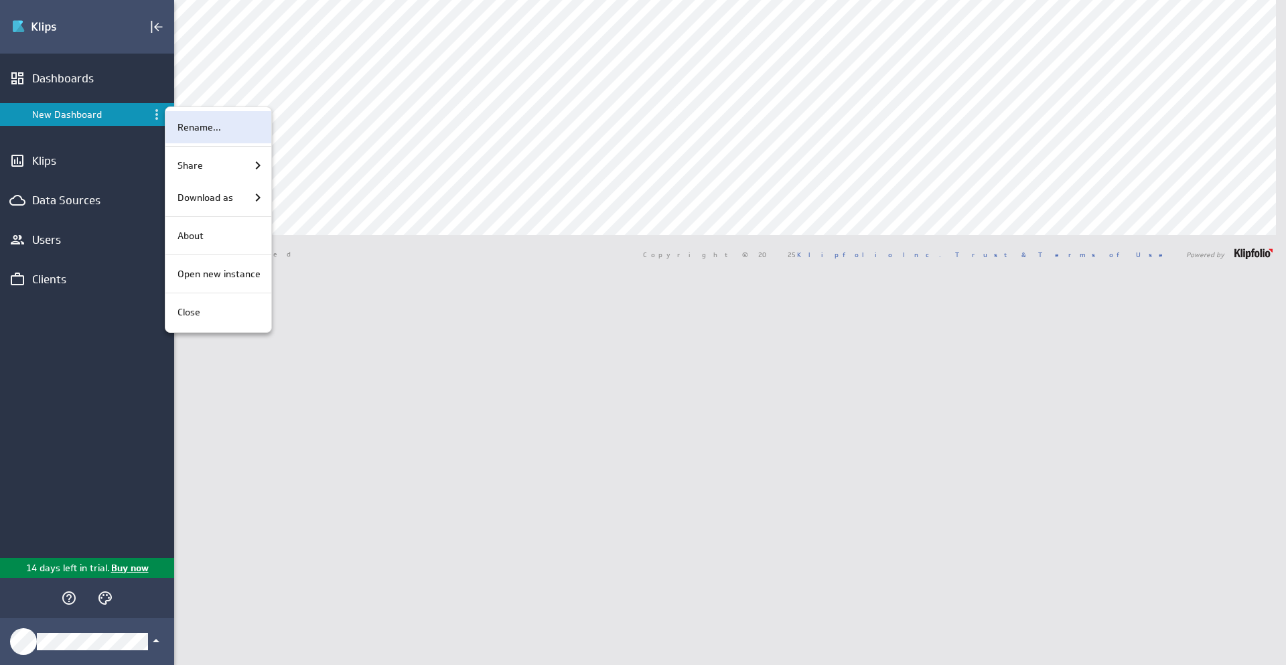
click at [220, 128] on div "Rename..." at bounding box center [216, 128] width 88 height 14
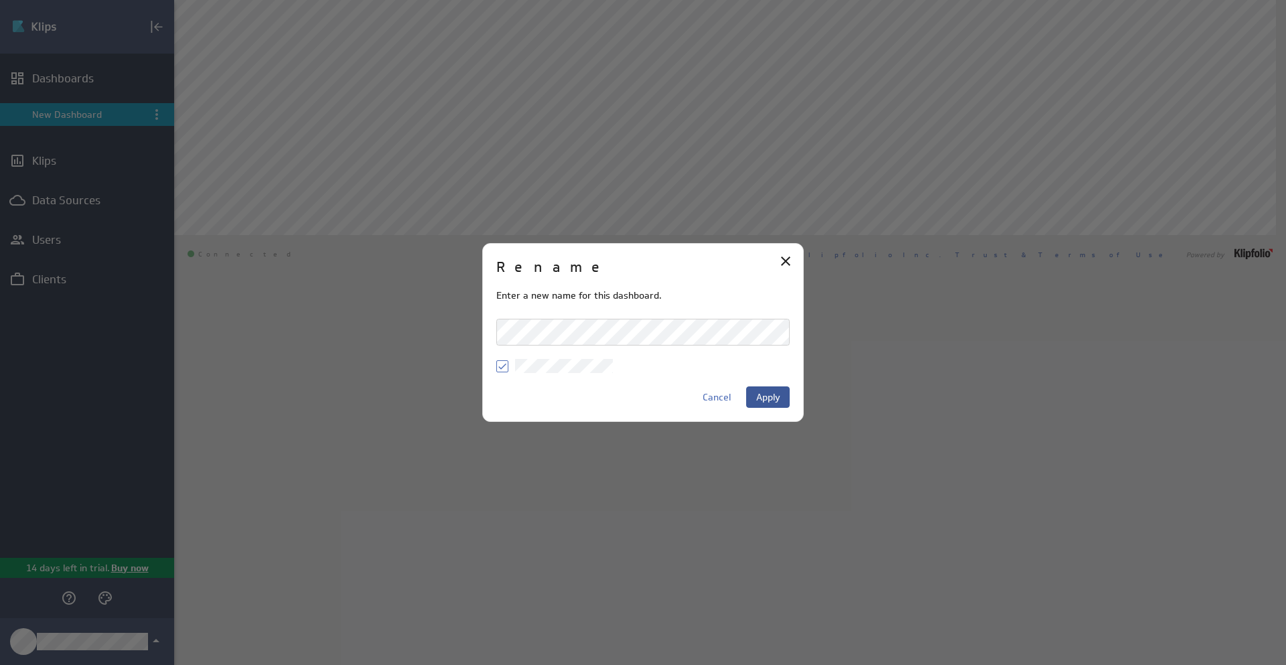
click at [769, 397] on span "Apply" at bounding box center [768, 397] width 24 height 12
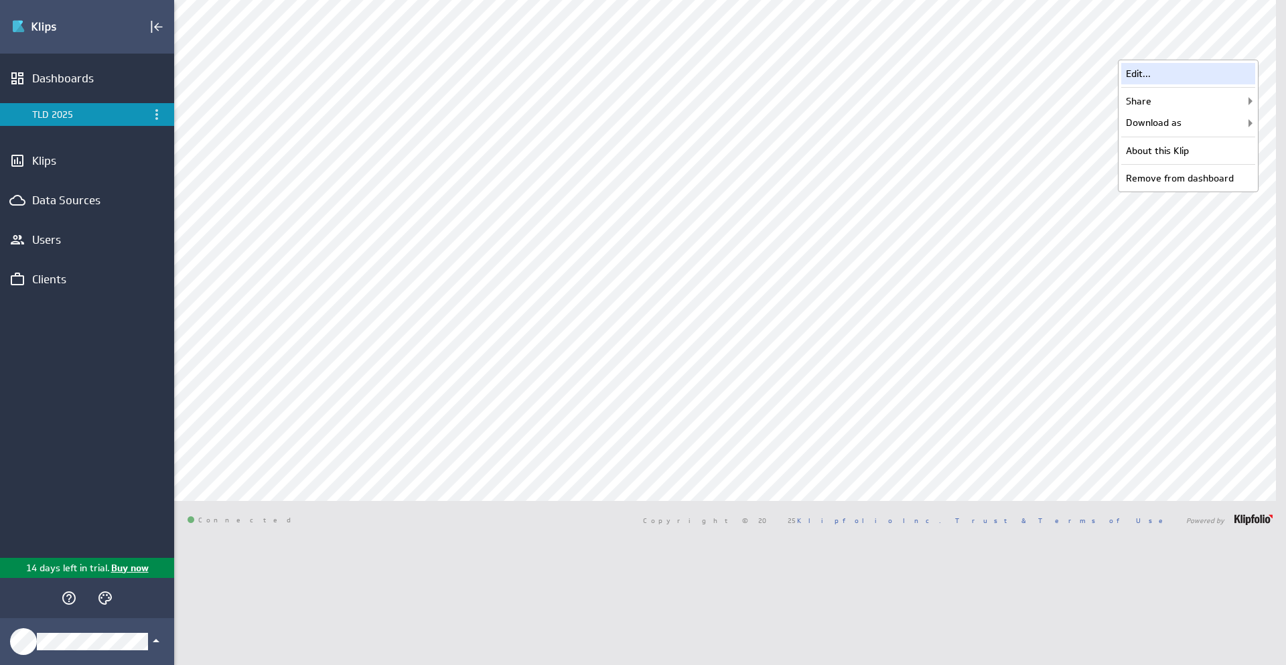
click at [1187, 69] on div "Edit..." at bounding box center [1189, 73] width 134 height 21
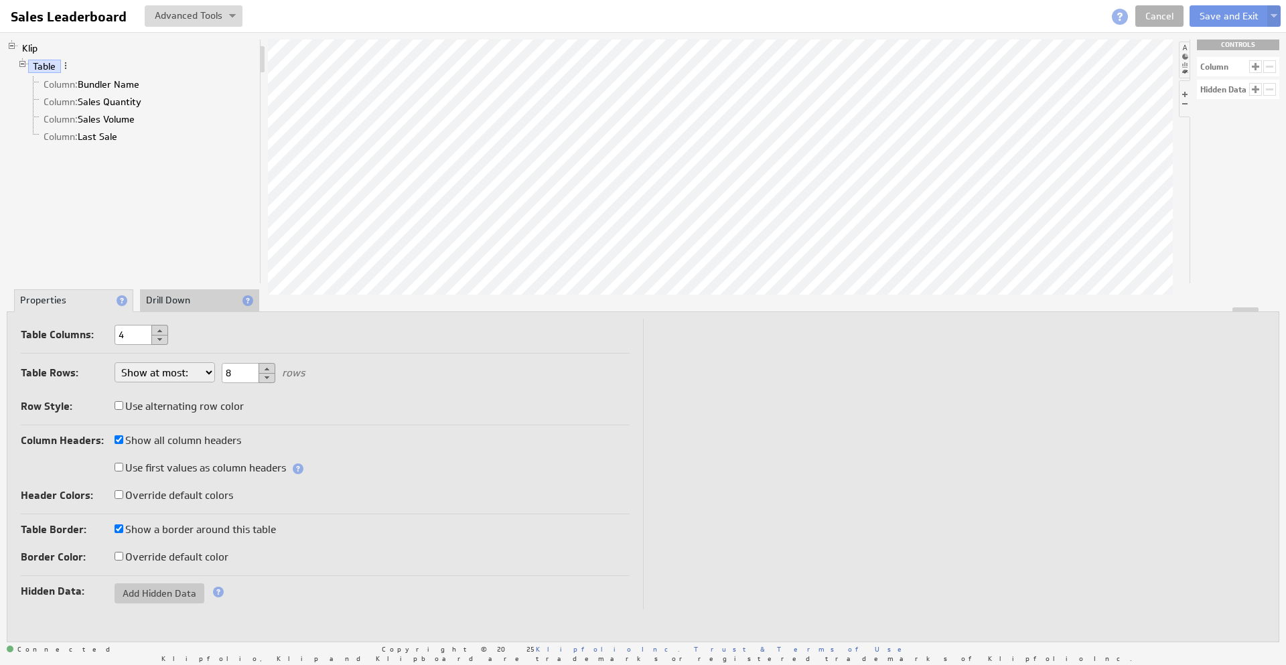
click at [203, 373] on select "Show at most: Show exactly: Show all rows" at bounding box center [165, 372] width 100 height 20
select select "all"
click at [1211, 23] on button "Save and Exit" at bounding box center [1229, 15] width 79 height 21
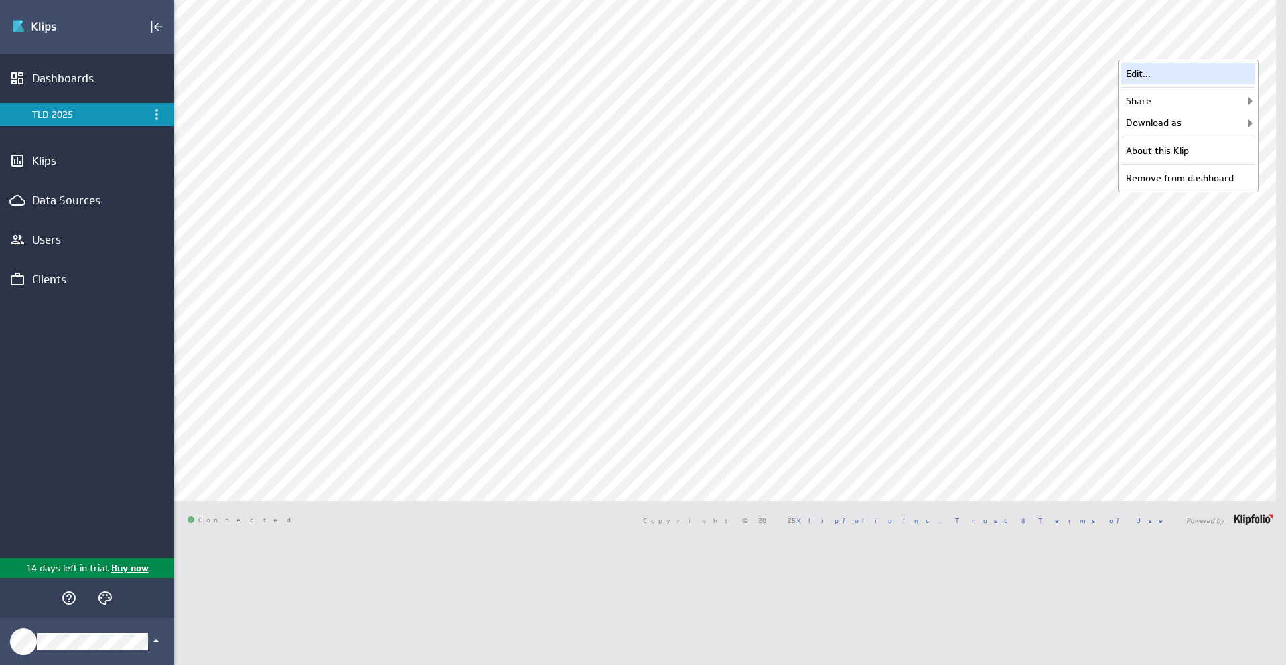
click at [1157, 72] on div "Edit..." at bounding box center [1189, 73] width 134 height 21
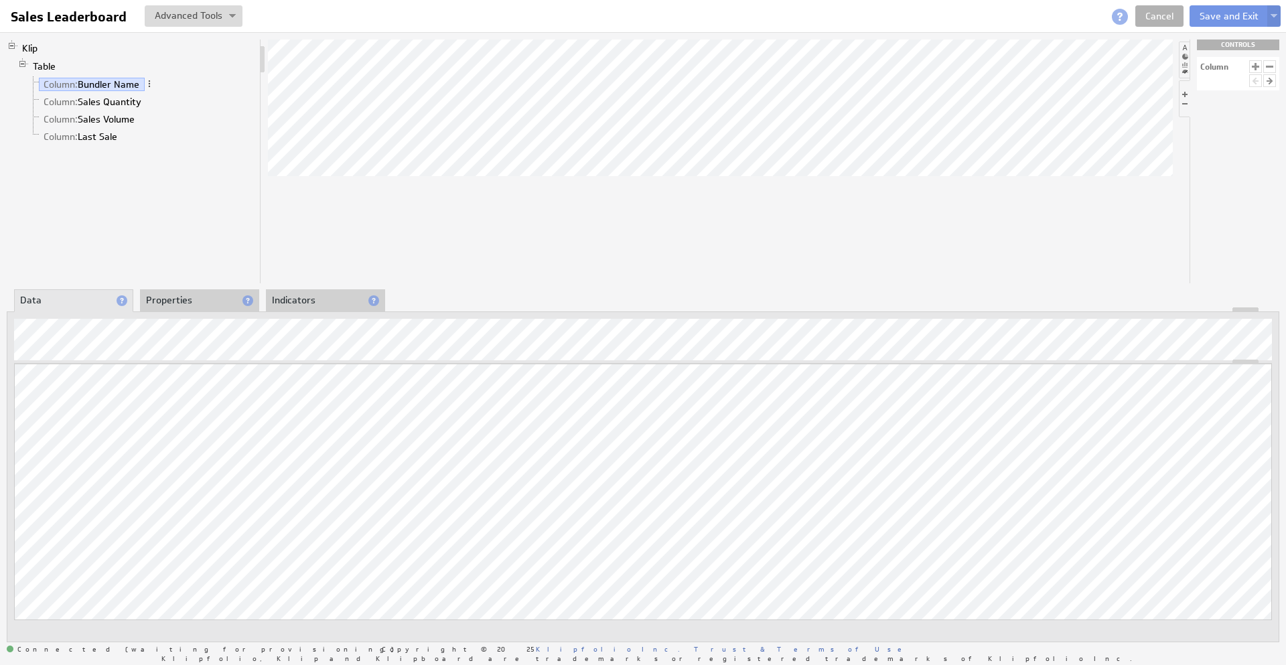
click at [159, 299] on li "Properties" at bounding box center [199, 300] width 119 height 23
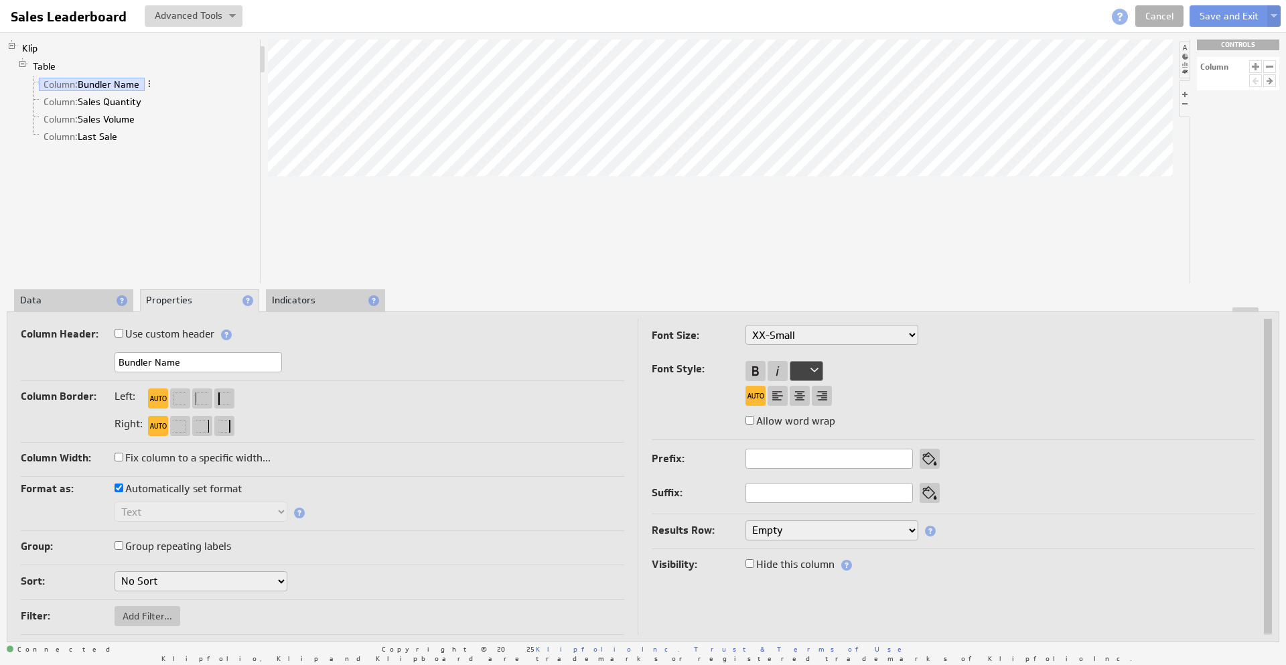
click at [333, 409] on div "Column Border: Left: Right:" at bounding box center [323, 415] width 604 height 56
click at [44, 64] on link "Table" at bounding box center [44, 66] width 33 height 13
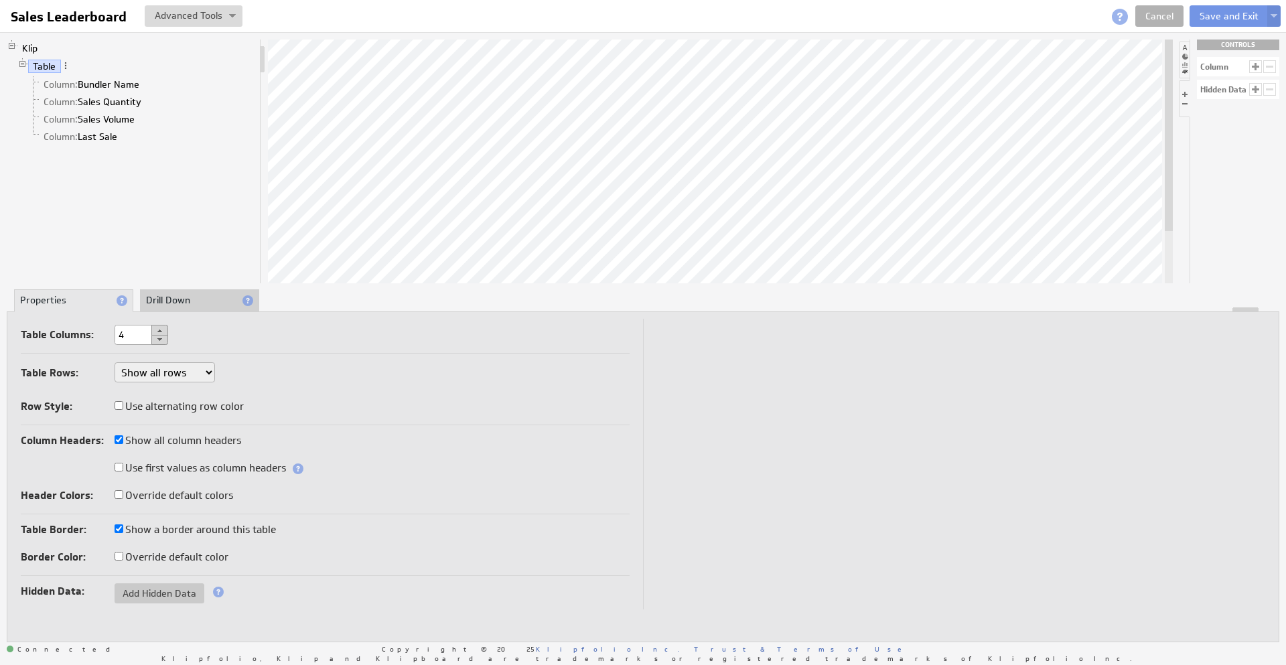
click at [324, 391] on div "Table Rows: Show at most: Show exactly: Show all rows 100000 rows Row Style: Us…" at bounding box center [325, 390] width 609 height 69
click at [171, 298] on li "Drill Down" at bounding box center [199, 300] width 119 height 23
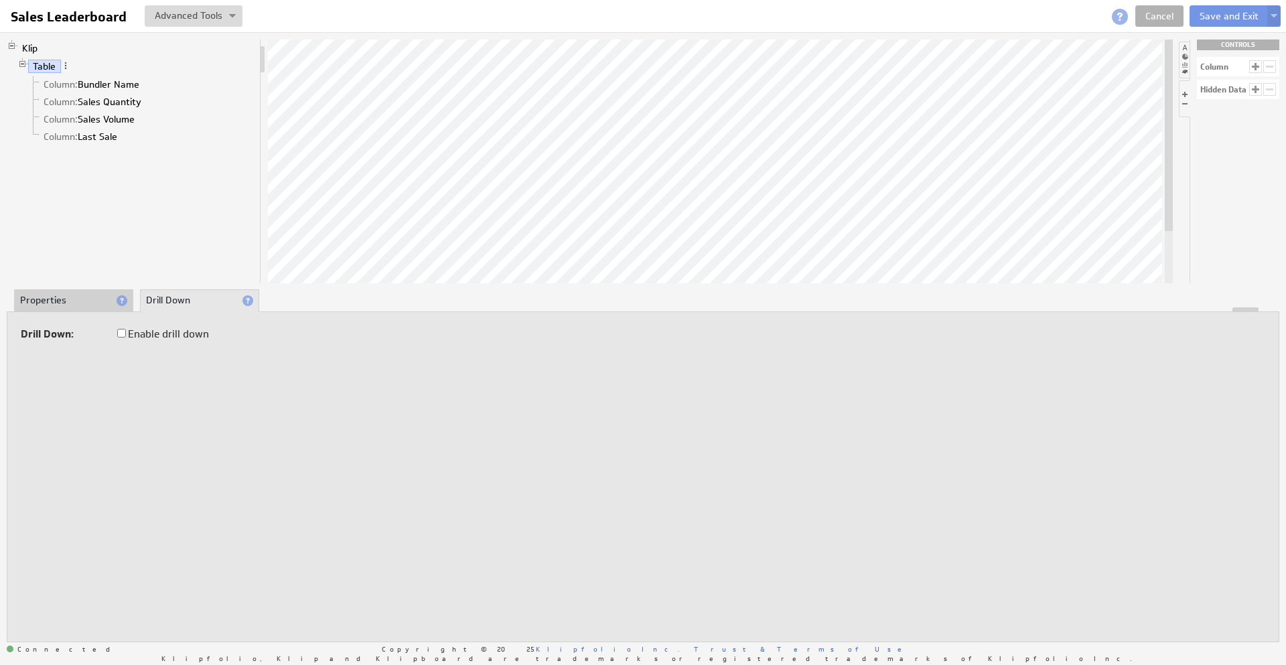
click at [38, 301] on li "Properties" at bounding box center [73, 300] width 119 height 23
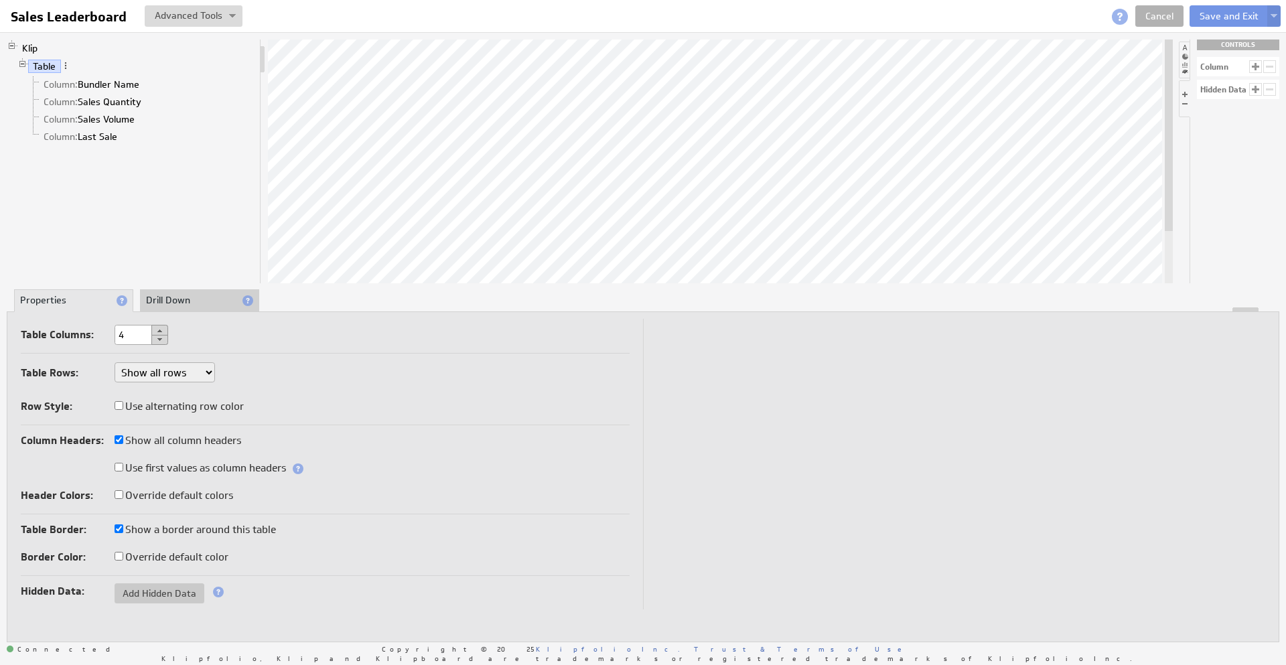
click at [127, 397] on label "Use alternating row color" at bounding box center [179, 406] width 129 height 19
click at [123, 401] on input "Use alternating row color" at bounding box center [119, 405] width 9 height 9
checkbox input "true"
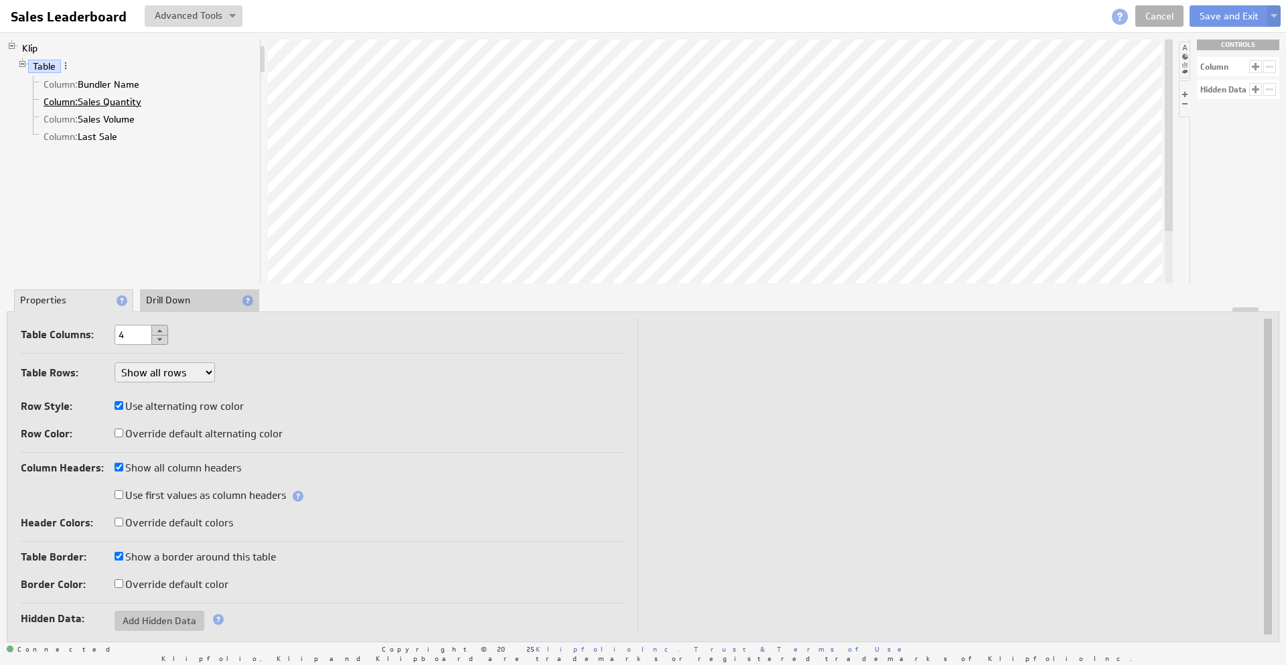
click at [64, 98] on span "Column:" at bounding box center [61, 102] width 34 height 12
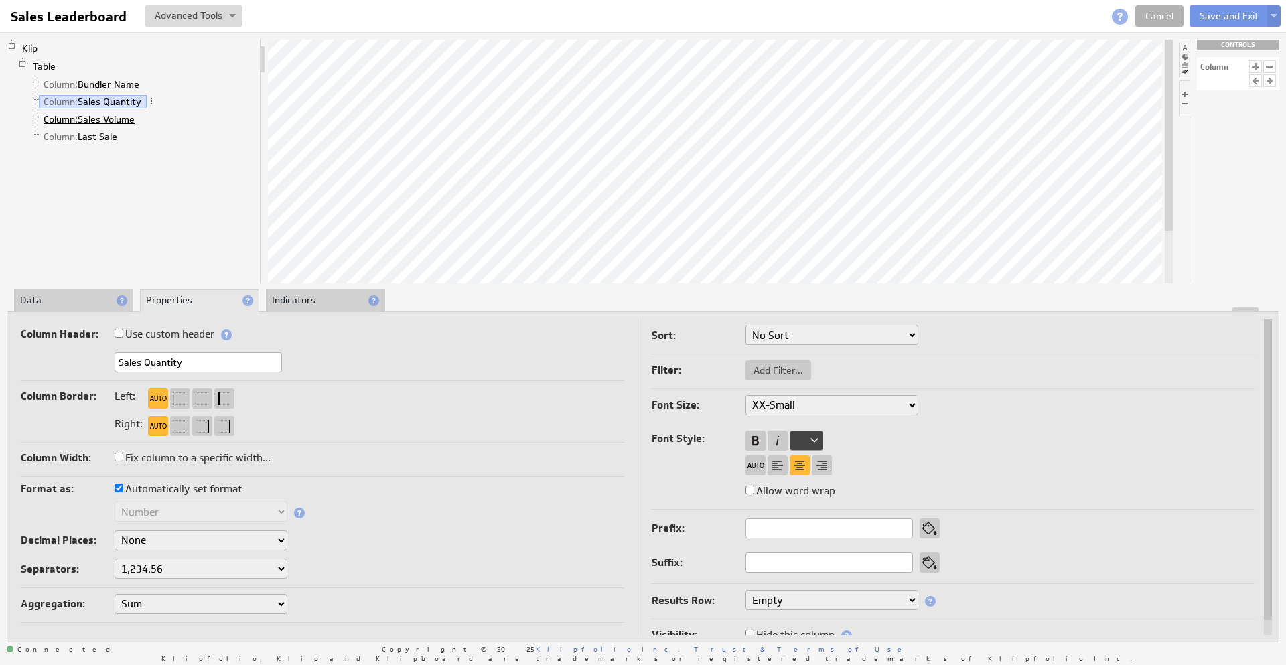
click at [58, 124] on span "Column:" at bounding box center [61, 119] width 34 height 12
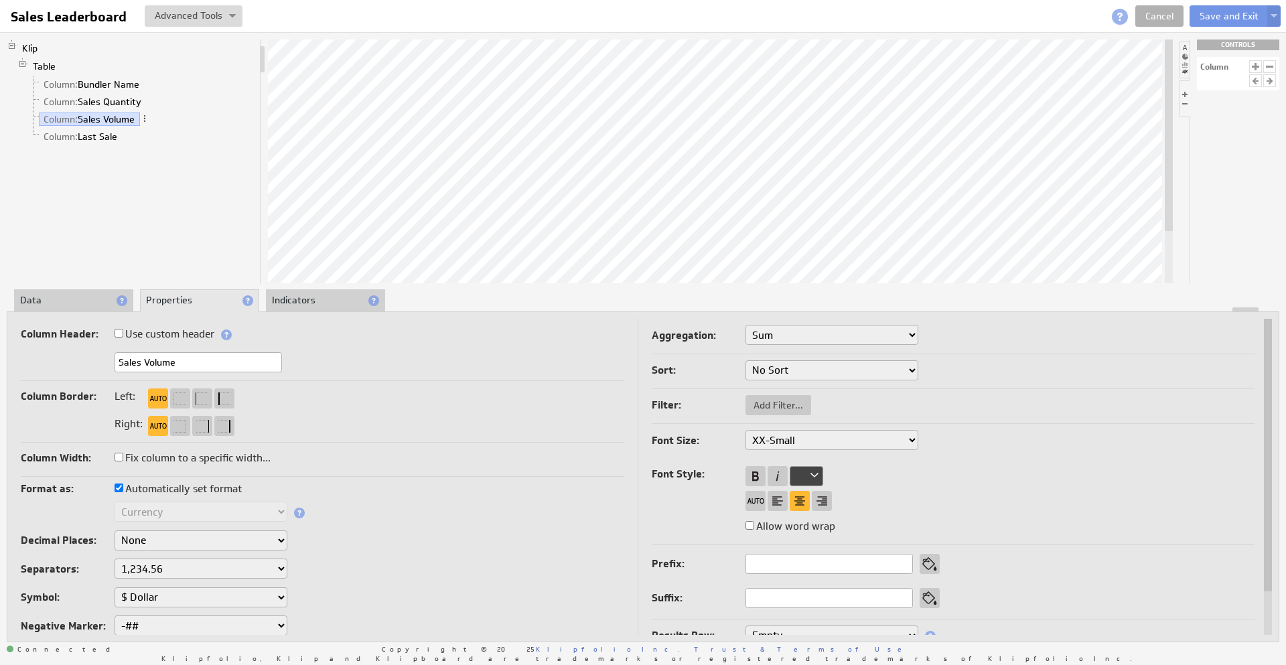
click at [59, 295] on li "Data" at bounding box center [73, 300] width 119 height 23
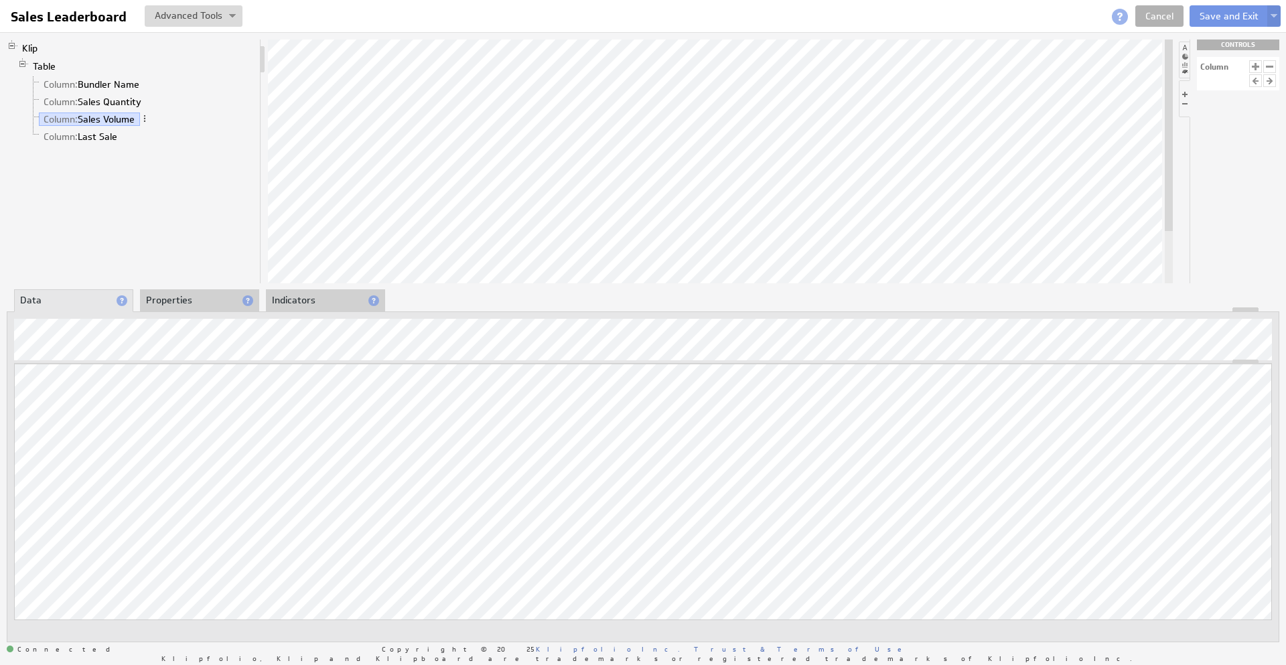
click at [182, 294] on li "Properties" at bounding box center [199, 300] width 119 height 23
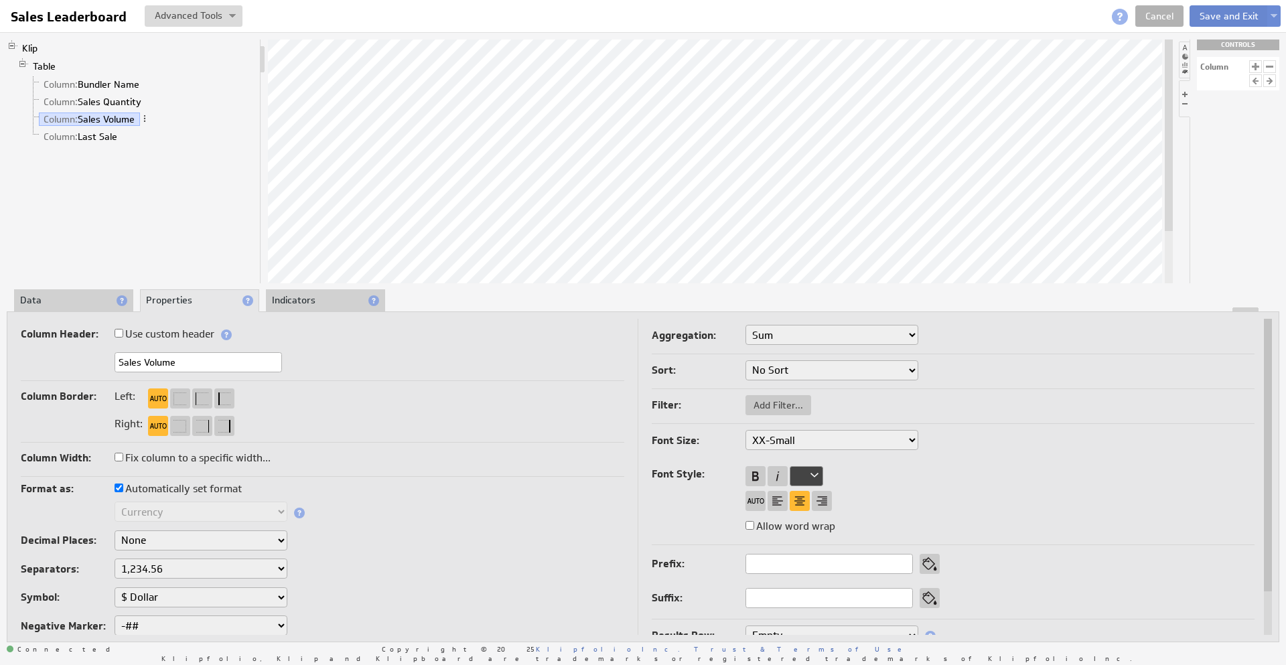
click at [1224, 19] on button "Save and Exit" at bounding box center [1229, 15] width 79 height 21
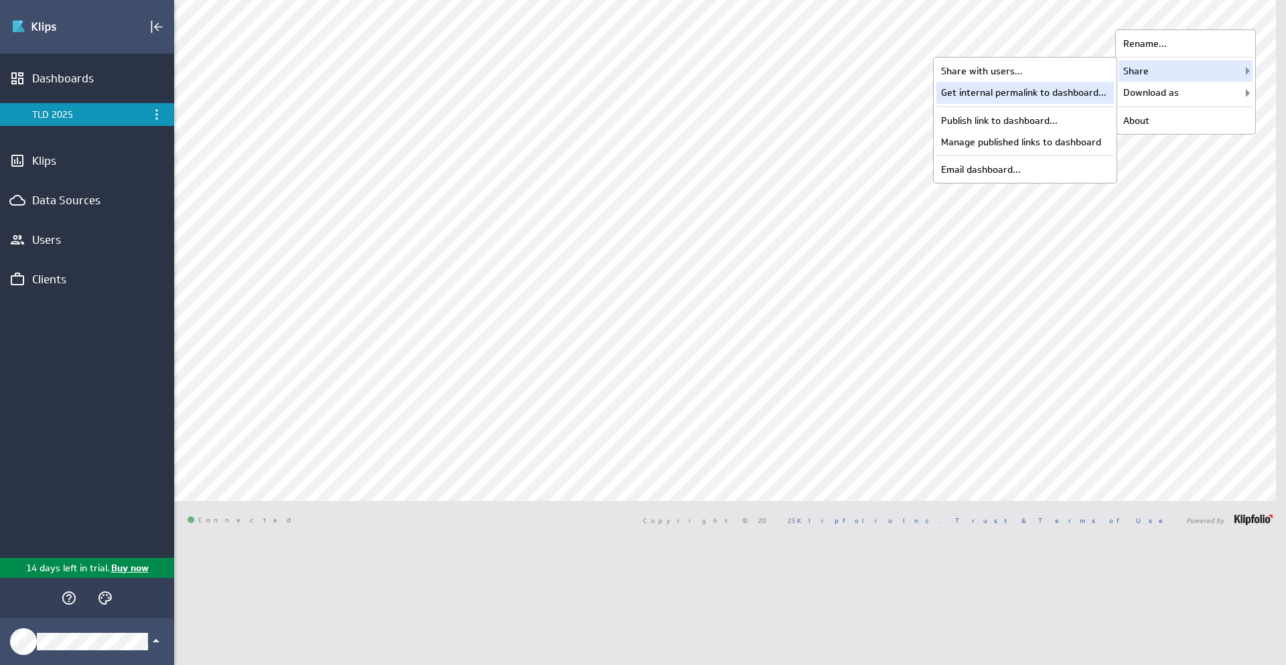
click at [1042, 94] on div "Get internal permalink to dashboard..." at bounding box center [1026, 92] width 178 height 21
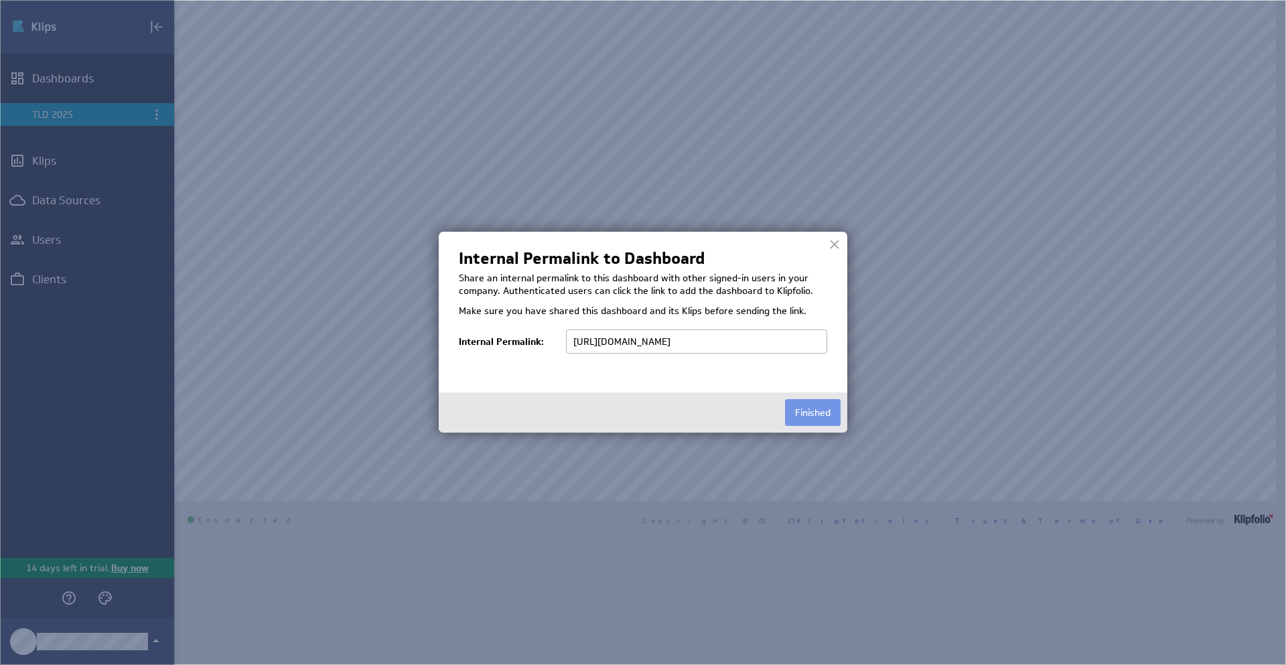
click at [838, 239] on div at bounding box center [835, 244] width 20 height 20
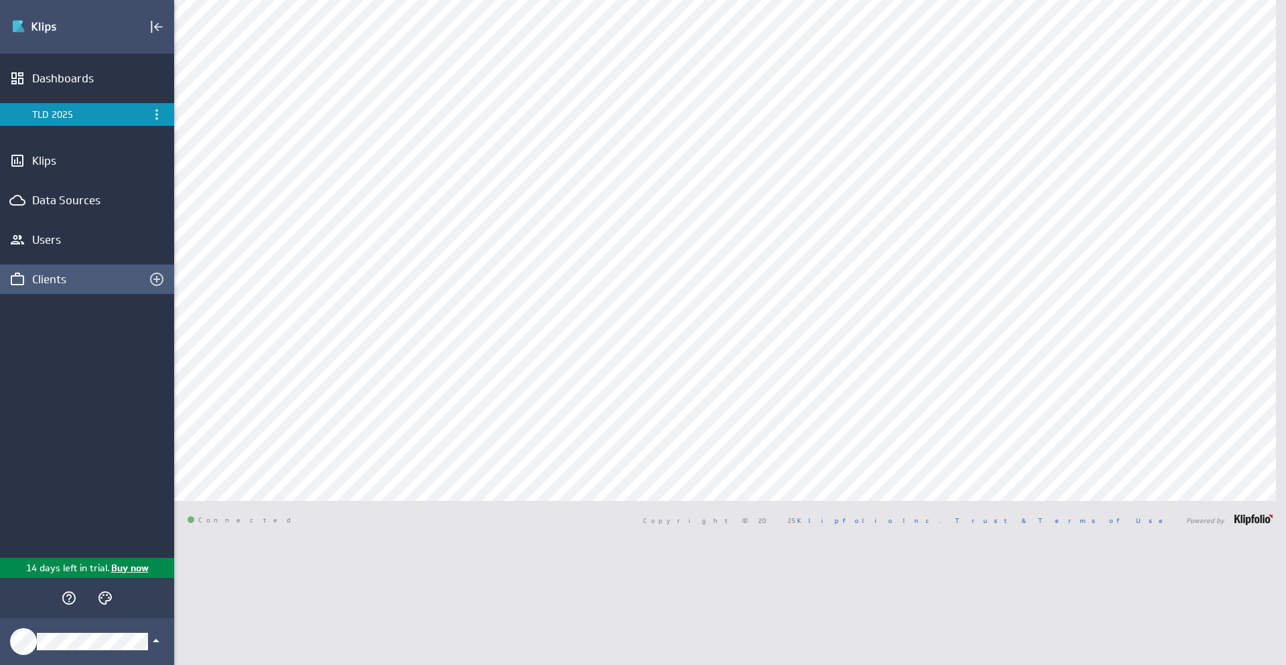
click at [72, 284] on div "Clients" at bounding box center [87, 279] width 110 height 15
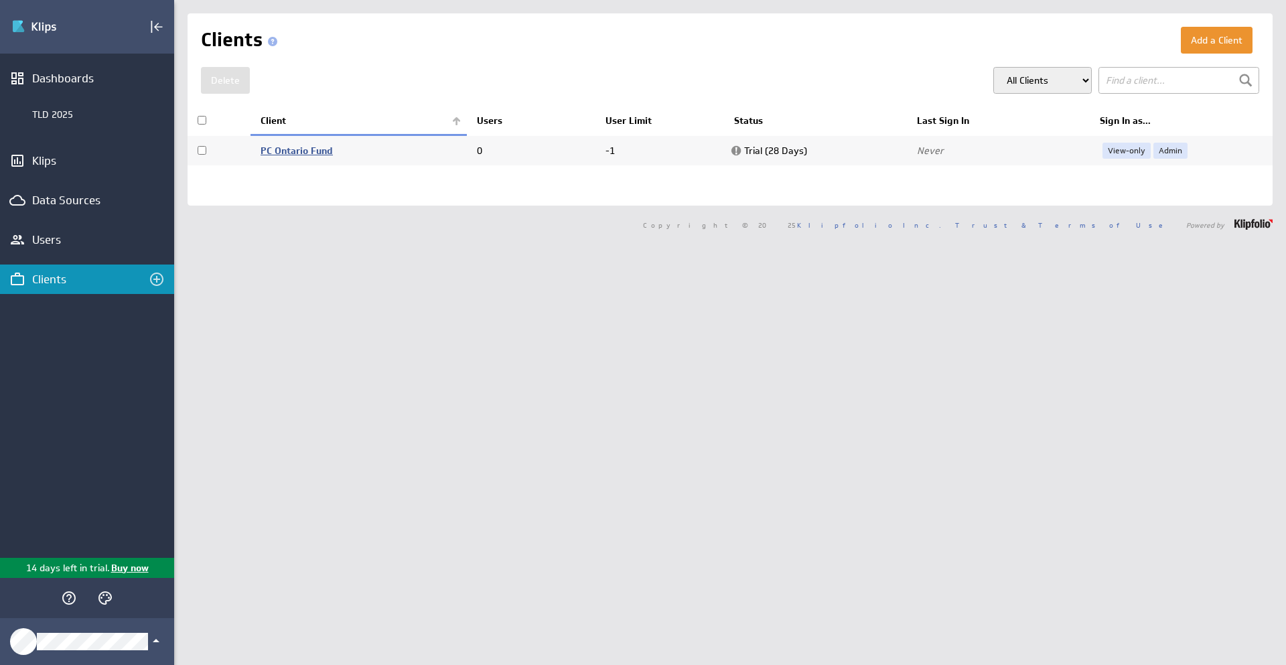
click at [306, 152] on link "PC Ontario Fund" at bounding box center [297, 151] width 72 height 12
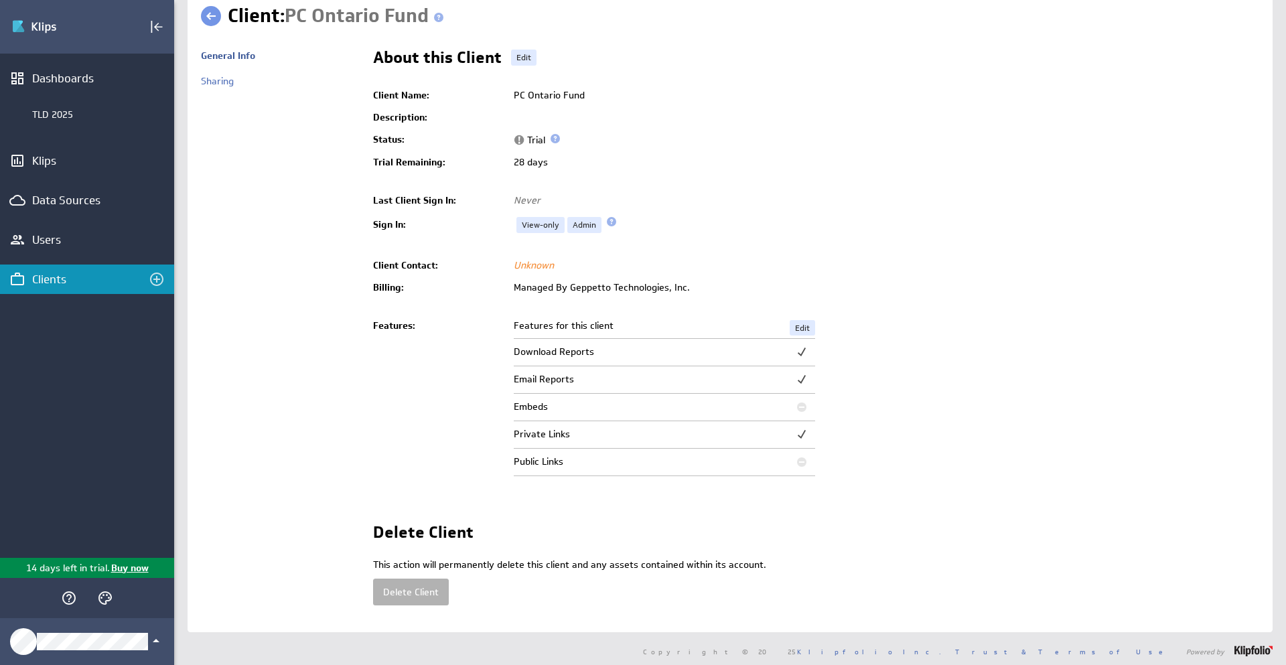
scroll to position [29, 0]
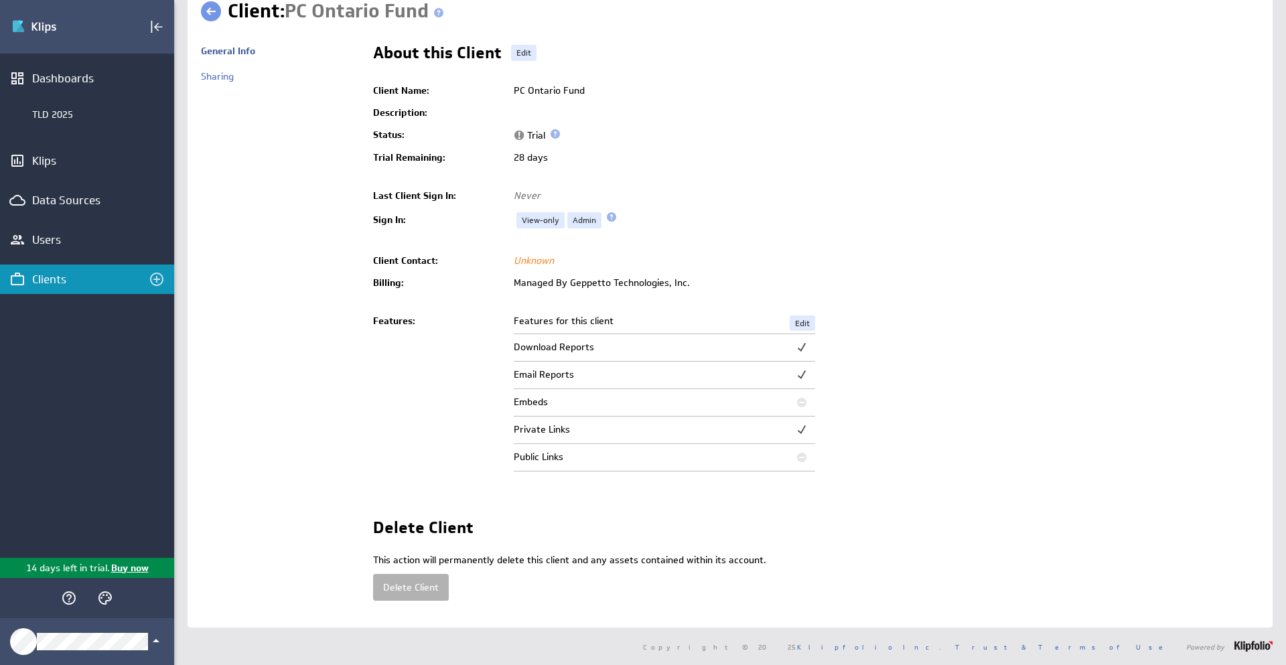
click at [225, 66] on div "General Info" at bounding box center [280, 54] width 159 height 32
click at [228, 80] on link "Sharing" at bounding box center [217, 76] width 33 height 12
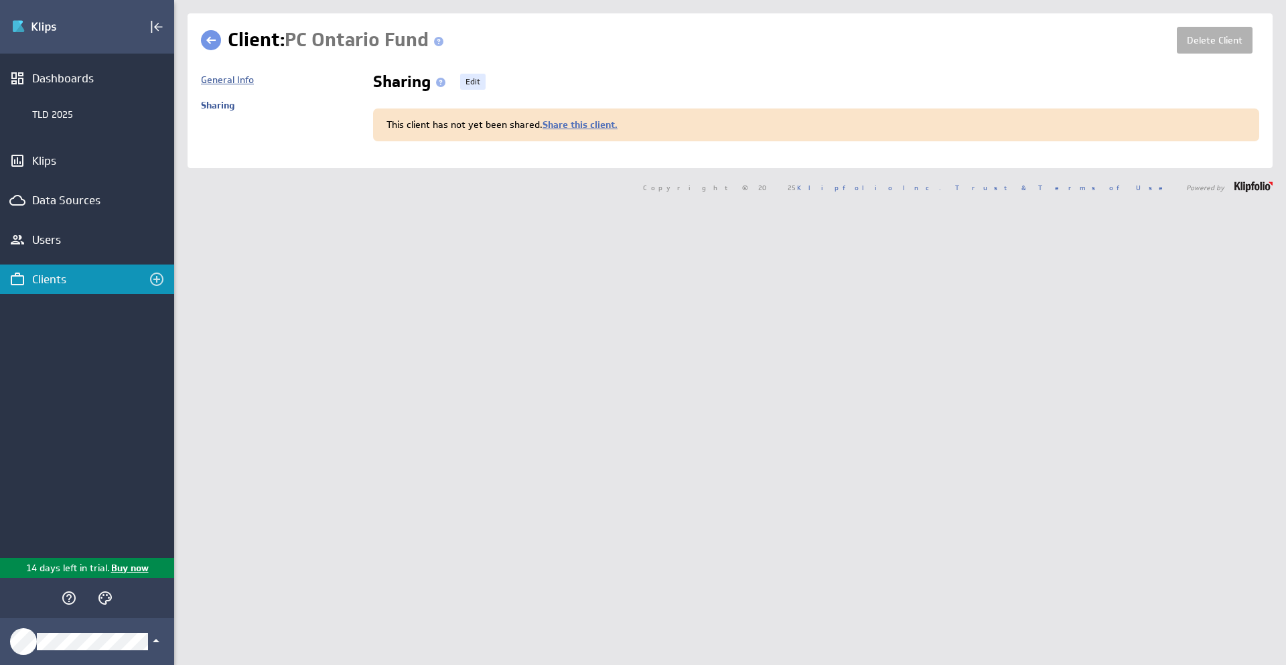
click at [216, 82] on link "General Info" at bounding box center [227, 80] width 53 height 12
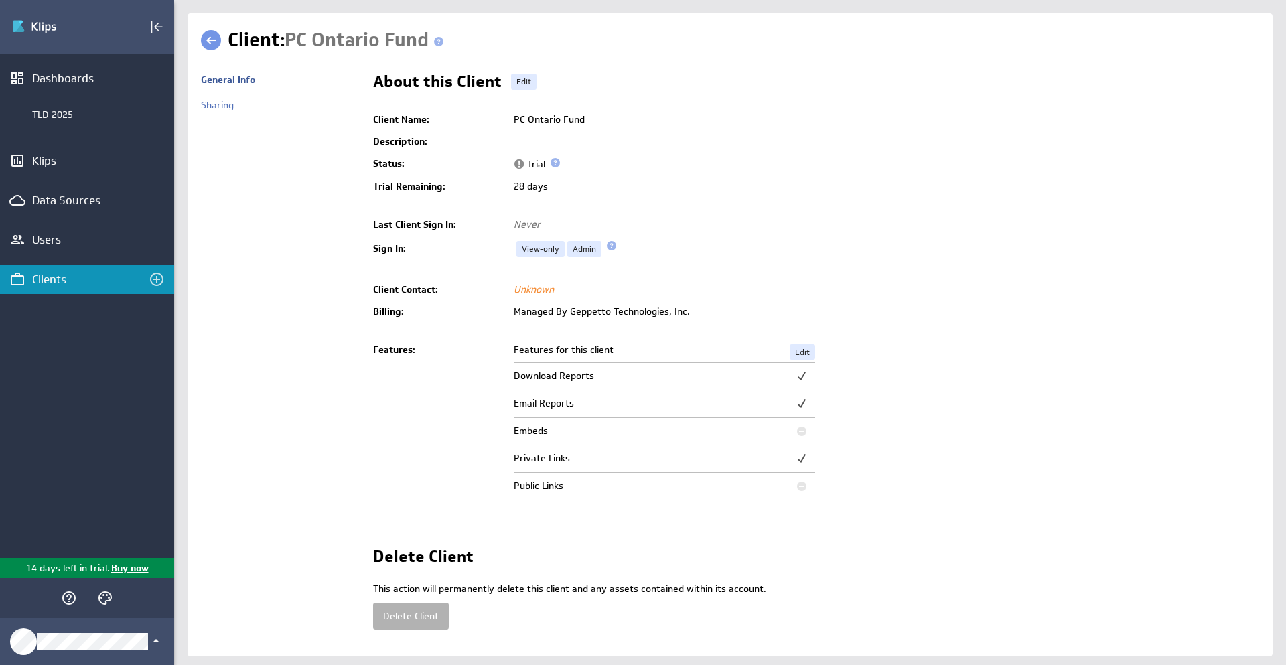
click at [44, 132] on li "TLD 2025" at bounding box center [87, 114] width 174 height 43
click at [52, 122] on div "TLD 2025" at bounding box center [87, 114] width 174 height 23
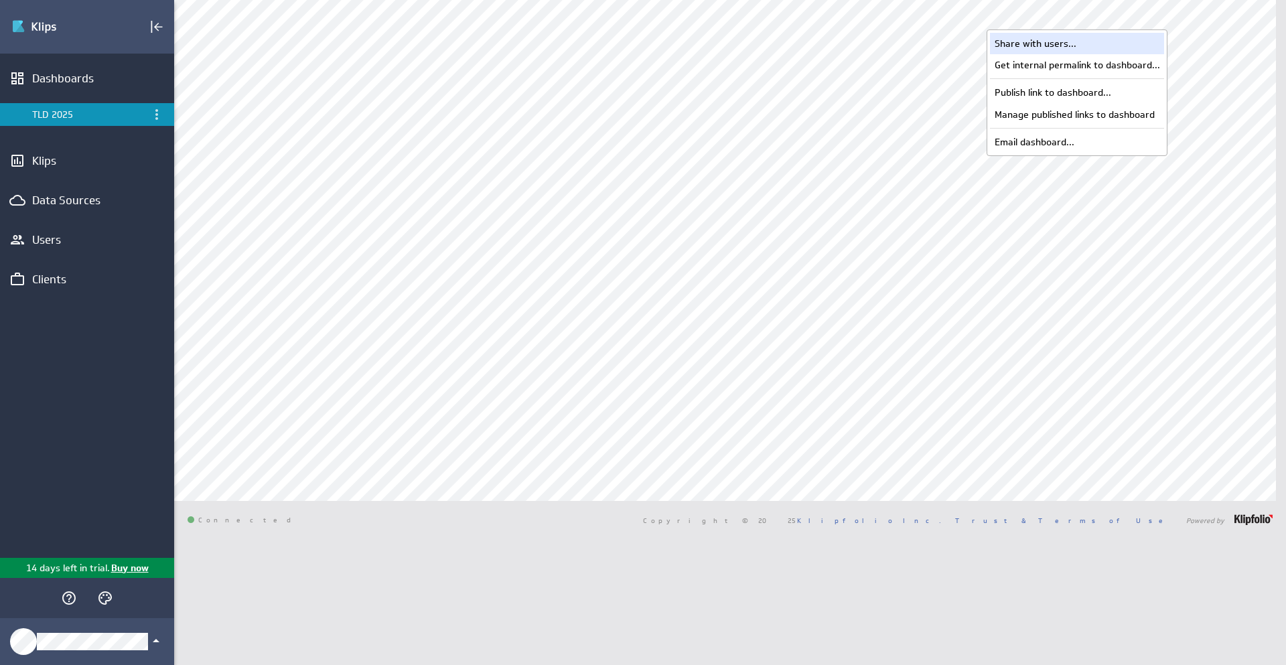
click at [1056, 42] on div "Share with users..." at bounding box center [1077, 43] width 174 height 21
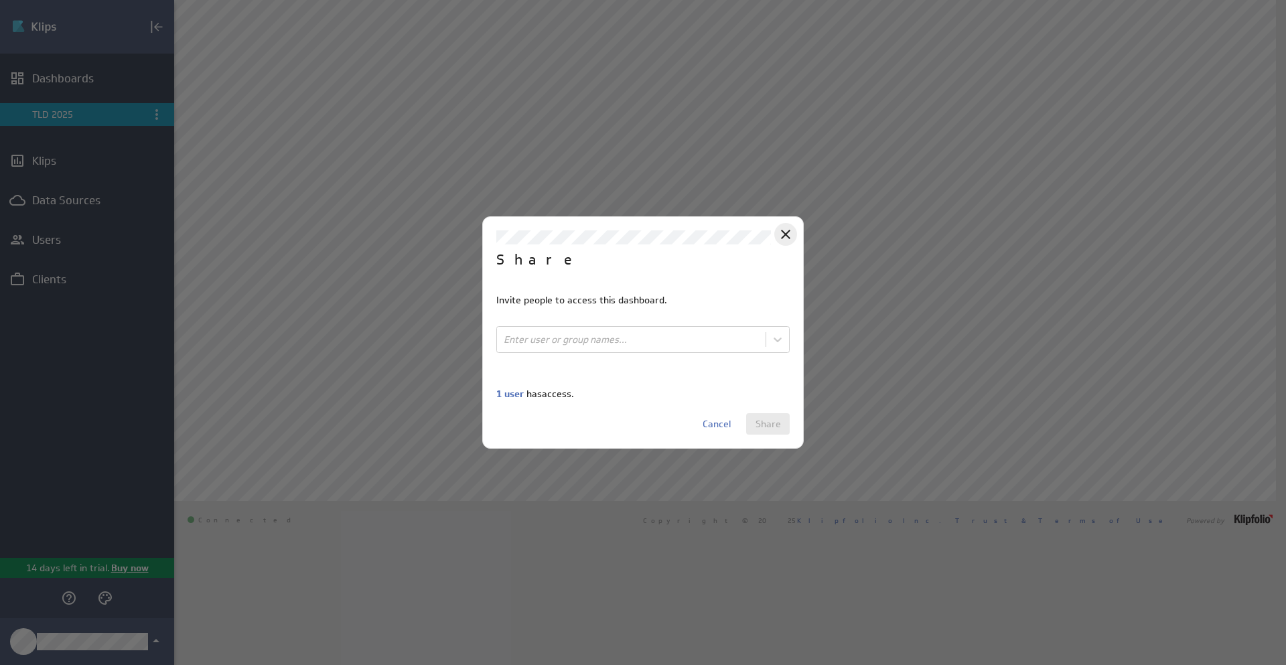
click at [783, 232] on icon "Close" at bounding box center [785, 234] width 9 height 9
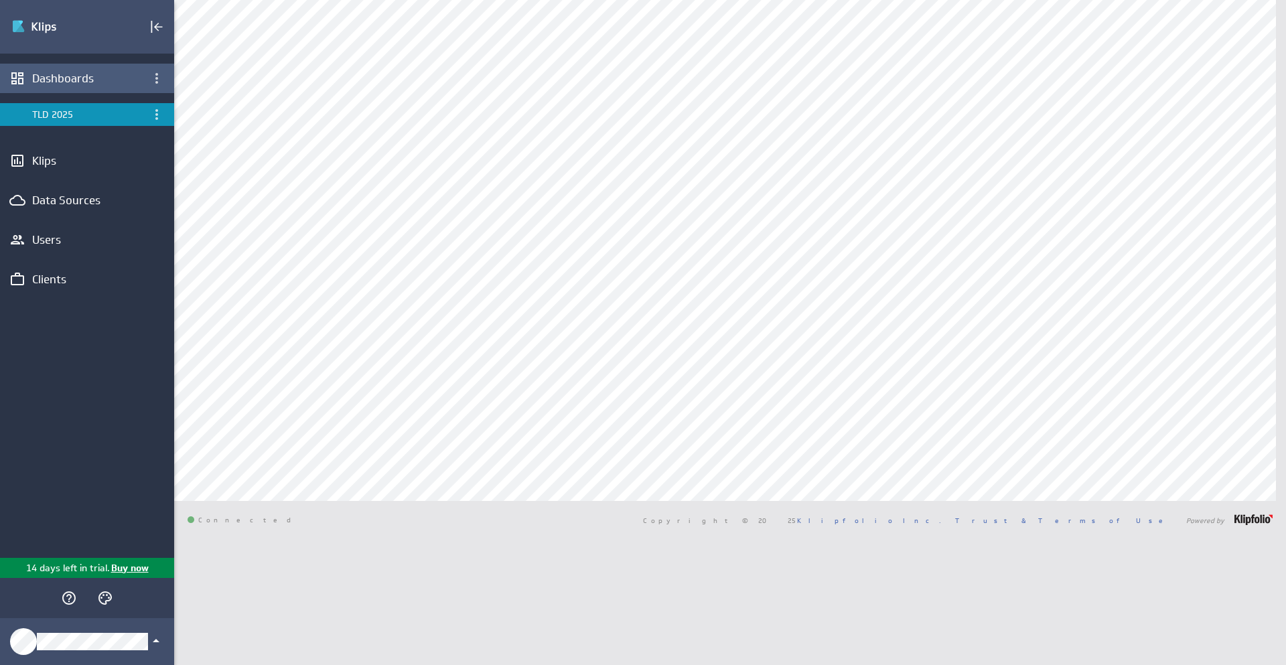
click at [48, 80] on div "Dashboards" at bounding box center [87, 78] width 110 height 15
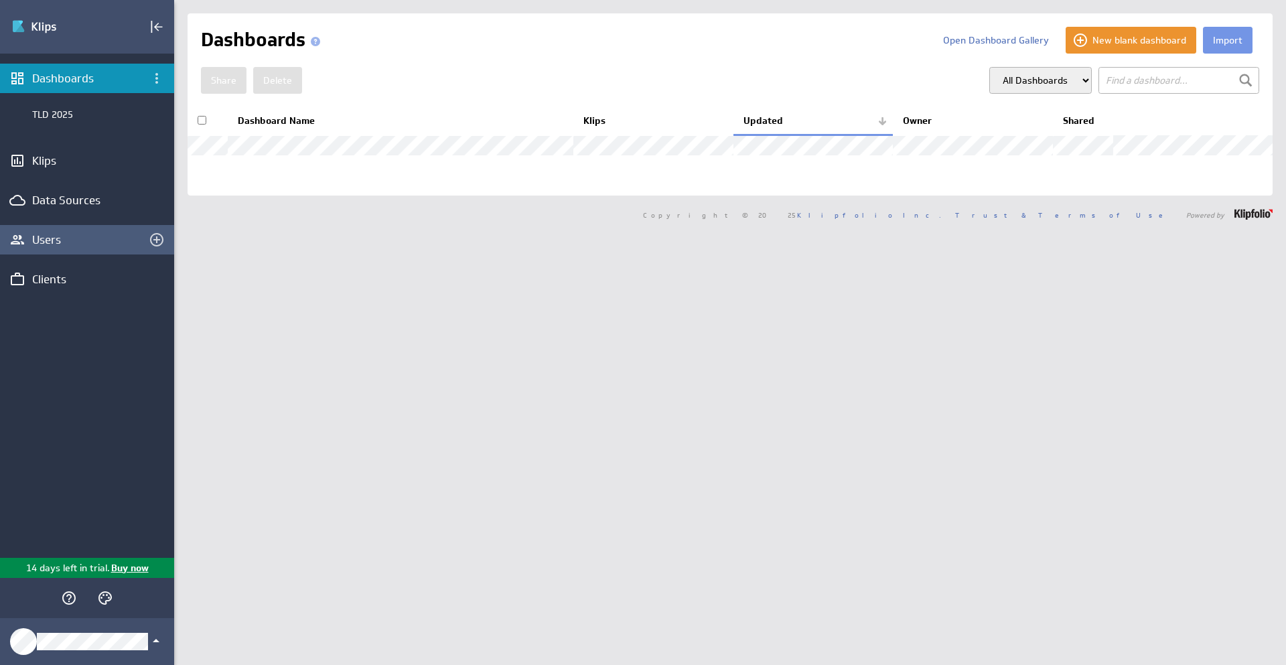
click at [45, 250] on div "Users" at bounding box center [87, 239] width 174 height 29
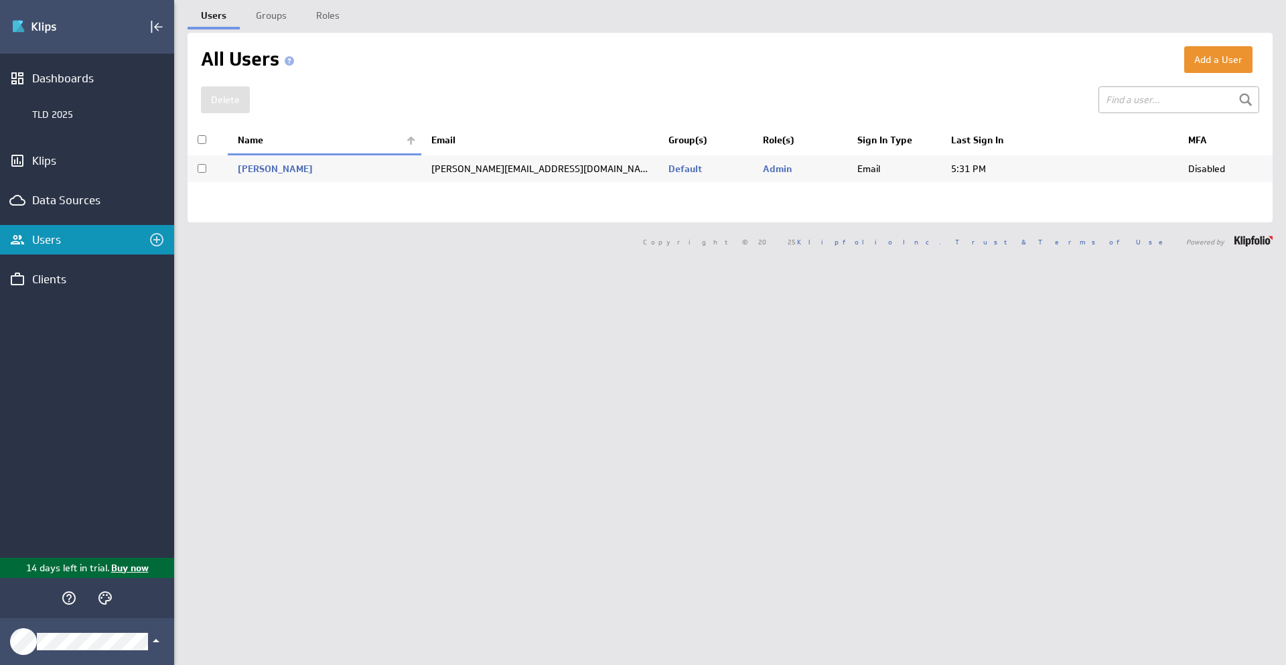
click at [129, 569] on p "Buy now" at bounding box center [129, 568] width 39 height 14
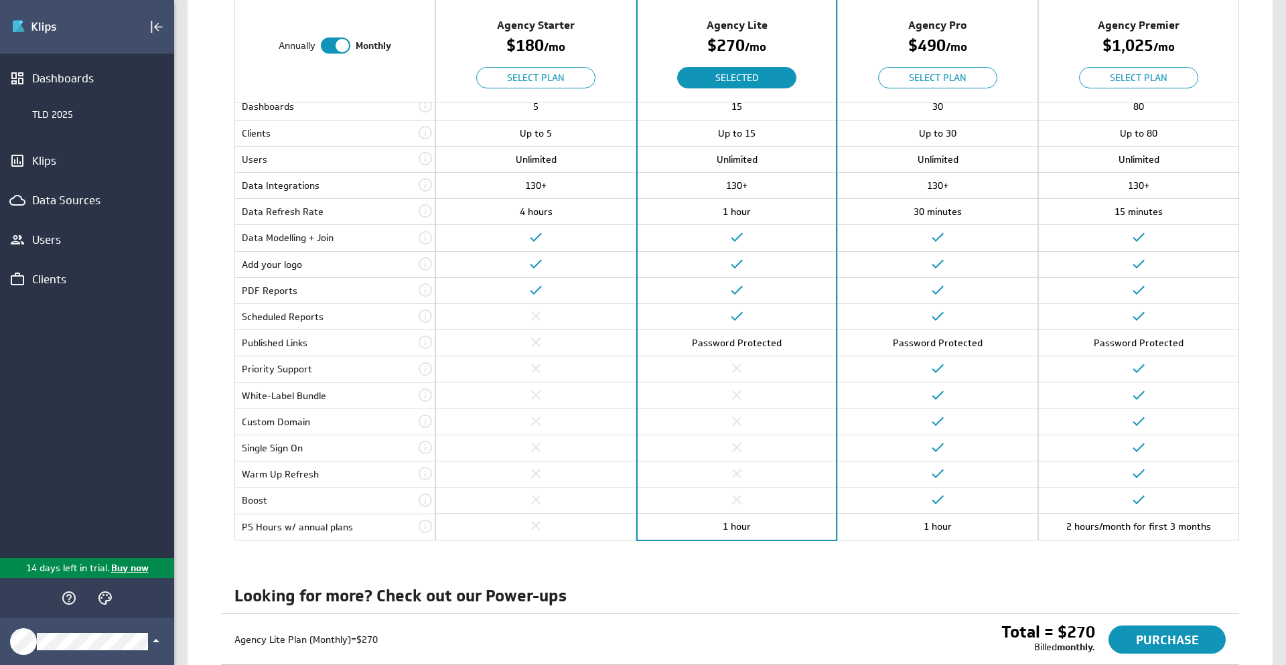
scroll to position [80, 0]
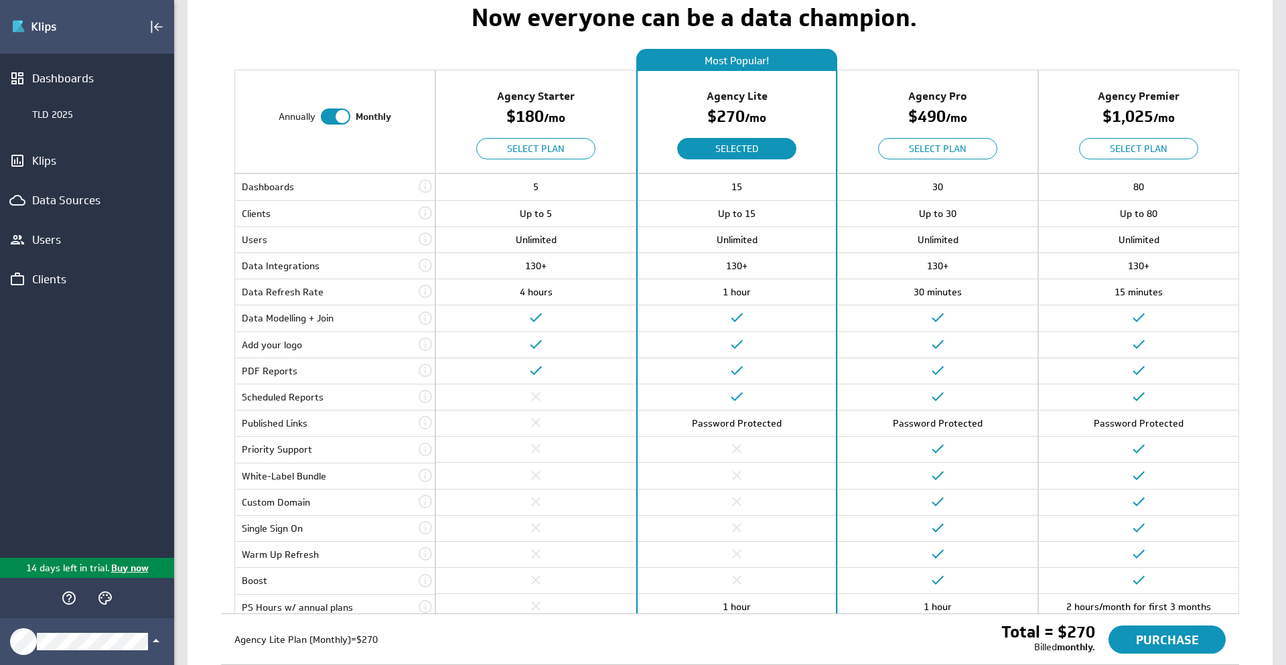
click at [321, 115] on div at bounding box center [335, 117] width 29 height 16
click at [0, 0] on input "checkbox" at bounding box center [0, 0] width 0 height 0
click at [332, 119] on div at bounding box center [336, 117] width 29 height 16
click at [0, 0] on input "checkbox" at bounding box center [0, 0] width 0 height 0
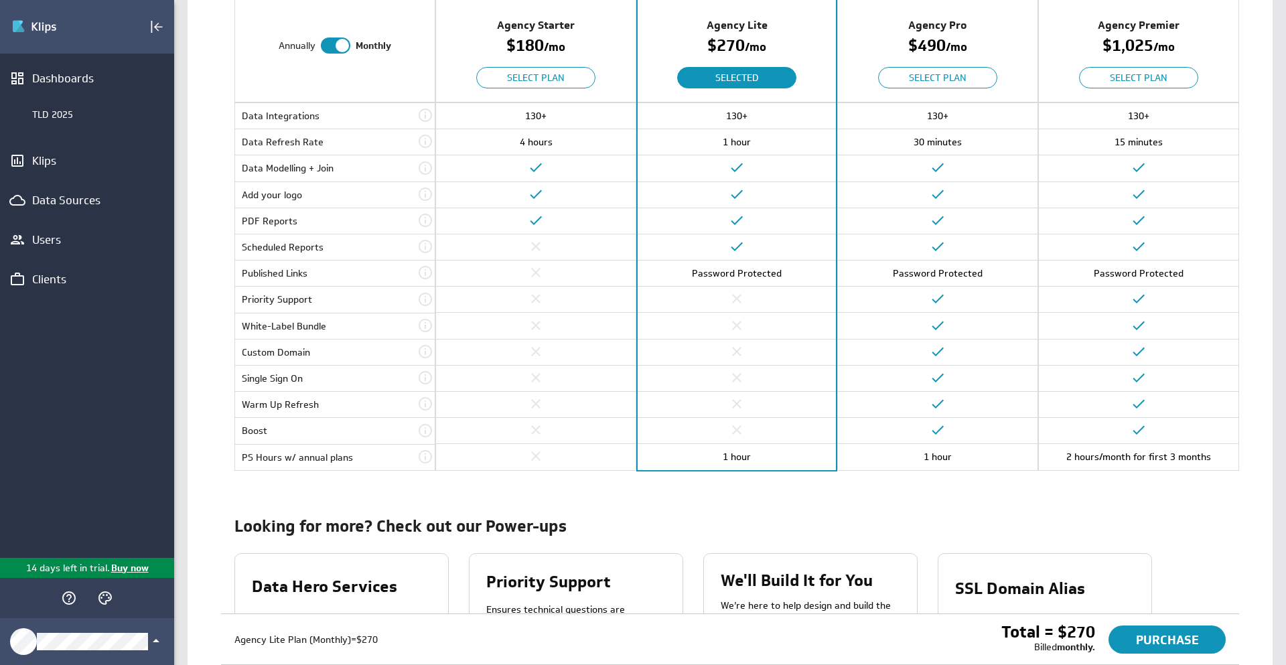
scroll to position [0, 0]
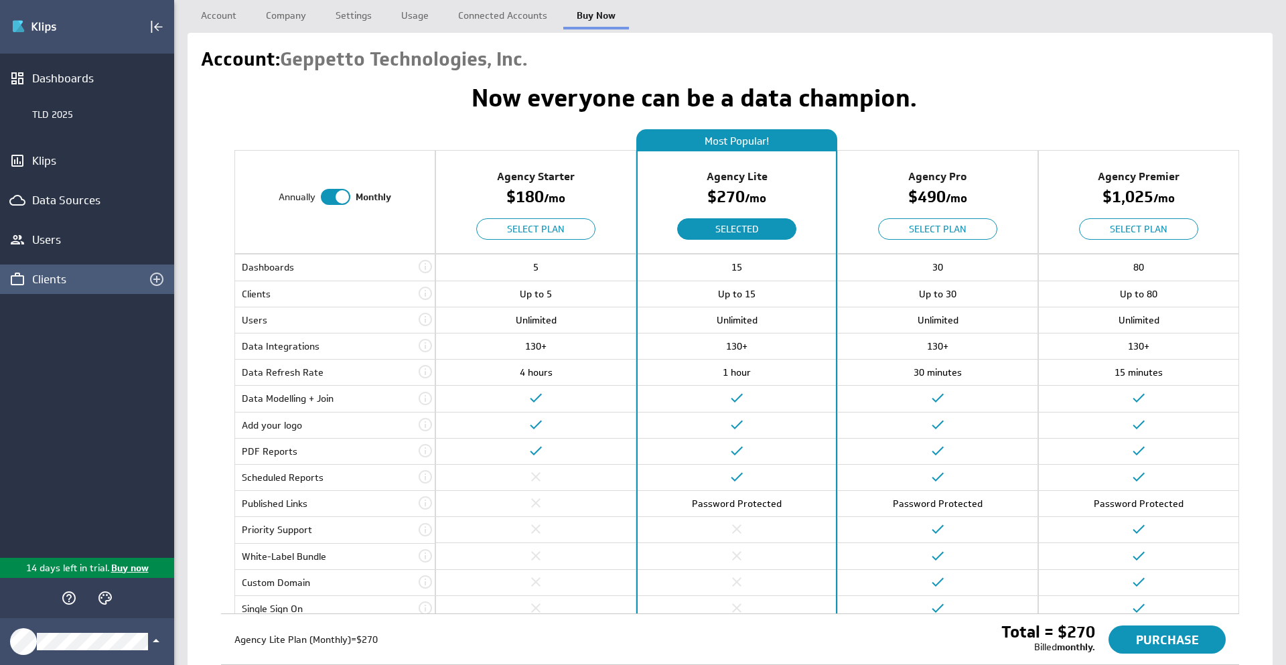
click at [42, 277] on div "Clients" at bounding box center [87, 279] width 110 height 15
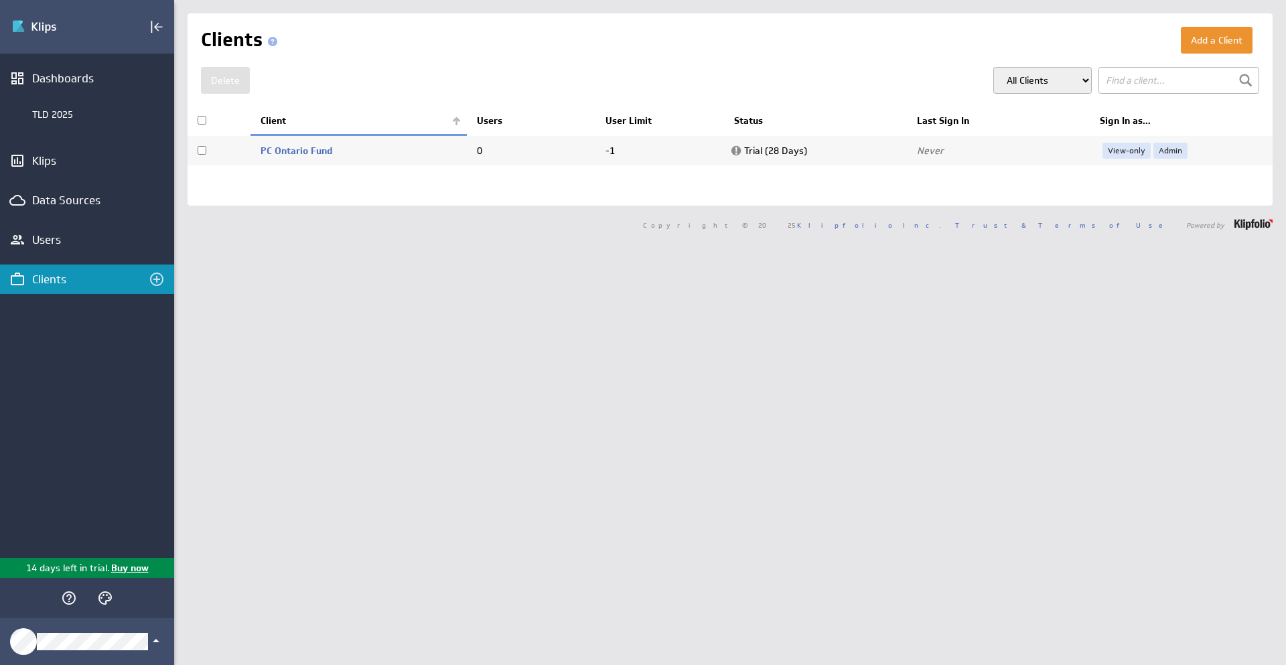
click at [200, 152] on input "checkbox" at bounding box center [202, 150] width 9 height 9
checkbox input "true"
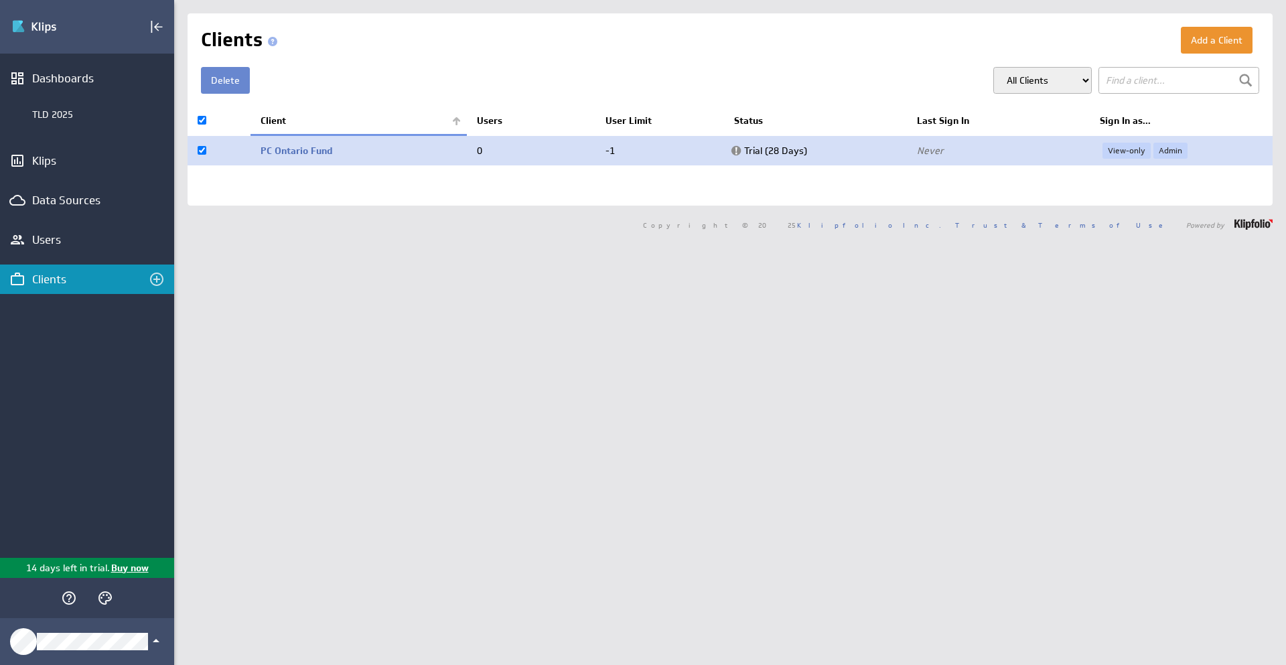
click at [216, 91] on button "Delete" at bounding box center [225, 80] width 49 height 27
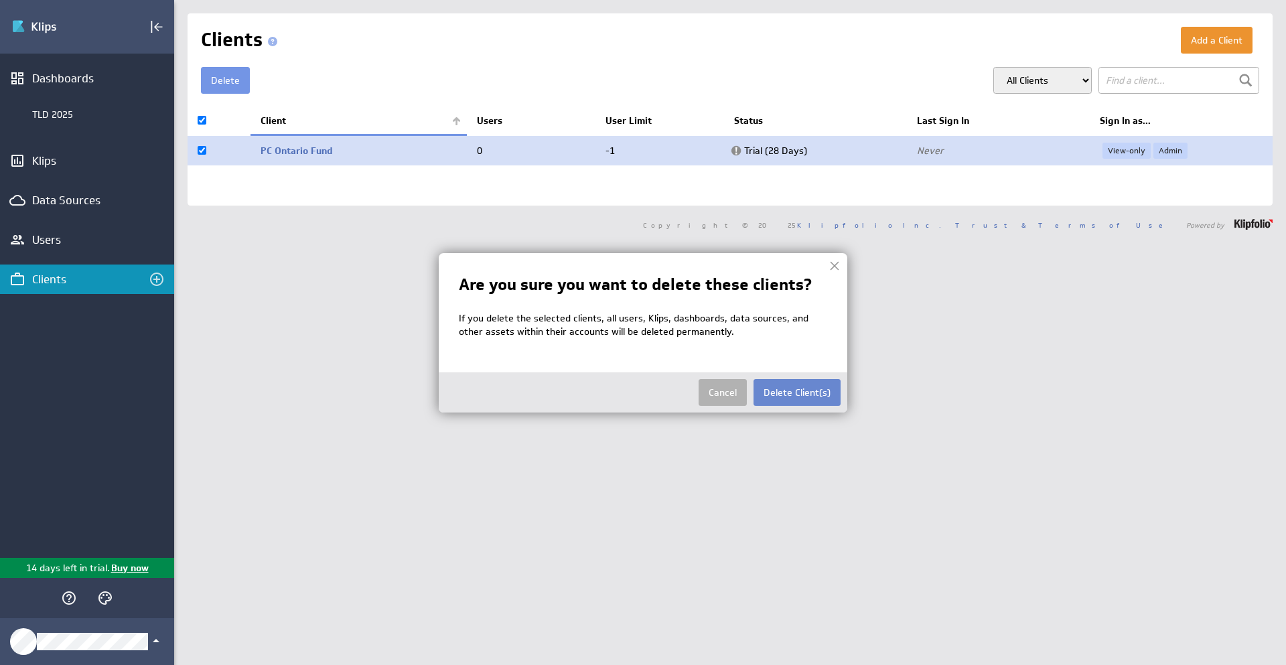
click at [845, 401] on div "Cancel Delete Client(s)" at bounding box center [643, 393] width 409 height 40
click at [811, 390] on button "Delete Client(s)" at bounding box center [797, 392] width 87 height 27
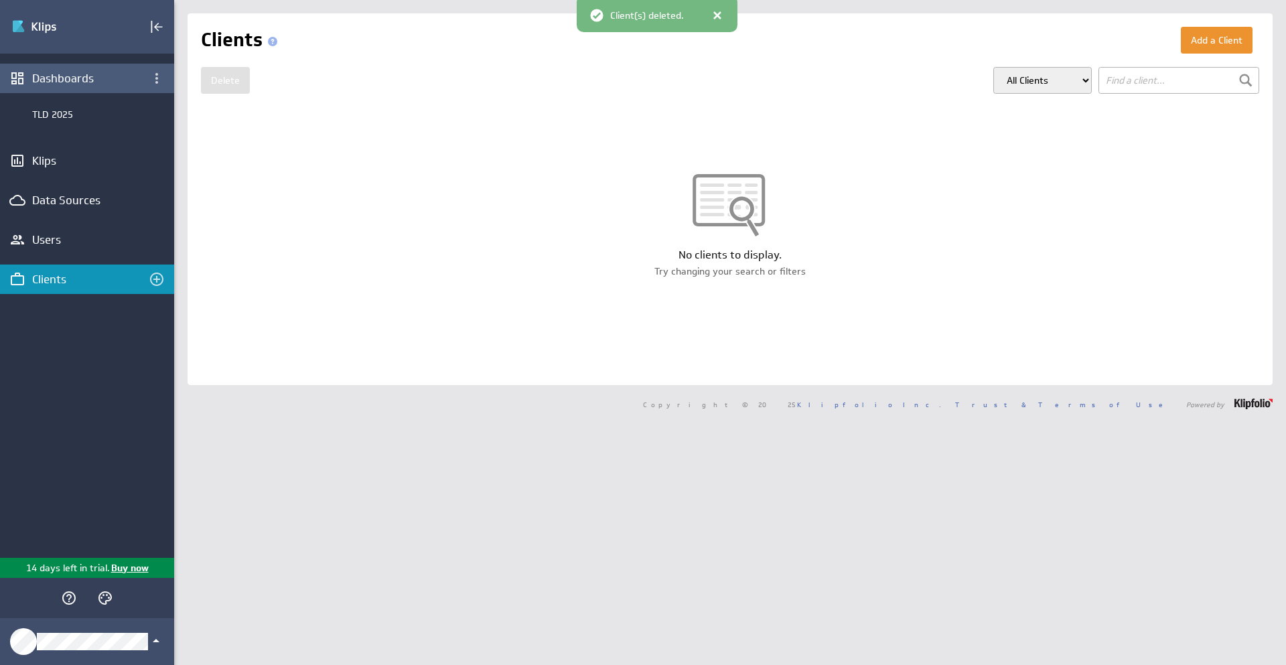
click at [70, 77] on div "Dashboards" at bounding box center [87, 78] width 110 height 15
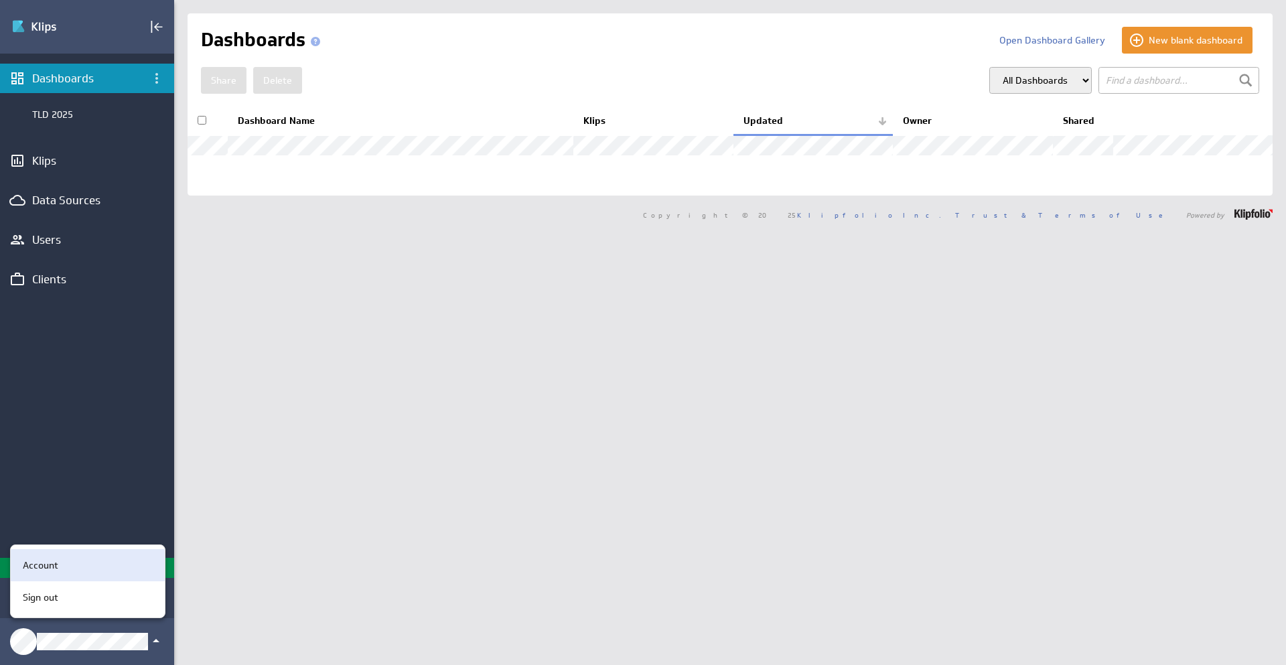
click at [78, 562] on div "Account" at bounding box center [85, 566] width 137 height 14
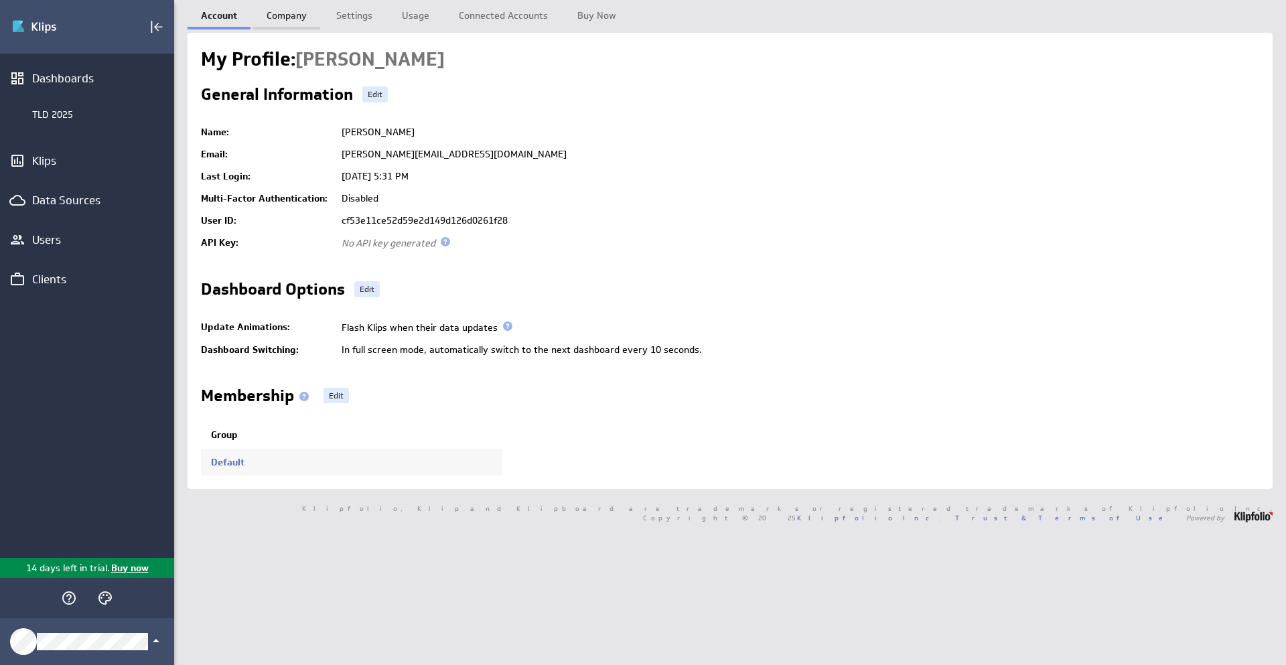
click at [285, 12] on link "Company" at bounding box center [286, 13] width 67 height 27
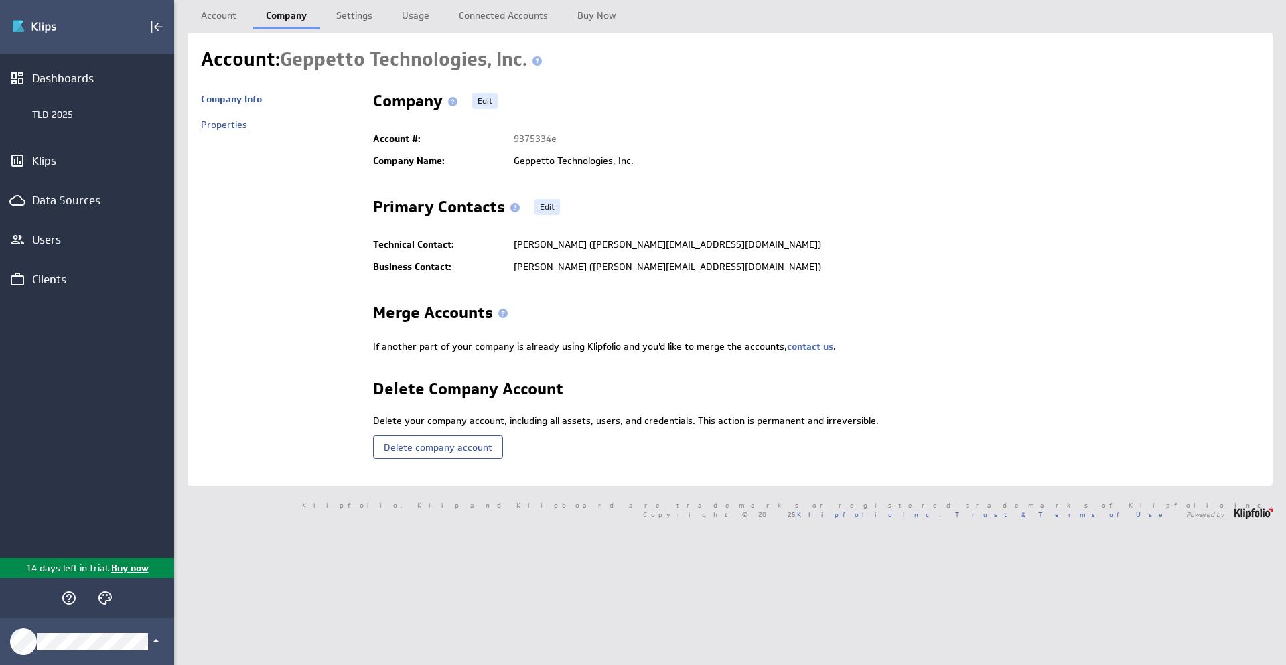
click at [218, 127] on link "Properties" at bounding box center [224, 125] width 46 height 12
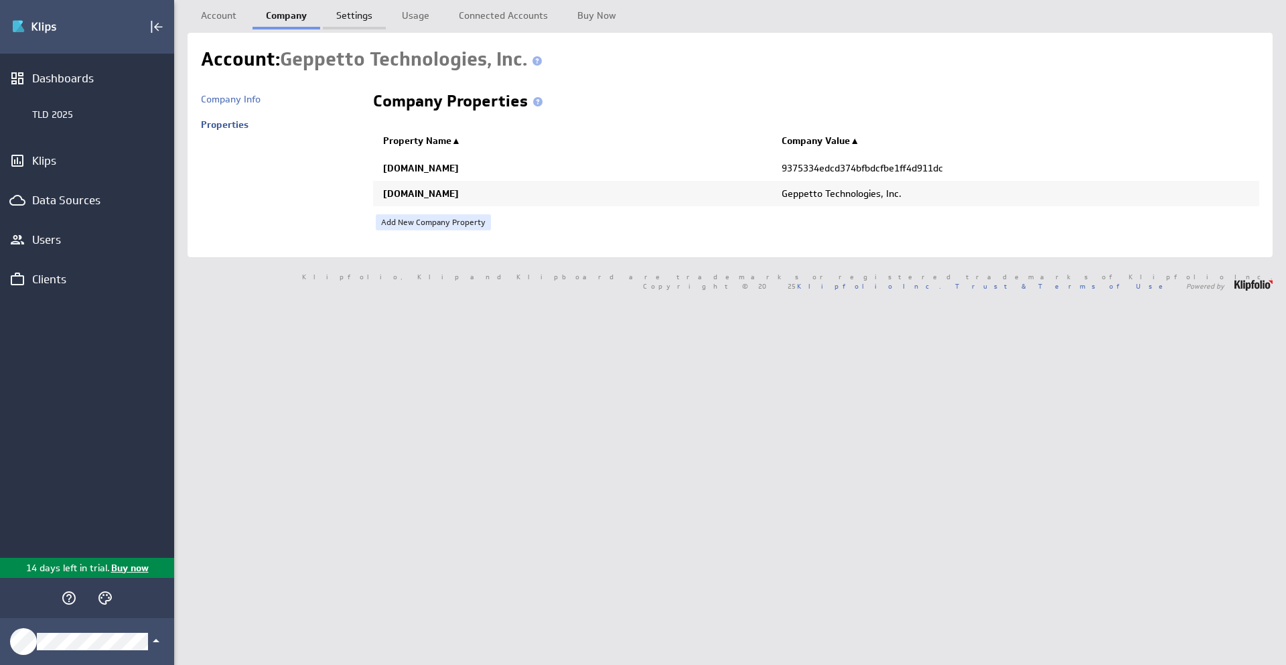
click at [363, 15] on link "Settings" at bounding box center [354, 13] width 63 height 27
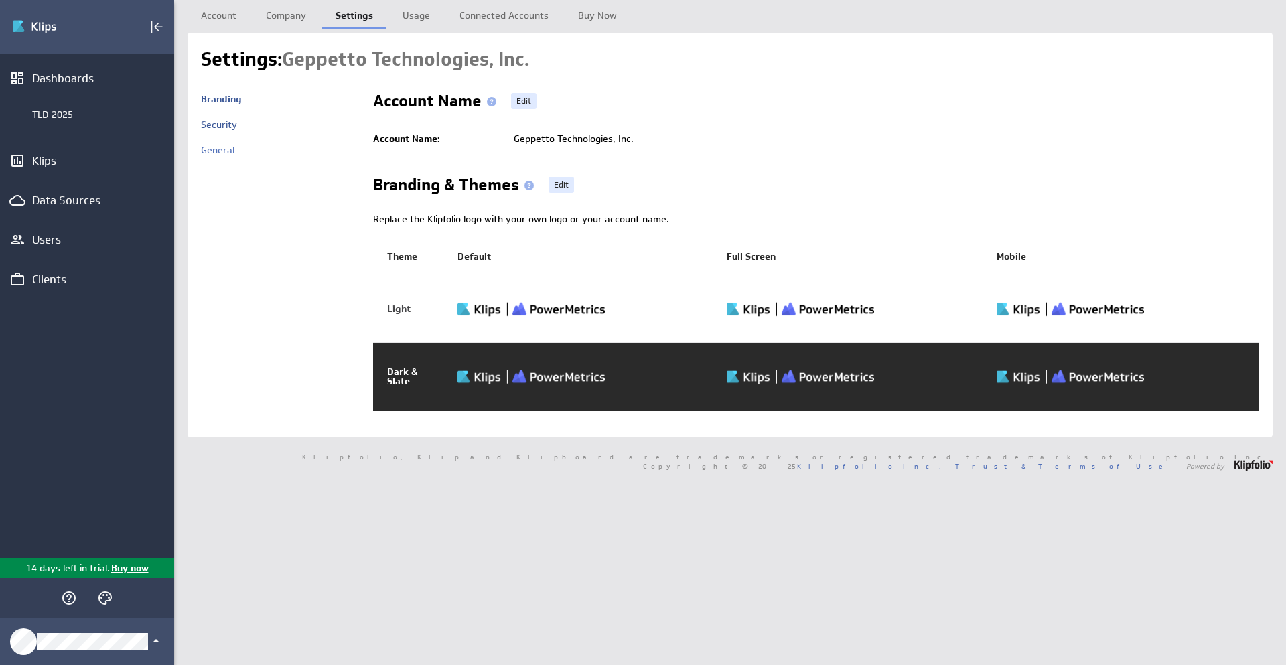
click at [232, 126] on link "Security" at bounding box center [219, 125] width 36 height 12
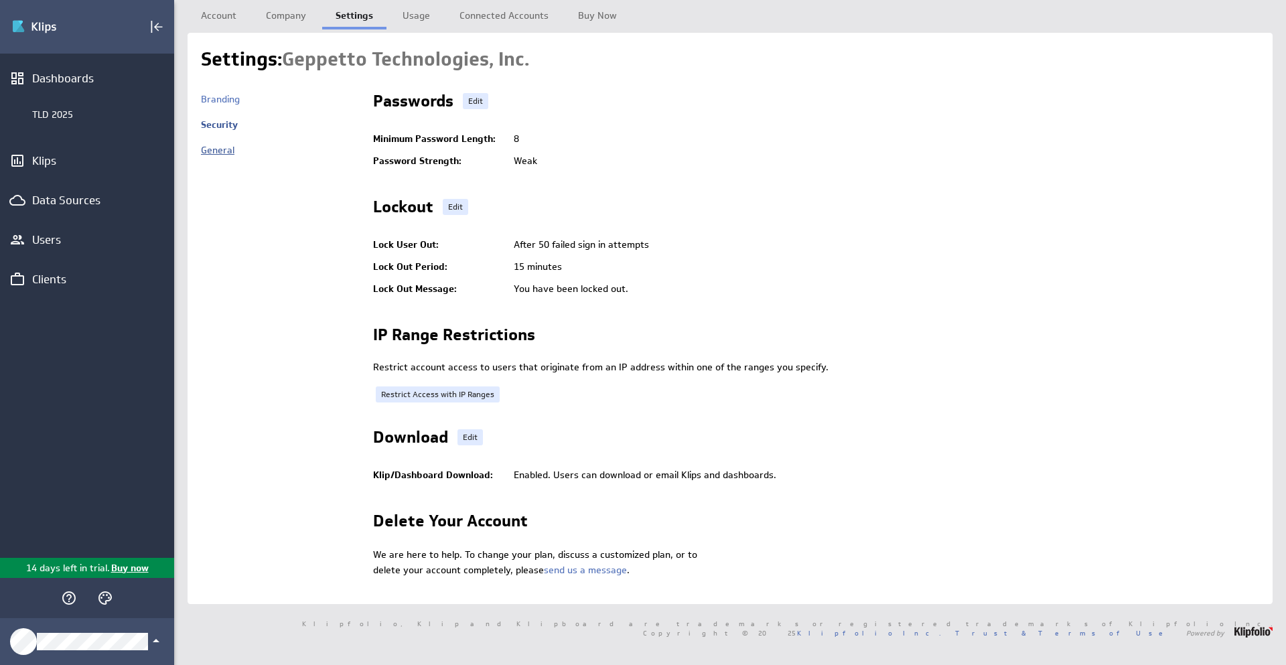
click at [207, 147] on link "General" at bounding box center [217, 150] width 33 height 12
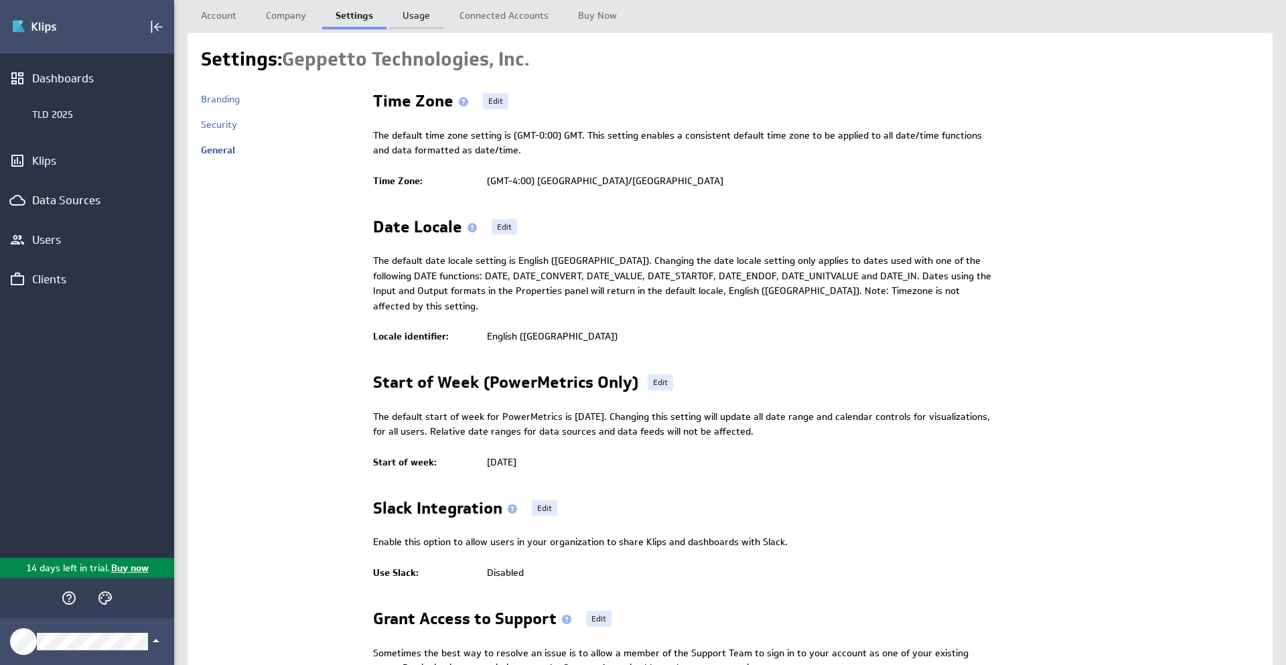
click at [424, 10] on link "Usage" at bounding box center [416, 13] width 54 height 27
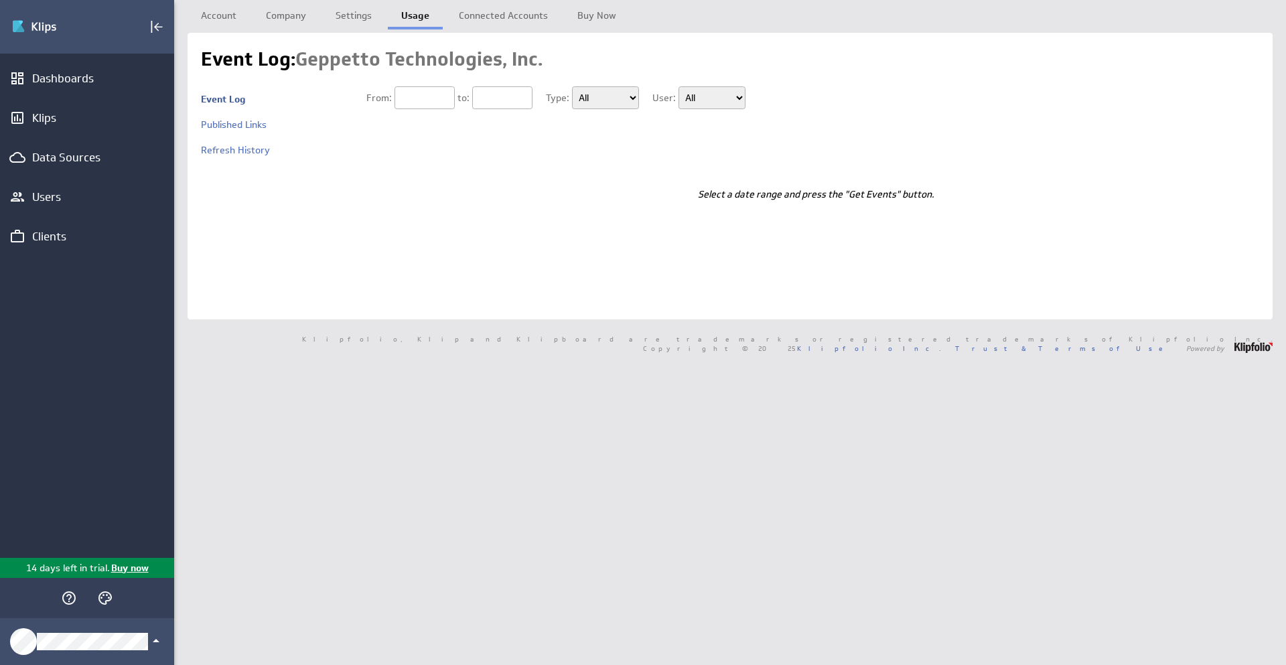
type input "09/25/2025"
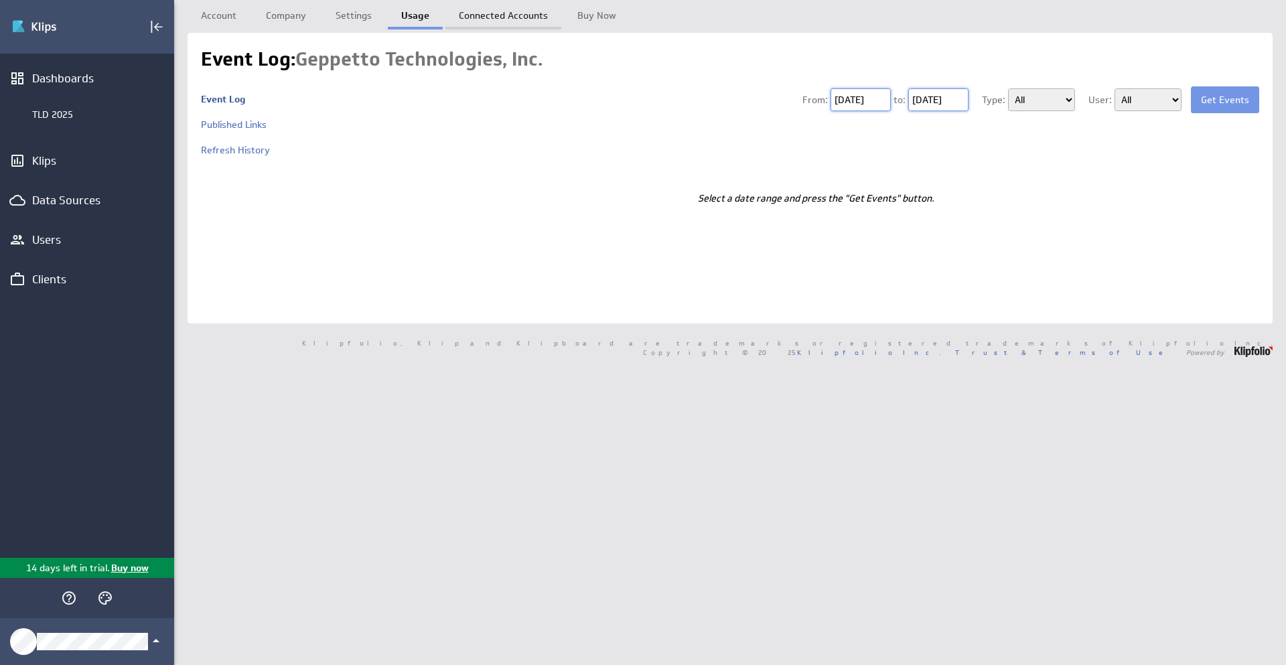
click at [487, 14] on link "Connected Accounts" at bounding box center [504, 13] width 116 height 27
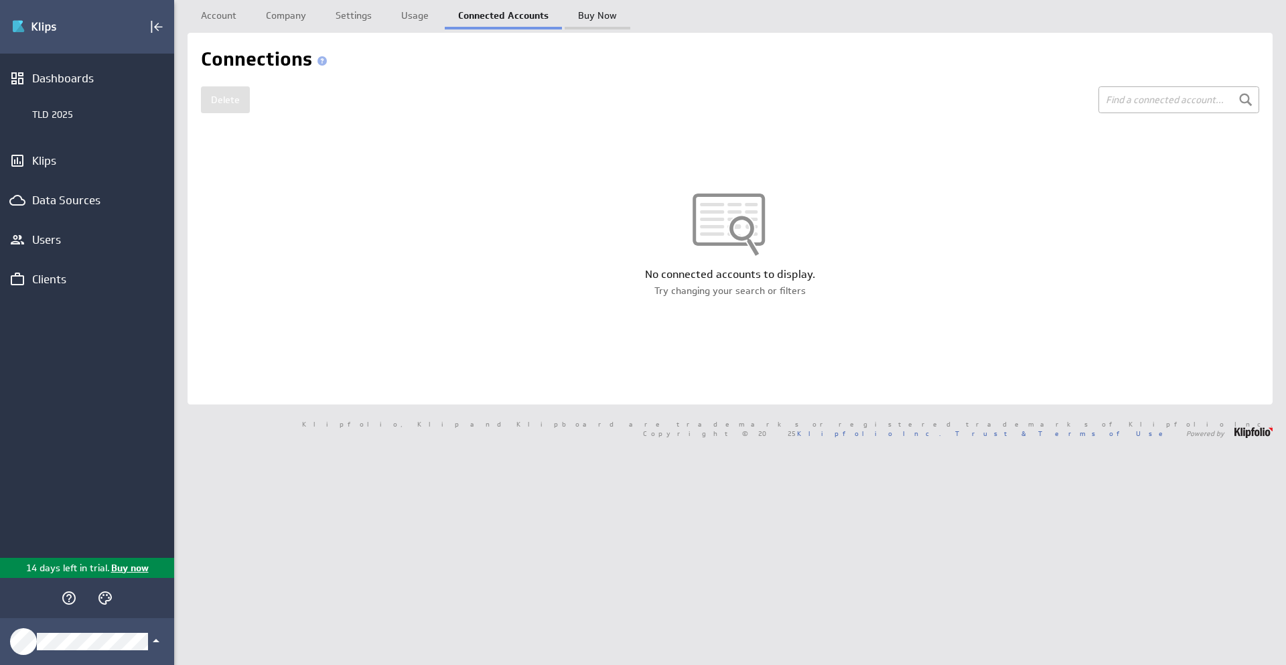
click at [590, 17] on link "Buy Now" at bounding box center [598, 13] width 66 height 27
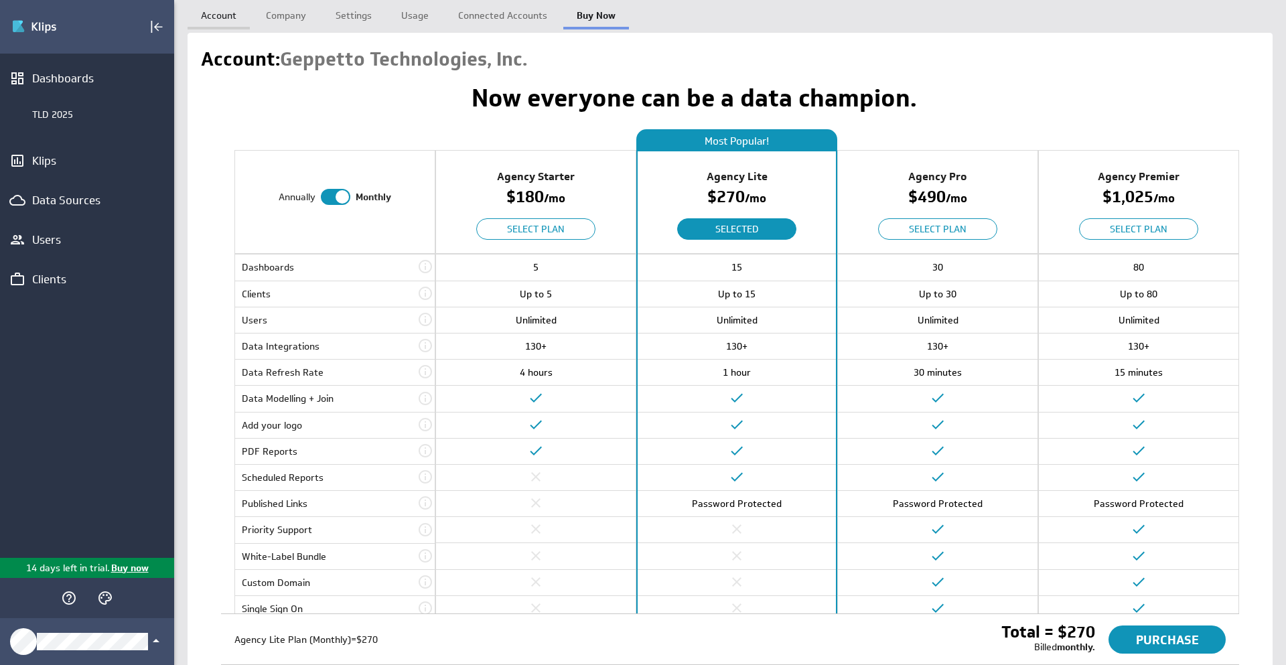
click at [196, 20] on link "Account" at bounding box center [219, 13] width 62 height 27
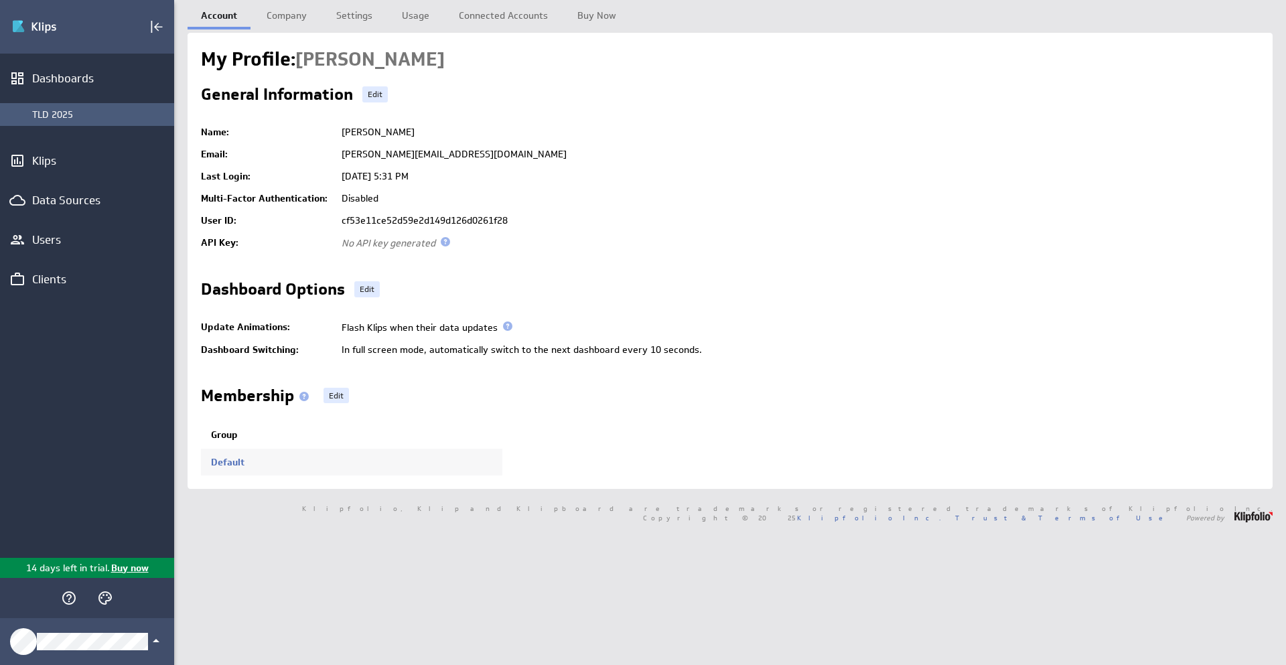
click at [70, 115] on div "TLD 2025" at bounding box center [99, 115] width 135 height 12
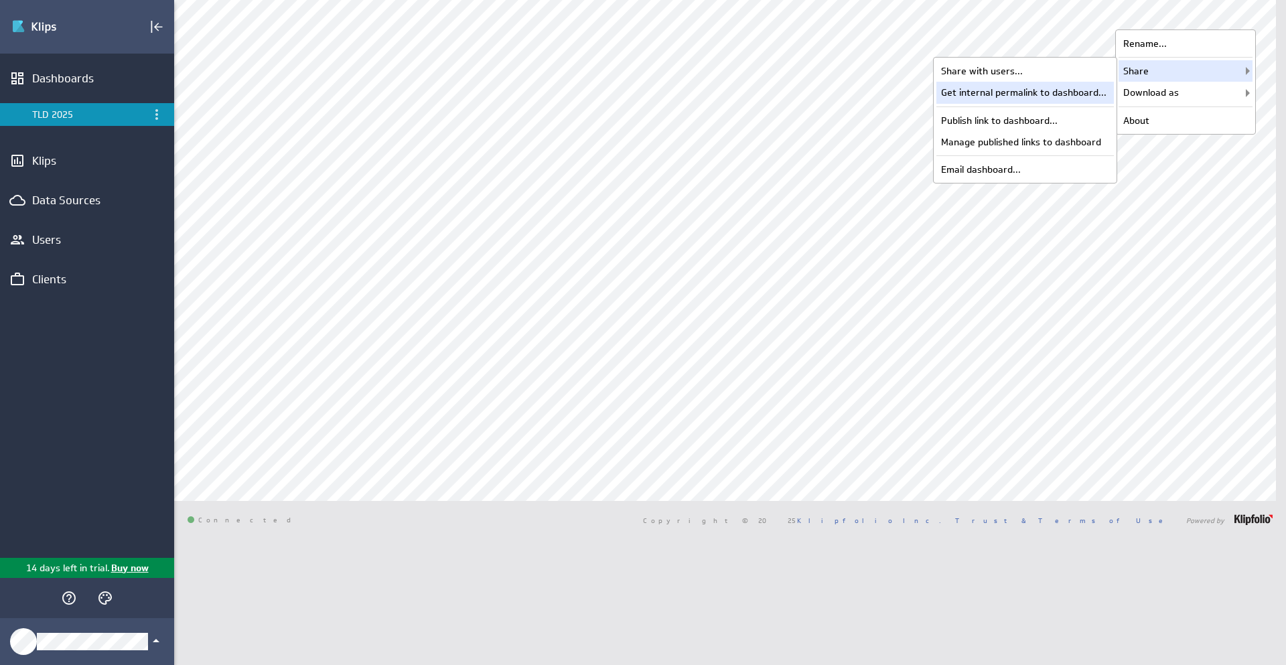
click at [1053, 97] on div "Get internal permalink to dashboard..." at bounding box center [1026, 92] width 178 height 21
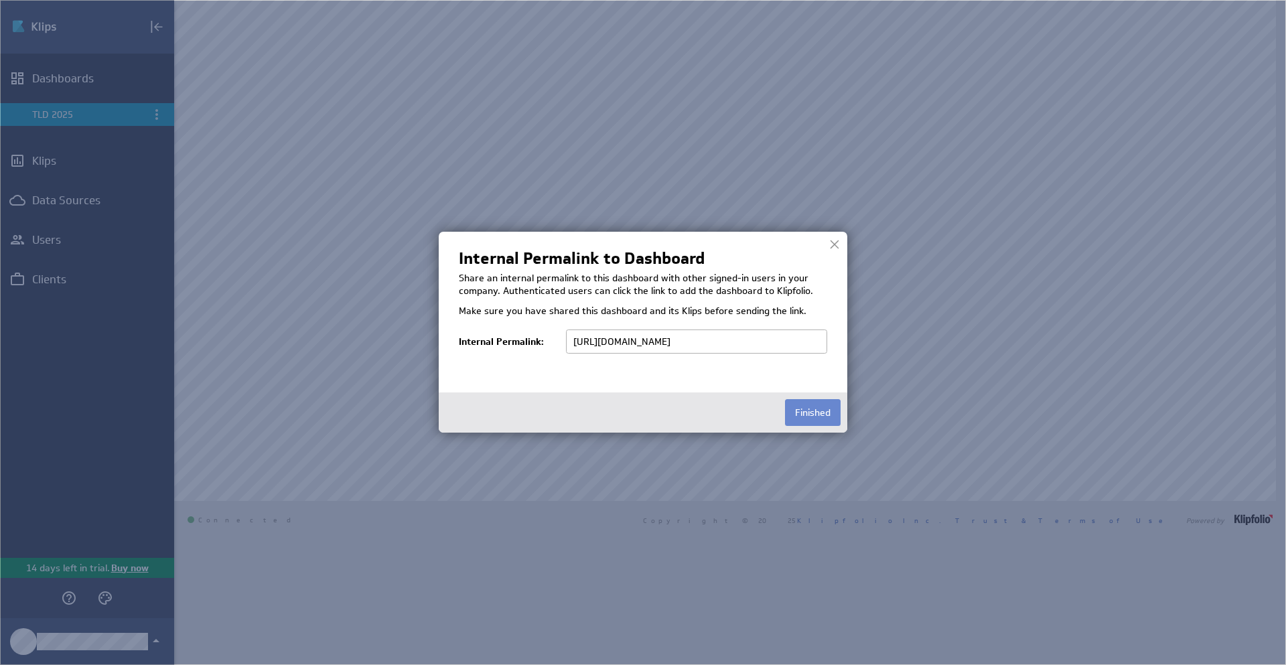
click at [819, 415] on button "Finished" at bounding box center [813, 412] width 56 height 27
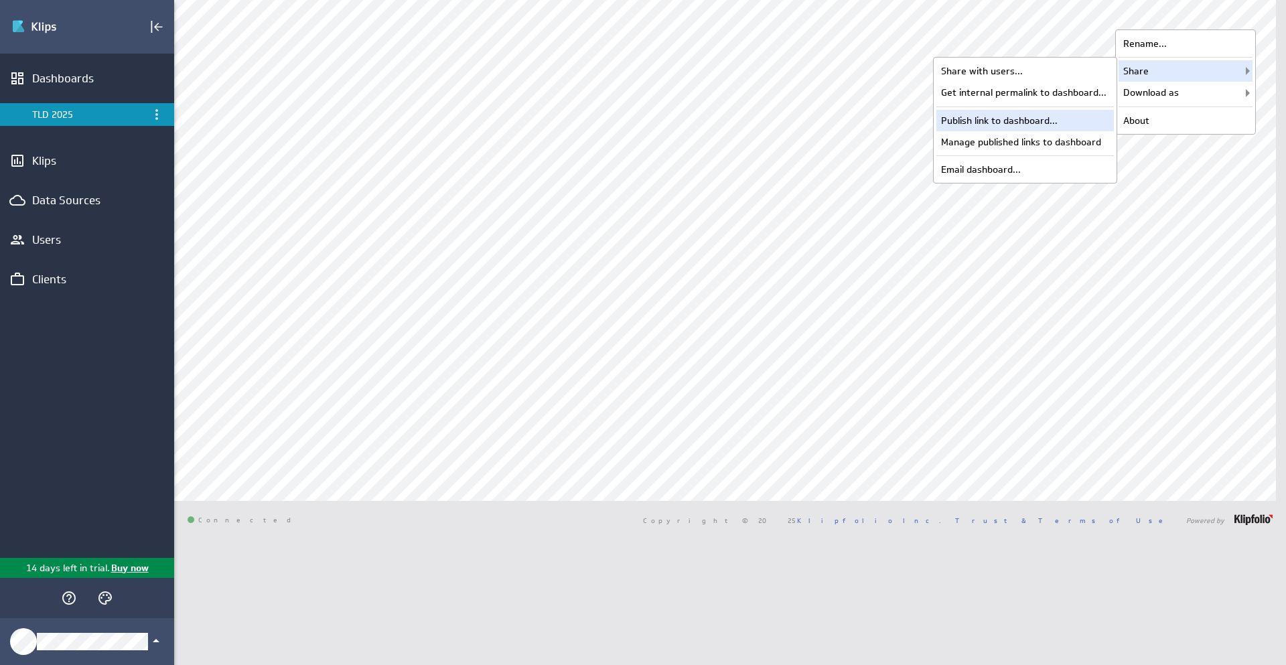
click at [990, 121] on div "Publish link to dashboard..." at bounding box center [1026, 120] width 178 height 21
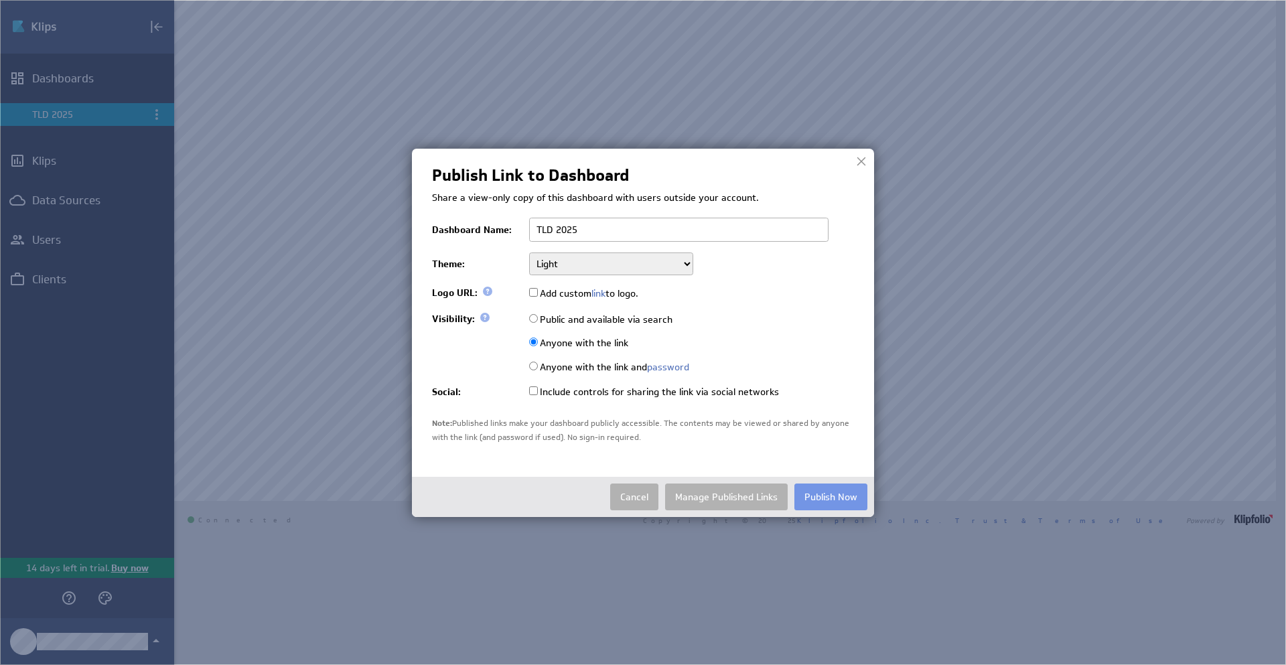
click at [564, 370] on label "Anyone with the link and password" at bounding box center [609, 367] width 160 height 12
click at [538, 370] on input "Anyone with the link and password" at bounding box center [533, 366] width 9 height 9
radio input "true"
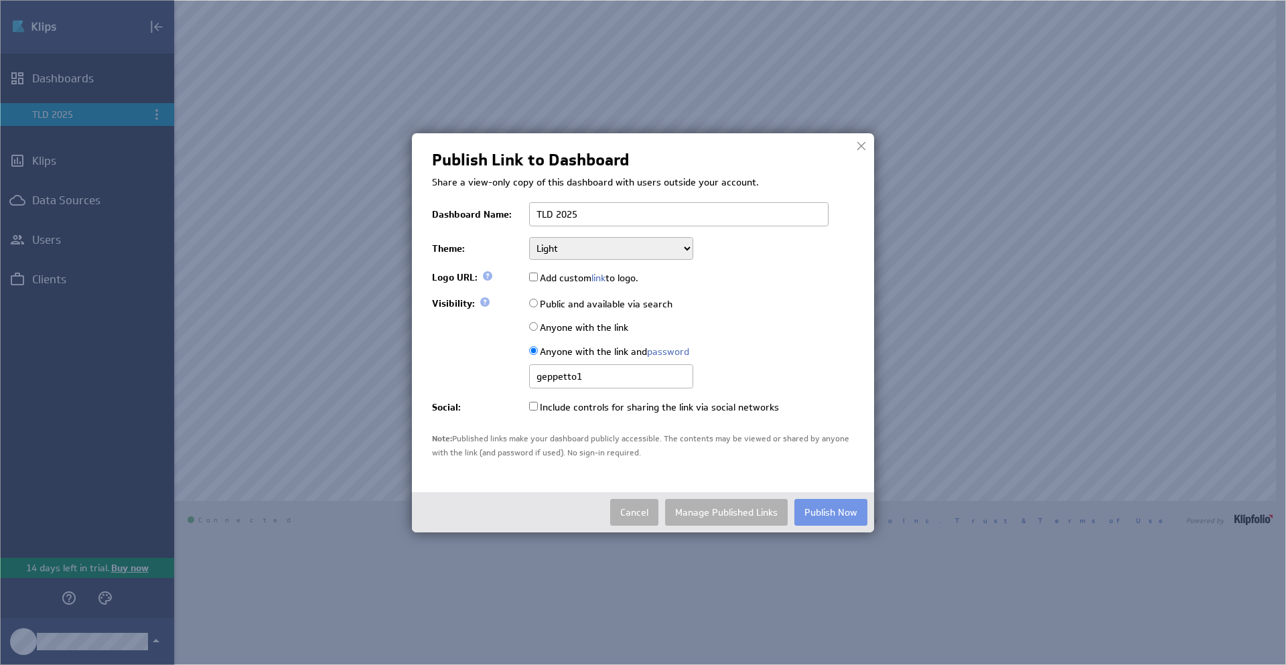
type input "geppetto1"
click at [651, 409] on label "Include controls for sharing the link via social networks" at bounding box center [654, 407] width 250 height 12
click at [538, 409] on input "Include controls for sharing the link via social networks" at bounding box center [533, 406] width 9 height 9
click at [621, 409] on label "Include controls for sharing the link via social networks" at bounding box center [654, 407] width 250 height 12
click at [538, 409] on input "Include controls for sharing the link via social networks" at bounding box center [533, 406] width 9 height 9
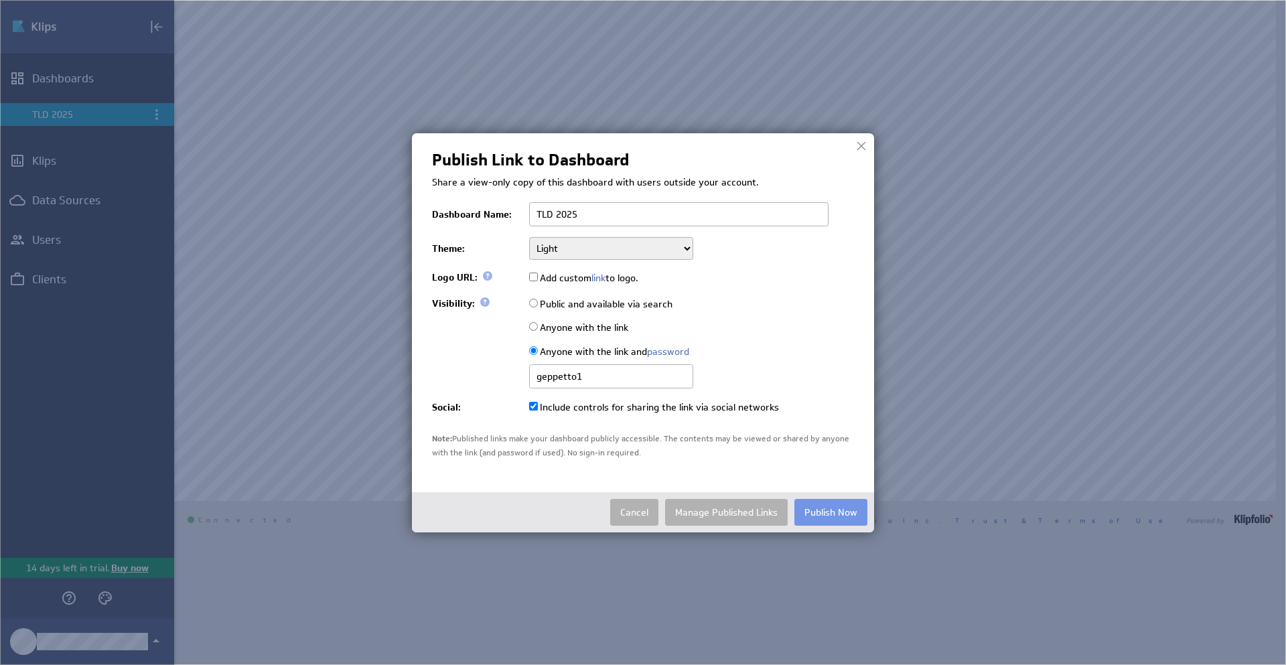
checkbox input "false"
click at [630, 273] on label "Add custom link to logo." at bounding box center [583, 278] width 109 height 12
click at [538, 273] on input "Add custom link to logo." at bounding box center [533, 277] width 9 height 9
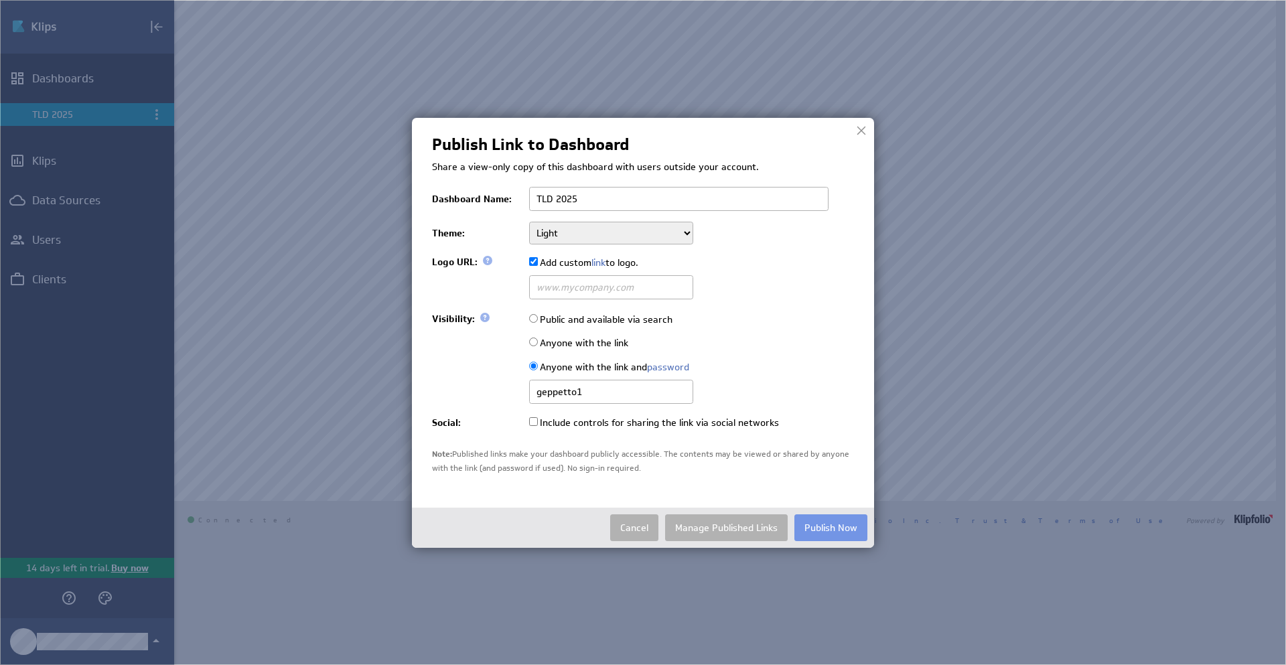
click at [632, 263] on label "Add custom link to logo." at bounding box center [583, 263] width 109 height 12
click at [538, 263] on input "Add custom link to logo." at bounding box center [533, 261] width 9 height 9
checkbox input "false"
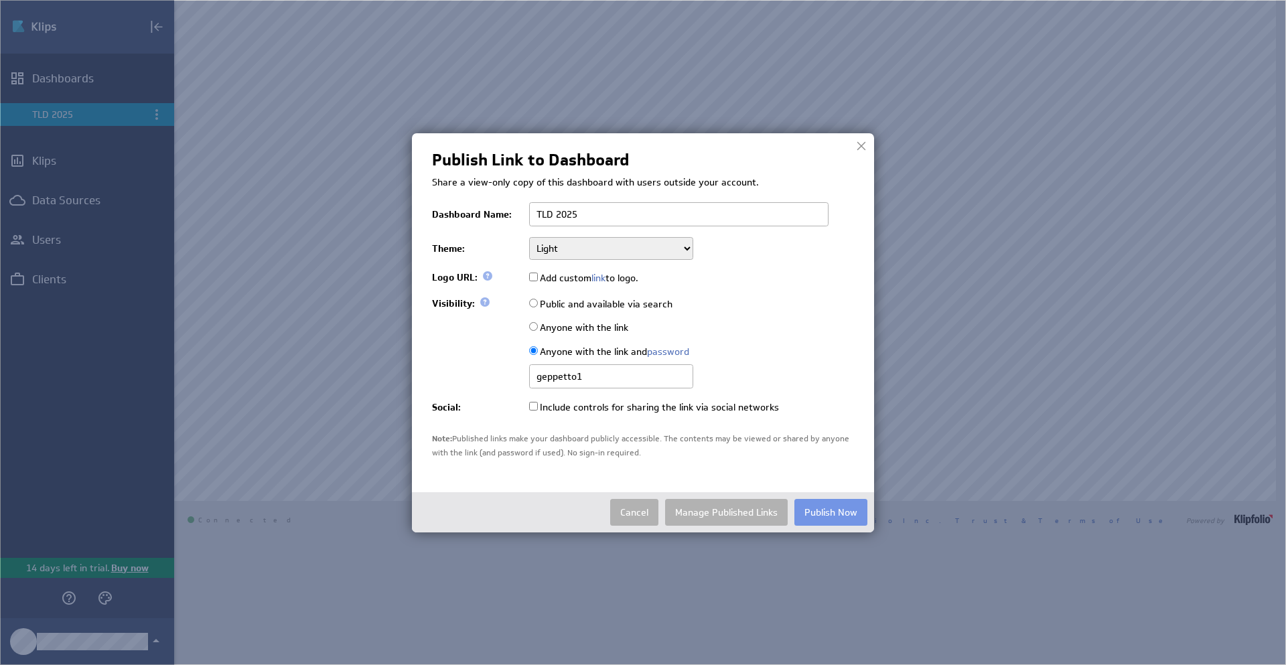
click at [691, 252] on select "Light Dark" at bounding box center [611, 248] width 164 height 23
click at [836, 513] on button "Publish Now" at bounding box center [831, 512] width 73 height 27
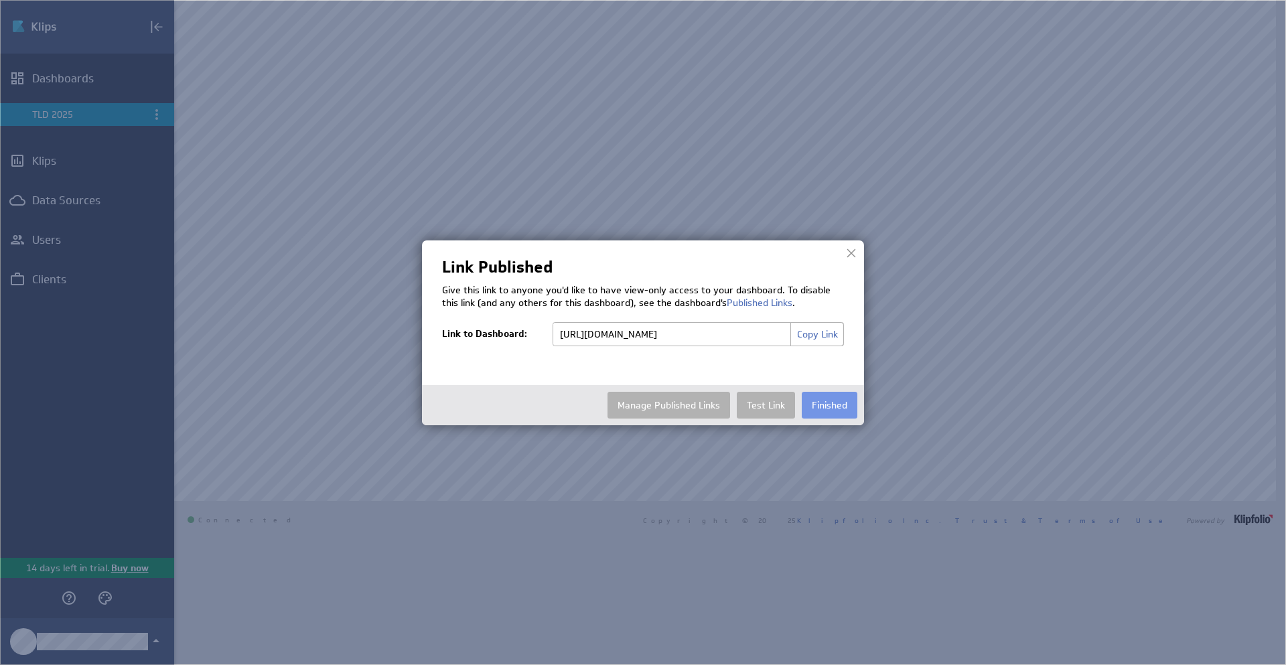
click at [815, 335] on button "Copy Link" at bounding box center [818, 334] width 54 height 24
click at [832, 412] on button "Finished" at bounding box center [830, 405] width 56 height 27
